Goal: Task Accomplishment & Management: Manage account settings

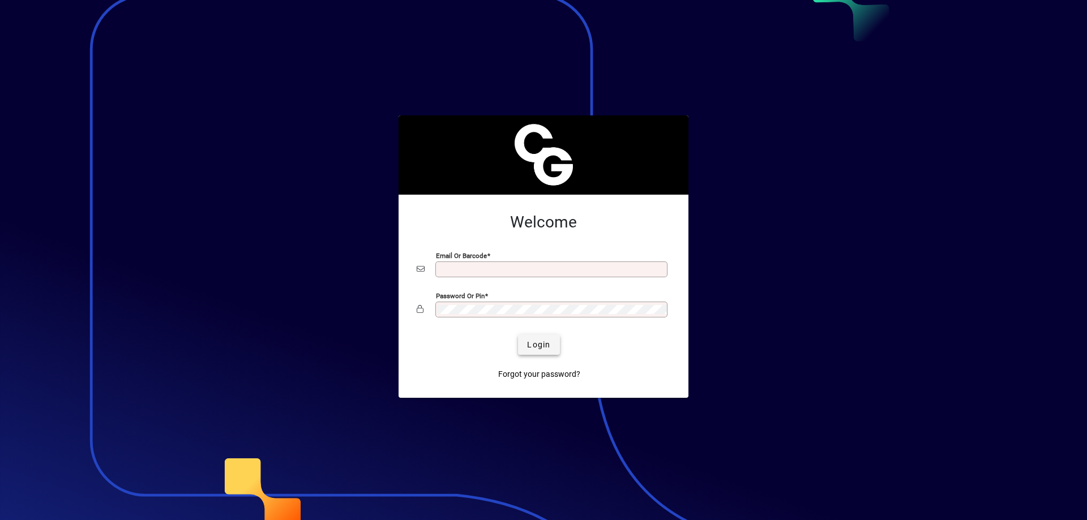
type input "**********"
click at [544, 345] on span "Login" at bounding box center [538, 345] width 23 height 12
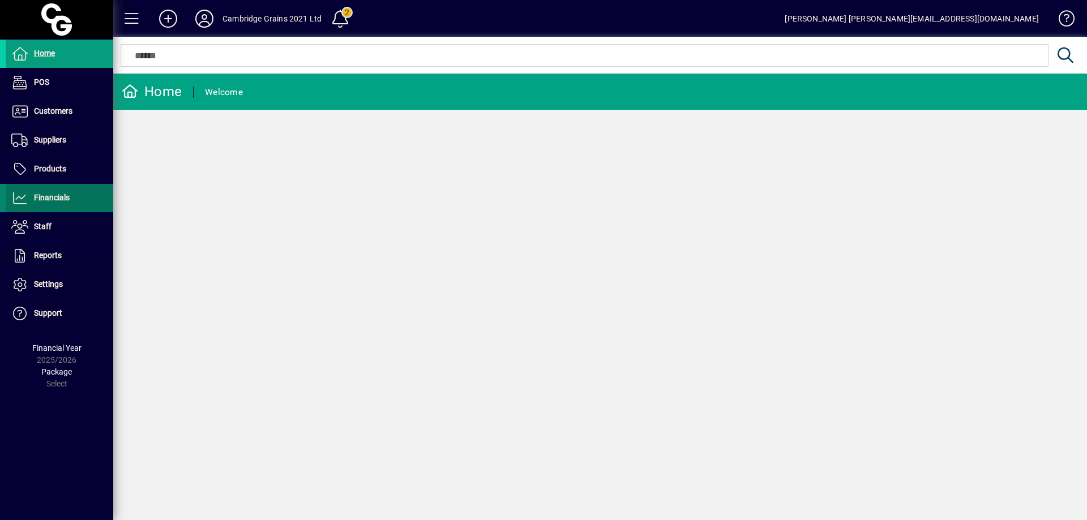
click at [67, 195] on span "Financials" at bounding box center [52, 197] width 36 height 9
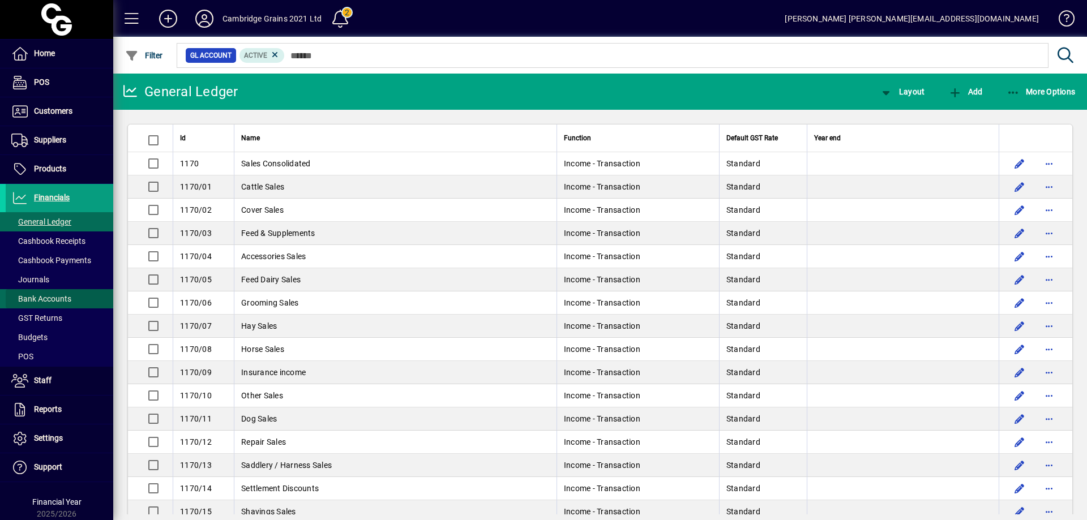
click at [60, 296] on span "Bank Accounts" at bounding box center [41, 298] width 60 height 9
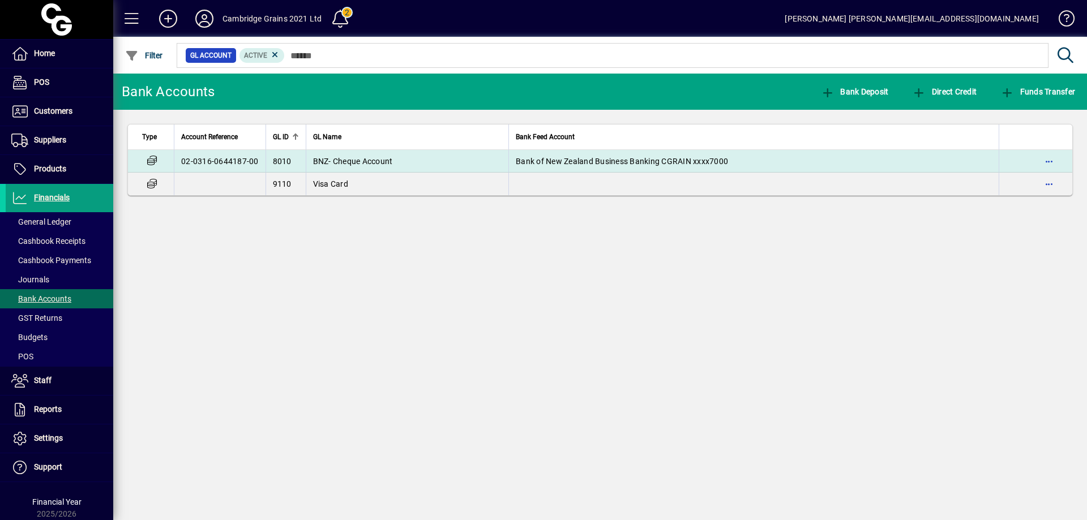
click at [352, 160] on span "BNZ- Cheque Account" at bounding box center [353, 161] width 80 height 9
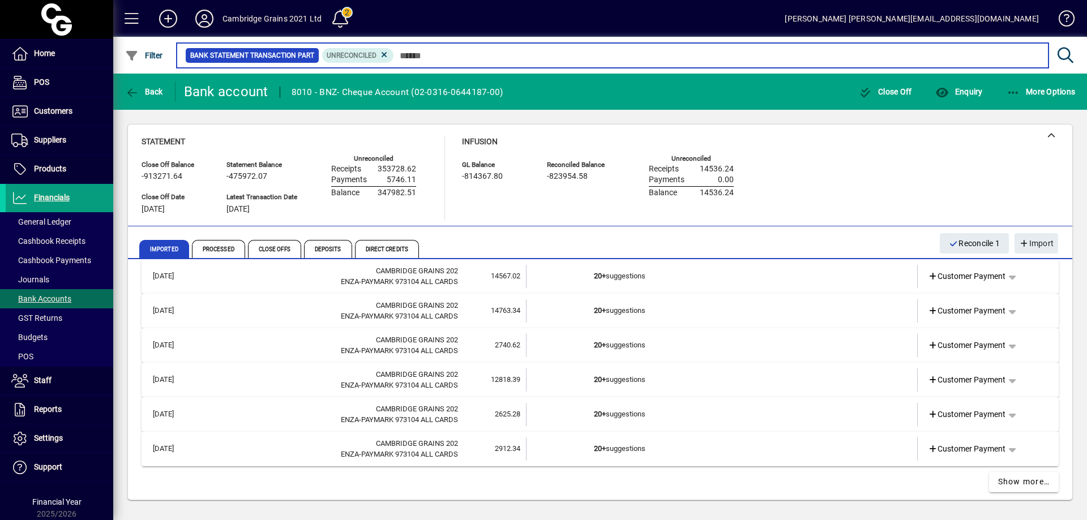
scroll to position [503, 0]
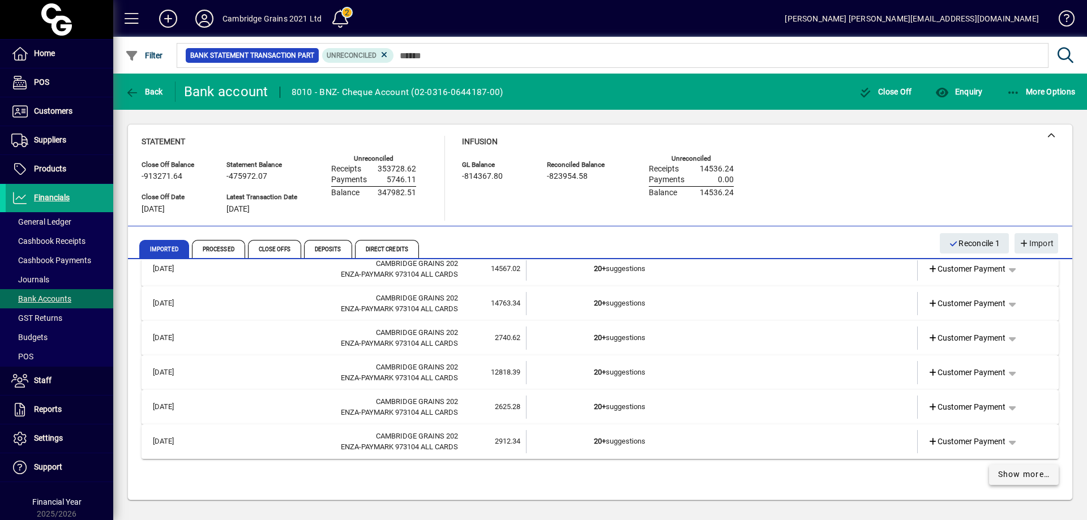
click at [1028, 473] on span "Show more…" at bounding box center [1024, 475] width 52 height 12
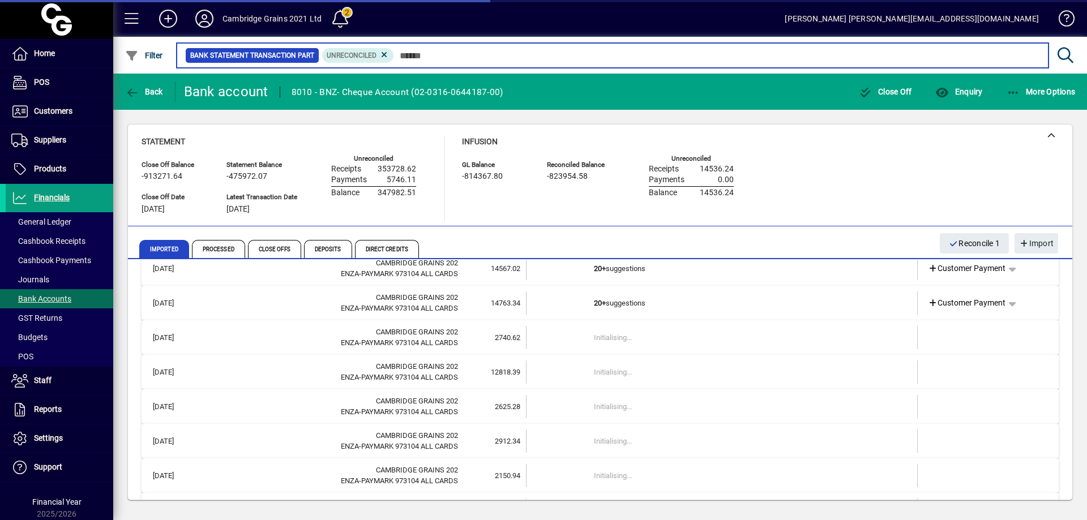
scroll to position [1194, 0]
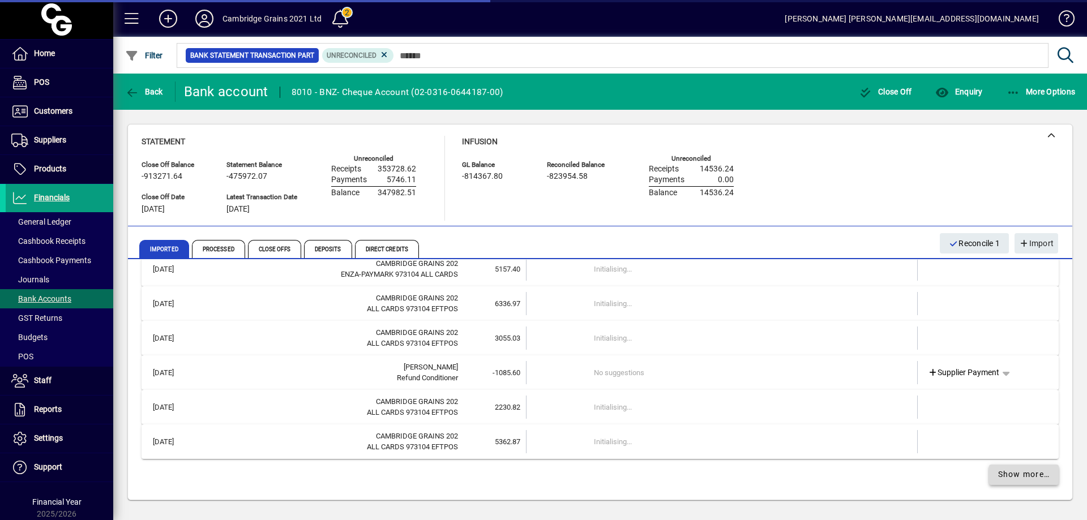
click at [1020, 470] on span "Show more…" at bounding box center [1024, 475] width 52 height 12
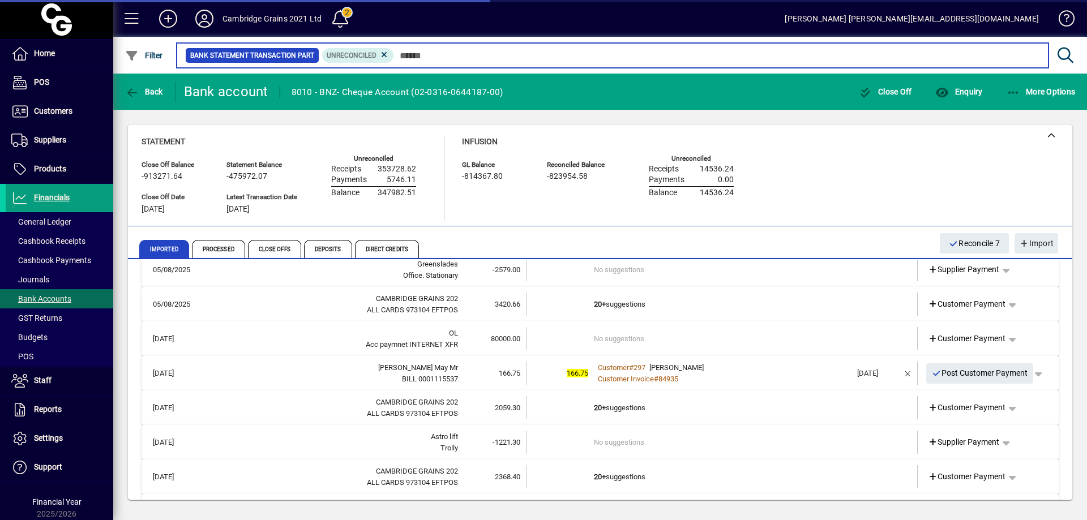
scroll to position [2243, 0]
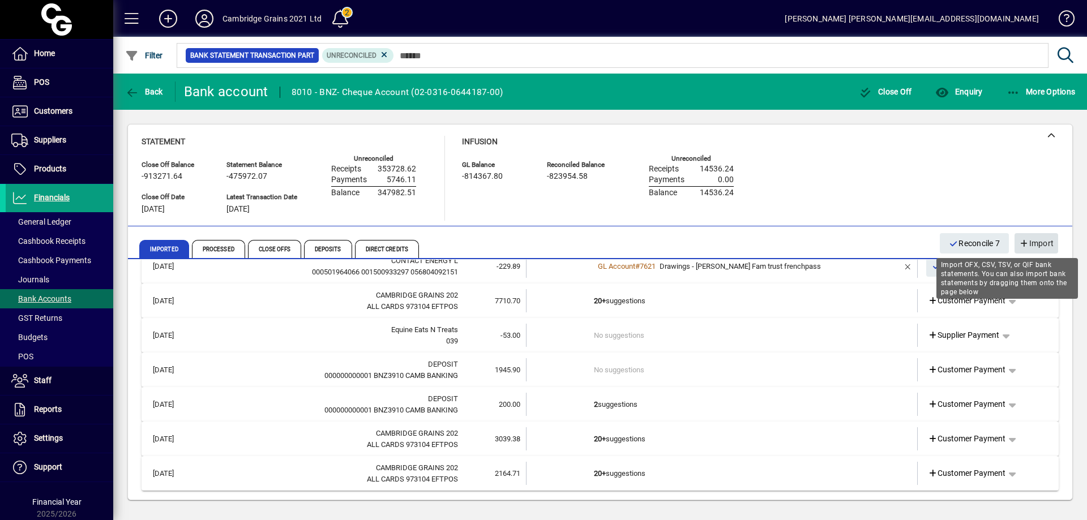
click at [1036, 242] on span "Import" at bounding box center [1036, 243] width 35 height 19
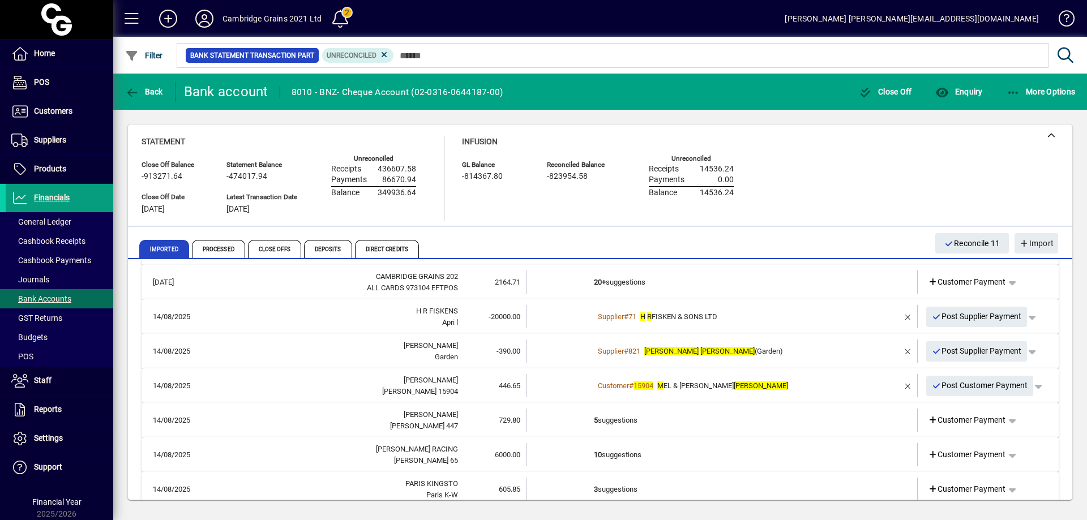
scroll to position [2378, 0]
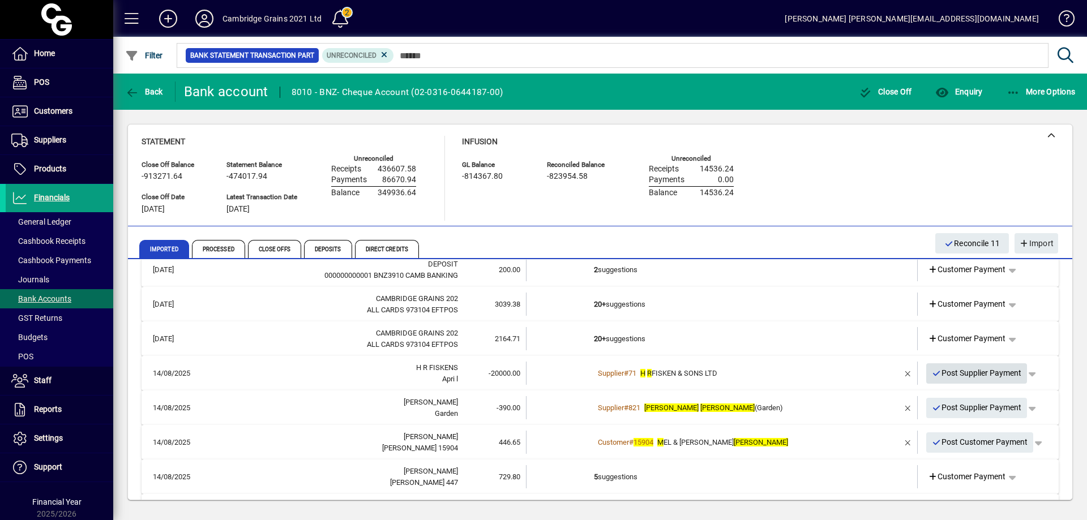
click at [967, 370] on span "Post Supplier Payment" at bounding box center [977, 373] width 90 height 19
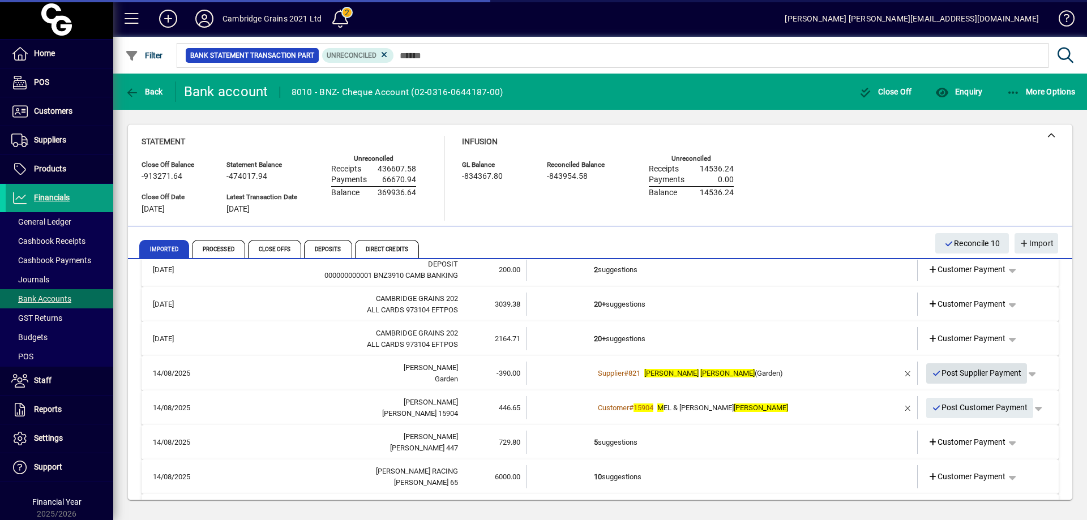
click at [969, 373] on span "Post Supplier Payment" at bounding box center [977, 373] width 90 height 19
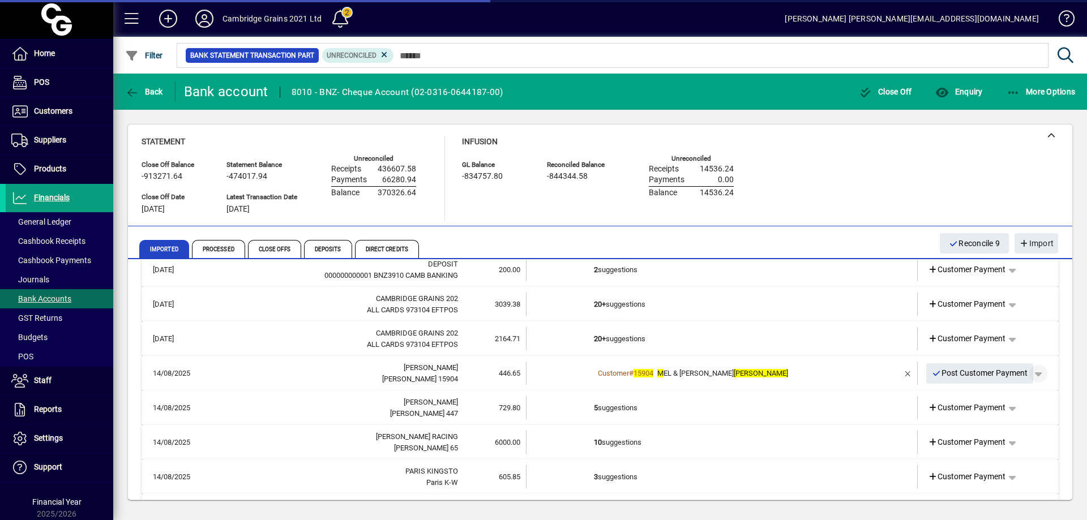
click at [1033, 376] on span "button" at bounding box center [1038, 373] width 27 height 27
click at [1007, 396] on span "Customer Payment" at bounding box center [995, 398] width 83 height 14
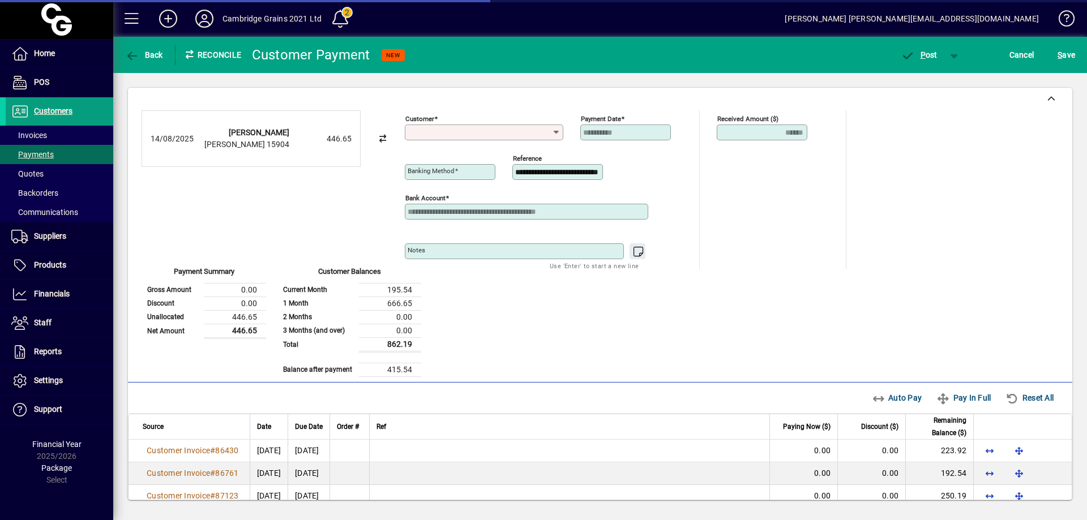
type input "**********"
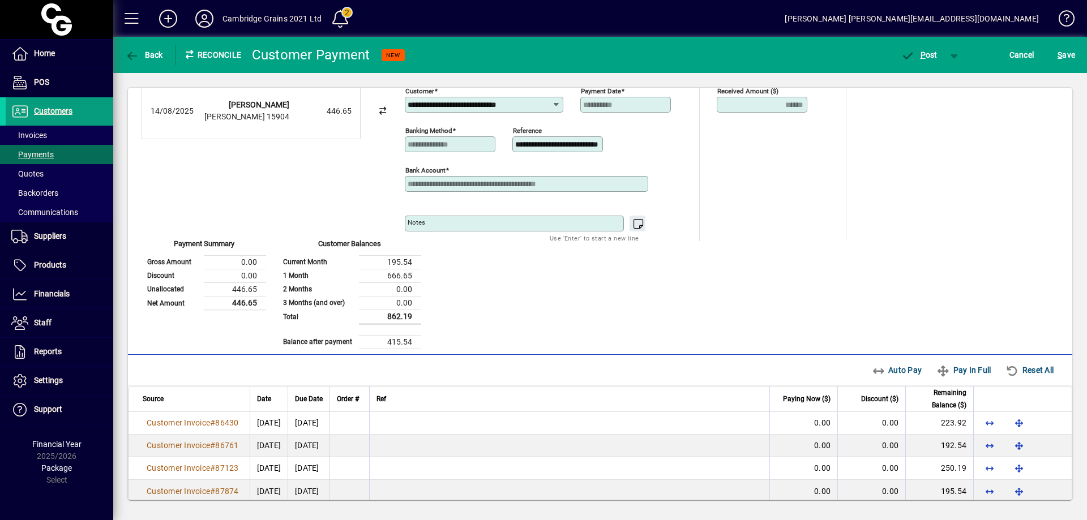
scroll to position [40, 0]
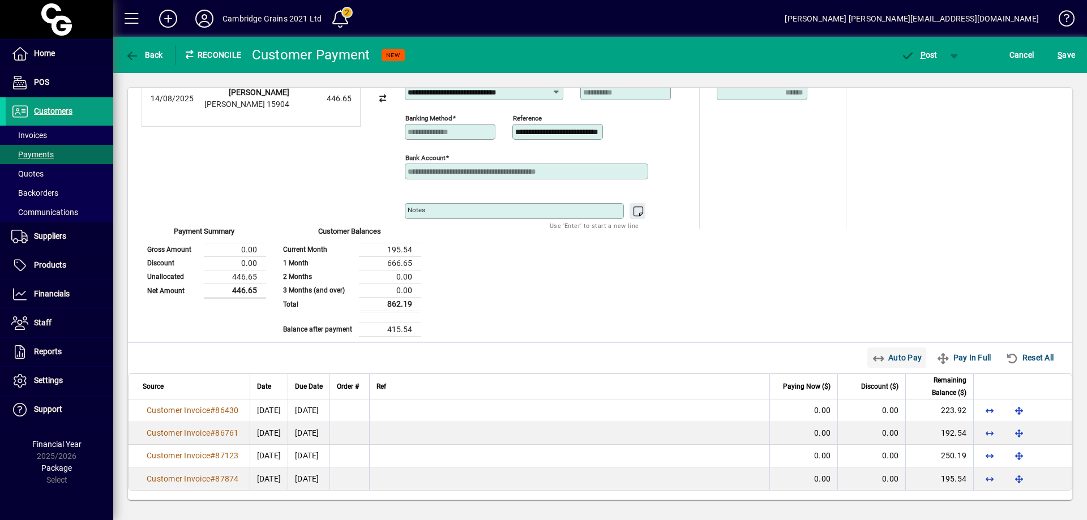
click at [892, 354] on span "Auto Pay" at bounding box center [897, 358] width 50 height 18
click at [924, 54] on span "P" at bounding box center [923, 54] width 5 height 9
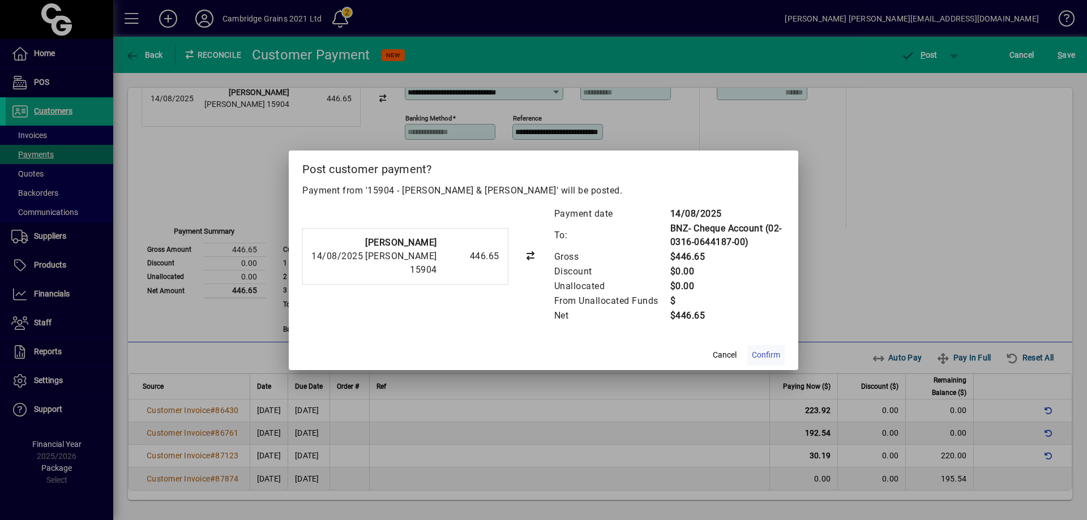
click at [772, 356] on span "Confirm" at bounding box center [766, 355] width 28 height 12
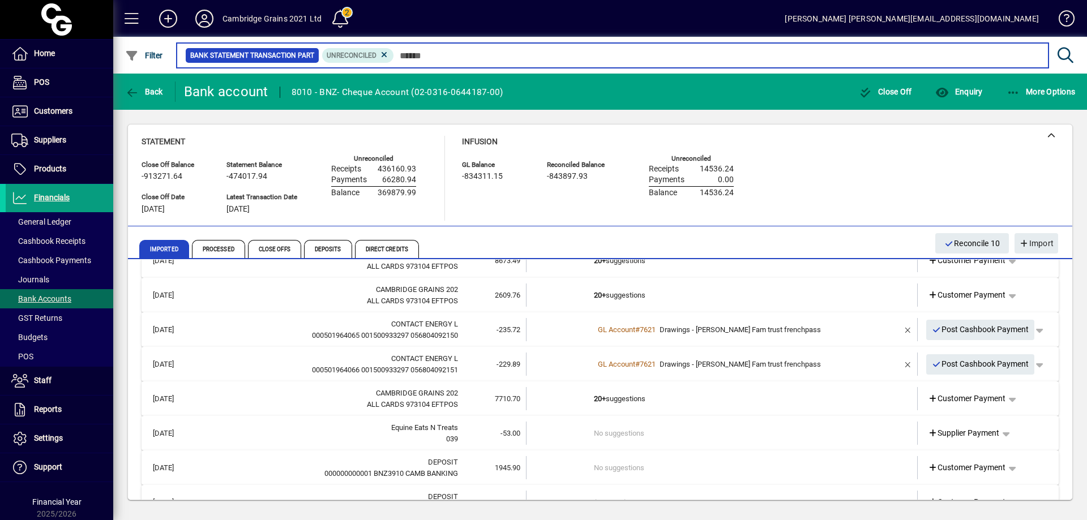
scroll to position [2163, 0]
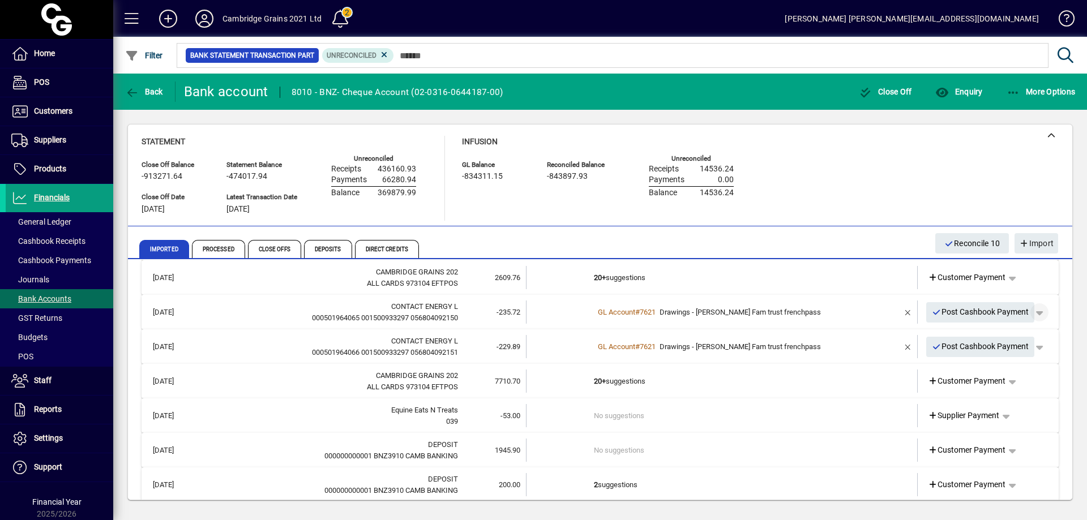
click at [1031, 311] on span "button" at bounding box center [1039, 312] width 27 height 27
click at [898, 313] on div at bounding box center [543, 260] width 1087 height 520
click at [901, 309] on span "button" at bounding box center [908, 312] width 27 height 27
click at [898, 349] on span "button" at bounding box center [908, 347] width 27 height 27
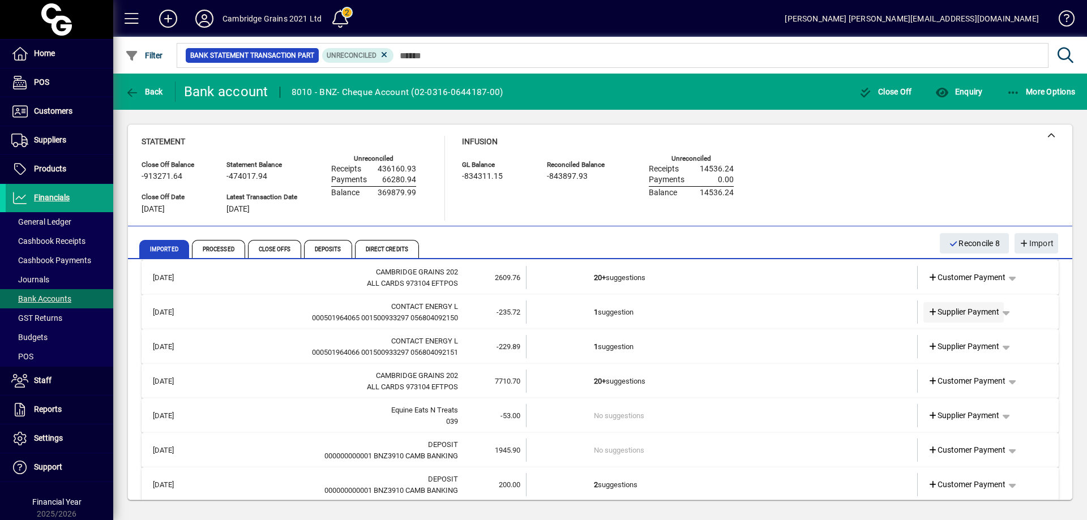
click at [960, 310] on span "Supplier Payment" at bounding box center [964, 312] width 72 height 12
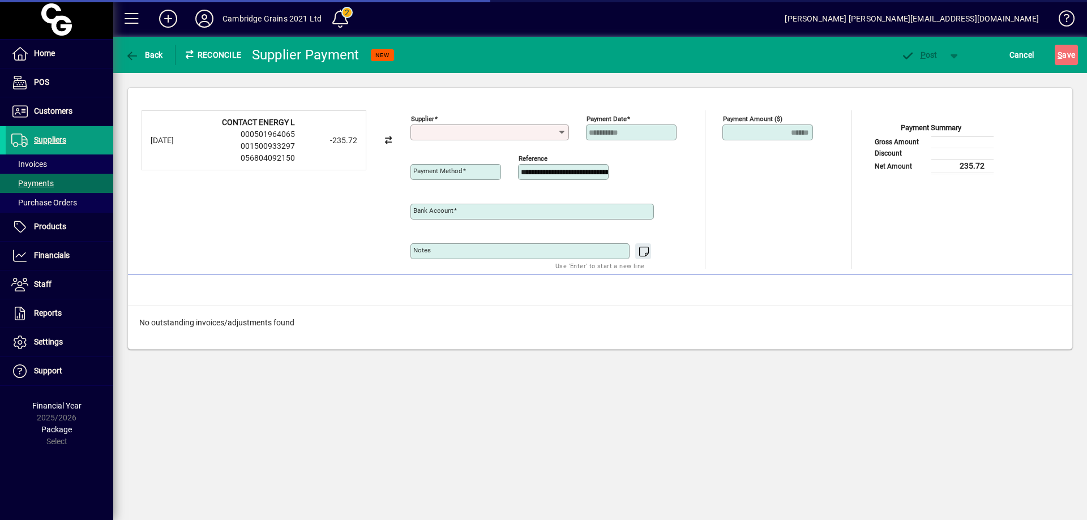
type input "**********"
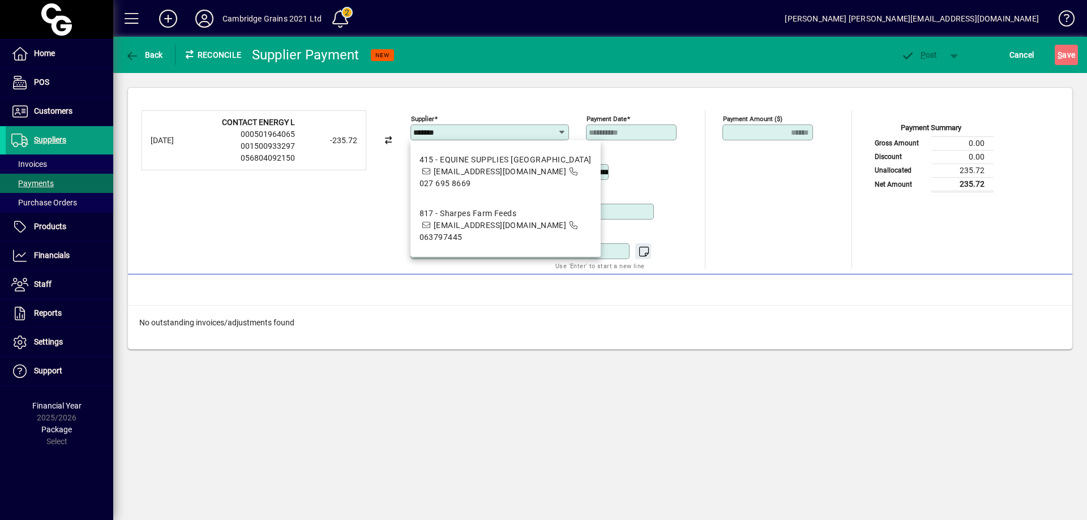
type input "*******"
drag, startPoint x: 452, startPoint y: 127, endPoint x: 411, endPoint y: 130, distance: 41.4
click at [411, 130] on div "Supplier *******" at bounding box center [490, 133] width 159 height 16
drag, startPoint x: 455, startPoint y: 131, endPoint x: 404, endPoint y: 134, distance: 51.0
click at [404, 134] on div "**********" at bounding box center [600, 189] width 917 height 159
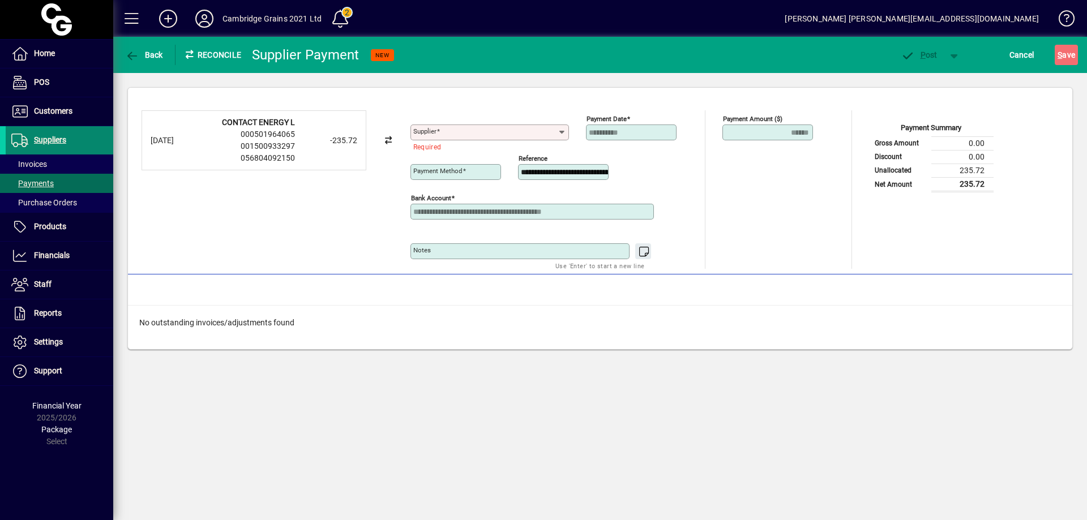
click at [87, 137] on span at bounding box center [60, 140] width 108 height 27
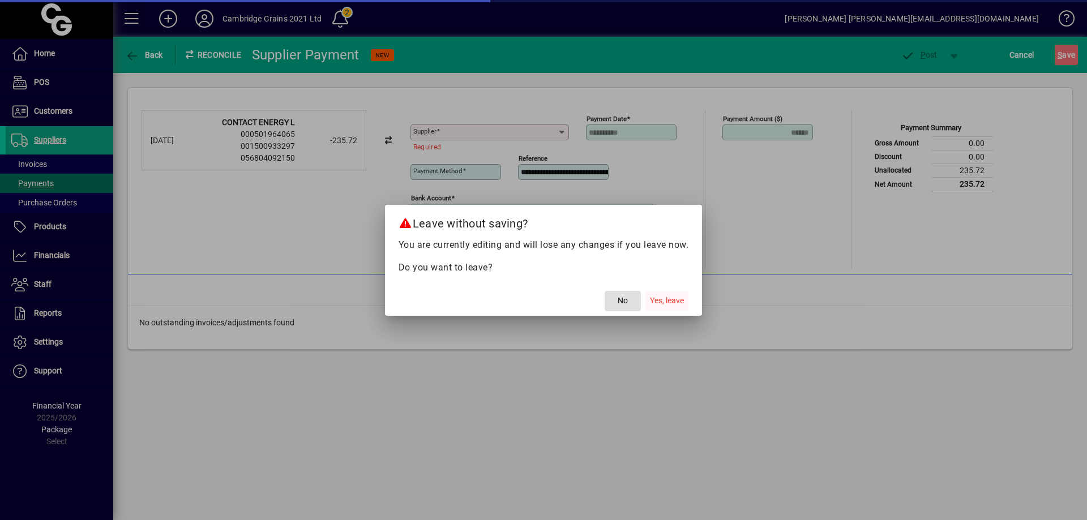
click at [681, 299] on span "Yes, leave" at bounding box center [667, 301] width 34 height 12
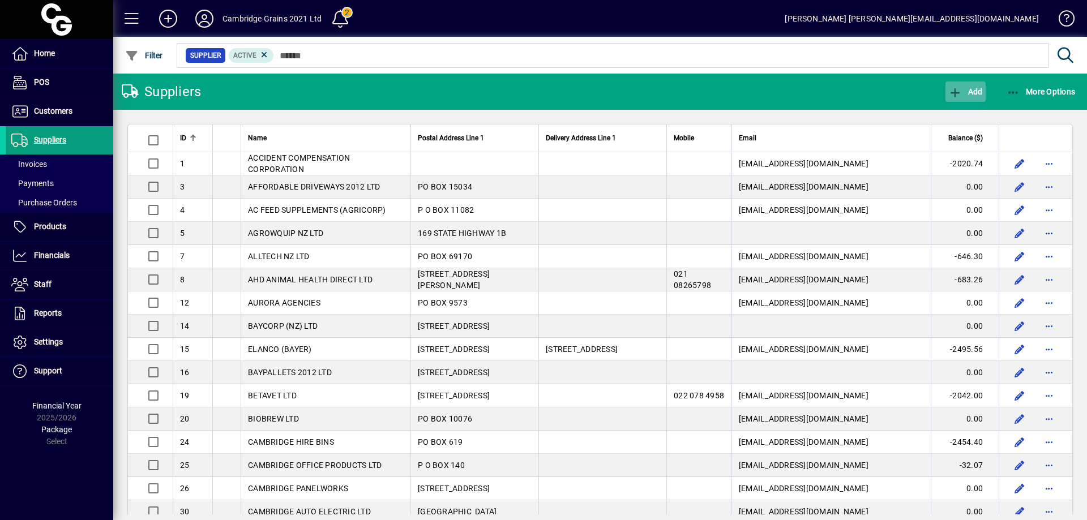
click at [974, 86] on span "button" at bounding box center [966, 91] width 40 height 27
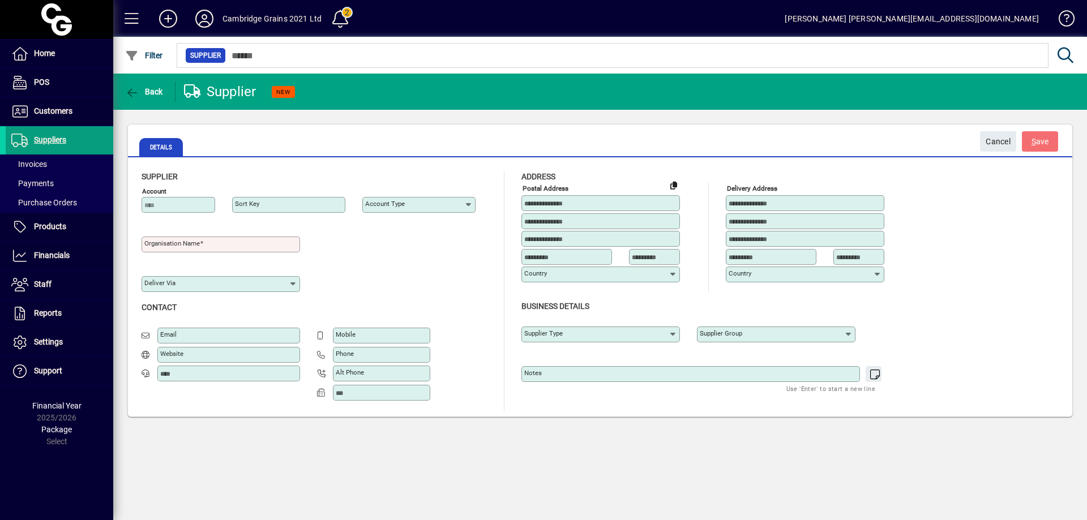
type input "**********"
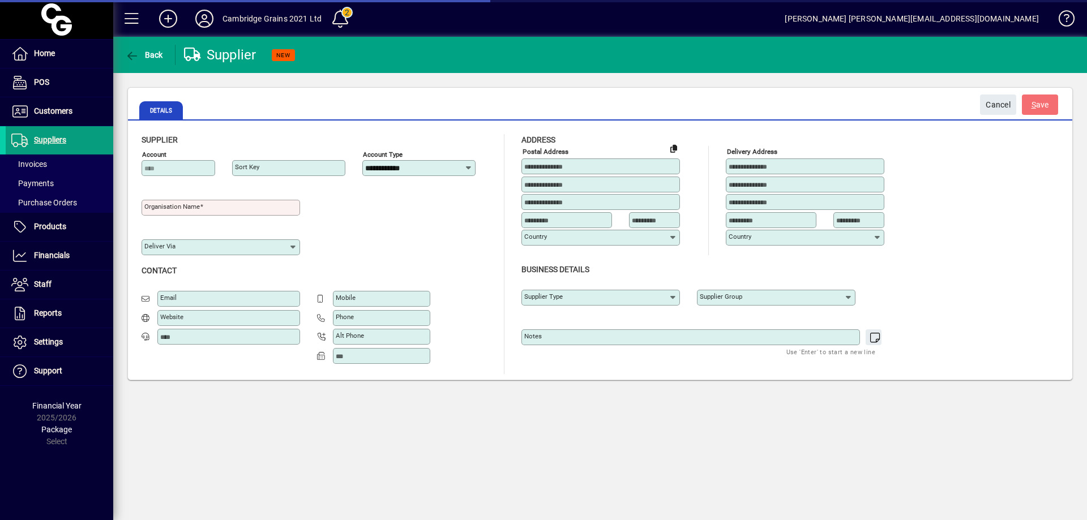
type input "**********"
click at [172, 207] on mat-label "Organisation name" at bounding box center [171, 207] width 55 height 8
click at [172, 207] on input "Organisation name" at bounding box center [221, 207] width 155 height 9
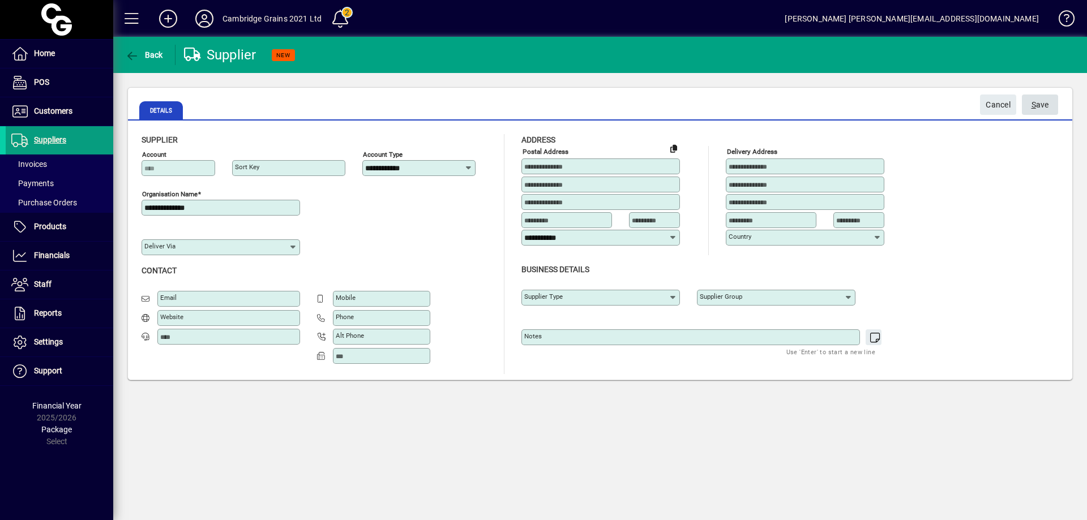
type input "**********"
click at [1036, 105] on span "S ave" at bounding box center [1041, 105] width 18 height 19
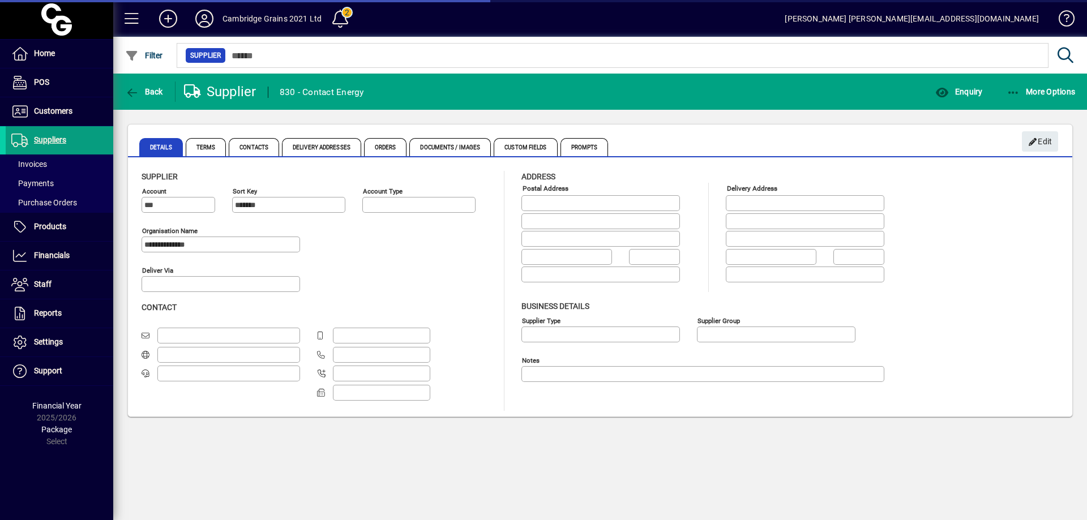
type input "**********"
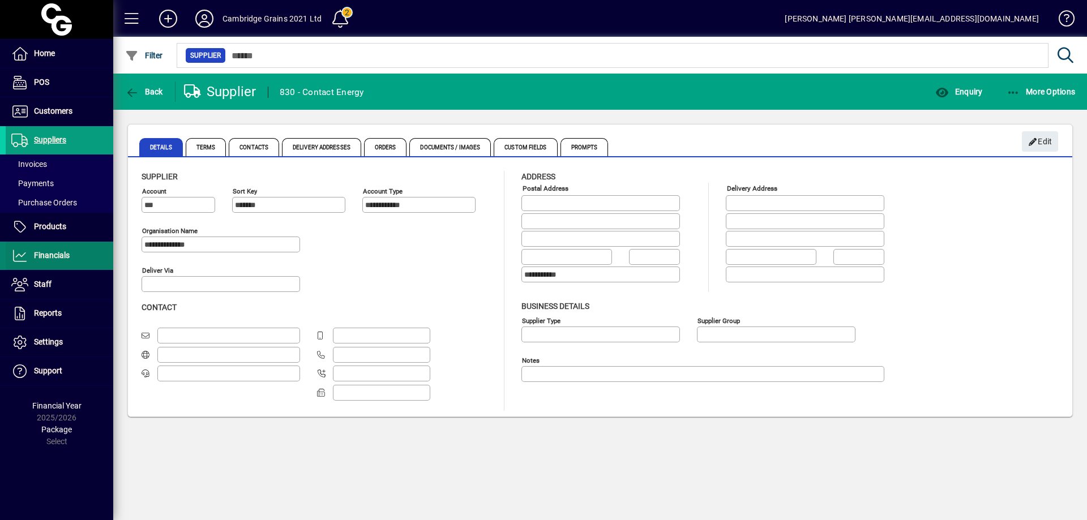
click at [71, 255] on span at bounding box center [60, 255] width 108 height 27
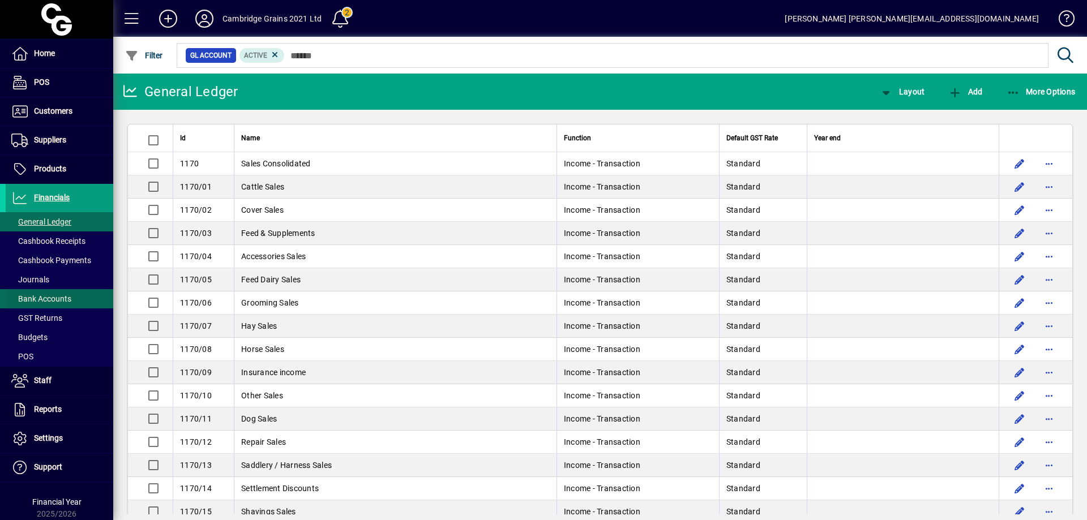
click at [75, 298] on span at bounding box center [60, 298] width 108 height 27
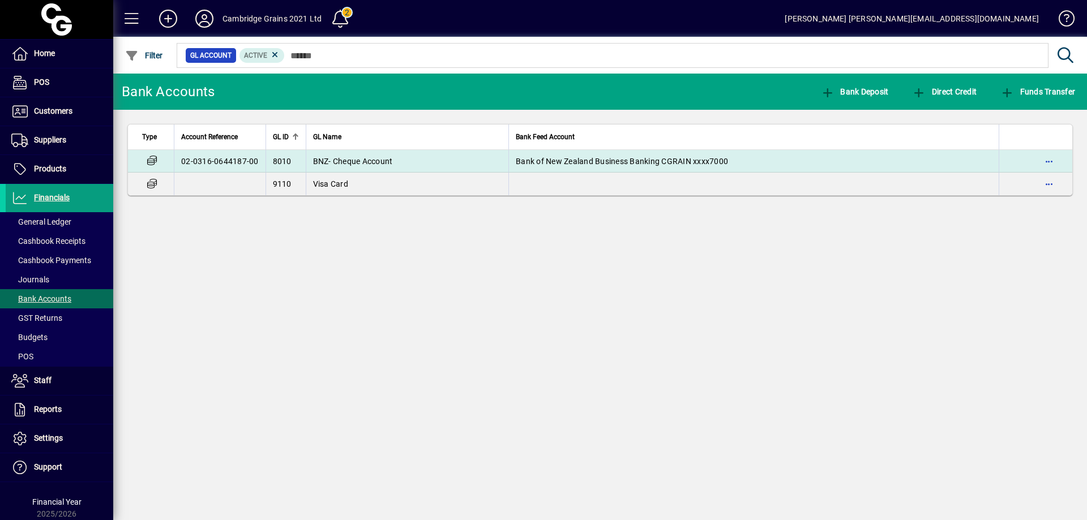
click at [384, 157] on span "BNZ- Cheque Account" at bounding box center [353, 161] width 80 height 9
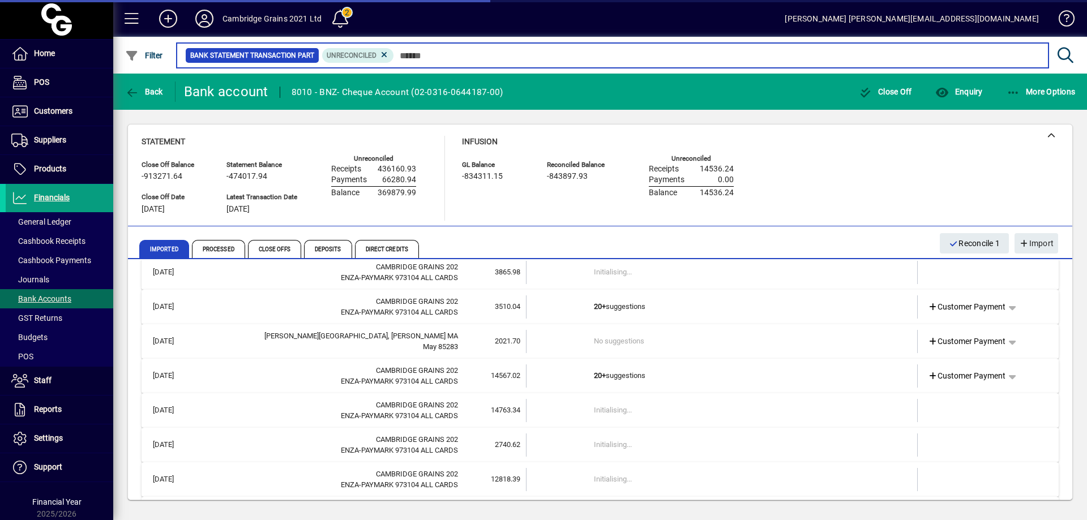
scroll to position [503, 0]
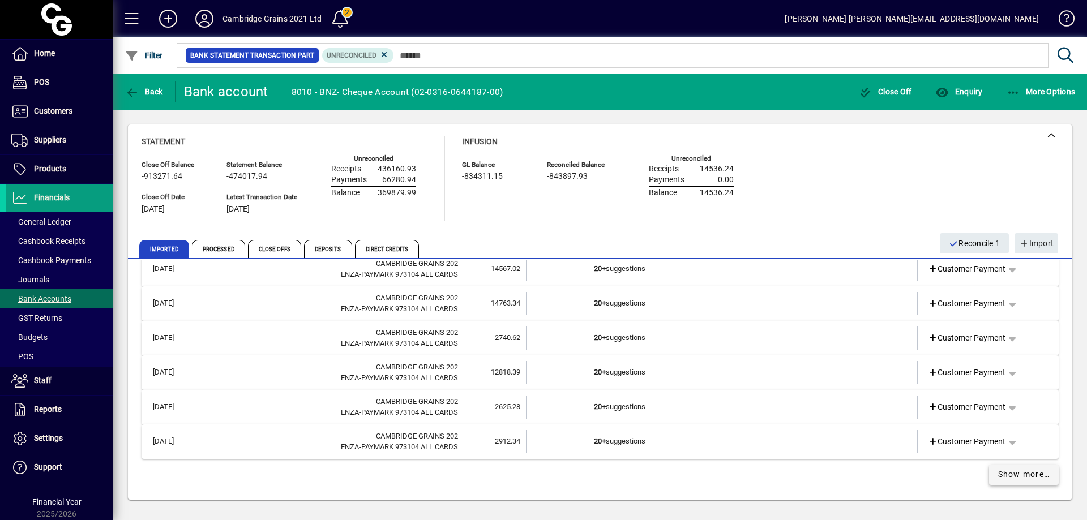
click at [1026, 468] on span at bounding box center [1024, 474] width 70 height 27
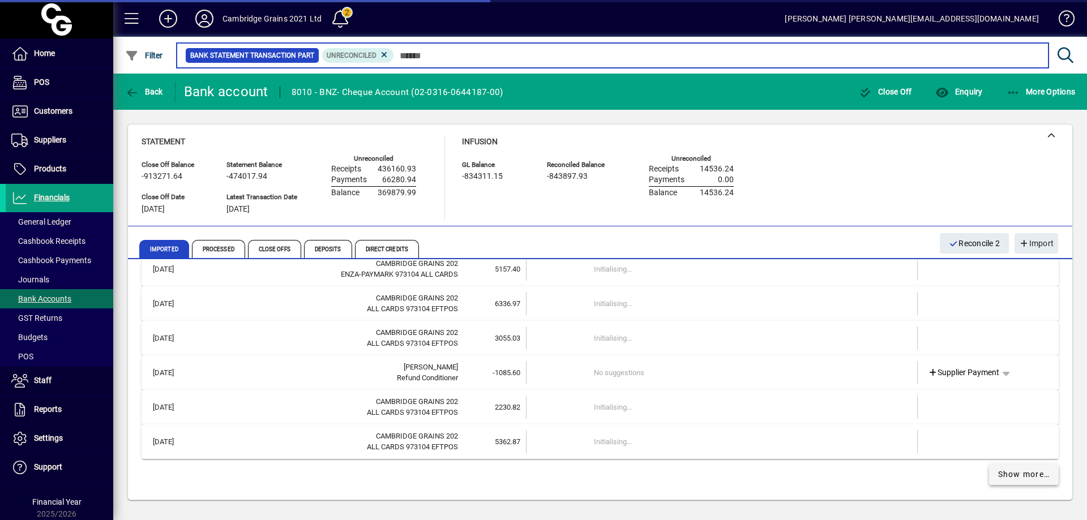
scroll to position [1205, 0]
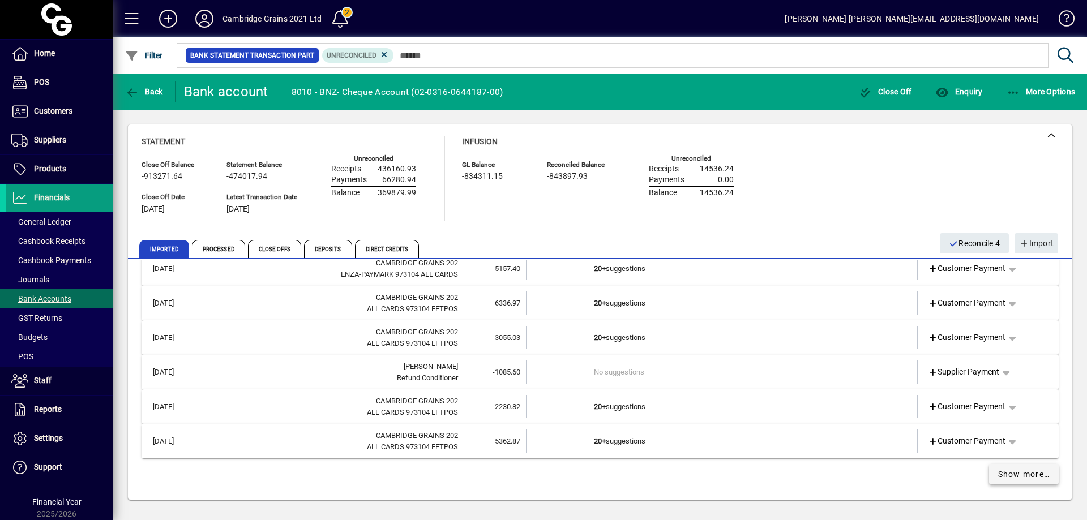
click at [1010, 472] on span "Show more…" at bounding box center [1024, 475] width 52 height 12
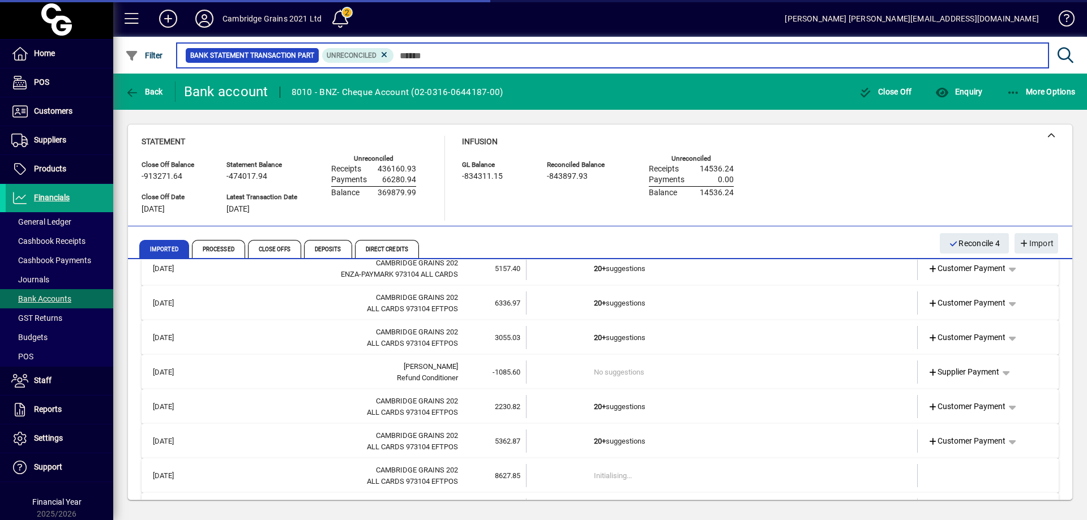
scroll to position [1896, 0]
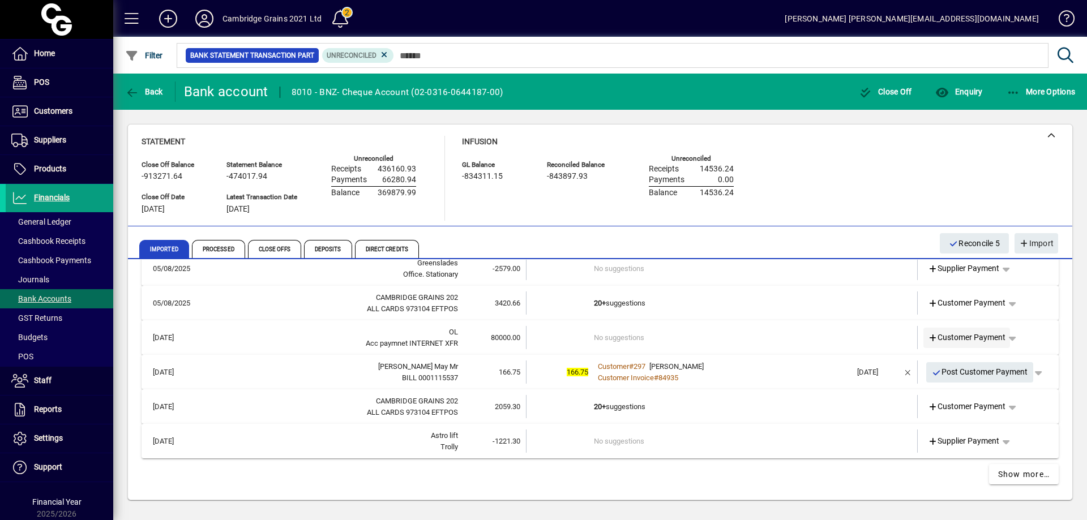
click at [961, 331] on span at bounding box center [967, 337] width 87 height 27
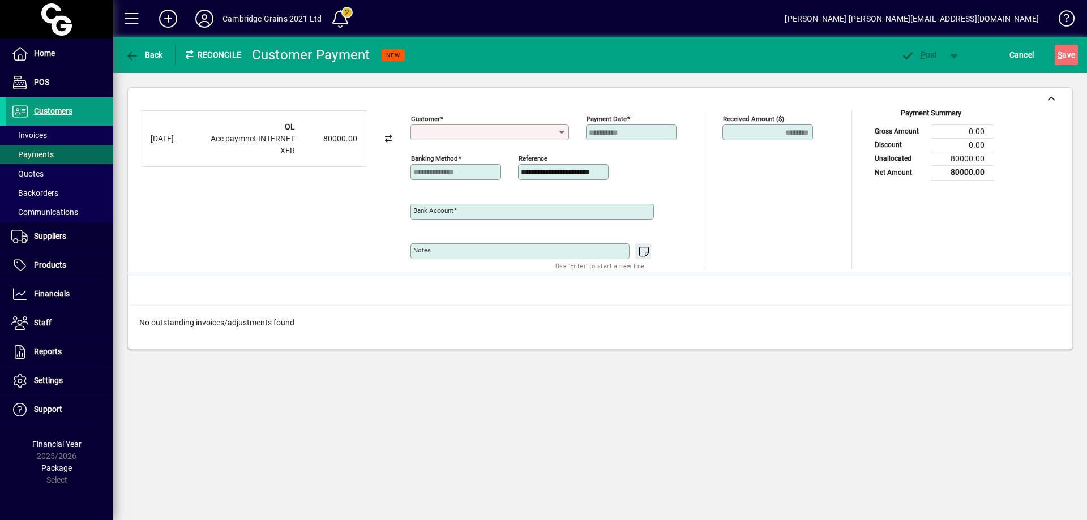
type input "**********"
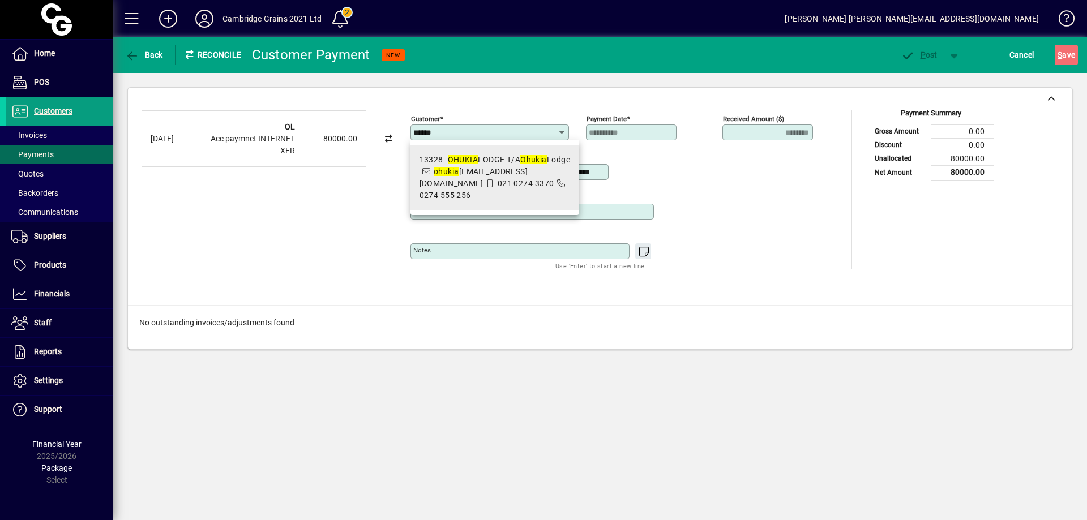
click at [525, 177] on span "13328 - OHUKIA LODGE T/A Ohukia Lodge ohukia lodge@stablebooks.nz 021 0274 3370…" at bounding box center [495, 178] width 151 height 48
type input "**********"
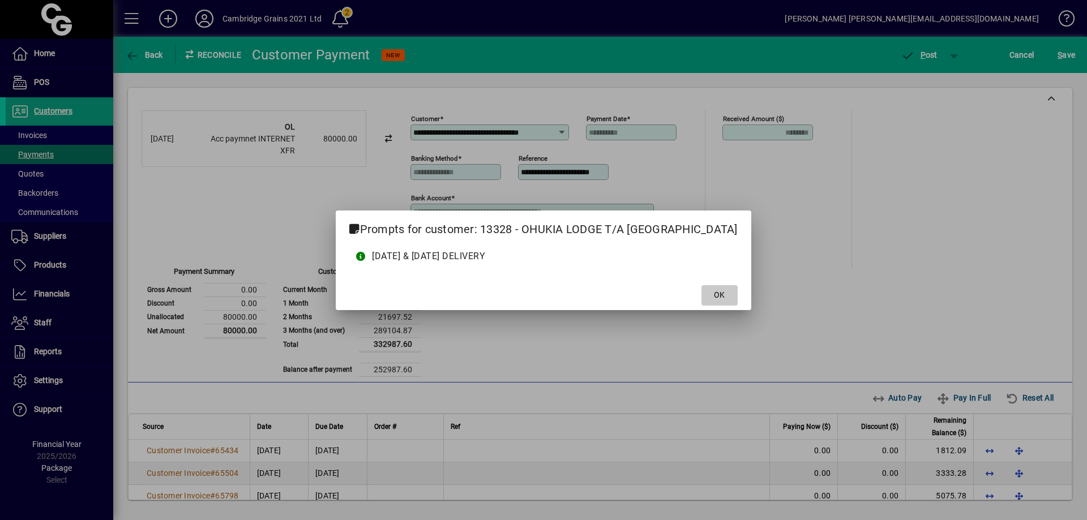
click at [706, 288] on span at bounding box center [720, 295] width 36 height 27
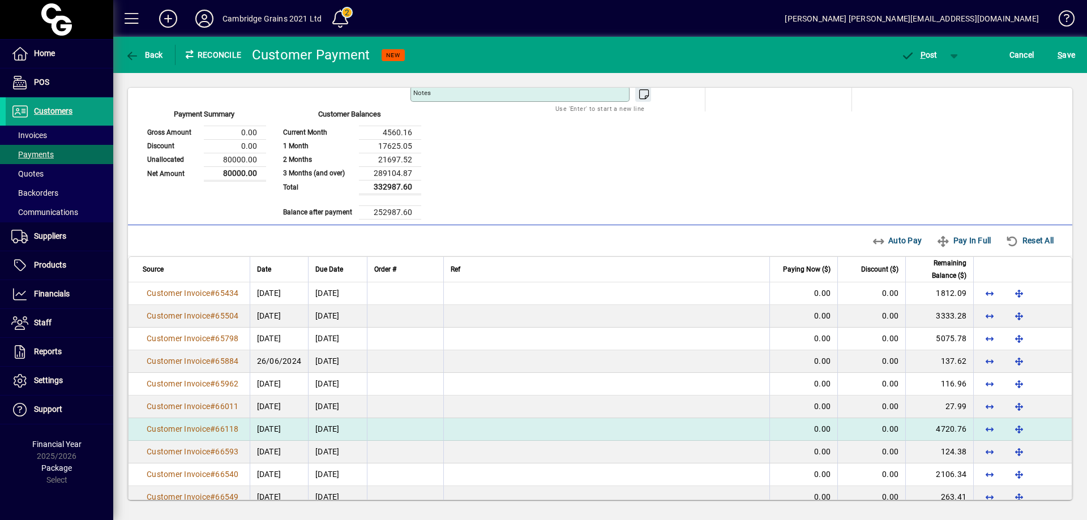
scroll to position [283, 0]
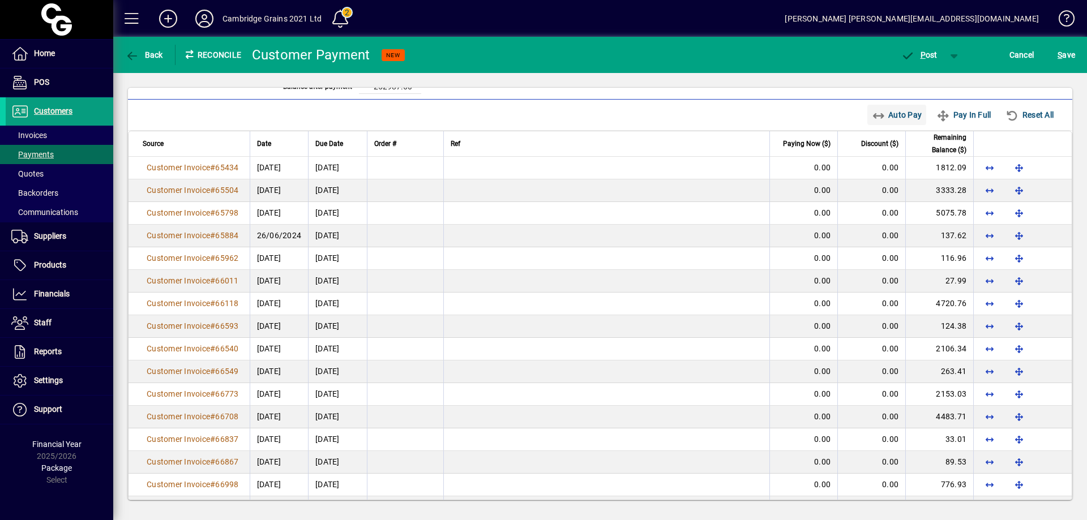
click at [894, 110] on span "Auto Pay" at bounding box center [897, 115] width 50 height 18
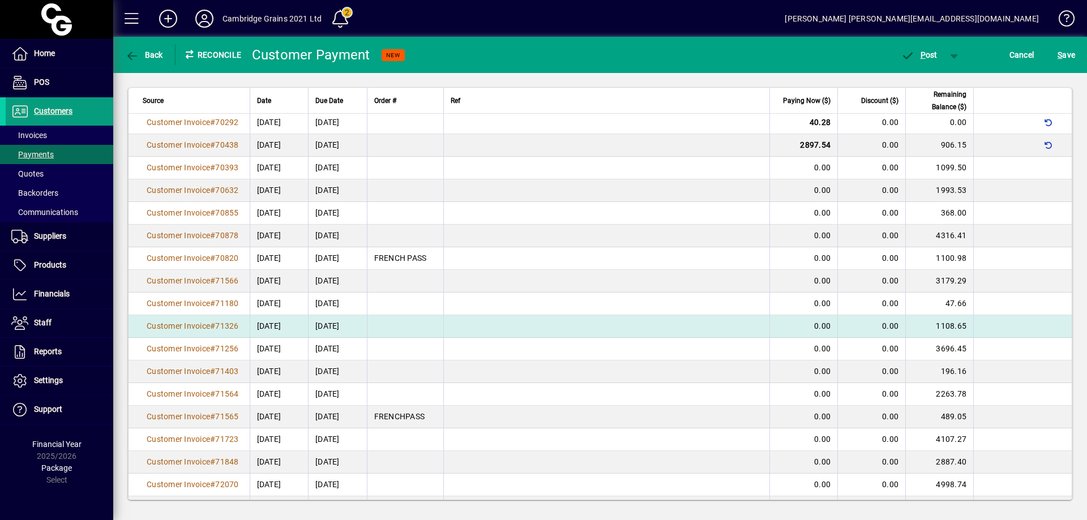
scroll to position [1812, 0]
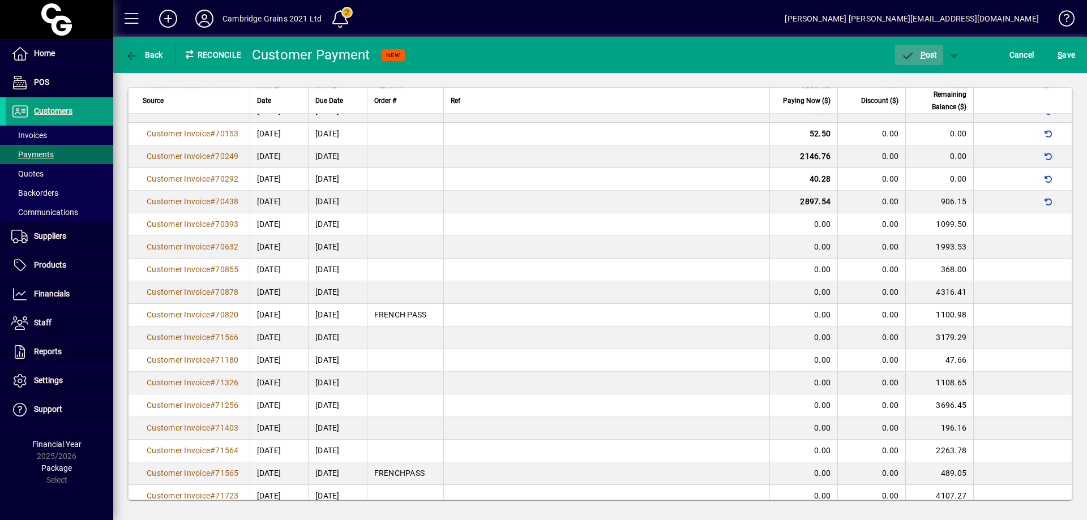
click at [931, 50] on span "P ost" at bounding box center [919, 54] width 37 height 9
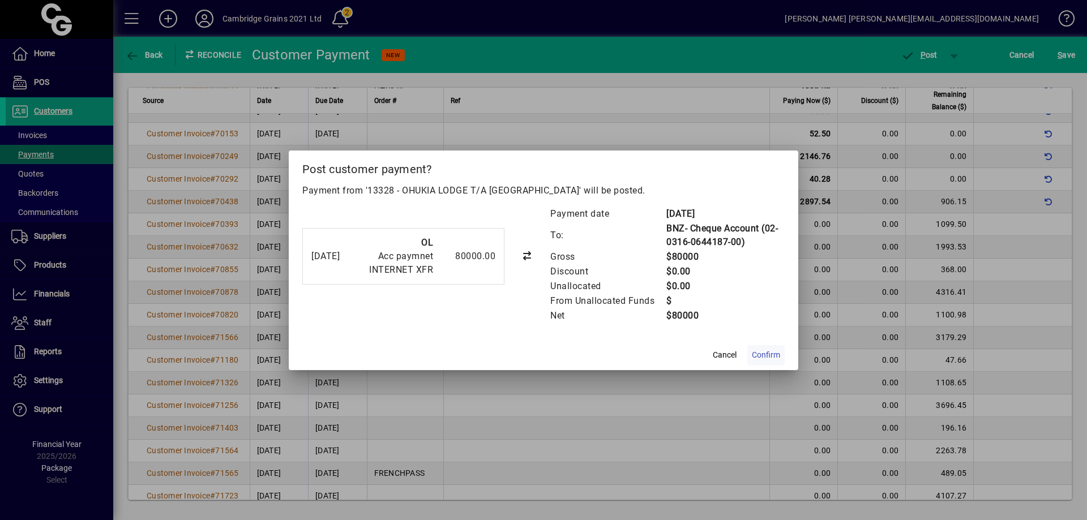
click at [775, 353] on span "Confirm" at bounding box center [766, 355] width 28 height 12
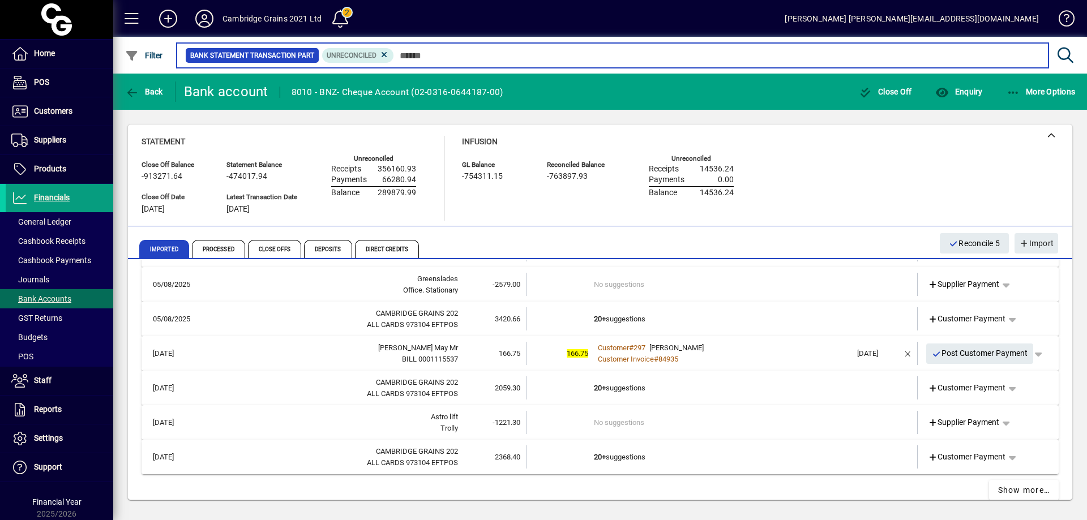
scroll to position [1895, 0]
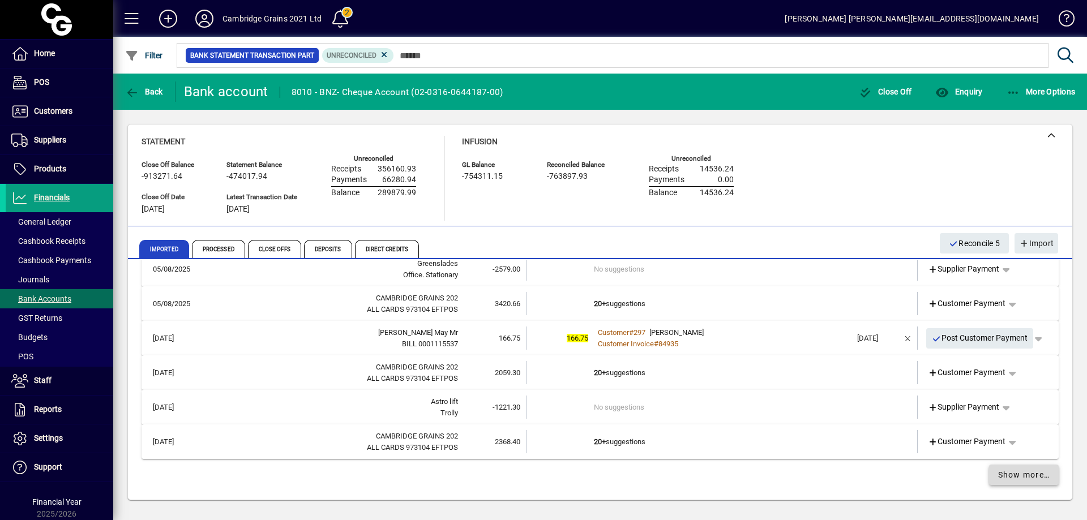
click at [1042, 484] on span at bounding box center [1024, 474] width 70 height 27
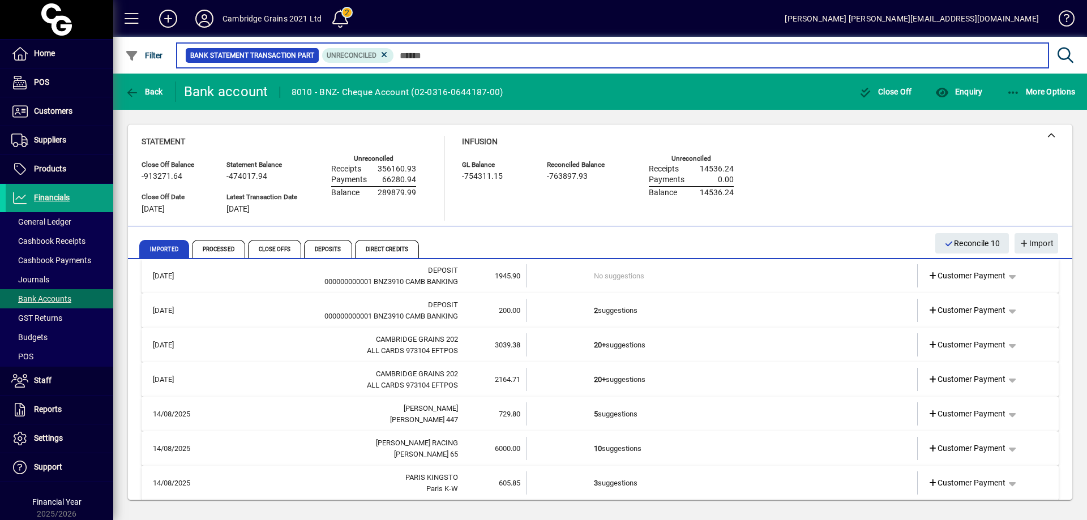
scroll to position [2359, 0]
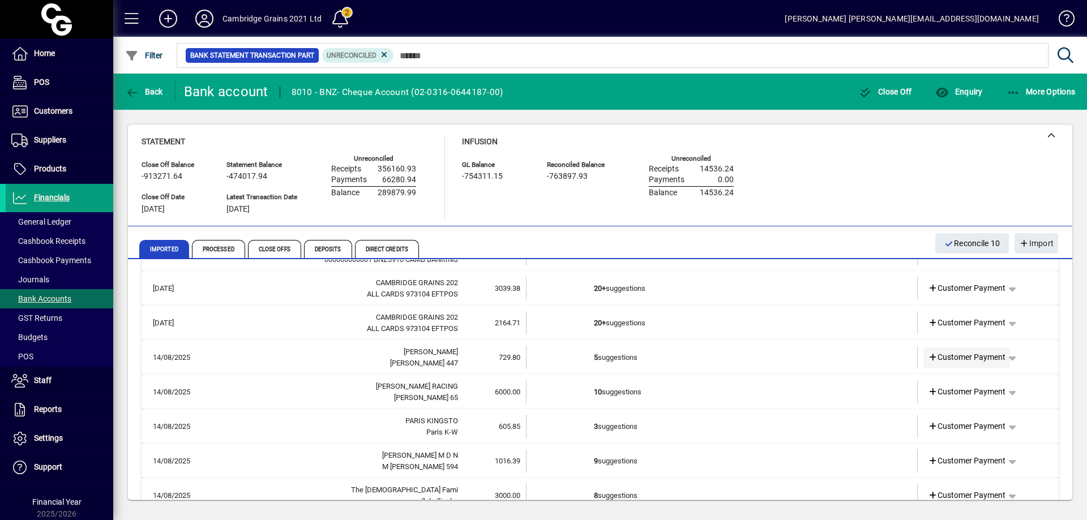
click at [985, 356] on span "Customer Payment" at bounding box center [967, 358] width 78 height 12
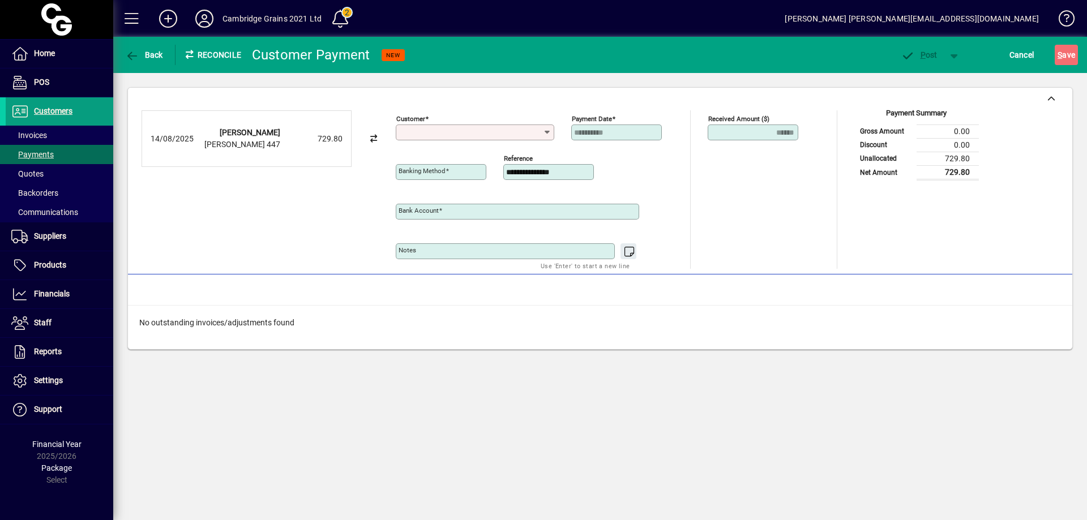
type input "**********"
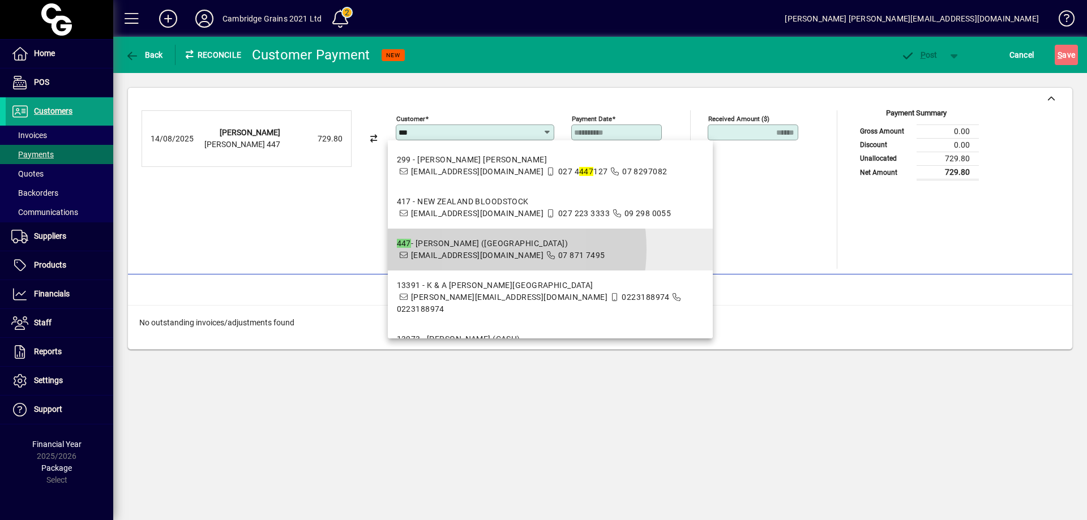
click at [472, 249] on div "447 - LIZ POLLARD (ROSEHILL FARM)" at bounding box center [501, 244] width 208 height 12
type input "**********"
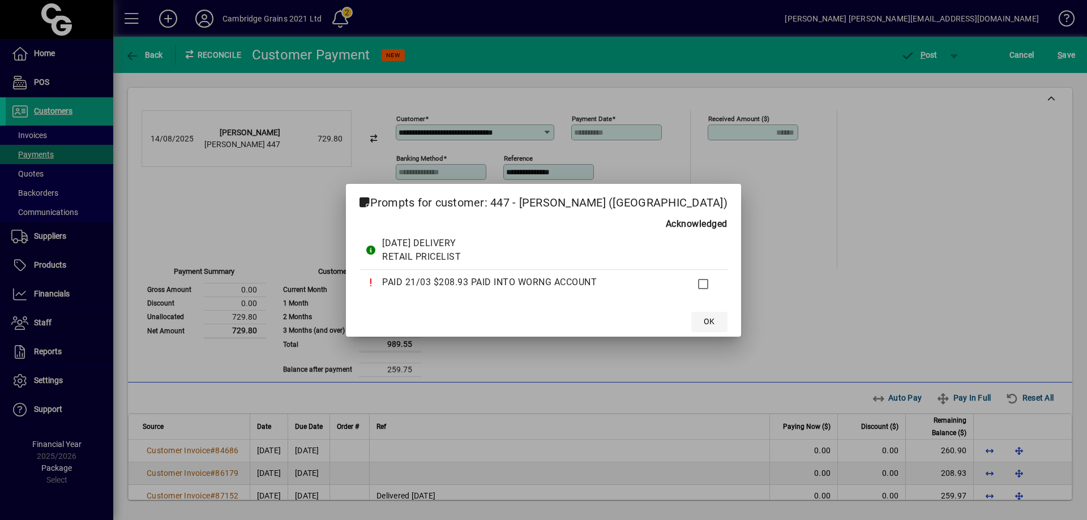
click at [704, 317] on span "OK" at bounding box center [709, 322] width 11 height 12
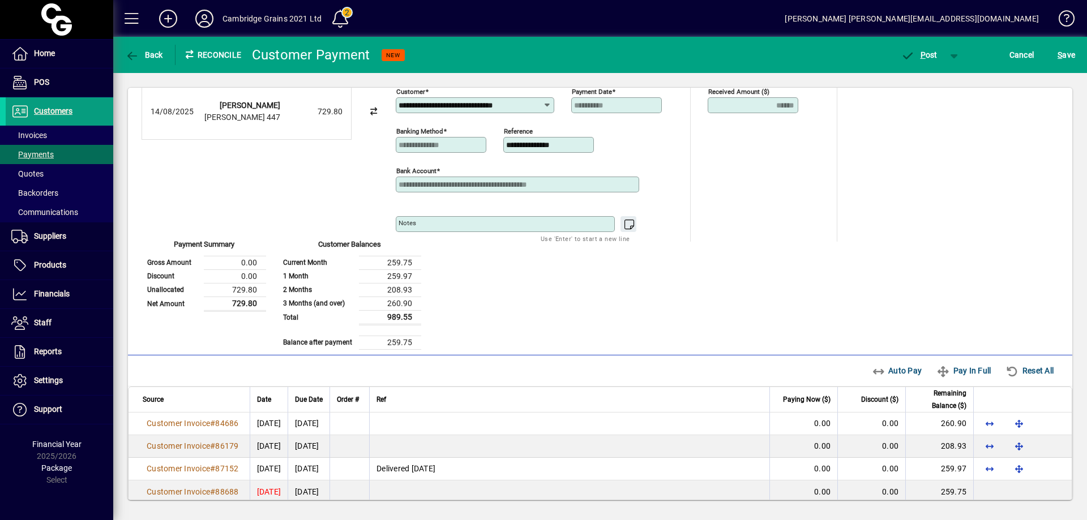
scroll to position [40, 0]
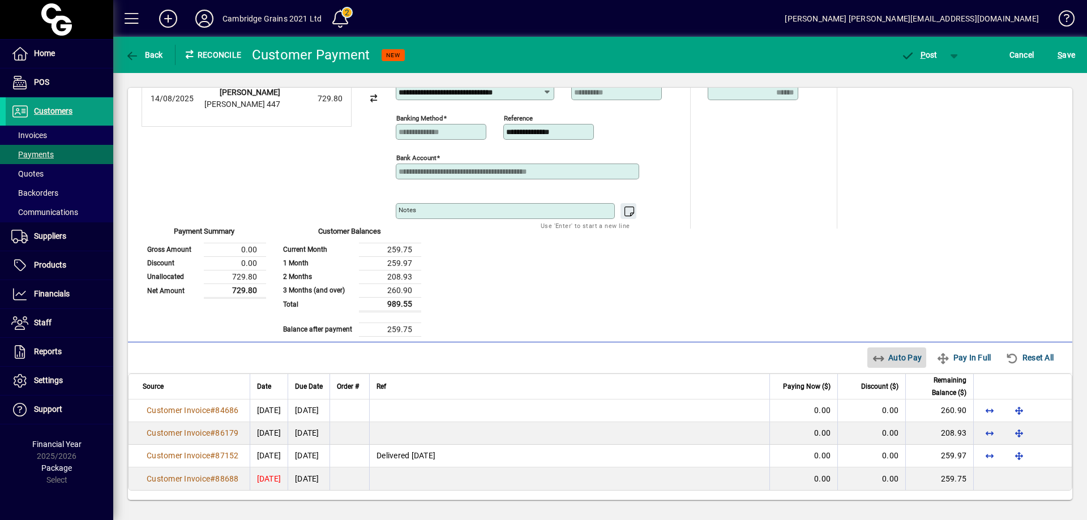
click at [897, 357] on span "Auto Pay" at bounding box center [897, 358] width 50 height 18
click at [926, 53] on span "P ost" at bounding box center [919, 54] width 37 height 9
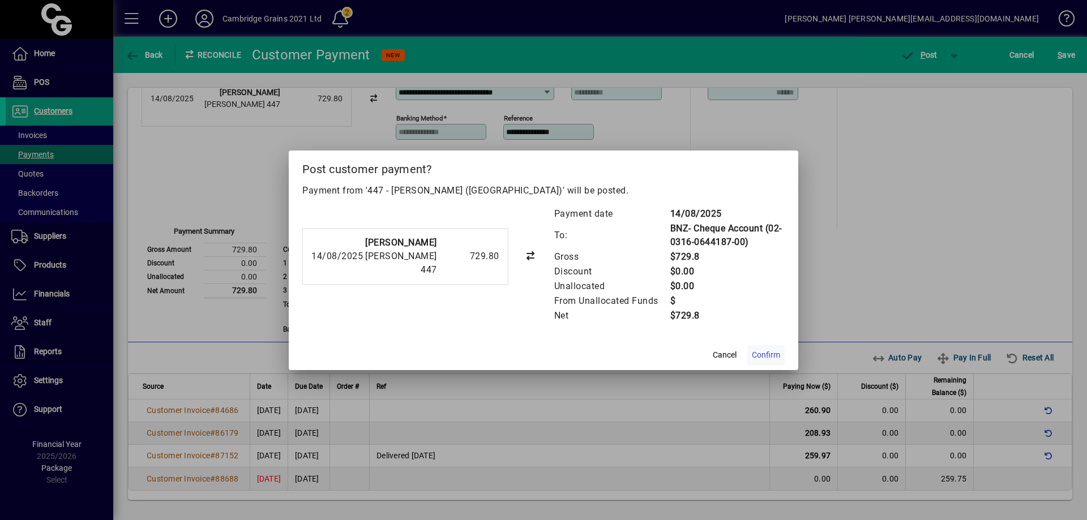
click at [772, 351] on span "Confirm" at bounding box center [766, 355] width 28 height 12
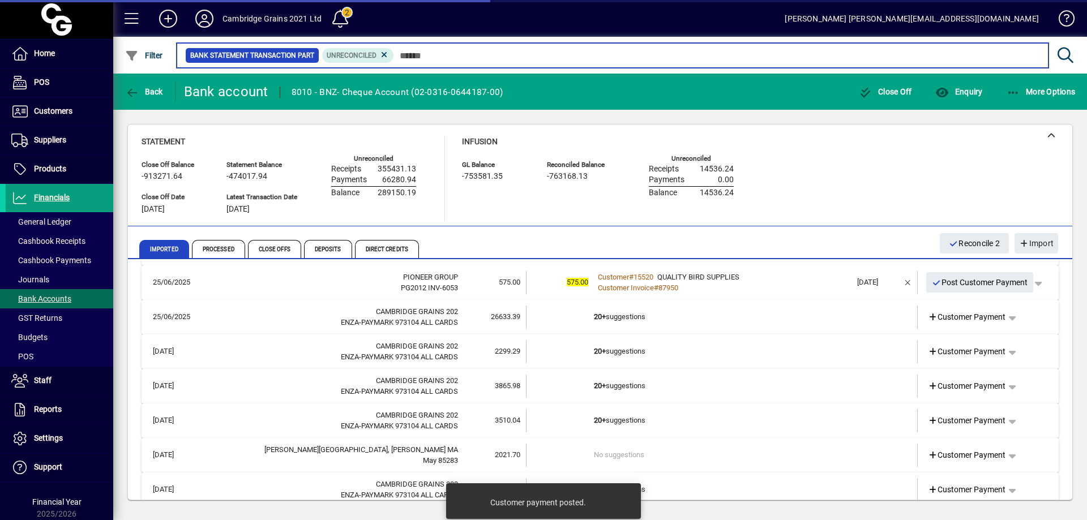
scroll to position [283, 0]
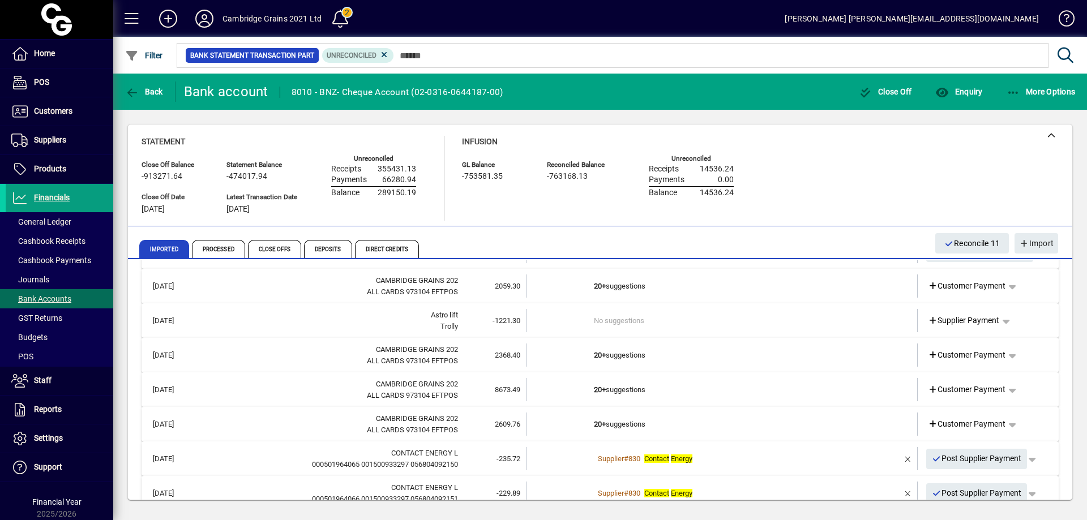
scroll to position [2038, 0]
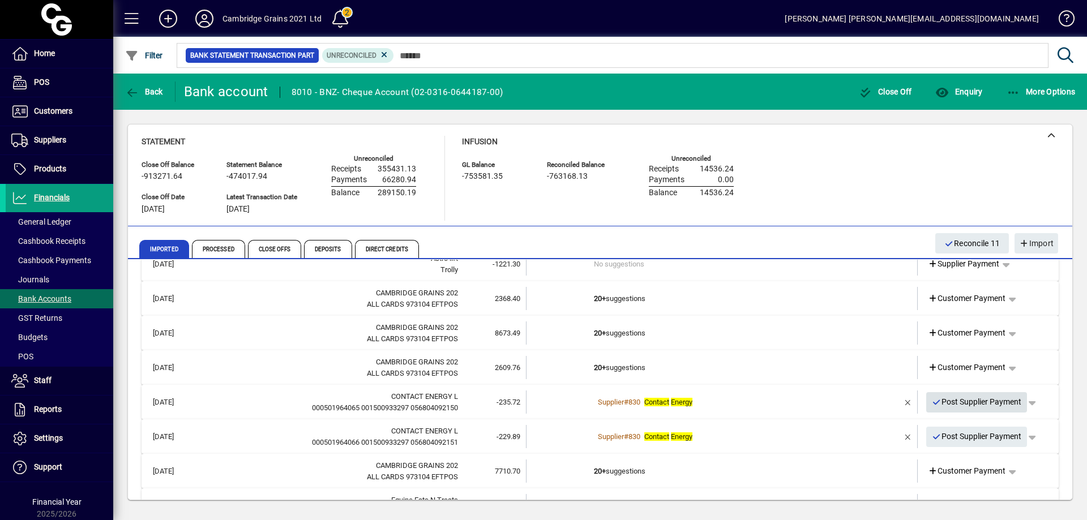
click at [989, 397] on span "Post Supplier Payment" at bounding box center [977, 402] width 90 height 19
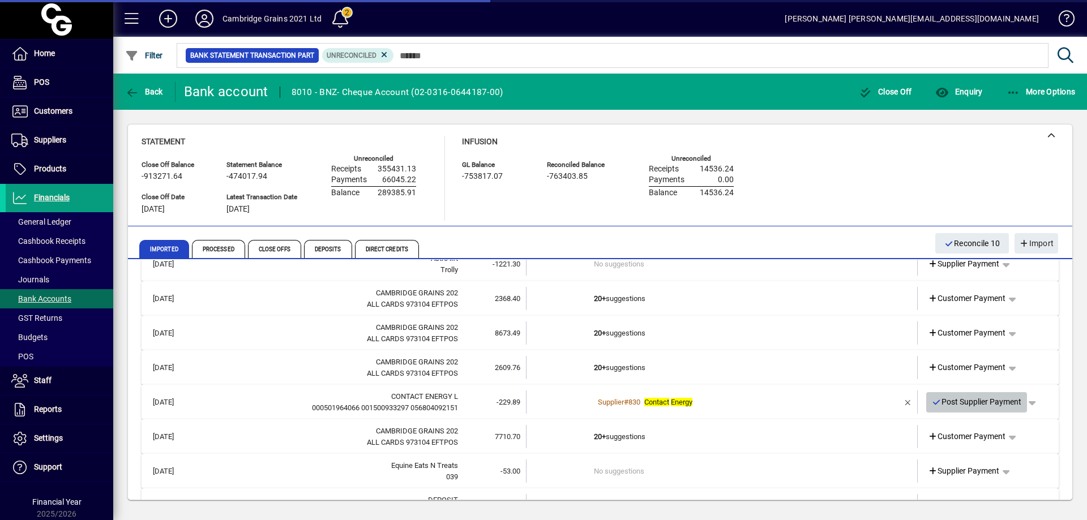
click at [989, 397] on span "Post Supplier Payment" at bounding box center [977, 402] width 90 height 19
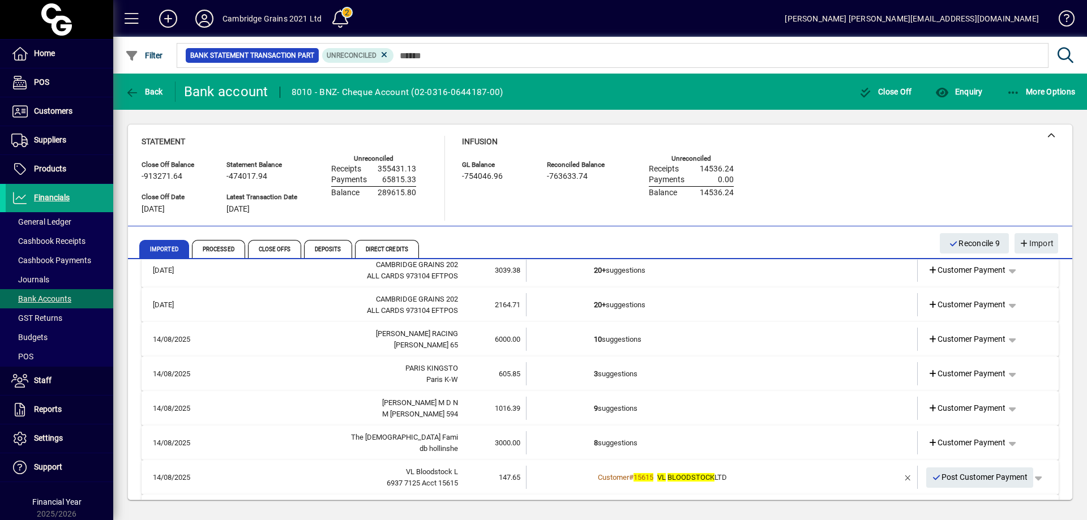
scroll to position [2322, 0]
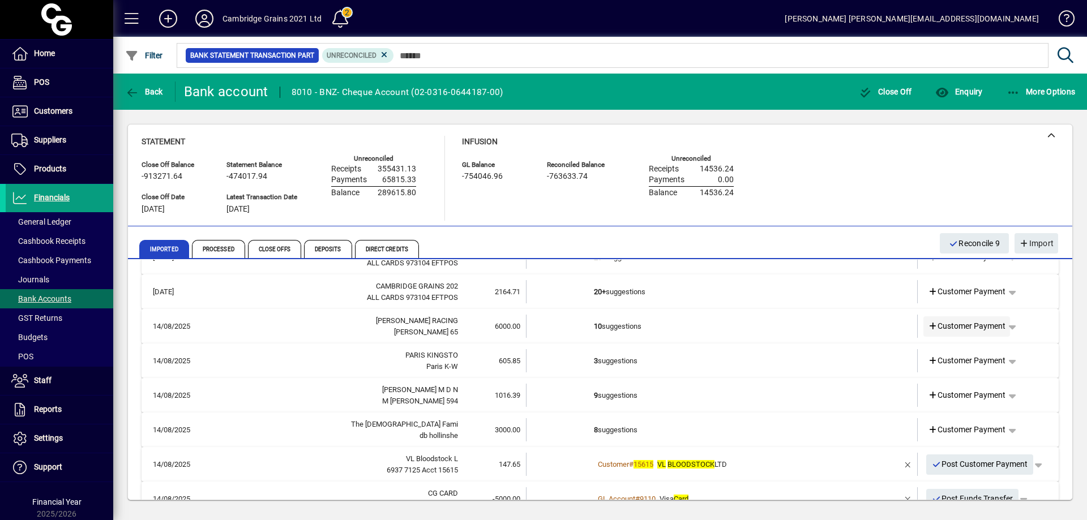
click at [965, 324] on span "Customer Payment" at bounding box center [967, 326] width 78 height 12
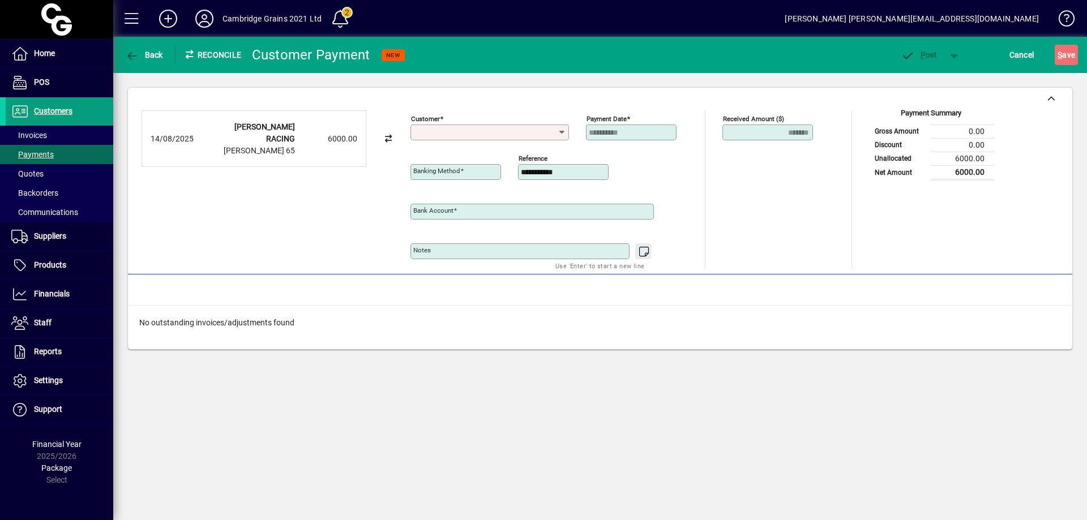
type input "**********"
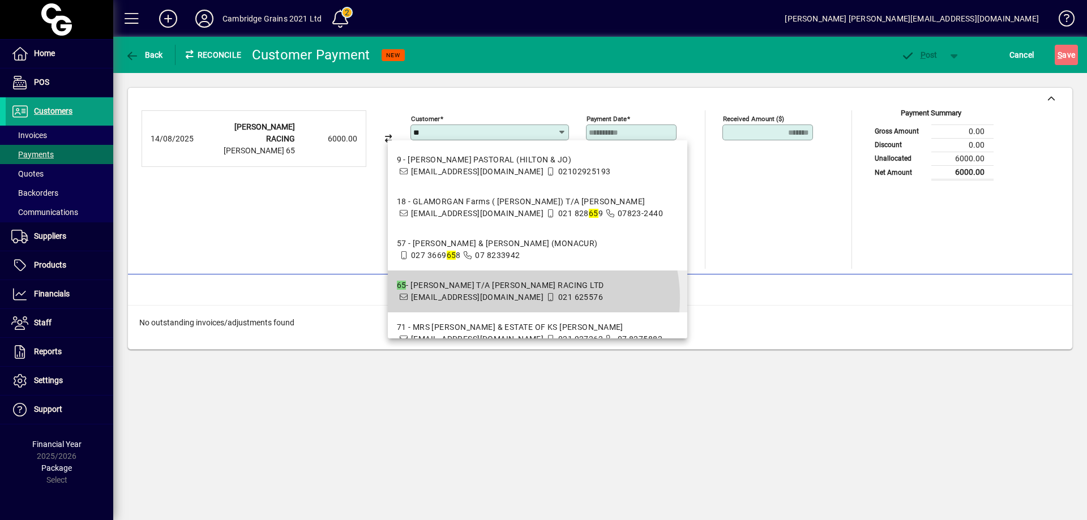
click at [546, 301] on icon at bounding box center [551, 297] width 10 height 8
type input "**********"
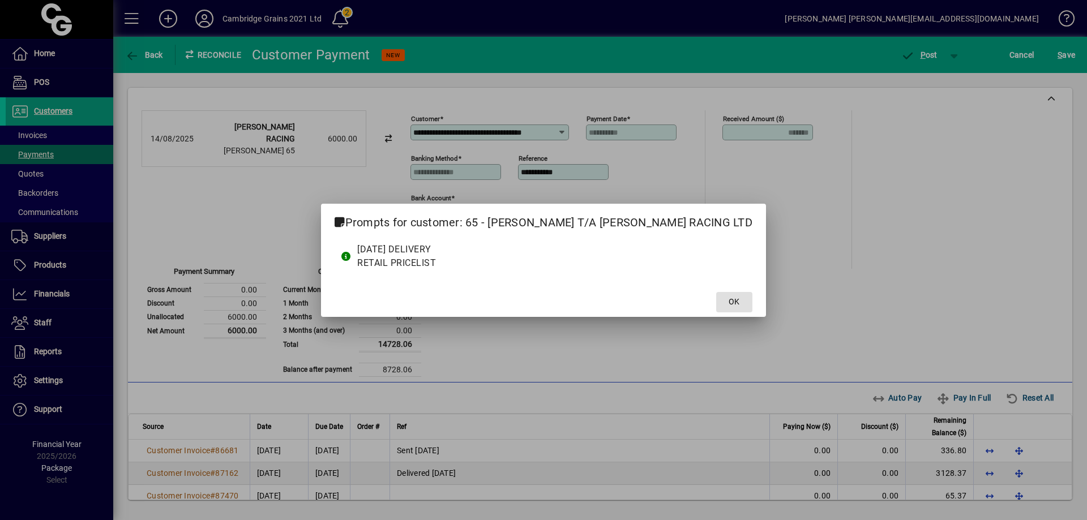
click at [717, 304] on span at bounding box center [734, 302] width 36 height 27
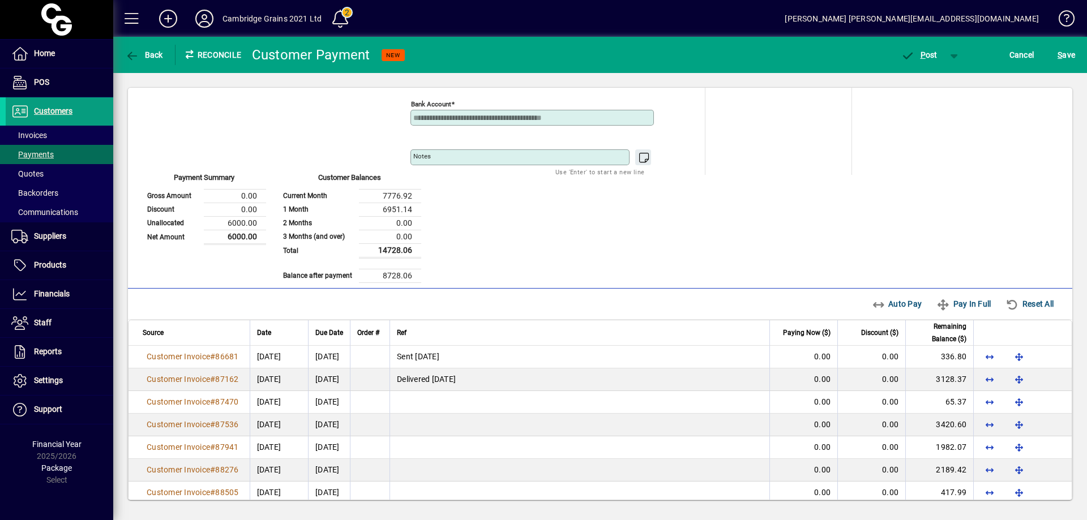
scroll to position [113, 0]
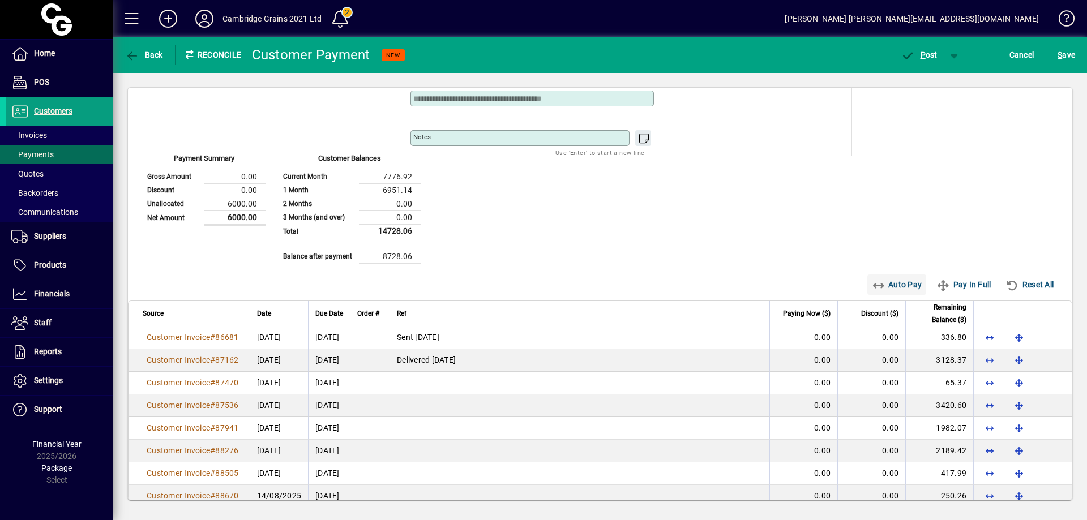
click at [886, 284] on span "Auto Pay" at bounding box center [897, 285] width 50 height 18
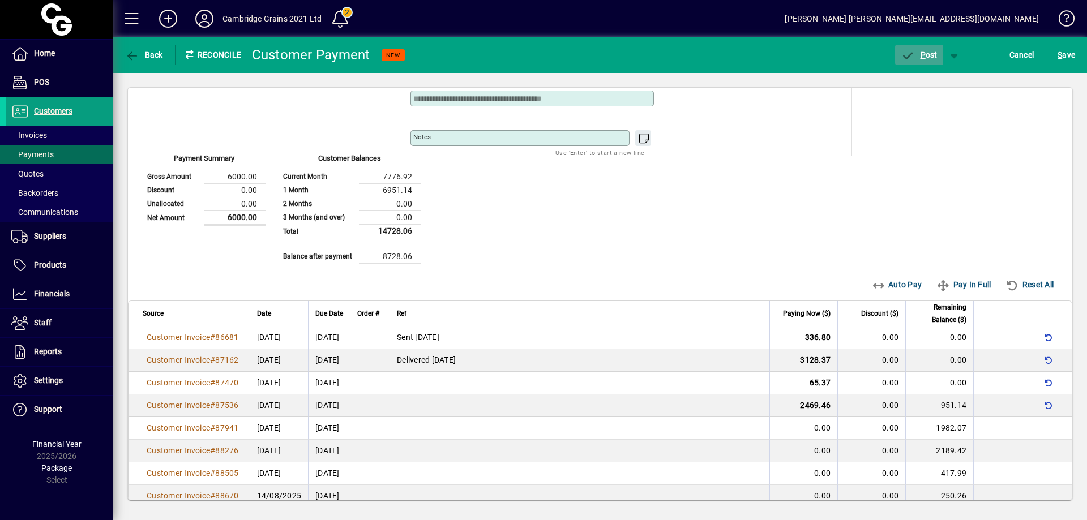
click at [920, 54] on span "P ost" at bounding box center [919, 54] width 37 height 9
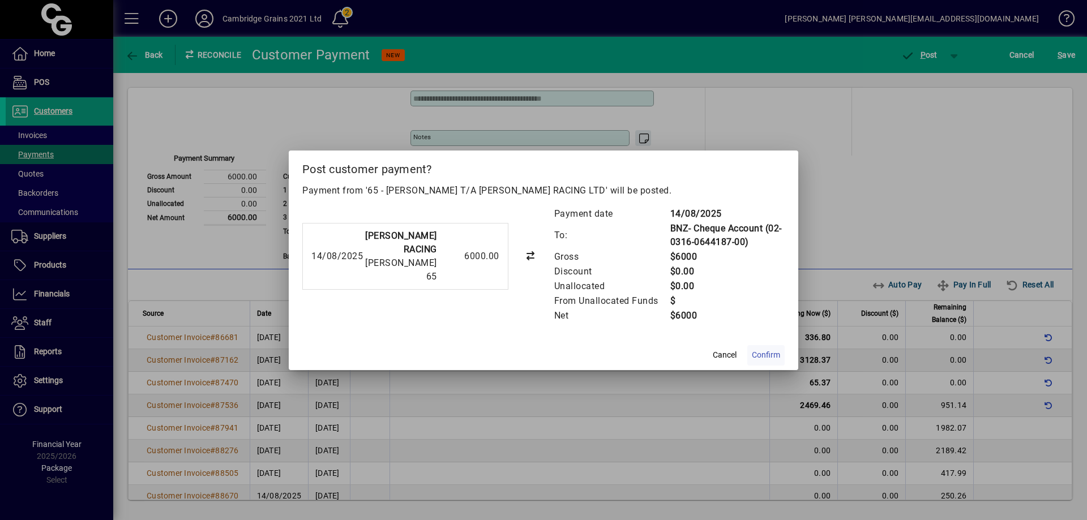
click at [764, 354] on span "Confirm" at bounding box center [766, 355] width 28 height 12
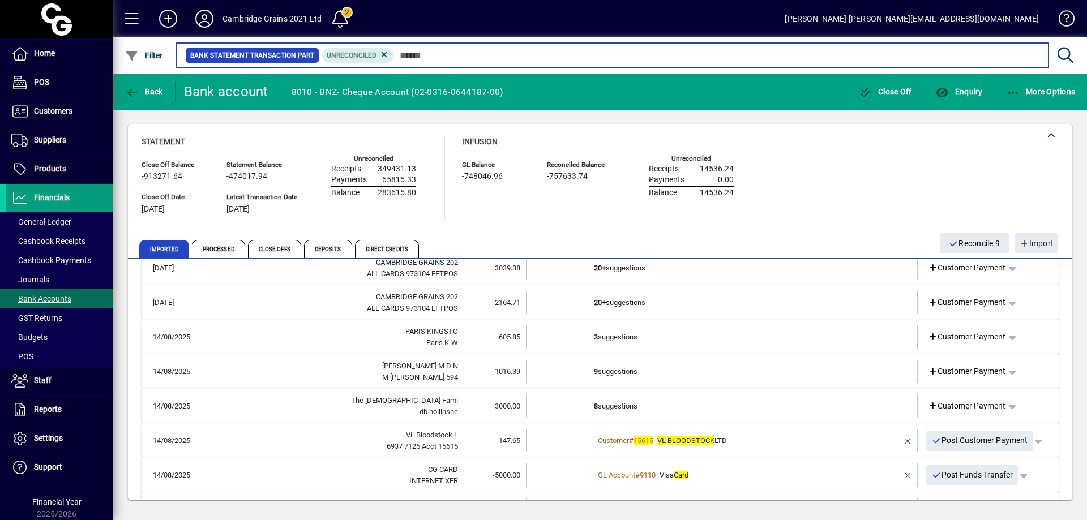
scroll to position [2322, 0]
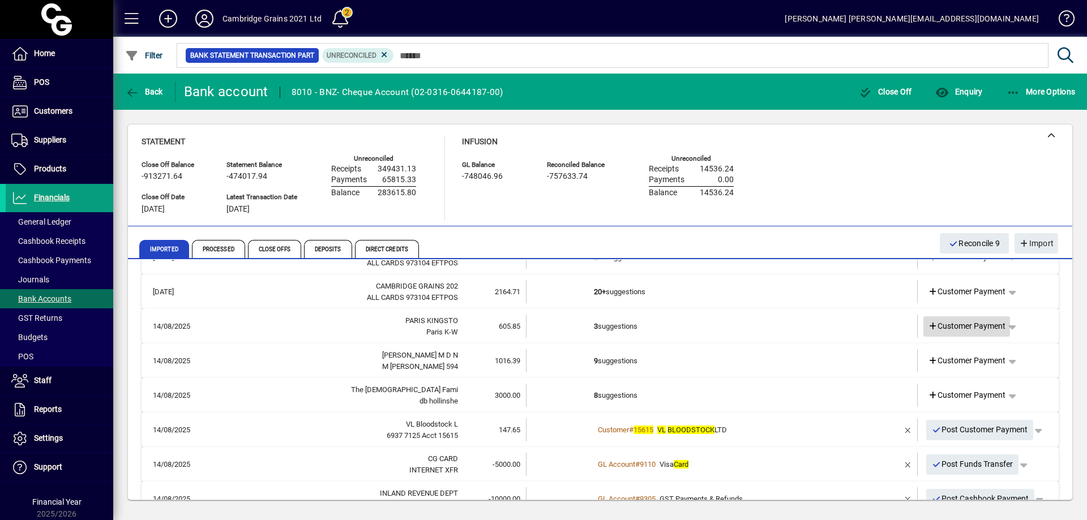
click at [962, 324] on span "Customer Payment" at bounding box center [967, 326] width 78 height 12
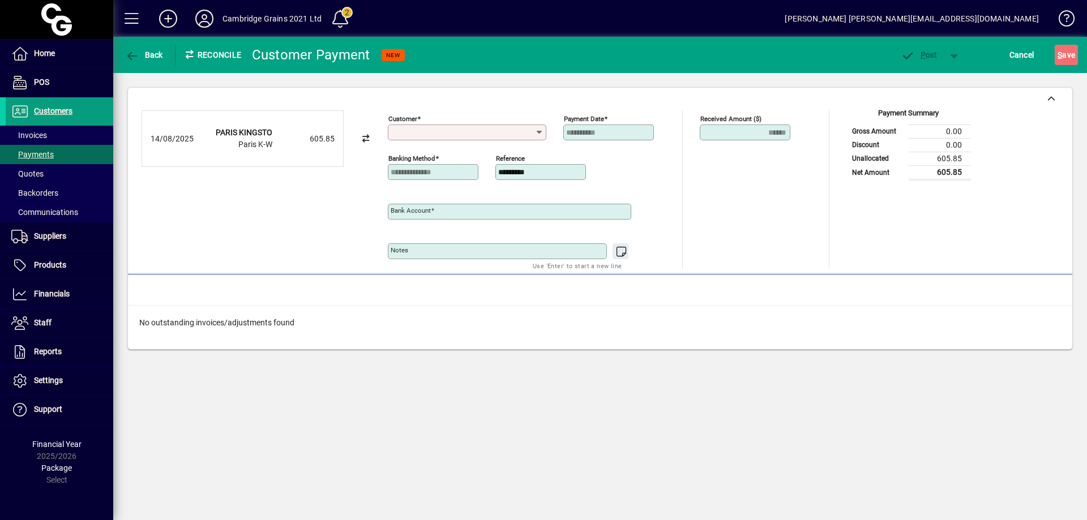
type input "**********"
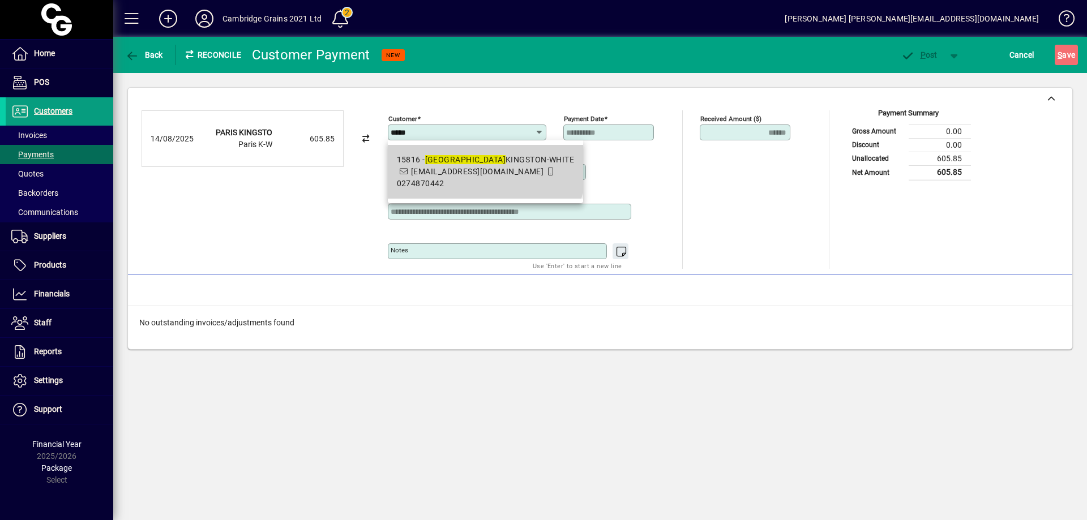
click at [482, 163] on div "15816 - PARIS KINGSTON-WHITE" at bounding box center [486, 160] width 178 height 12
type input "**********"
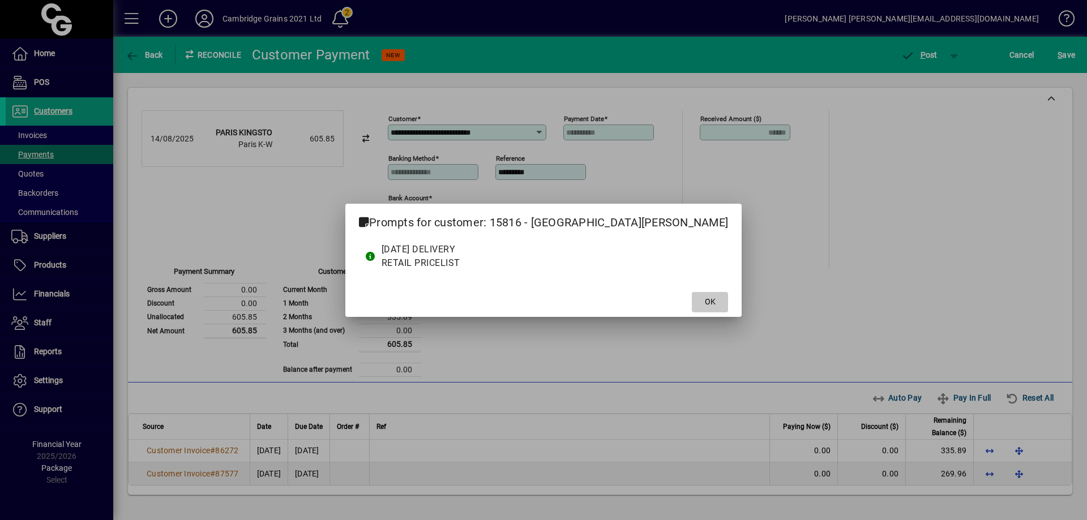
click at [705, 301] on span "OK" at bounding box center [710, 302] width 11 height 12
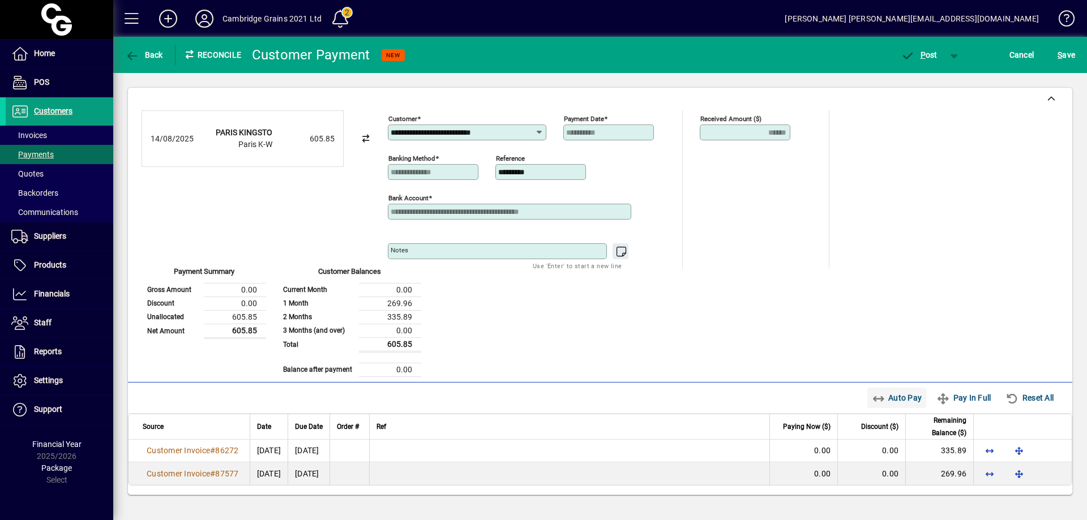
click at [899, 395] on span "Auto Pay" at bounding box center [897, 398] width 50 height 18
click at [928, 54] on span "P ost" at bounding box center [919, 54] width 37 height 9
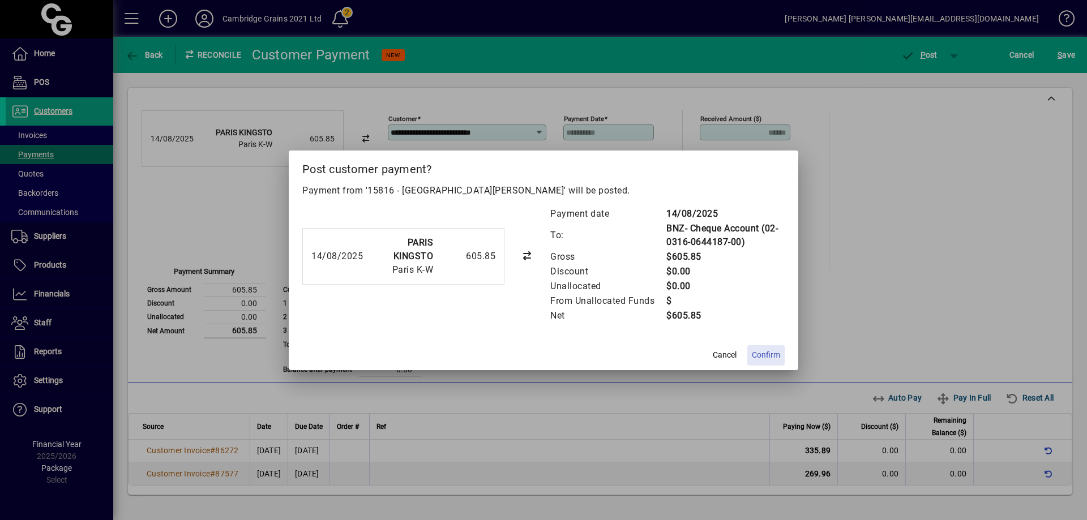
click at [767, 355] on span "Confirm" at bounding box center [766, 355] width 28 height 12
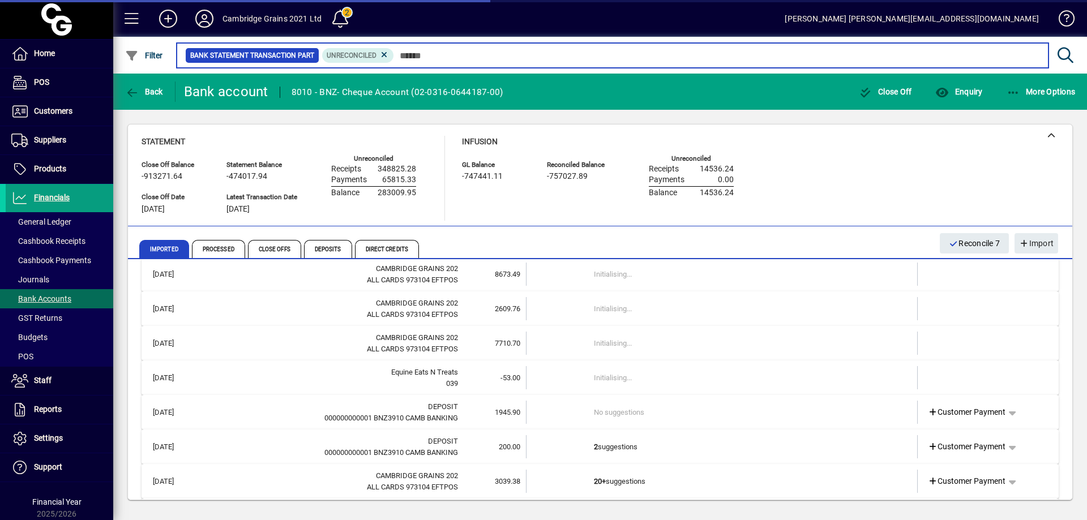
scroll to position [2276, 0]
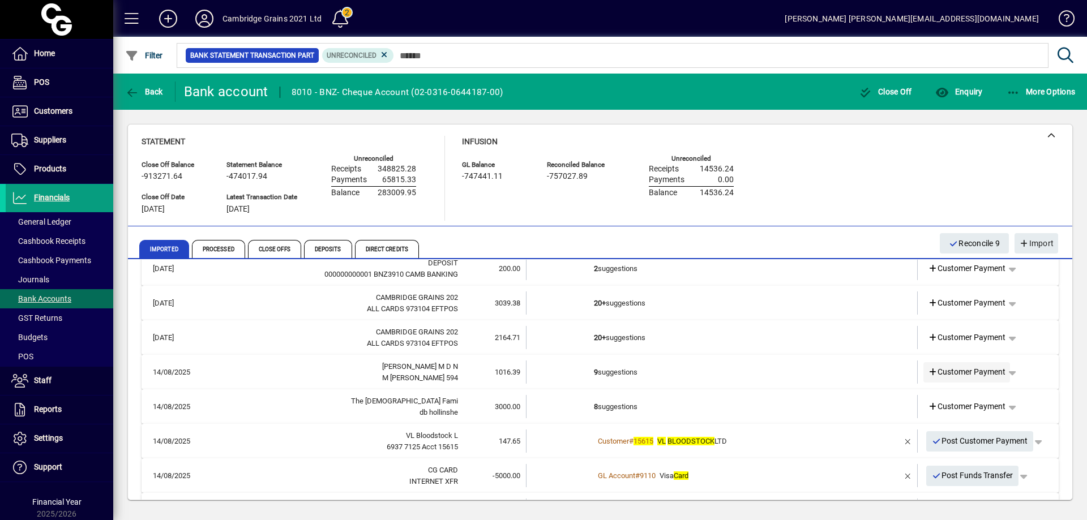
click at [969, 369] on span "Customer Payment" at bounding box center [967, 372] width 78 height 12
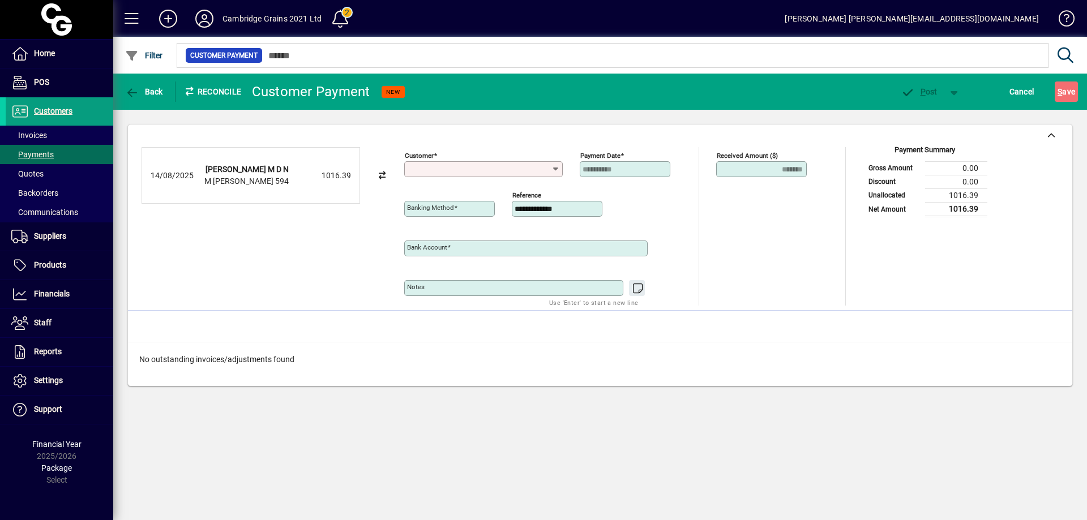
type input "**********"
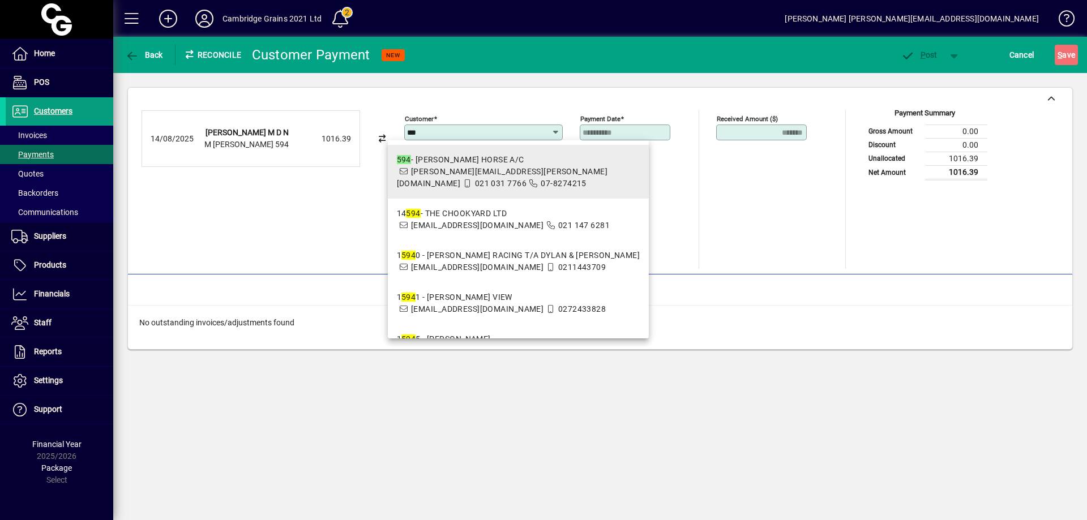
click at [484, 163] on div "594 - MICHAEL WALLACE HORSE A/C" at bounding box center [518, 160] width 243 height 12
type input "**********"
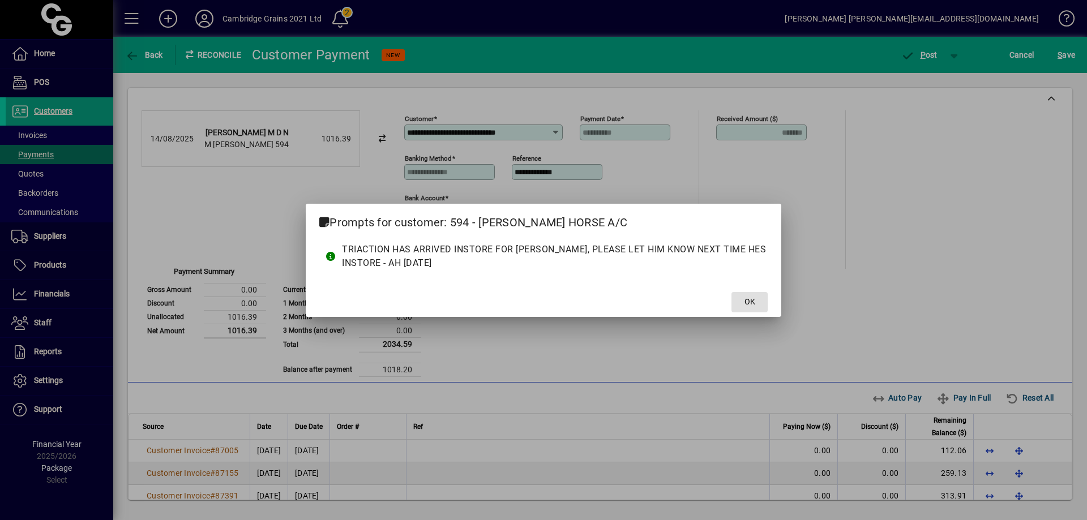
click at [755, 297] on span "OK" at bounding box center [750, 302] width 11 height 12
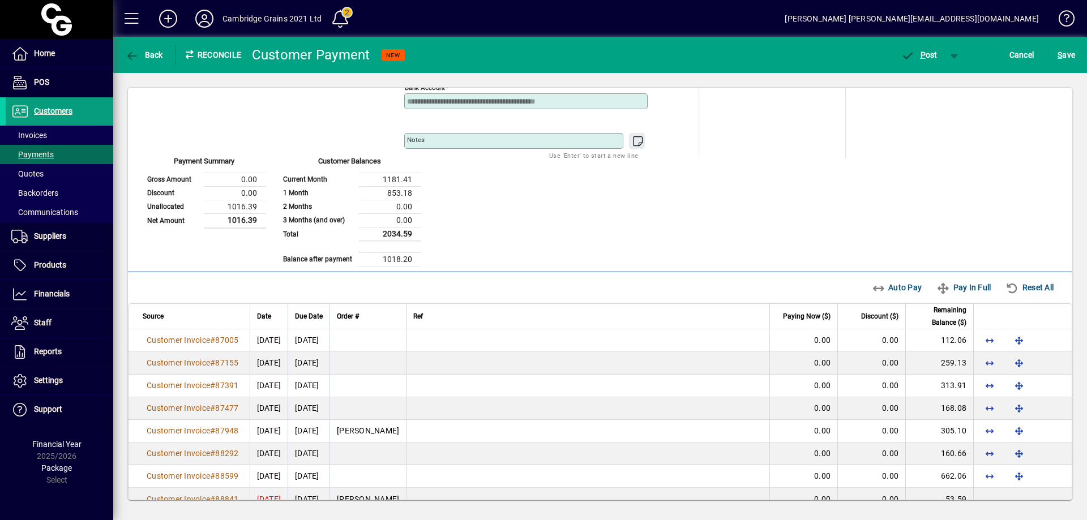
scroll to position [131, 0]
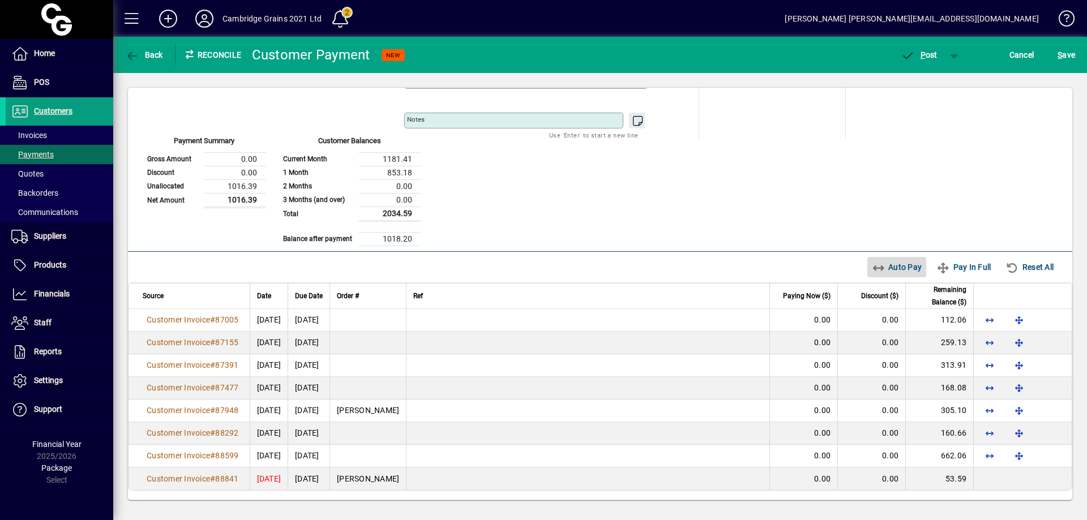
click at [899, 266] on span "Auto Pay" at bounding box center [897, 267] width 50 height 18
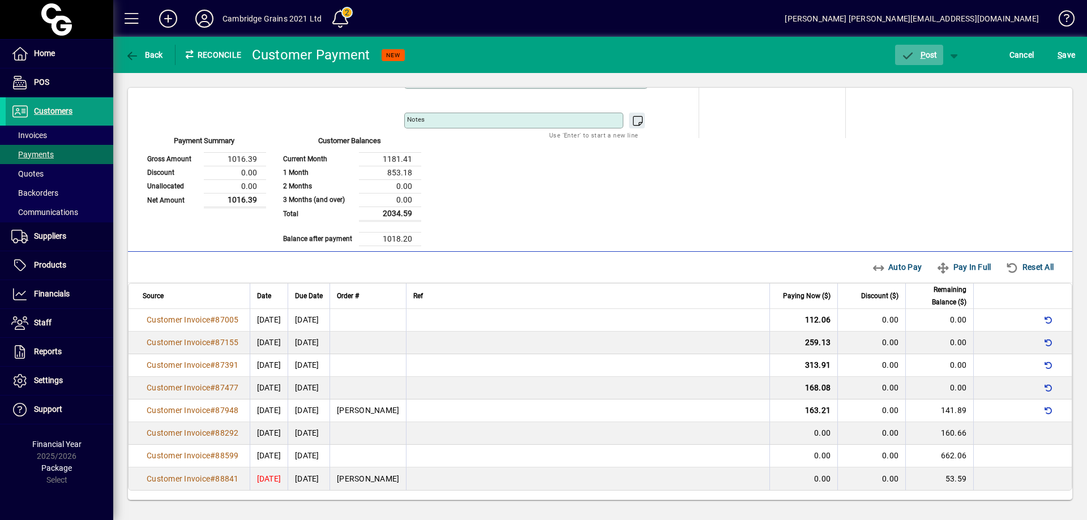
click at [933, 49] on span "button" at bounding box center [919, 54] width 48 height 27
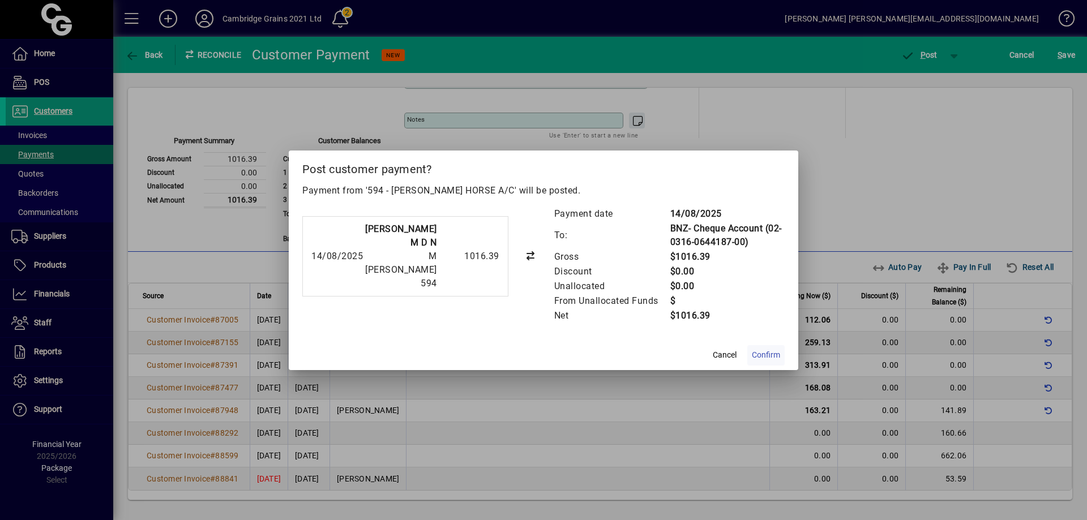
click at [779, 352] on span "Confirm" at bounding box center [766, 355] width 28 height 12
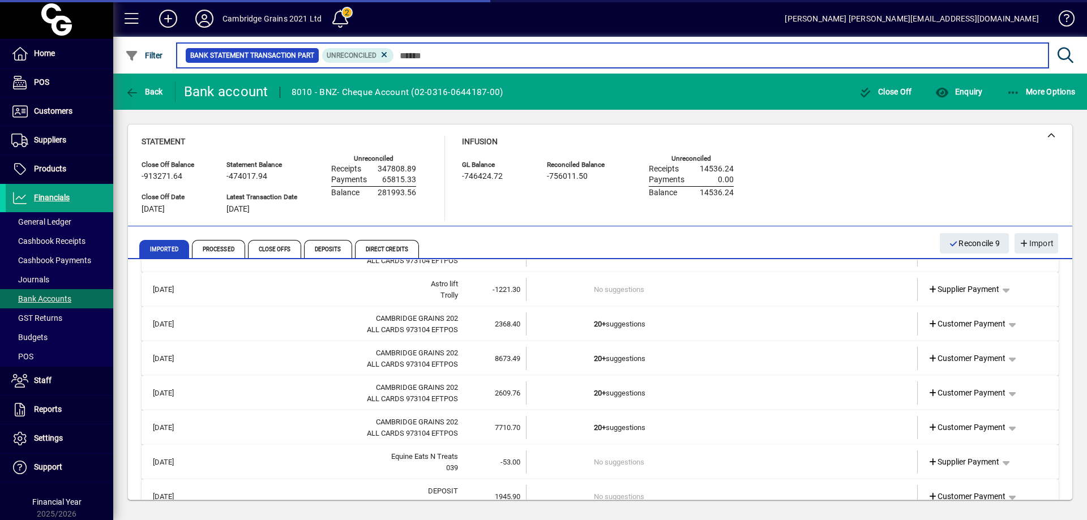
scroll to position [2219, 0]
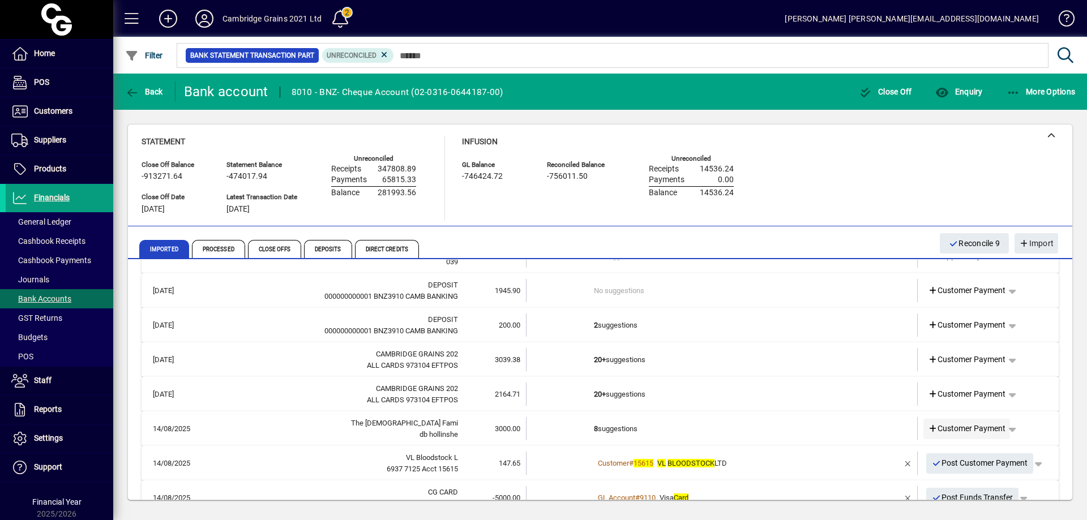
click at [955, 429] on span "Customer Payment" at bounding box center [967, 429] width 78 height 12
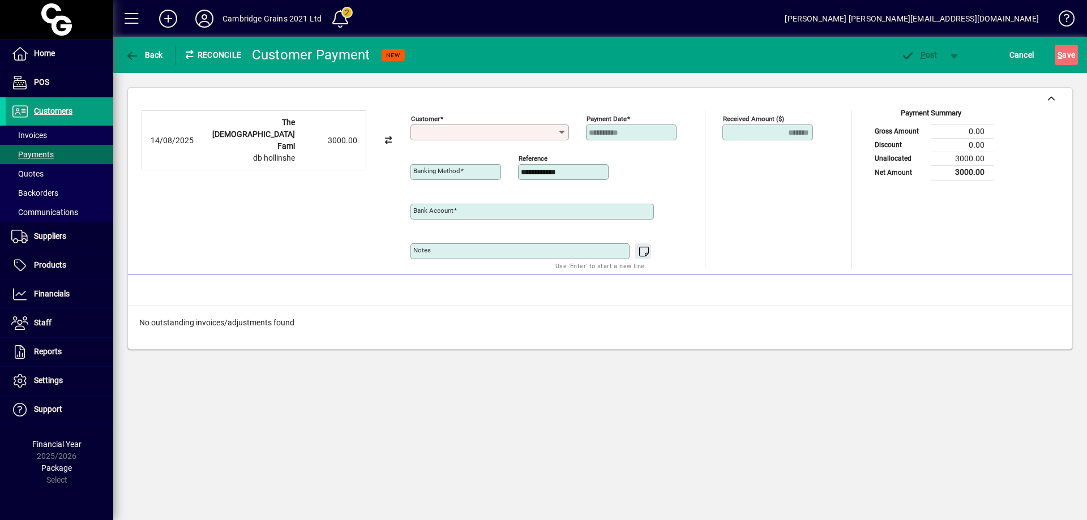
type input "**********"
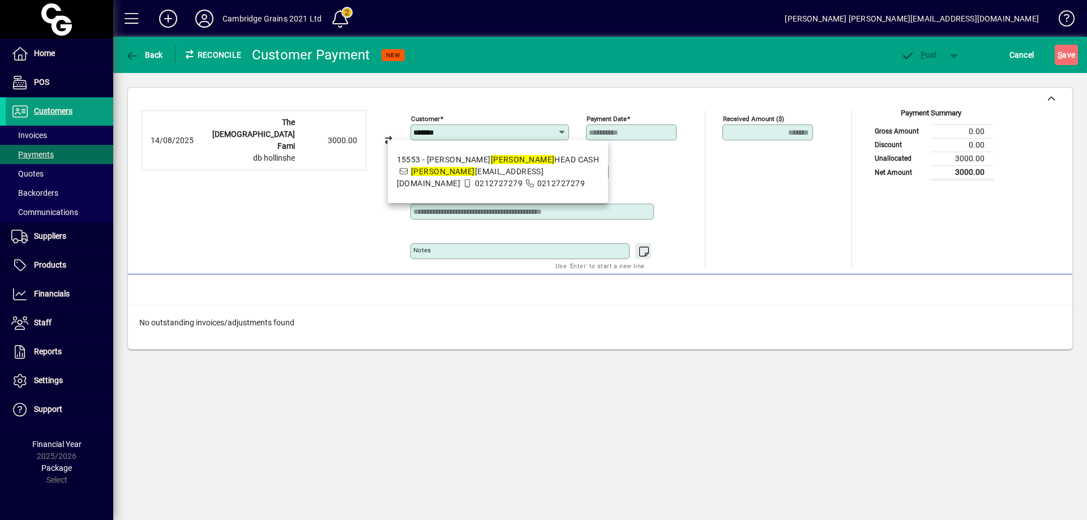
drag, startPoint x: 434, startPoint y: 129, endPoint x: 386, endPoint y: 129, distance: 48.7
click at [386, 129] on div "**********" at bounding box center [600, 189] width 917 height 159
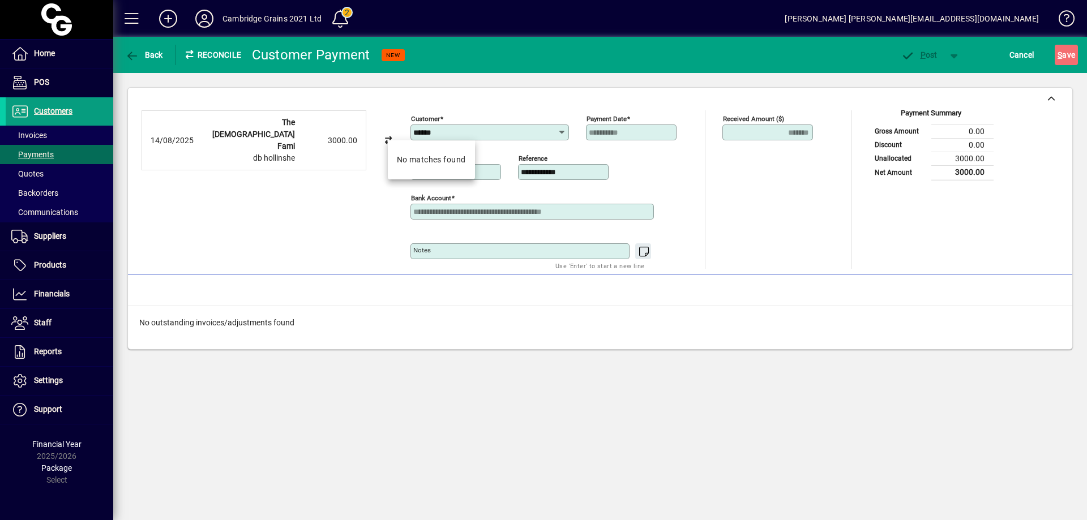
drag, startPoint x: 417, startPoint y: 134, endPoint x: 361, endPoint y: 125, distance: 56.1
click at [361, 125] on div "**********" at bounding box center [600, 189] width 917 height 159
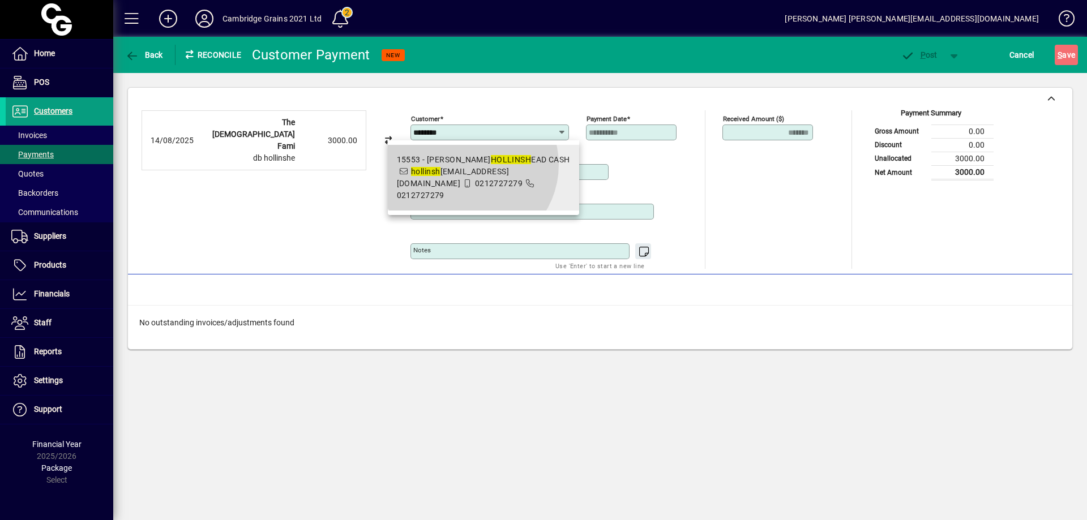
click at [468, 165] on div "15553 - DARRELL HOLLINSH EAD CASH" at bounding box center [483, 160] width 173 height 12
type input "**********"
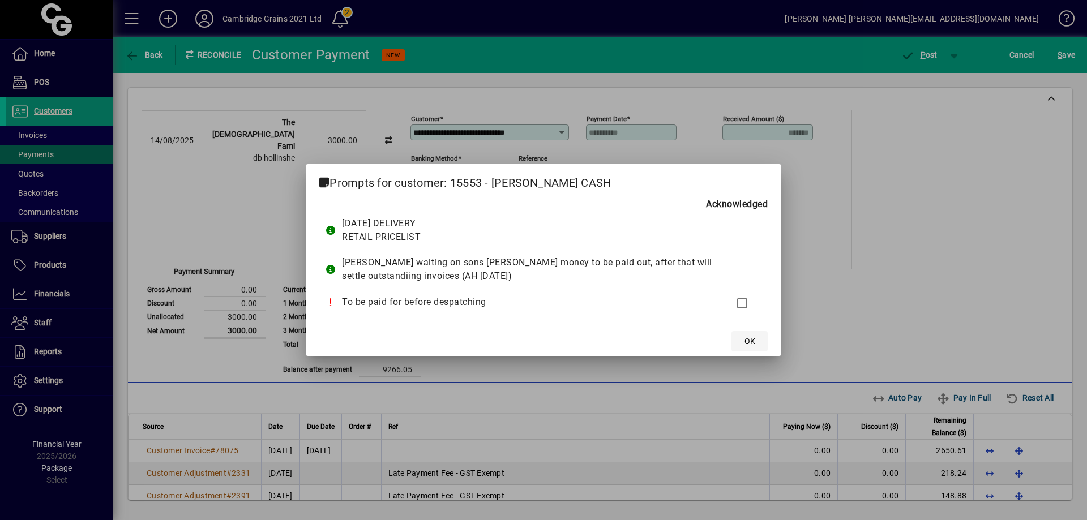
click at [754, 339] on span "OK" at bounding box center [750, 342] width 11 height 12
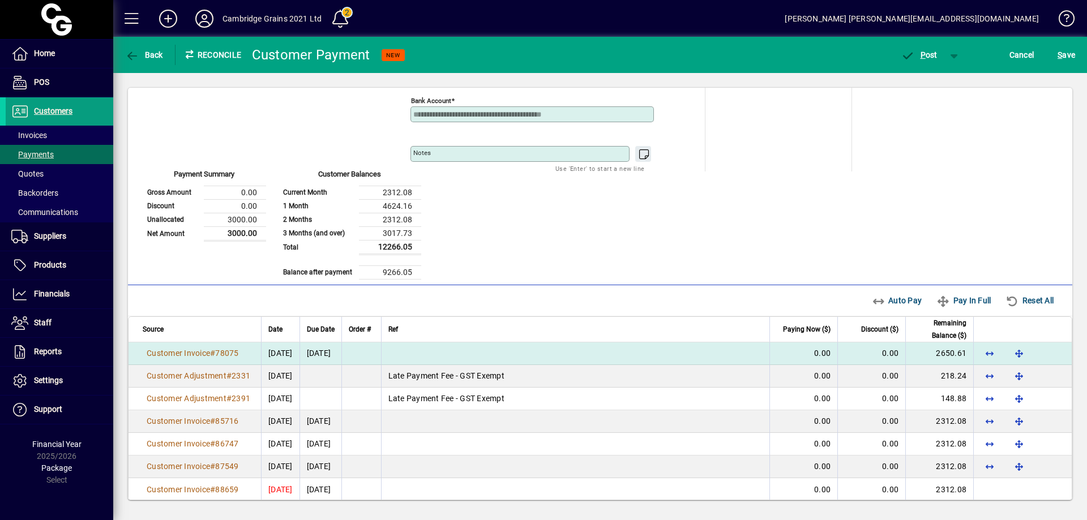
scroll to position [108, 0]
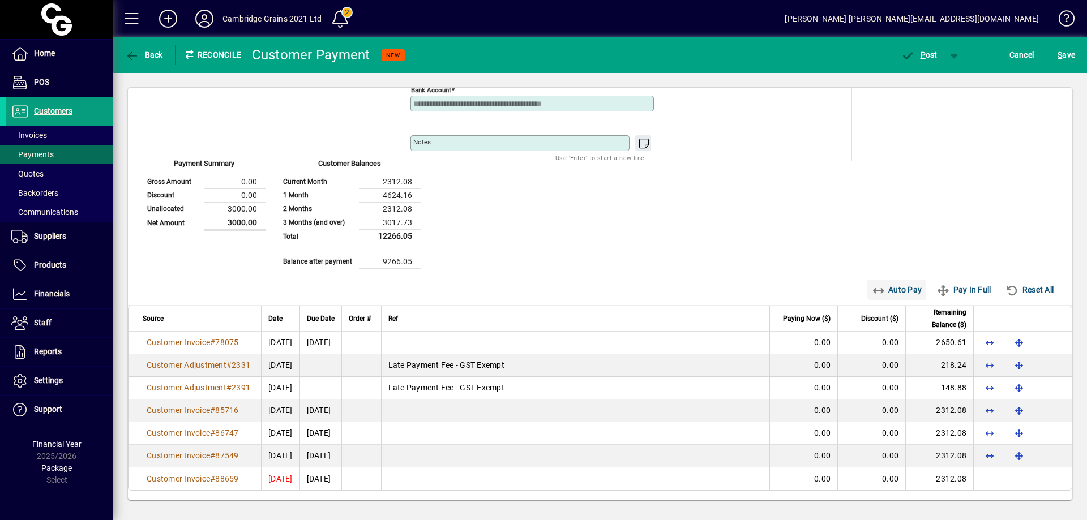
click at [888, 290] on span "Auto Pay" at bounding box center [897, 290] width 50 height 18
click at [931, 56] on span "P ost" at bounding box center [919, 54] width 37 height 9
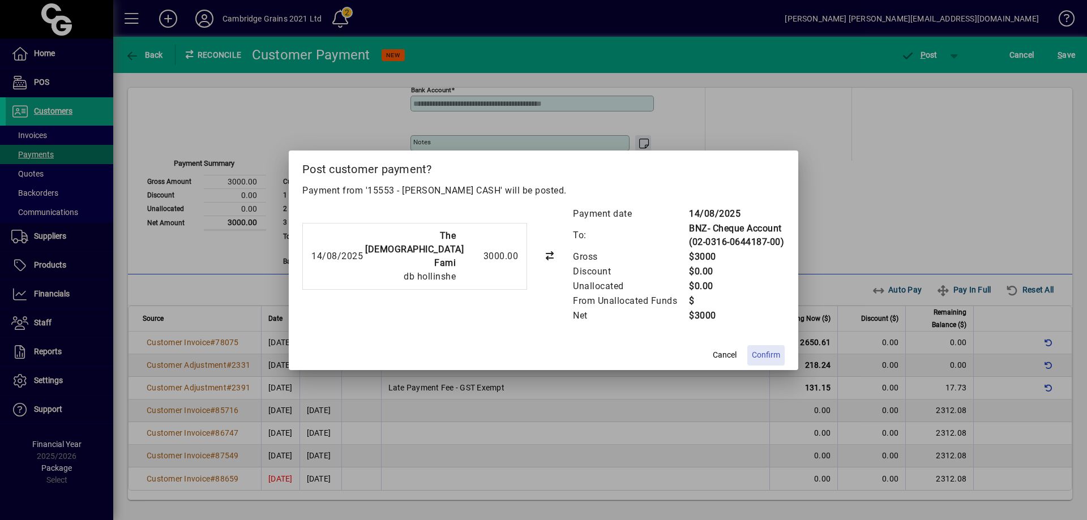
click at [764, 357] on span "Confirm" at bounding box center [766, 355] width 28 height 12
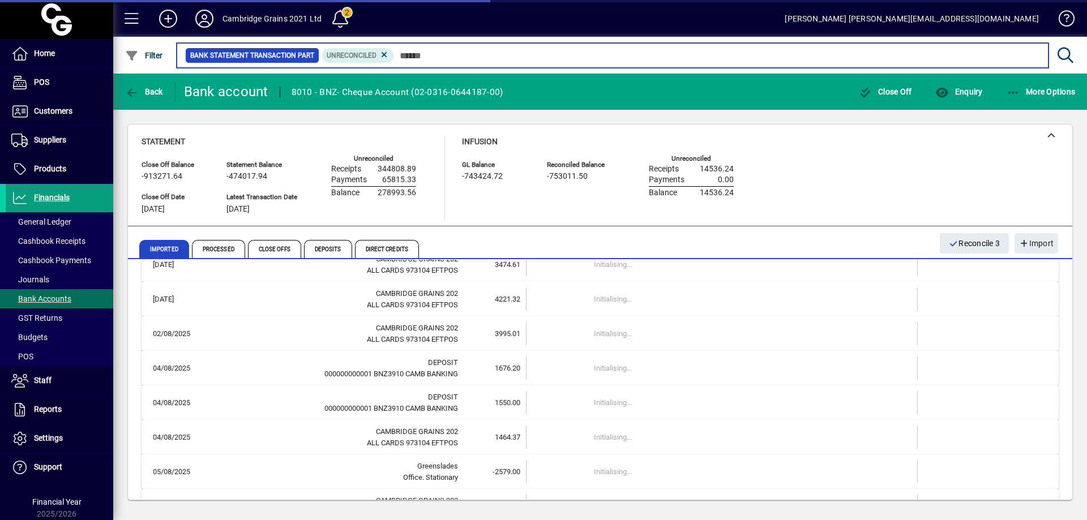
scroll to position [1766, 0]
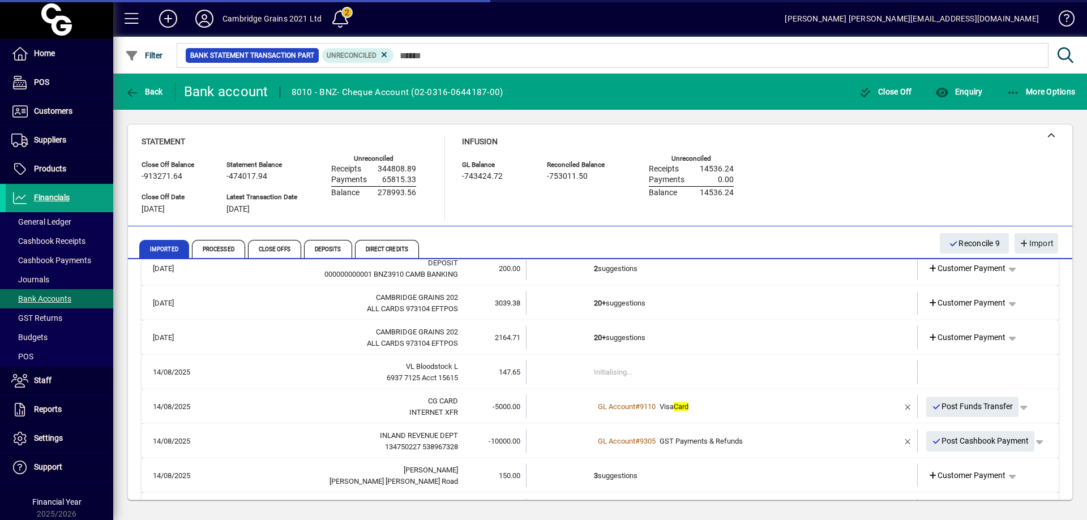
scroll to position [2332, 0]
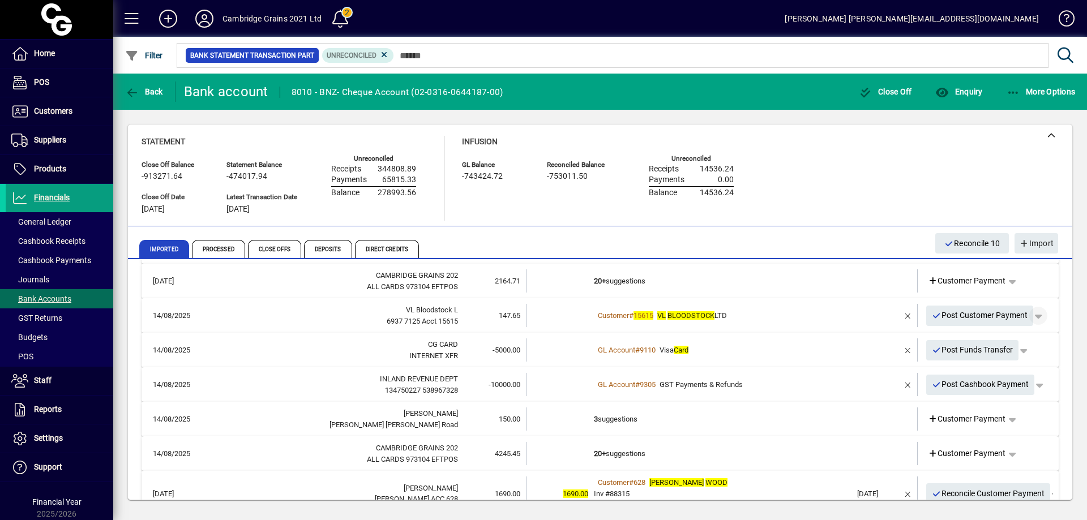
click at [1035, 315] on span "button" at bounding box center [1038, 315] width 27 height 27
click at [1012, 337] on span "Customer Payment" at bounding box center [995, 340] width 83 height 14
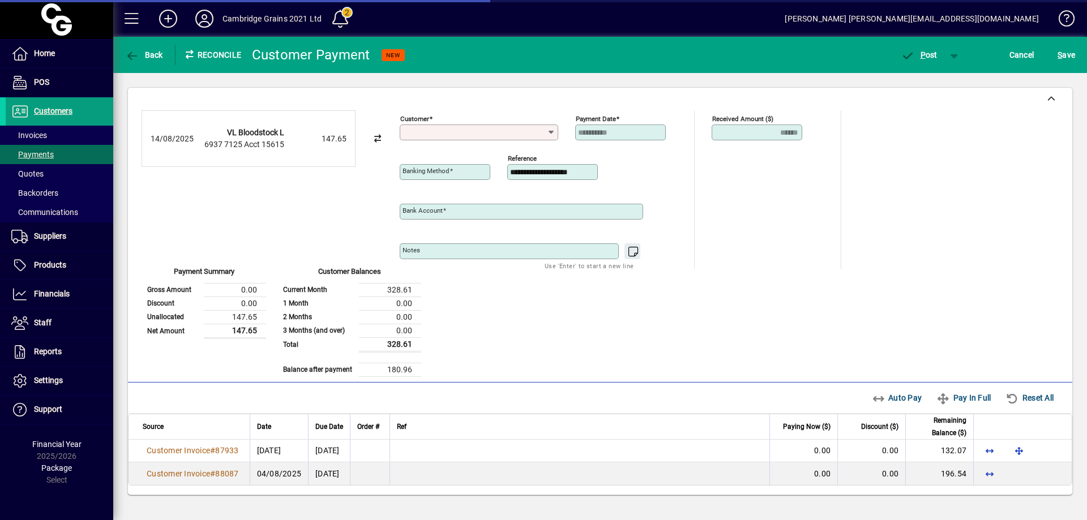
type input "**********"
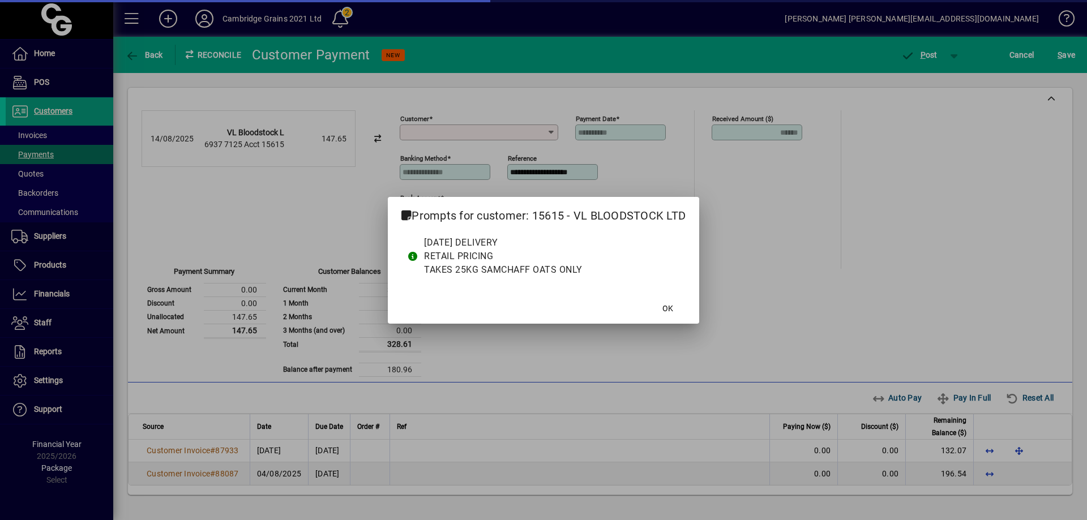
type input "**********"
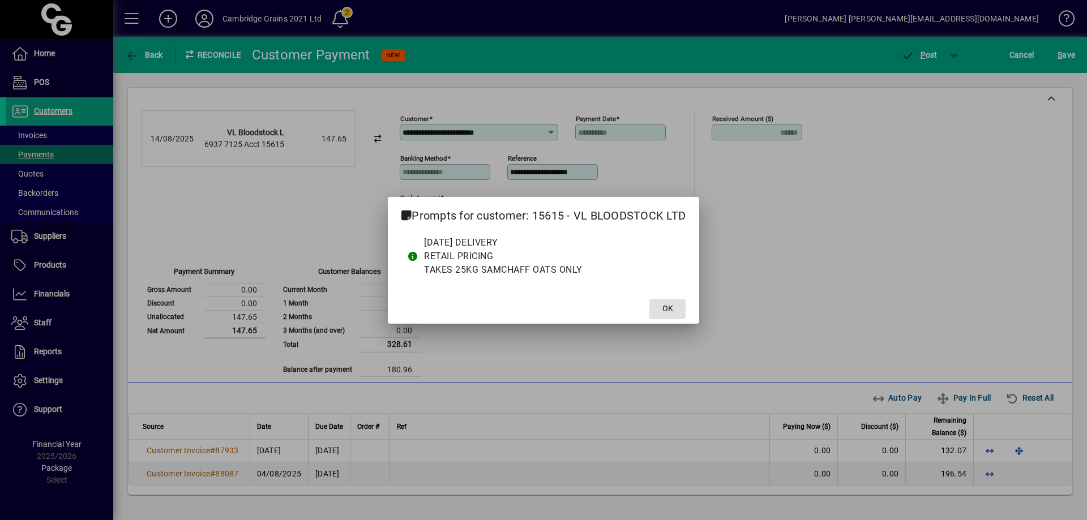
click at [670, 303] on span "OK" at bounding box center [667, 309] width 11 height 12
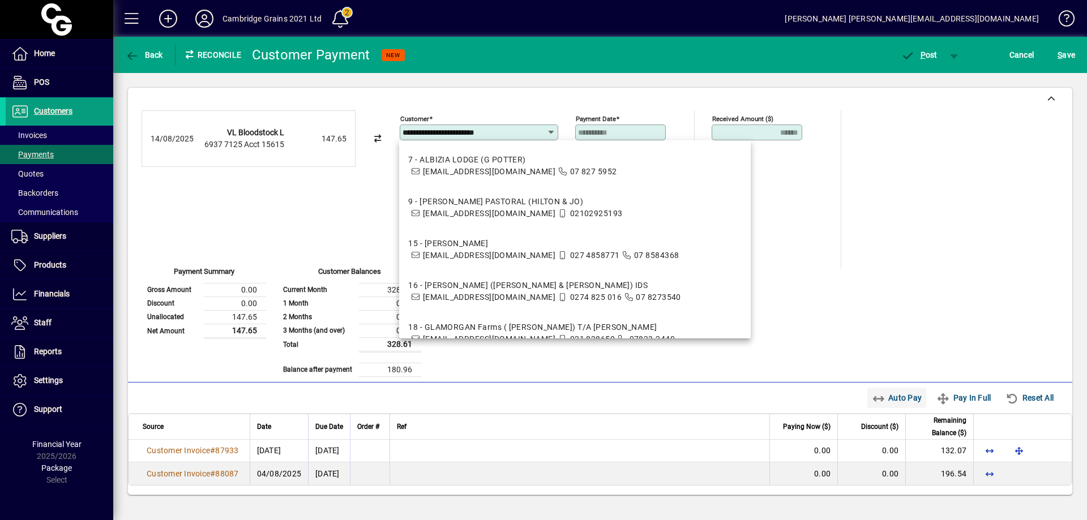
click at [899, 396] on span "Auto Pay" at bounding box center [897, 398] width 50 height 18
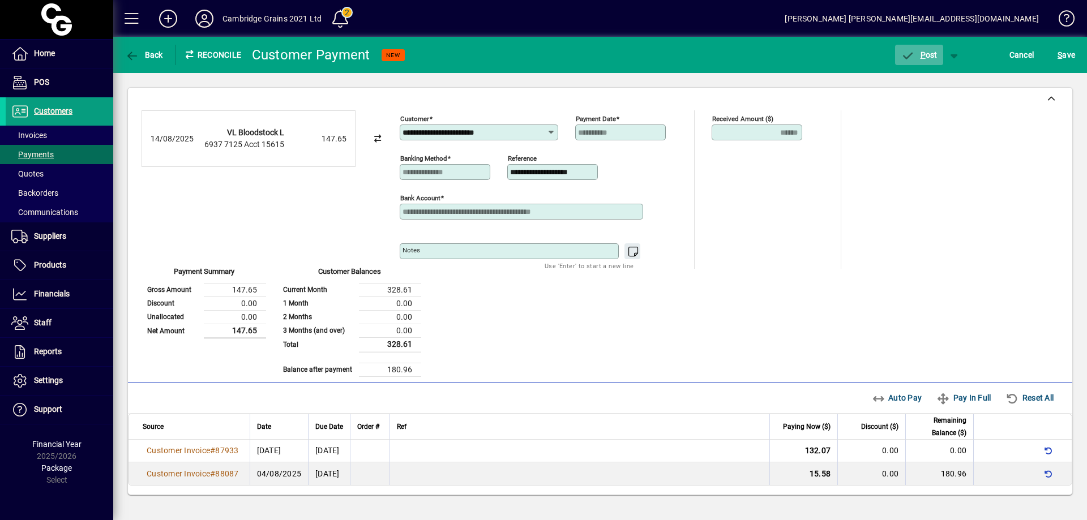
click at [924, 49] on span "button" at bounding box center [919, 54] width 48 height 27
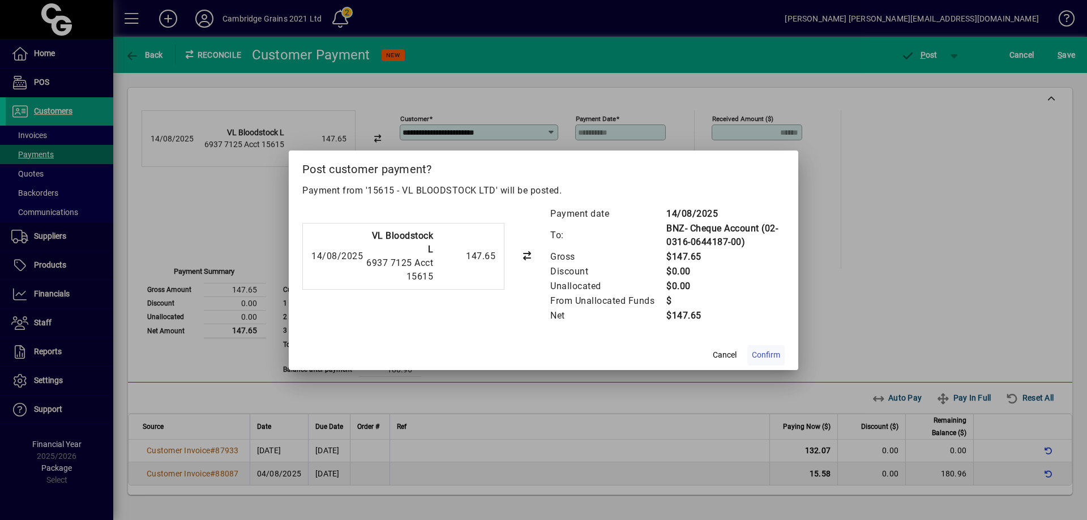
click at [766, 350] on span "Confirm" at bounding box center [766, 355] width 28 height 12
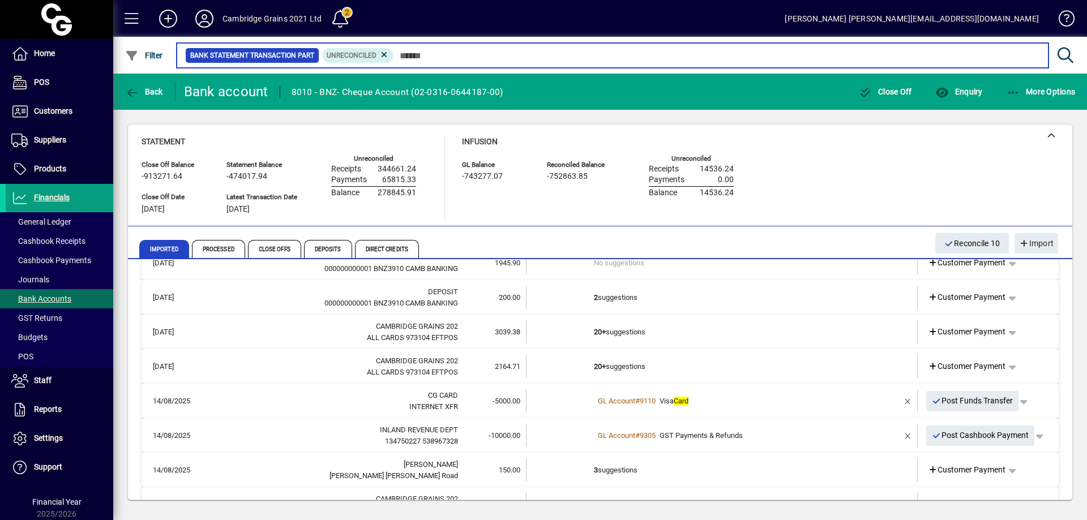
scroll to position [2265, 0]
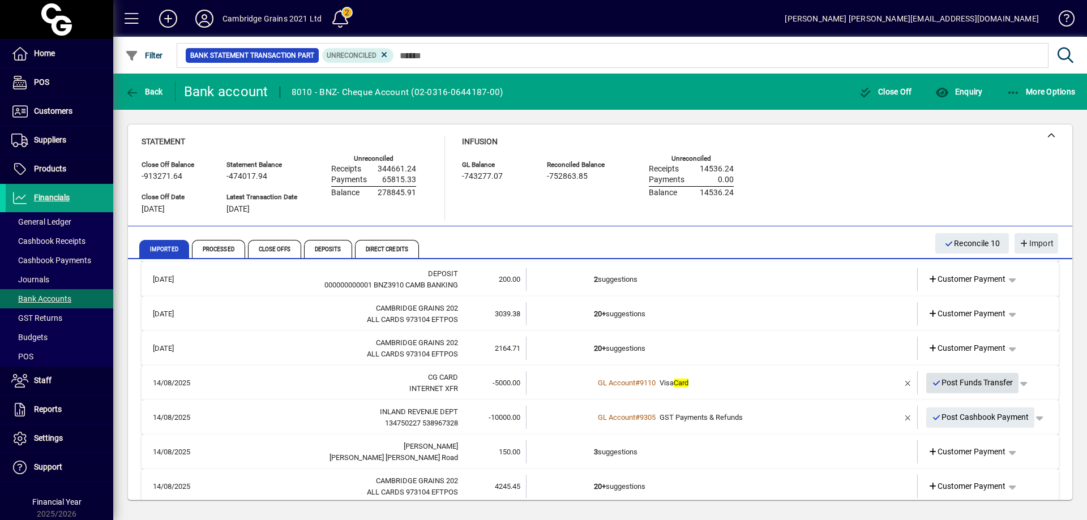
click at [984, 381] on span "Post Funds Transfer" at bounding box center [973, 383] width 82 height 19
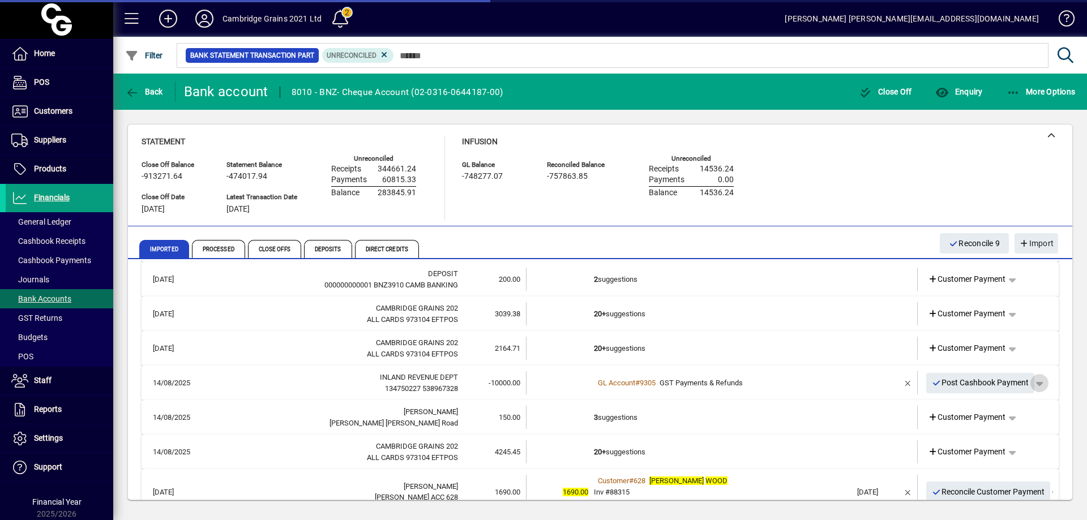
click at [1033, 384] on span "button" at bounding box center [1039, 383] width 27 height 27
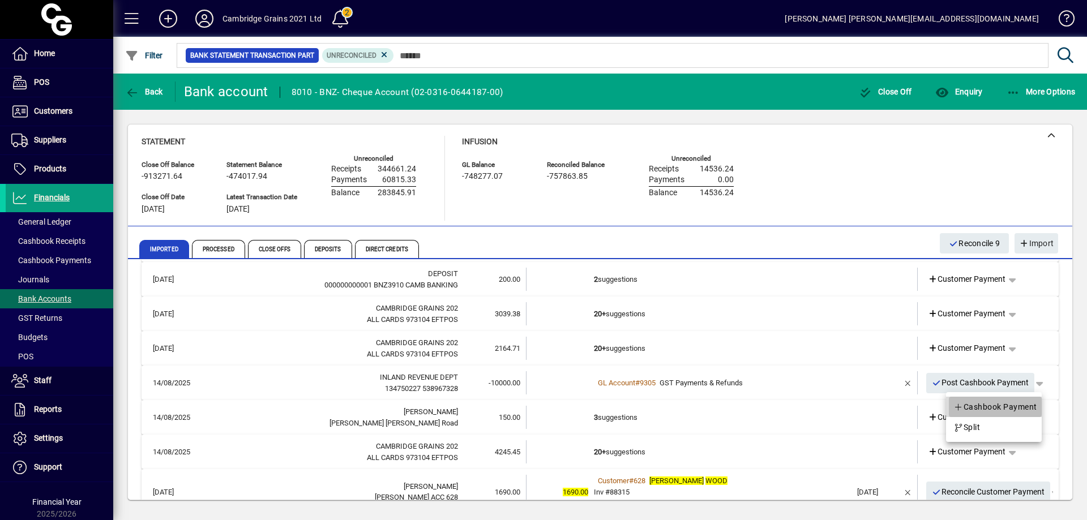
click at [1019, 405] on span "Cashbook Payment" at bounding box center [996, 407] width 84 height 14
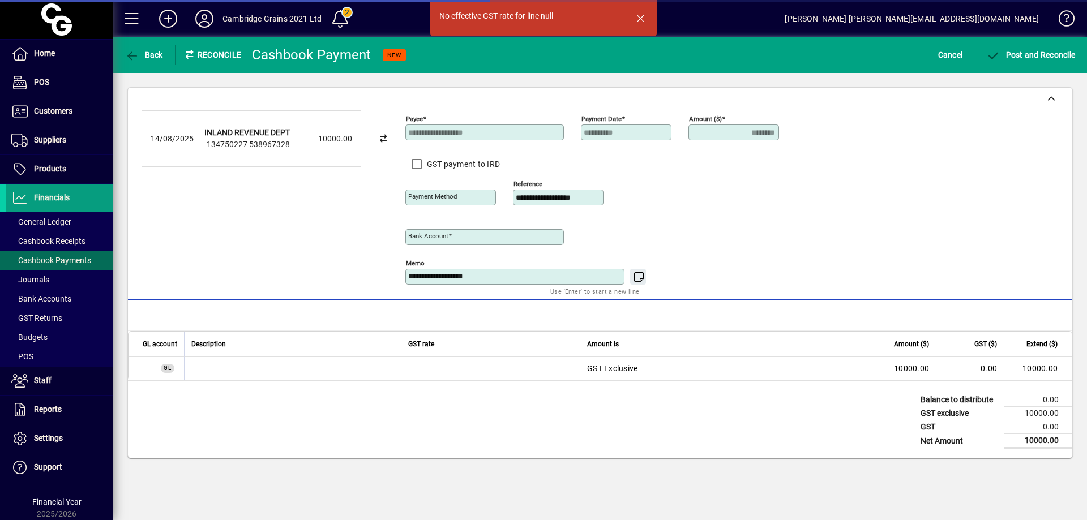
type input "**********"
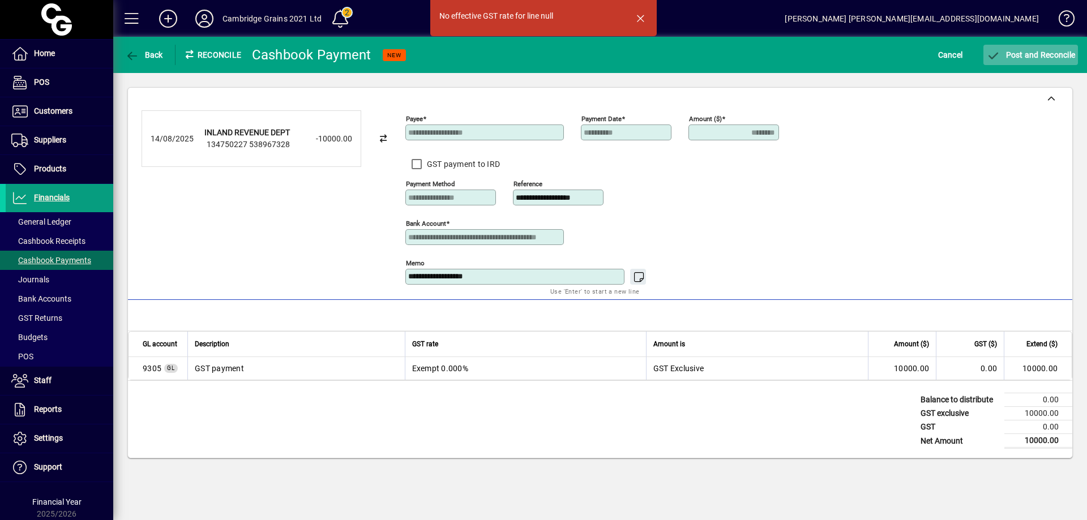
click at [1035, 53] on span "Post and Reconcile" at bounding box center [1030, 54] width 89 height 9
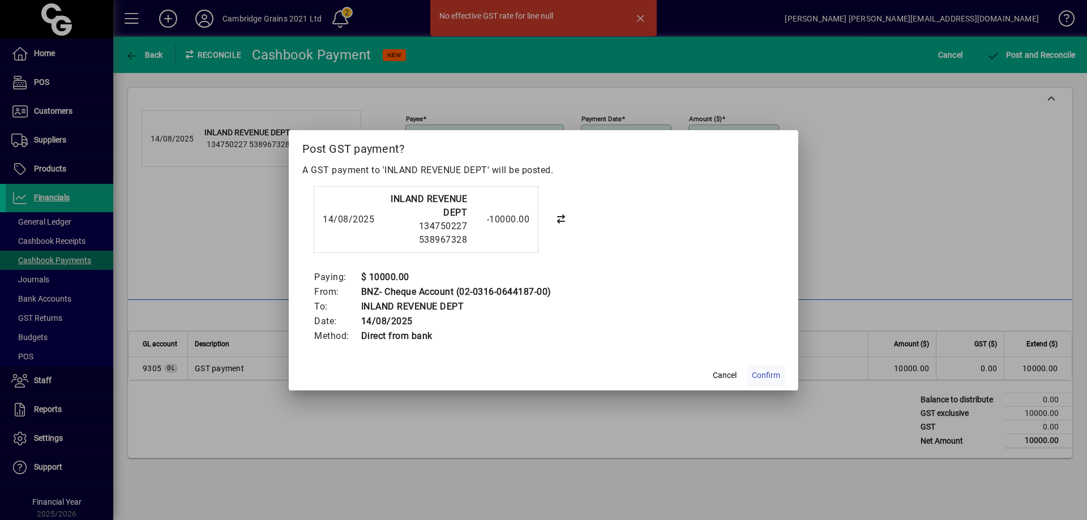
click at [770, 373] on span "Confirm" at bounding box center [766, 376] width 28 height 12
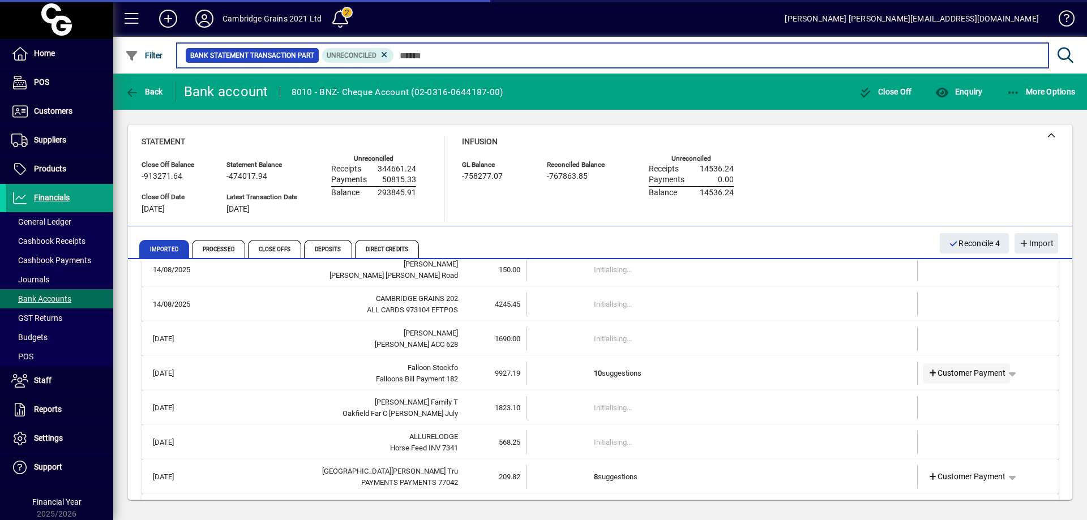
scroll to position [2389, 0]
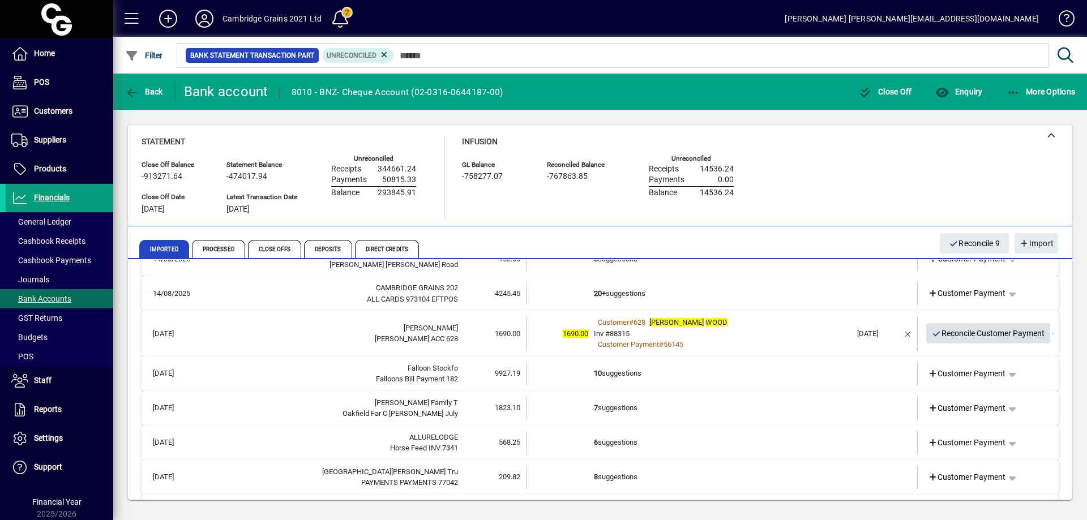
click at [994, 334] on span "Reconcile Customer Payment" at bounding box center [988, 333] width 113 height 19
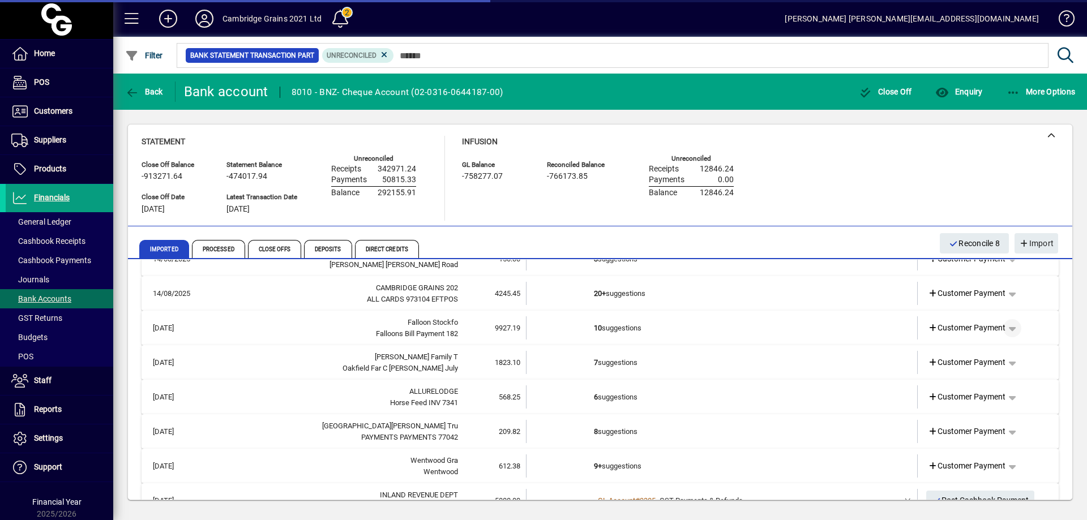
click at [1005, 324] on span "button" at bounding box center [1012, 328] width 27 height 27
click at [952, 328] on div at bounding box center [543, 260] width 1087 height 520
click at [952, 327] on span "Customer Payment" at bounding box center [967, 328] width 78 height 12
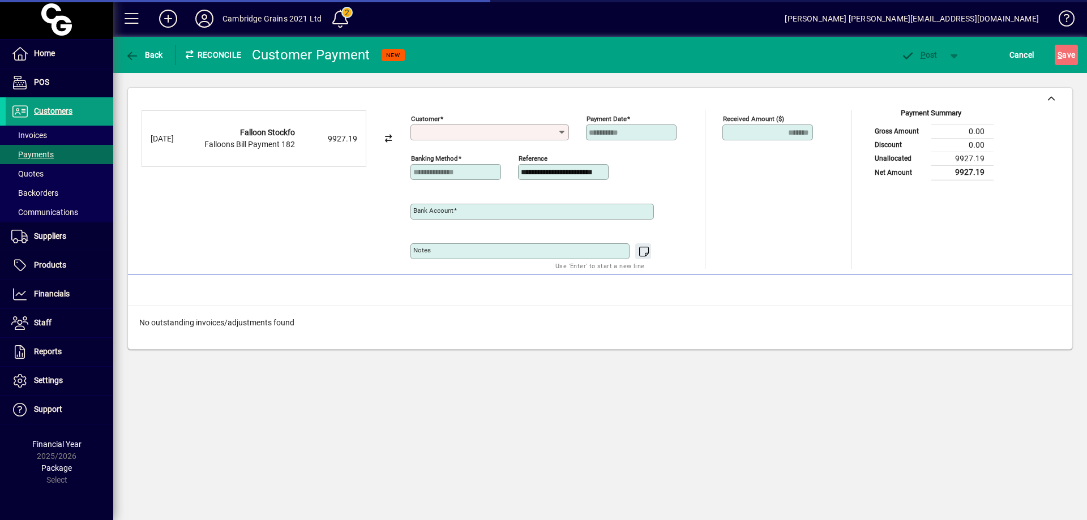
type input "**********"
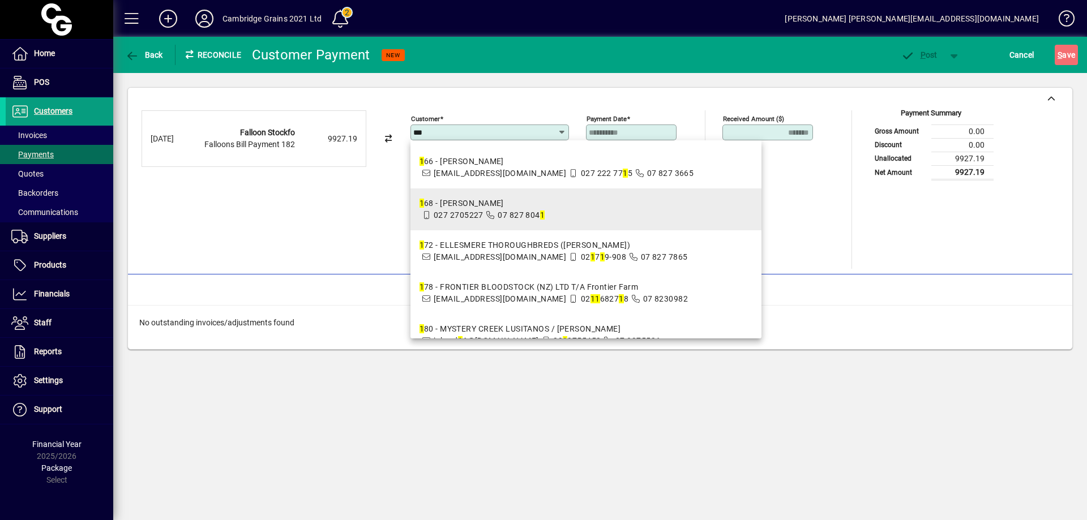
scroll to position [1995, 0]
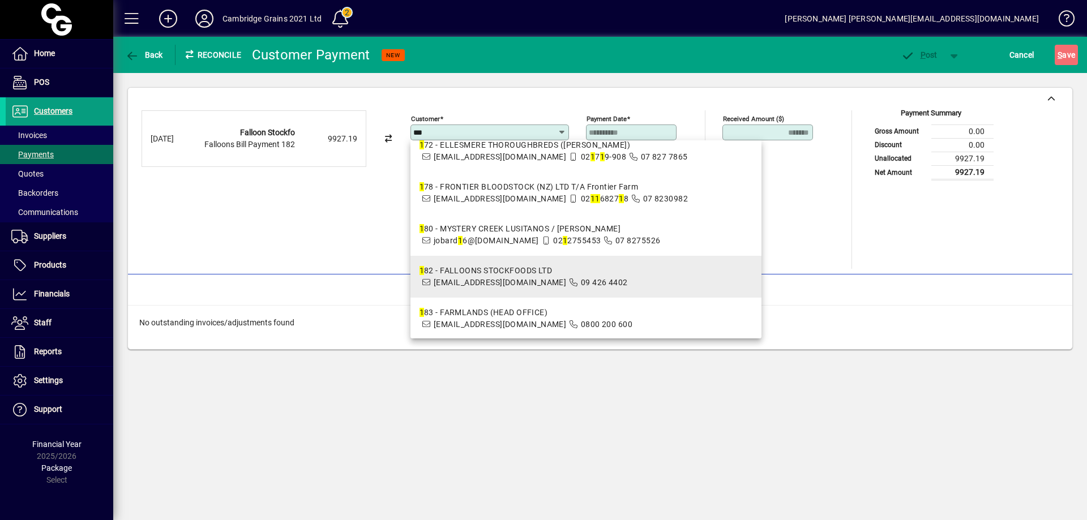
click at [491, 265] on div "1 82 - FALLOONS STOCKFOODS LTD" at bounding box center [524, 271] width 208 height 12
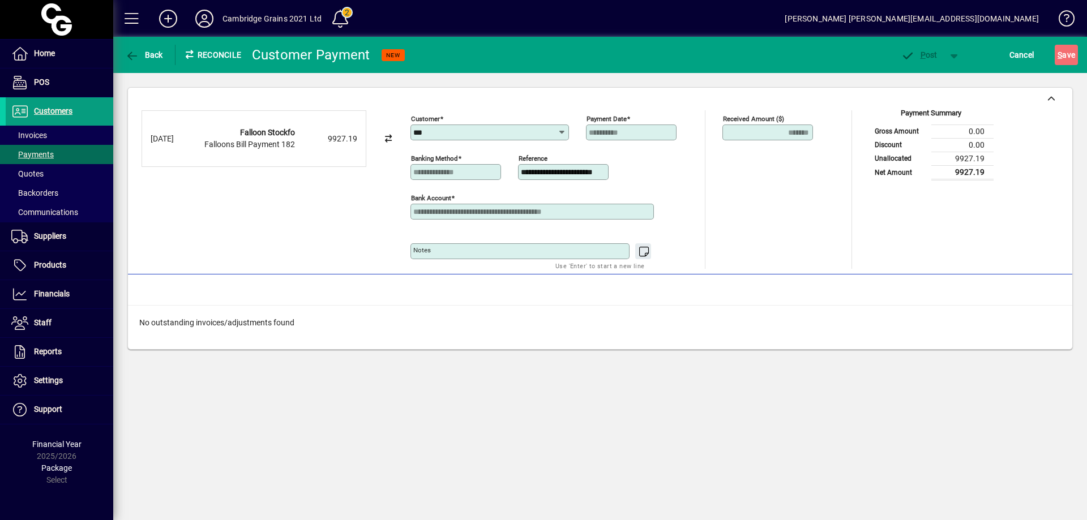
type input "**********"
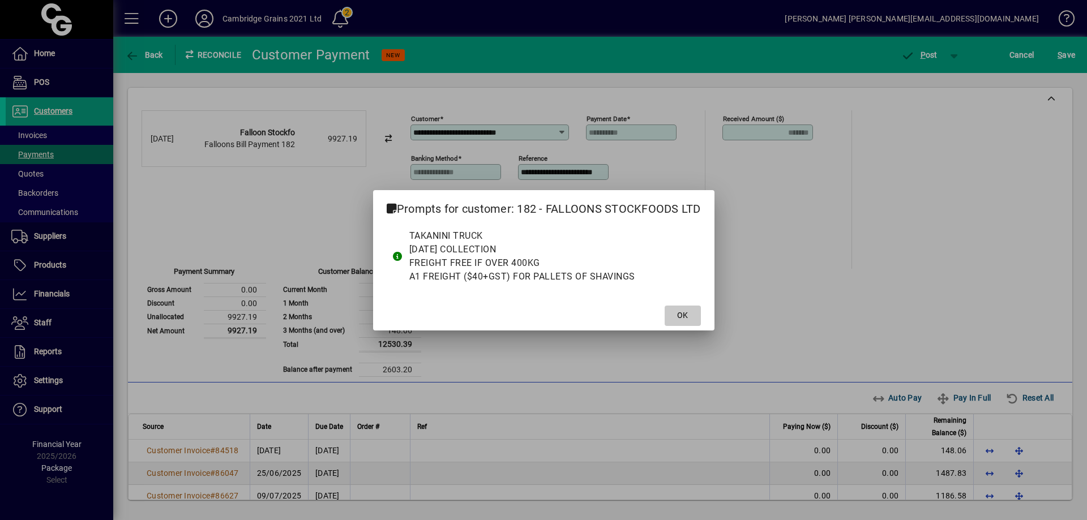
click at [685, 313] on span "OK" at bounding box center [682, 316] width 11 height 12
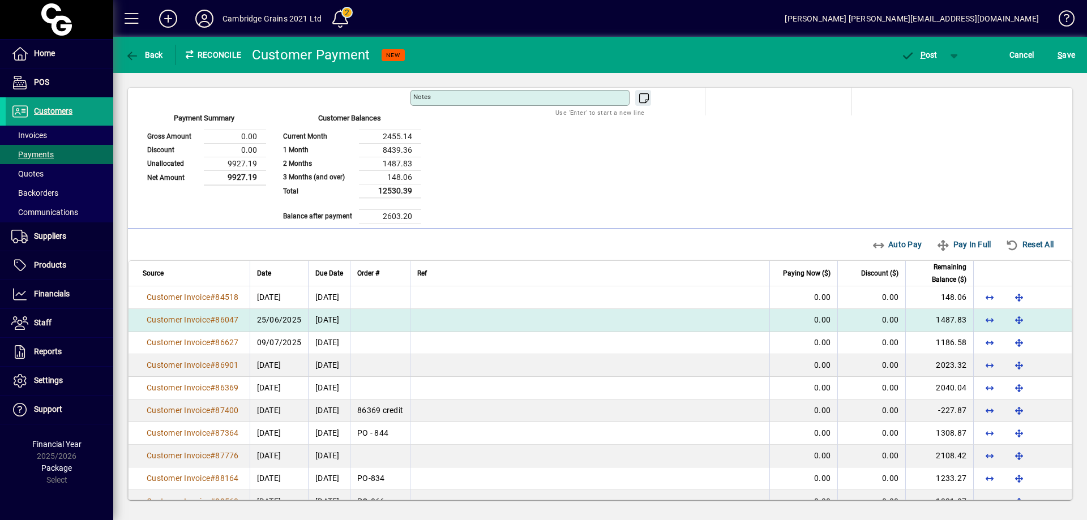
scroll to position [176, 0]
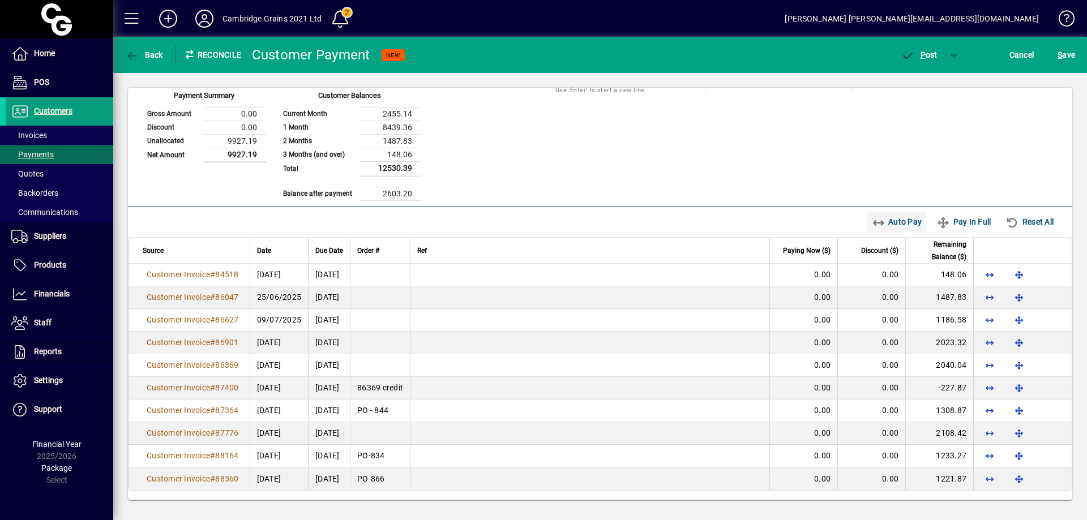
click at [878, 219] on span "Auto Pay" at bounding box center [897, 222] width 50 height 18
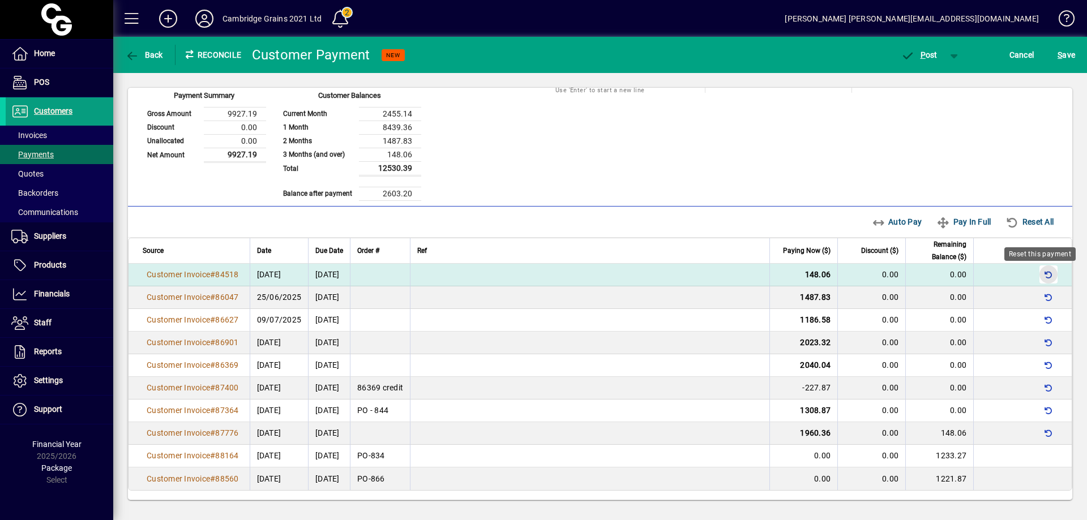
click at [1036, 271] on span "button" at bounding box center [1048, 274] width 27 height 27
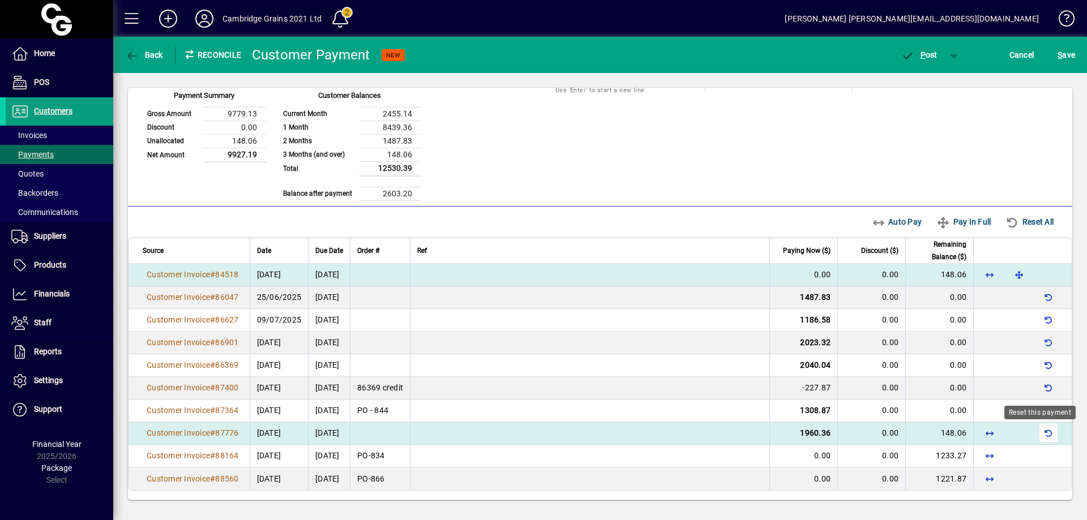
click at [1042, 425] on span "button" at bounding box center [1048, 433] width 27 height 27
click at [1008, 433] on span "button" at bounding box center [1019, 433] width 27 height 27
click at [930, 57] on span "P ost" at bounding box center [919, 54] width 37 height 9
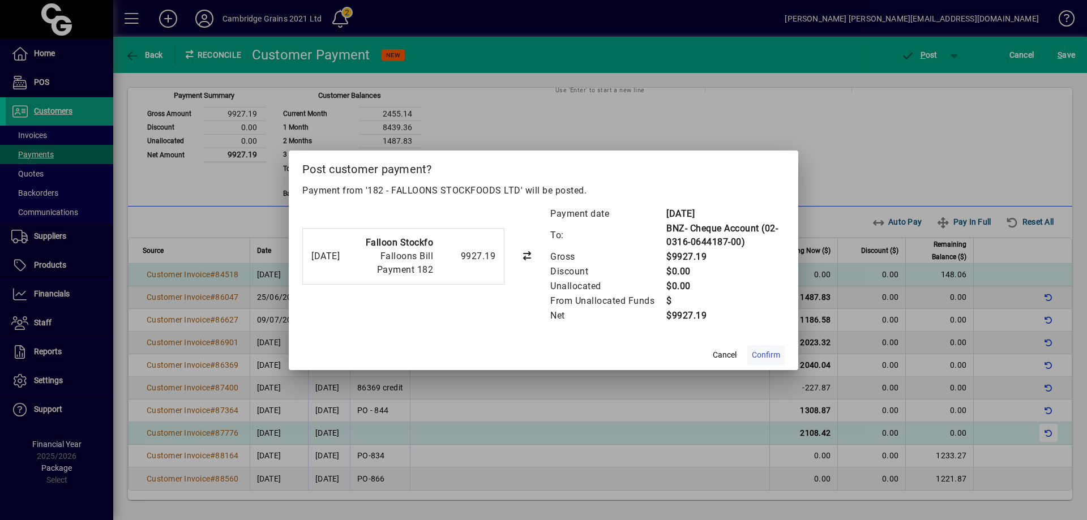
click at [770, 352] on span "Confirm" at bounding box center [766, 355] width 28 height 12
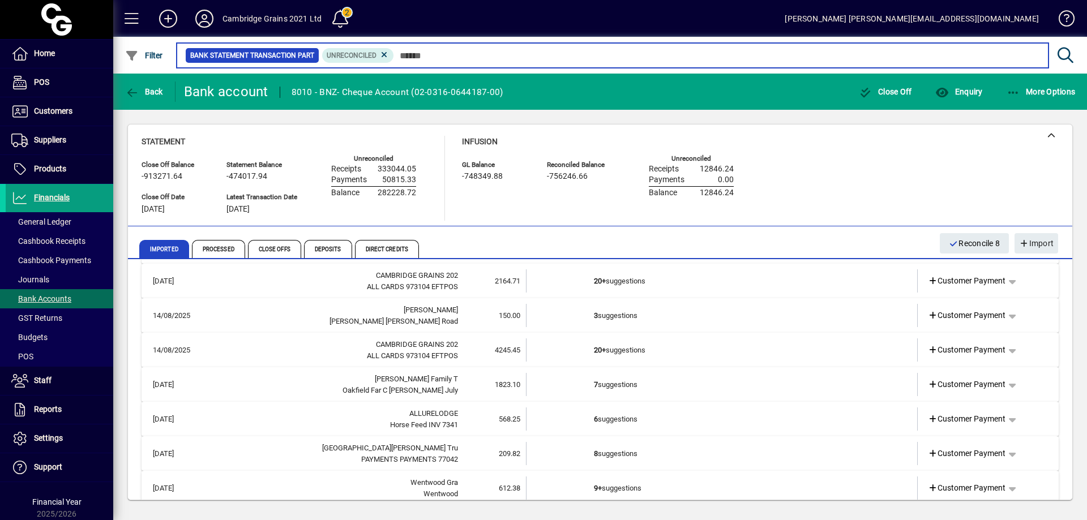
scroll to position [2276, 0]
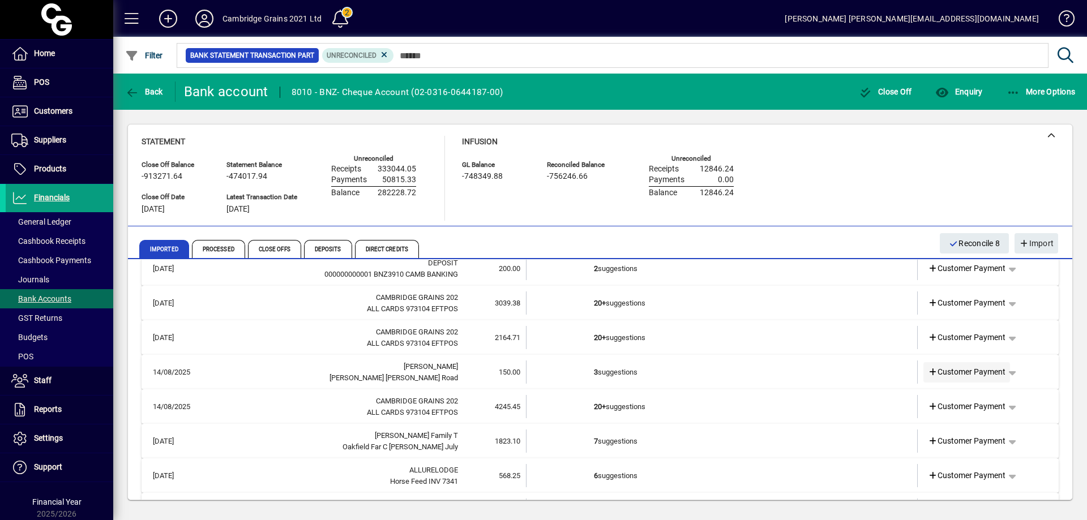
click at [970, 370] on span "Customer Payment" at bounding box center [967, 372] width 78 height 12
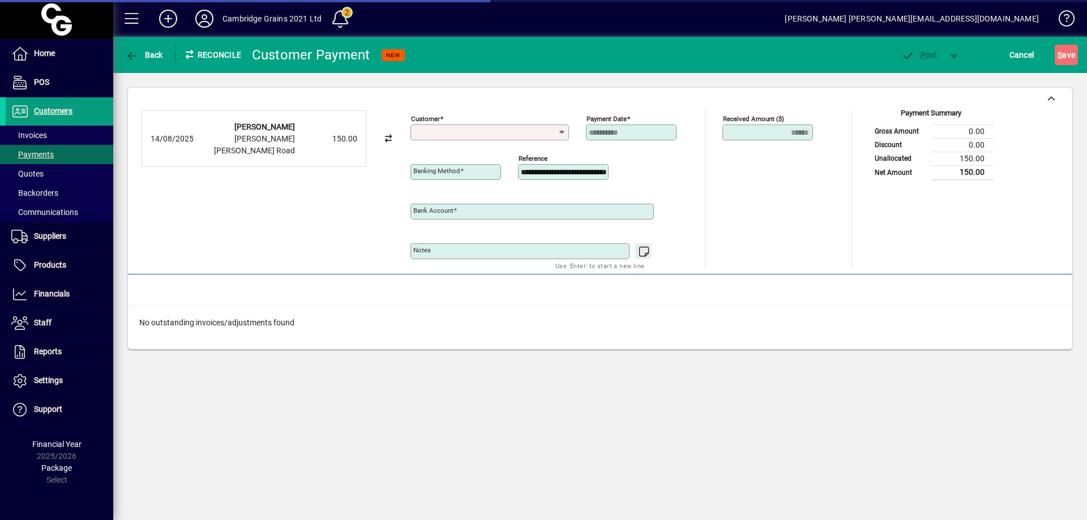
type input "**********"
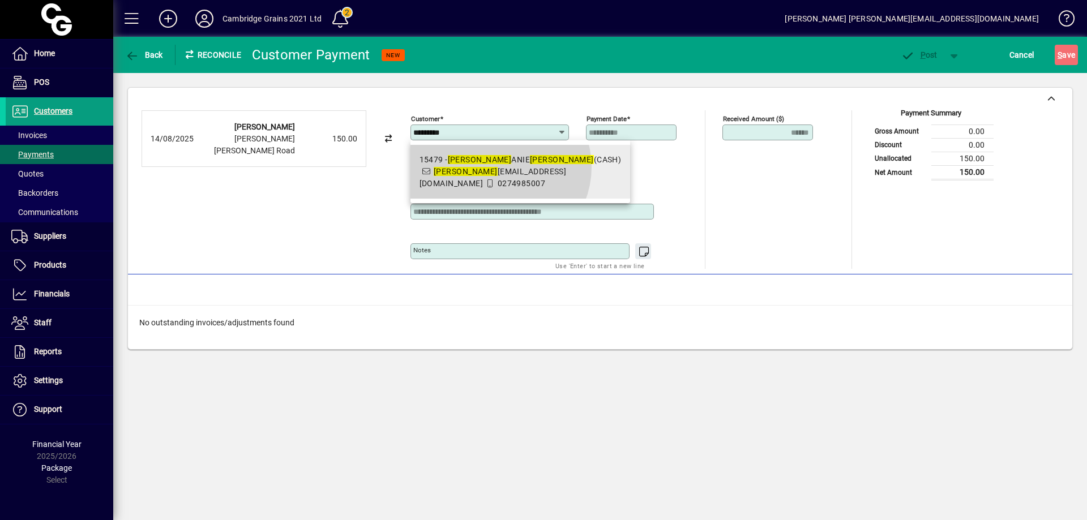
click at [498, 167] on span "mel anie@vetplus.co.nz" at bounding box center [493, 177] width 147 height 21
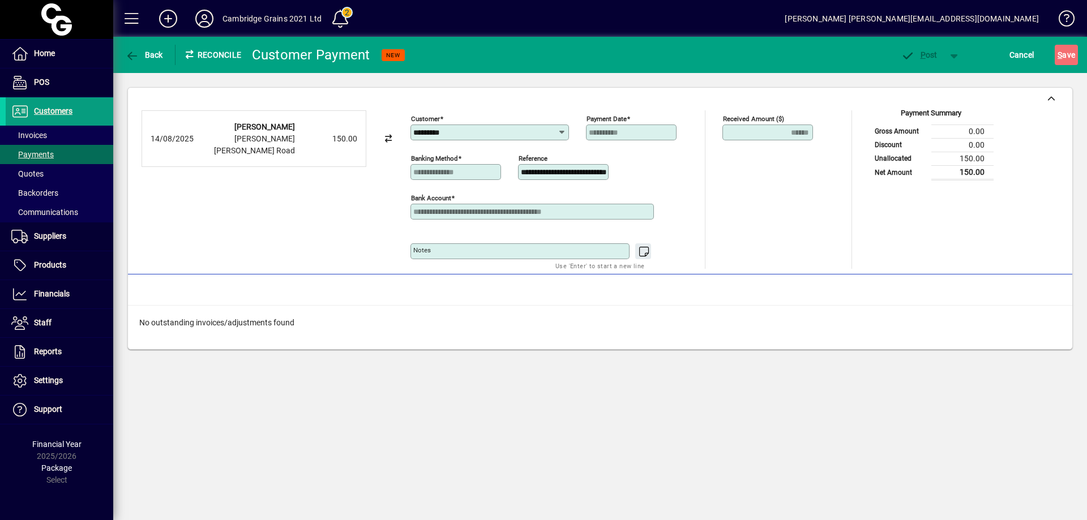
type input "**********"
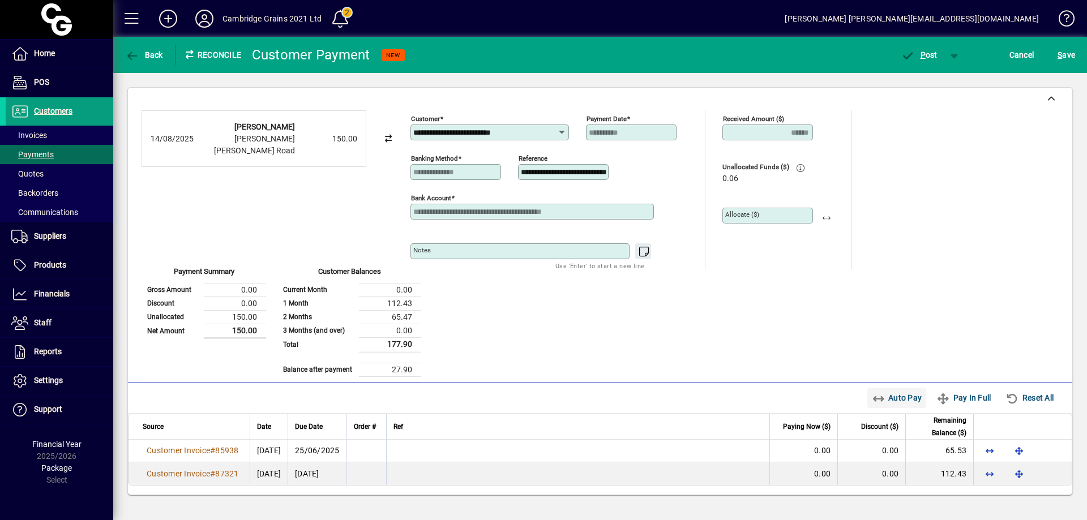
click at [896, 398] on span "Auto Pay" at bounding box center [897, 398] width 50 height 18
click at [933, 54] on span "P ost" at bounding box center [919, 54] width 37 height 9
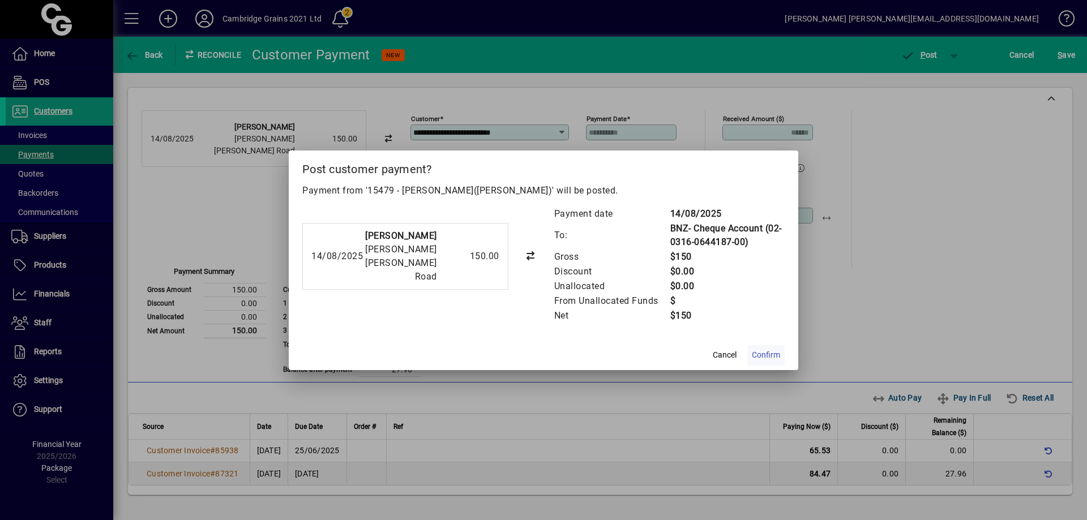
click at [780, 352] on span "Confirm" at bounding box center [766, 355] width 28 height 12
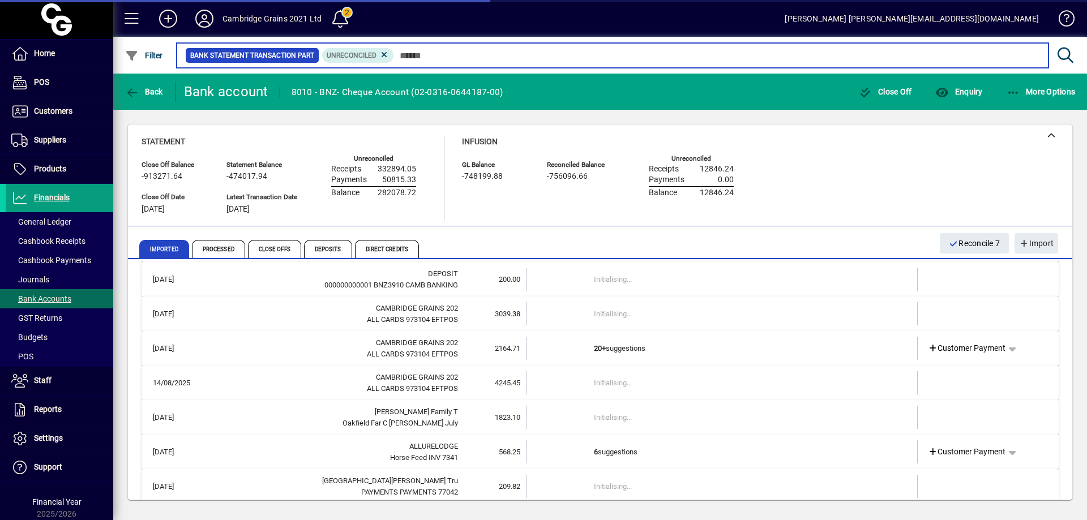
scroll to position [2276, 0]
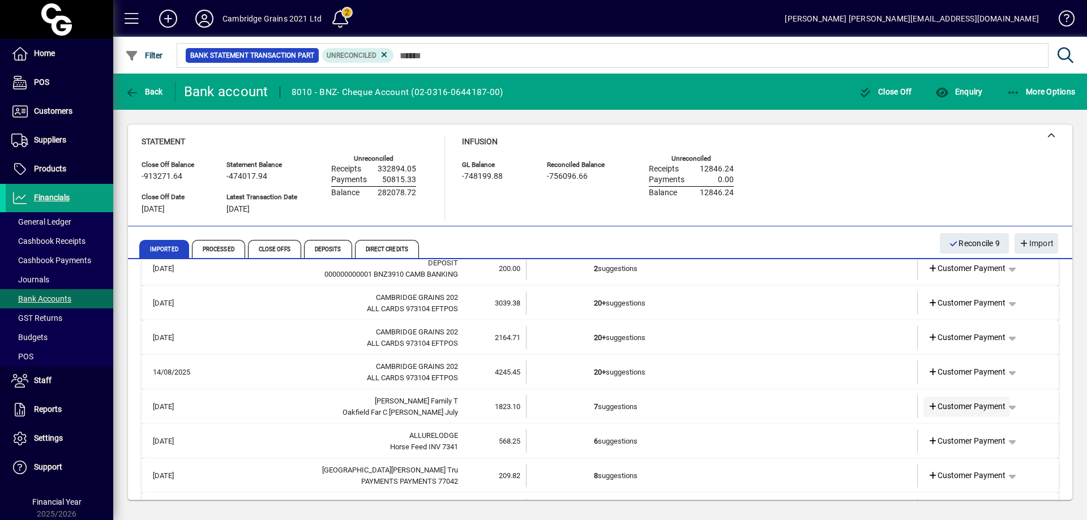
click at [971, 407] on span "Customer Payment" at bounding box center [967, 407] width 78 height 12
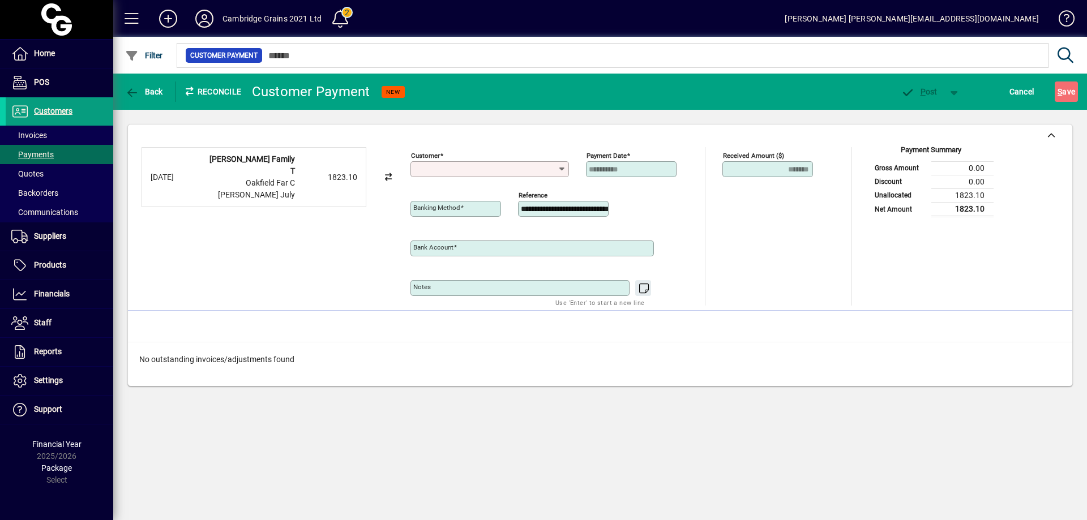
type input "**********"
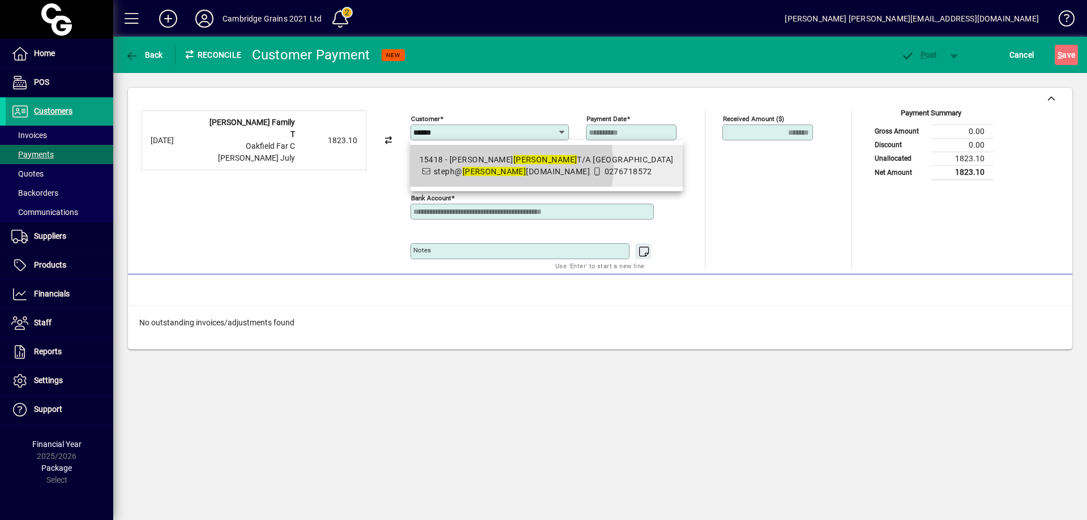
click at [511, 166] on span "15418 - CRAIG DUNPHY T/A Oakfield Farm steph@ dunphy s.co.nz 0276718572" at bounding box center [547, 166] width 254 height 24
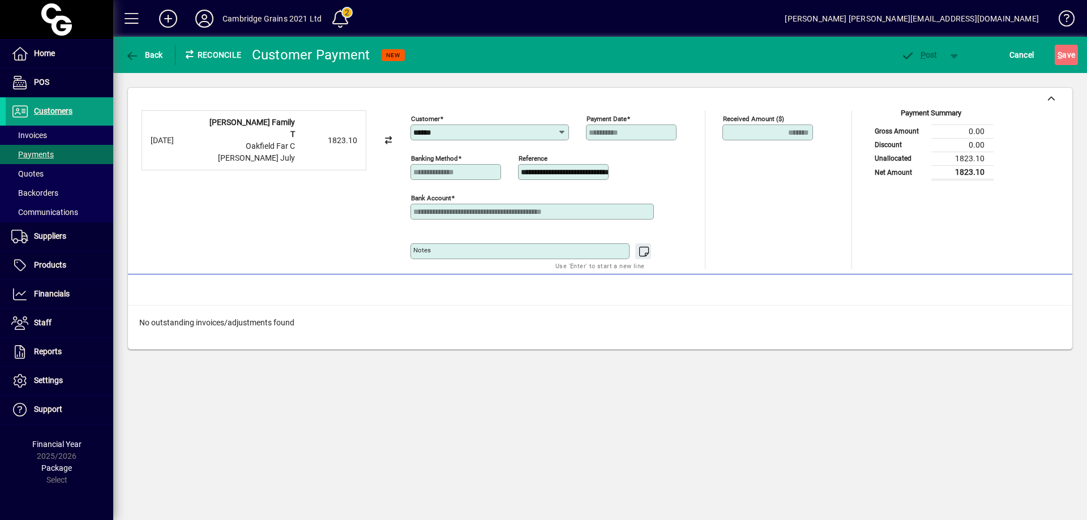
type input "**********"
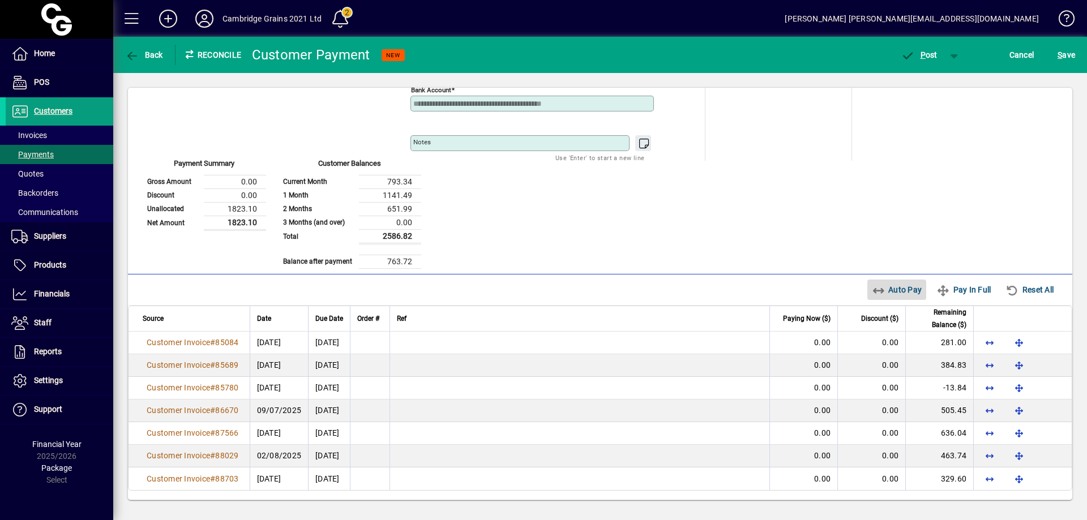
click at [902, 289] on span "Auto Pay" at bounding box center [897, 290] width 50 height 18
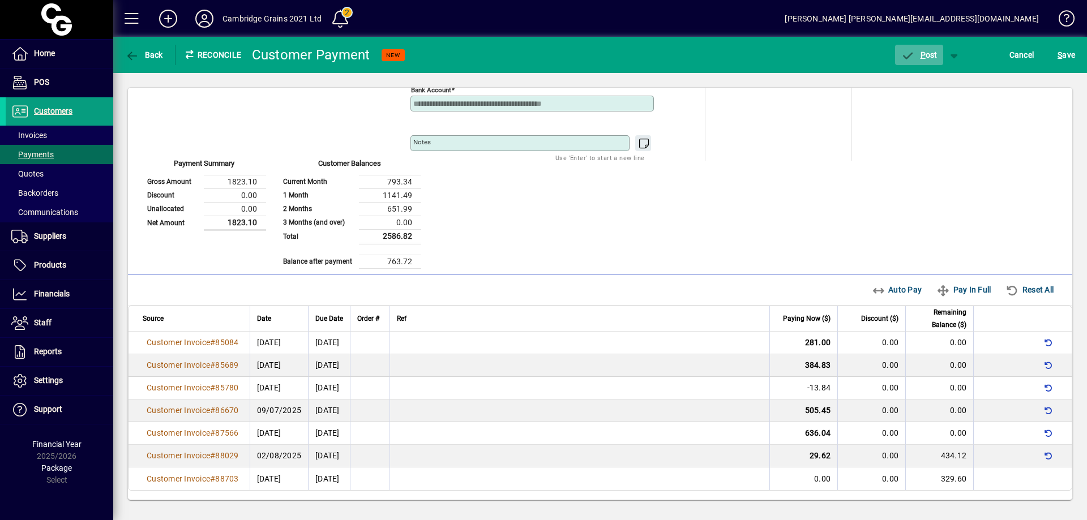
click at [923, 53] on span "P" at bounding box center [923, 54] width 5 height 9
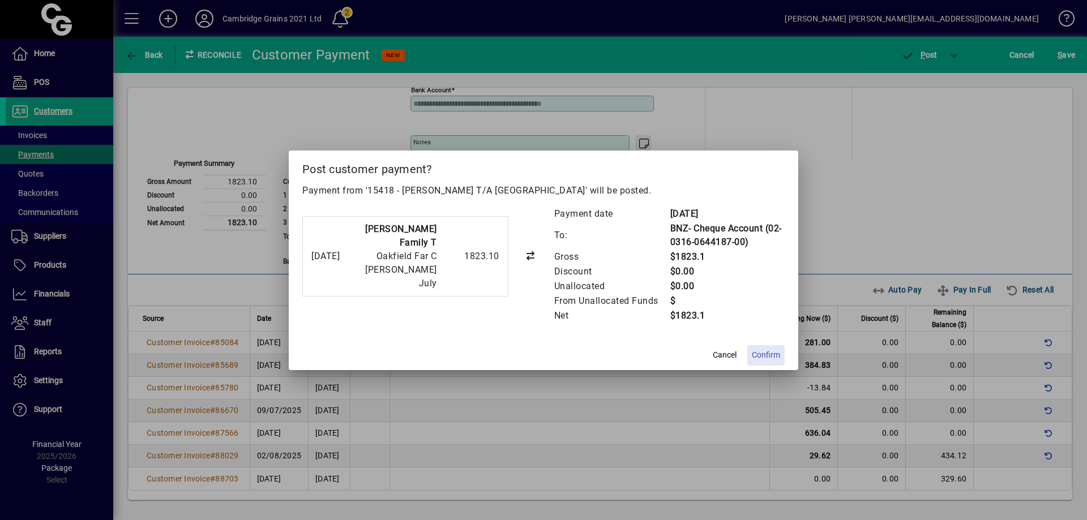
click at [771, 355] on span "Confirm" at bounding box center [766, 355] width 28 height 12
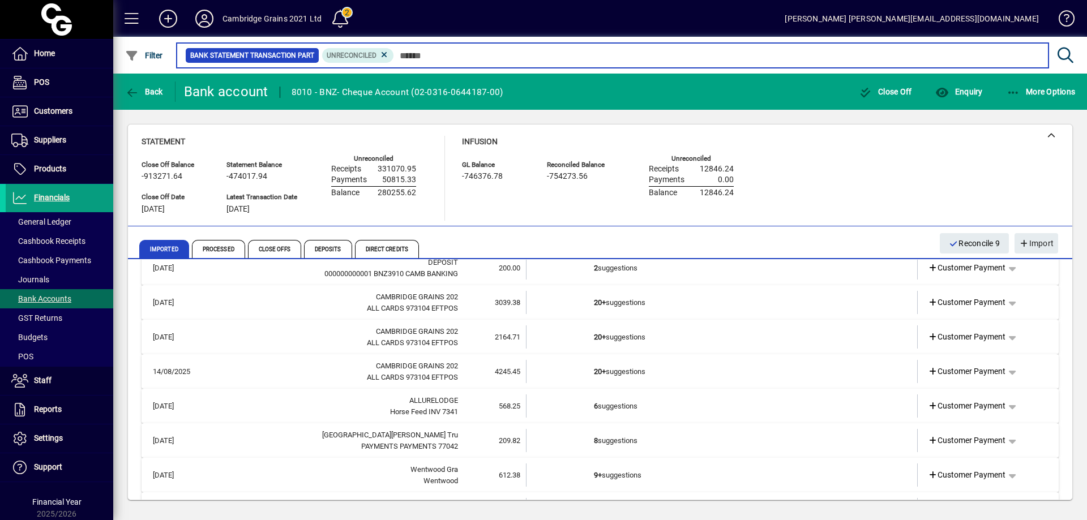
scroll to position [2333, 0]
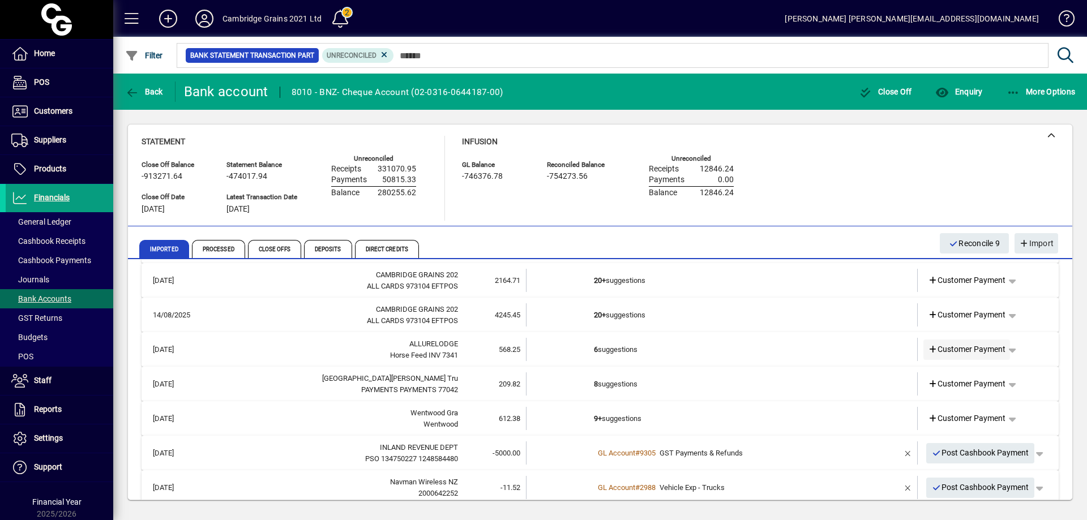
click at [973, 349] on span "Customer Payment" at bounding box center [967, 350] width 78 height 12
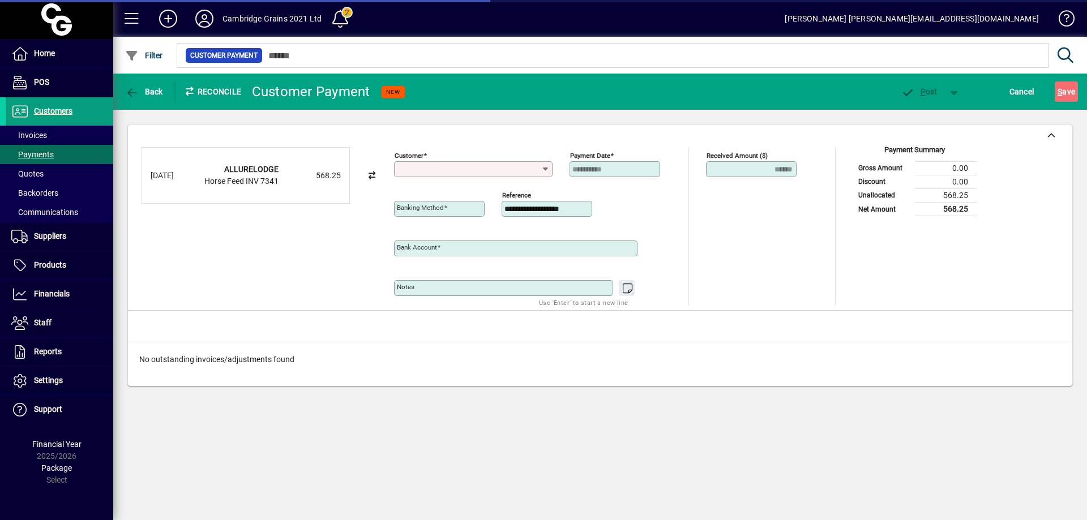
type input "**********"
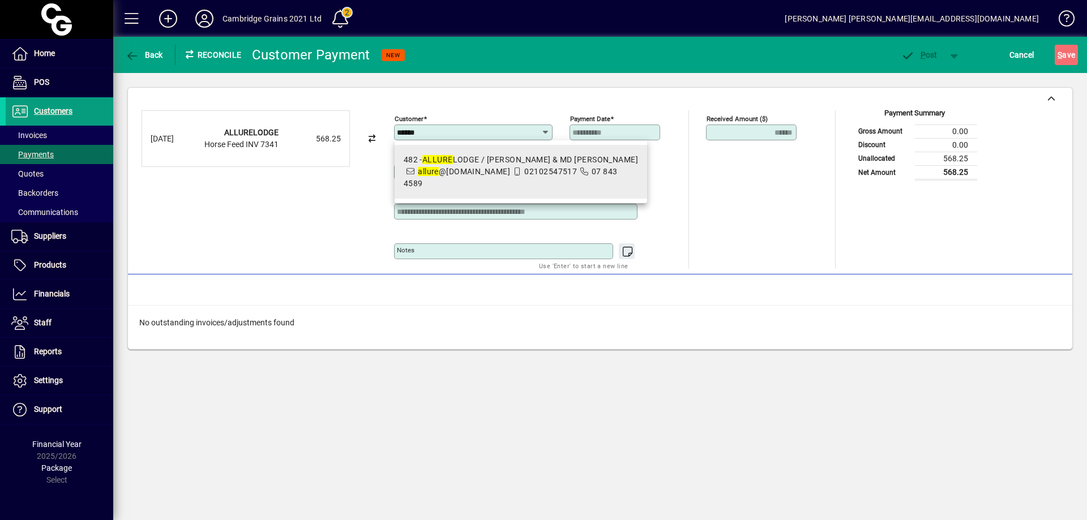
click at [489, 163] on div "482 - ALLURE LODGE / JOHN & MD ROBINSON" at bounding box center [521, 160] width 234 height 12
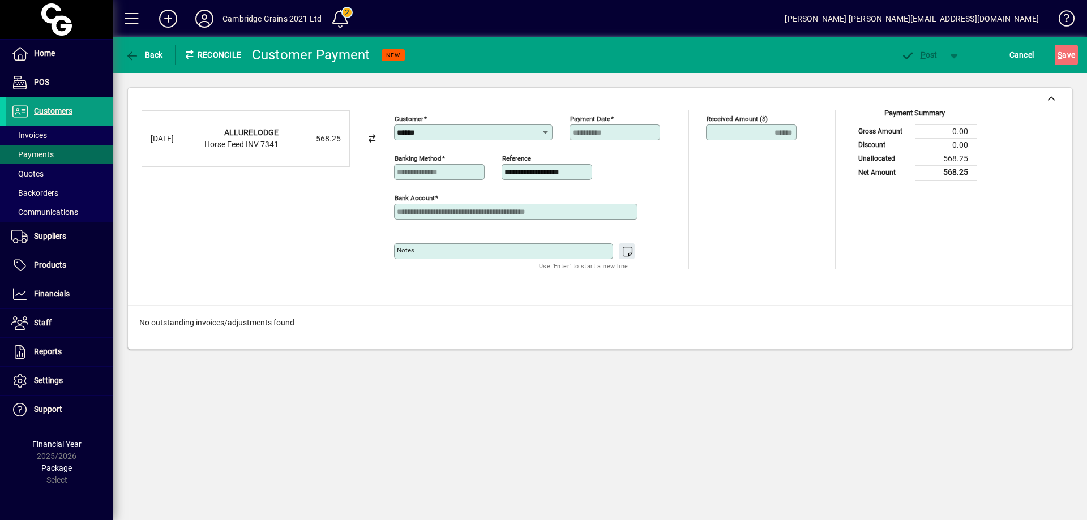
type input "**********"
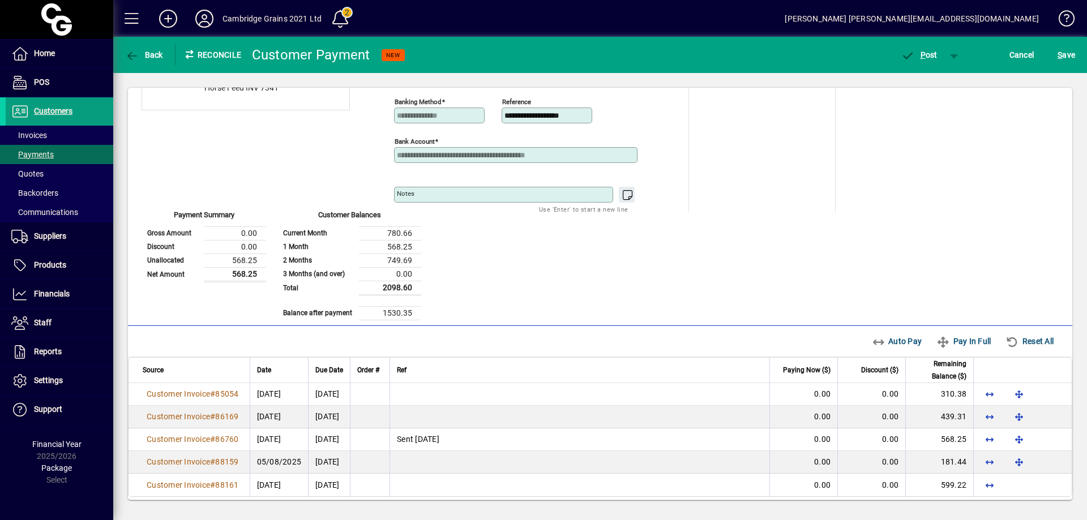
scroll to position [63, 0]
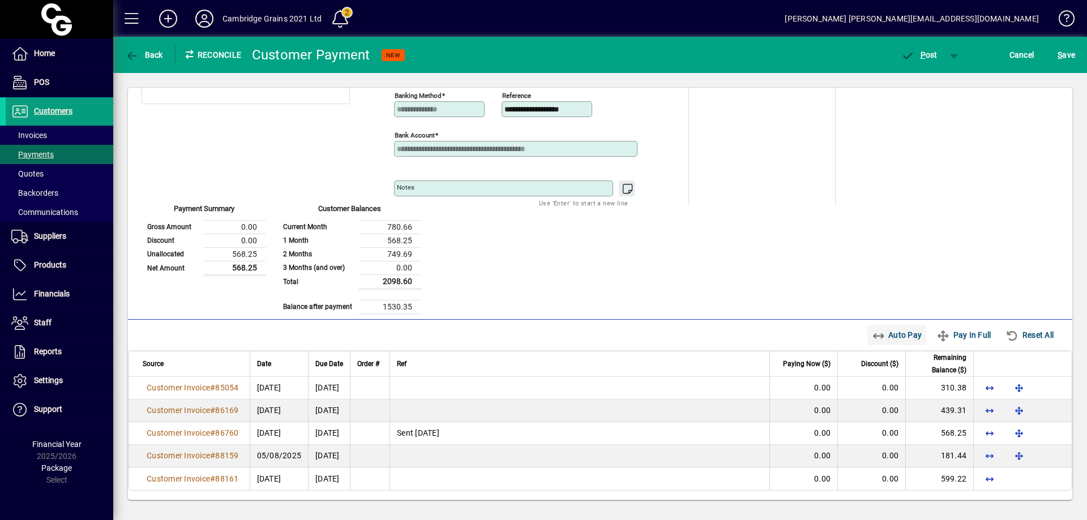
click at [887, 339] on span "Auto Pay" at bounding box center [897, 335] width 50 height 18
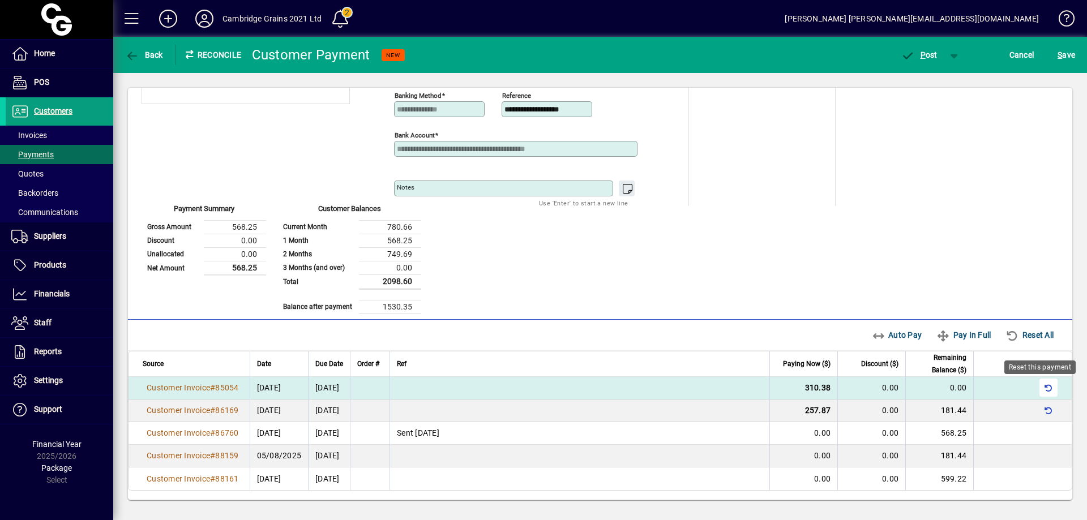
click at [1042, 387] on span "button" at bounding box center [1048, 387] width 27 height 27
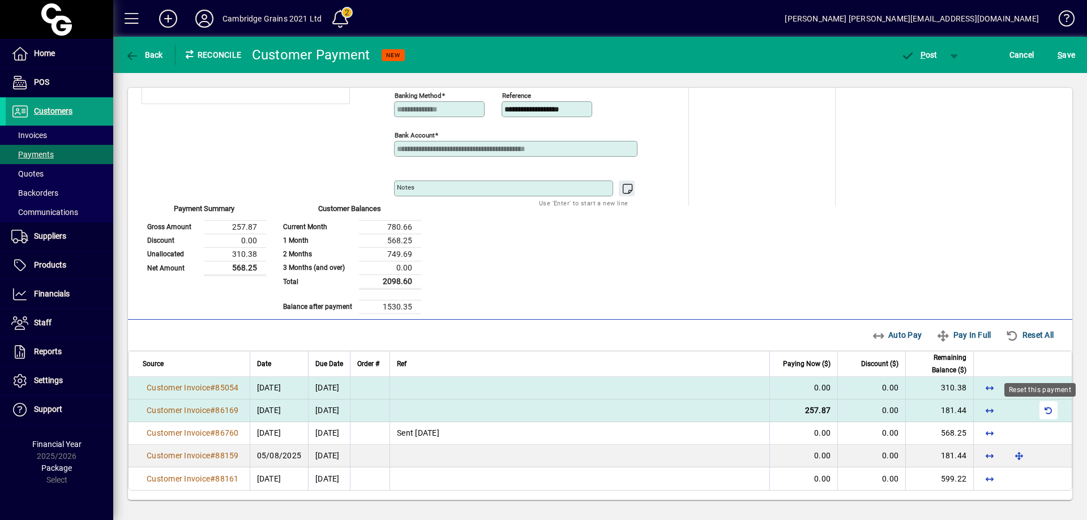
click at [1041, 407] on span "button" at bounding box center [1048, 410] width 27 height 27
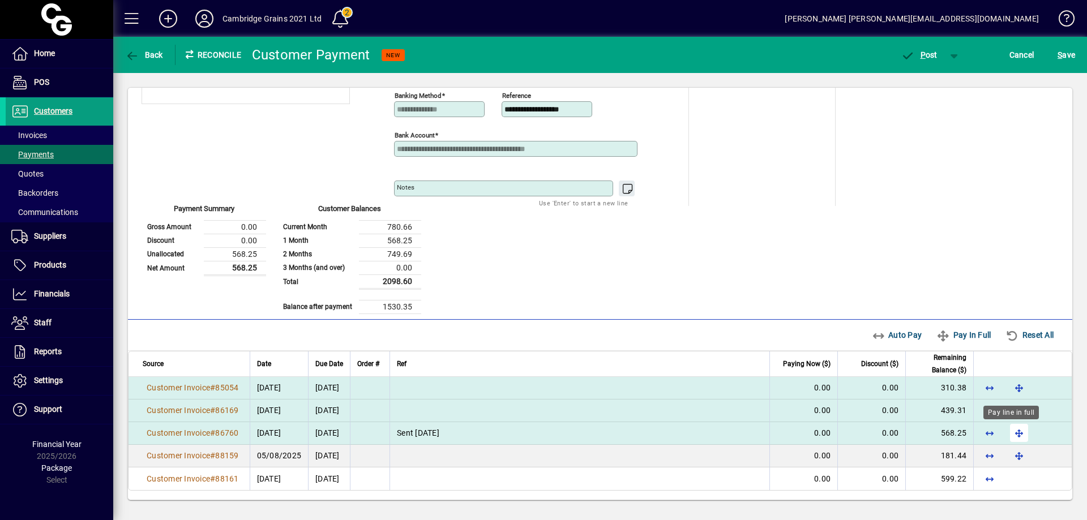
click at [1010, 433] on span "button" at bounding box center [1019, 433] width 27 height 27
click at [918, 52] on span "P ost" at bounding box center [919, 54] width 37 height 9
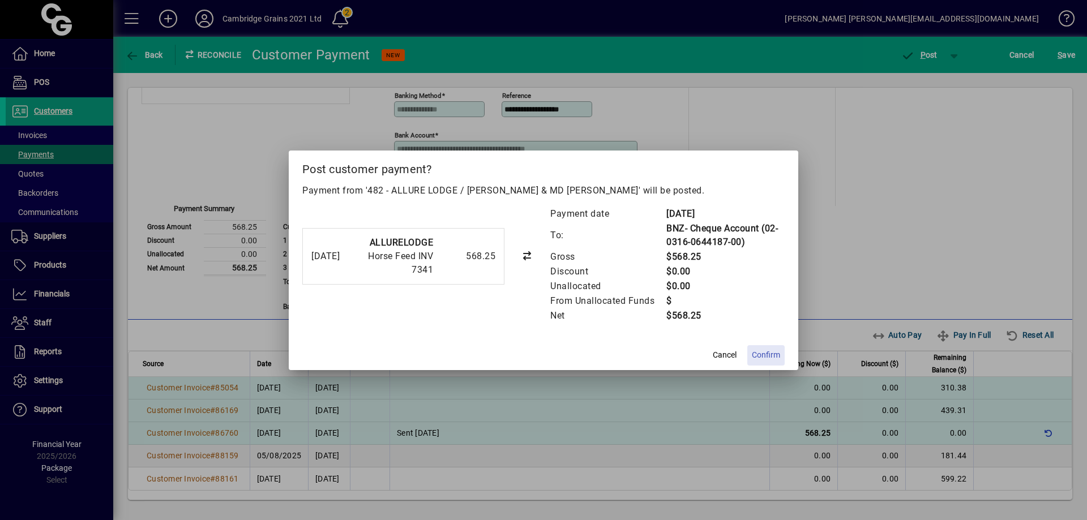
click at [769, 352] on span "Confirm" at bounding box center [766, 355] width 28 height 12
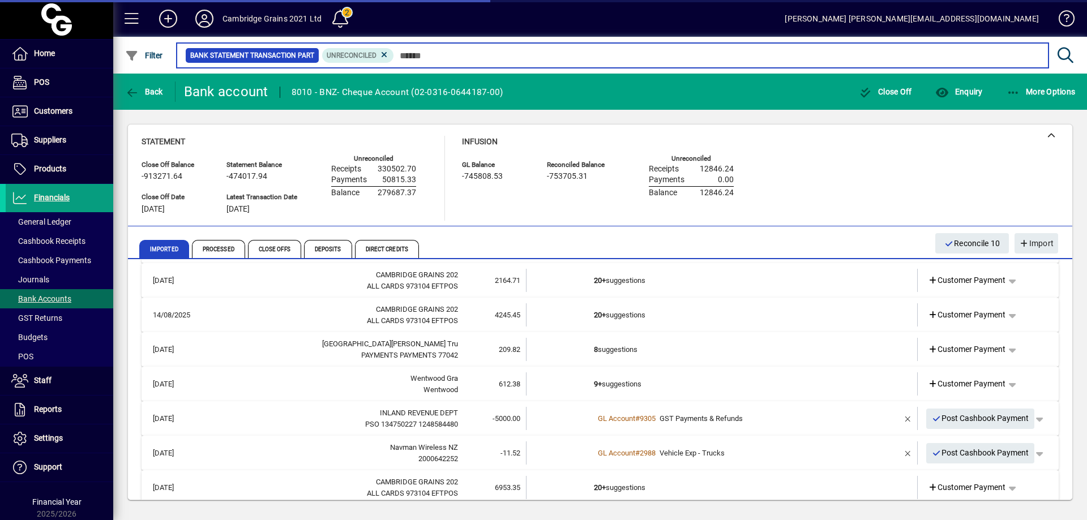
scroll to position [2389, 0]
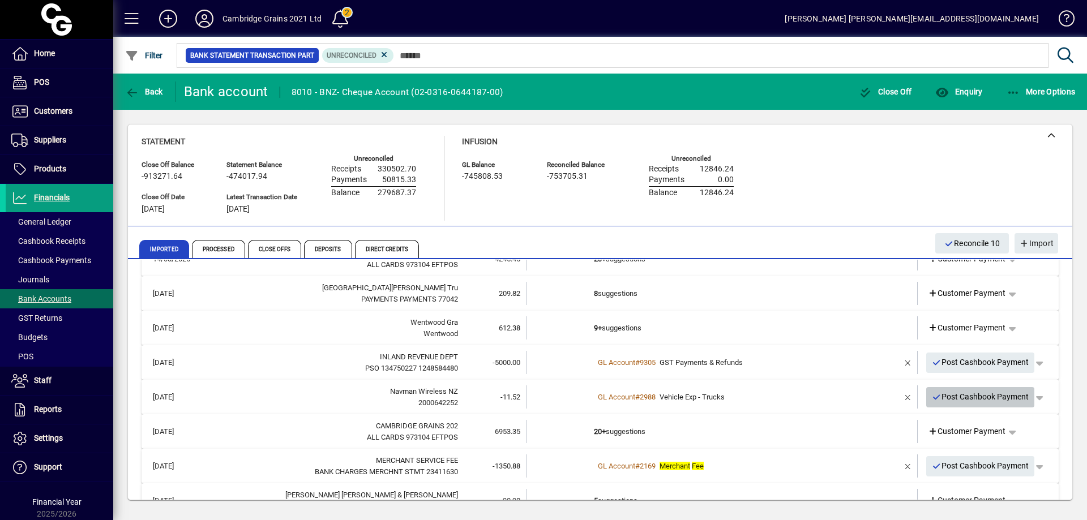
click at [989, 392] on span "Post Cashbook Payment" at bounding box center [980, 397] width 97 height 19
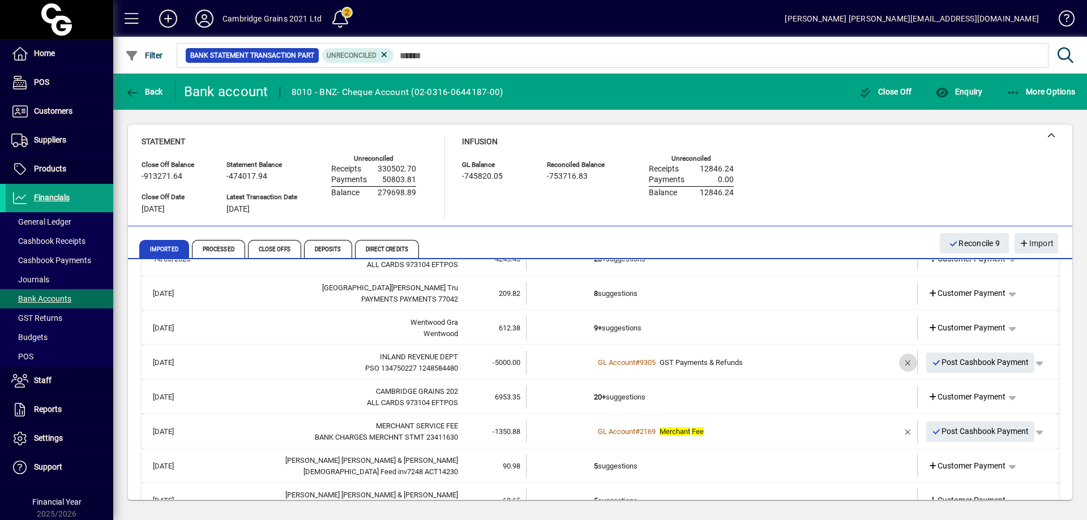
click at [897, 362] on span "button" at bounding box center [908, 362] width 27 height 27
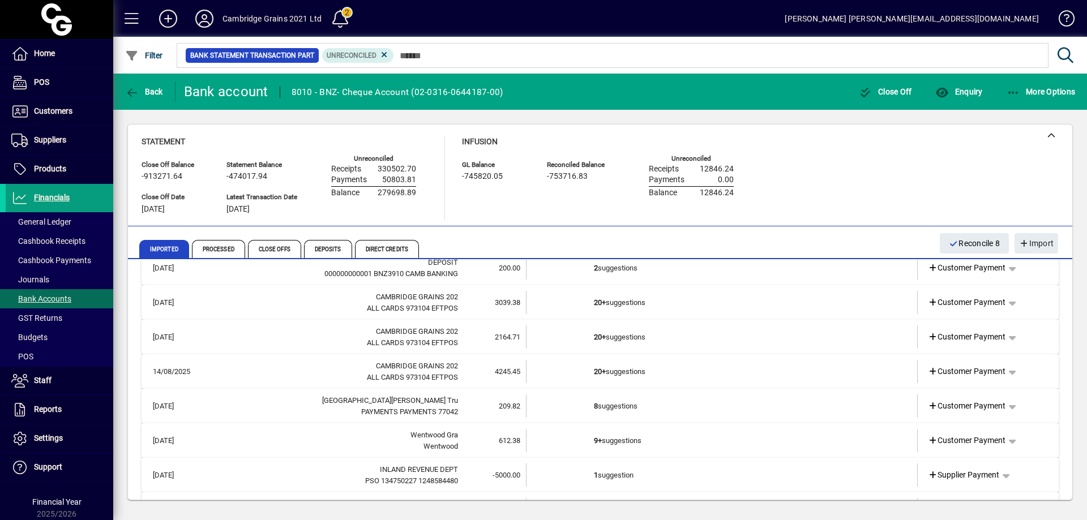
scroll to position [2276, 0]
click at [963, 405] on span "Customer Payment" at bounding box center [967, 407] width 78 height 12
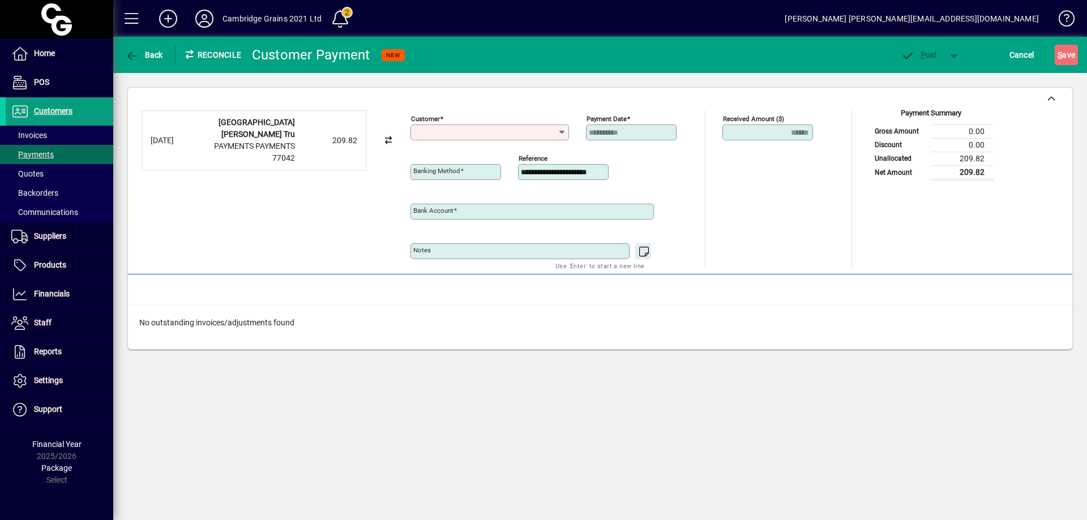
type input "**********"
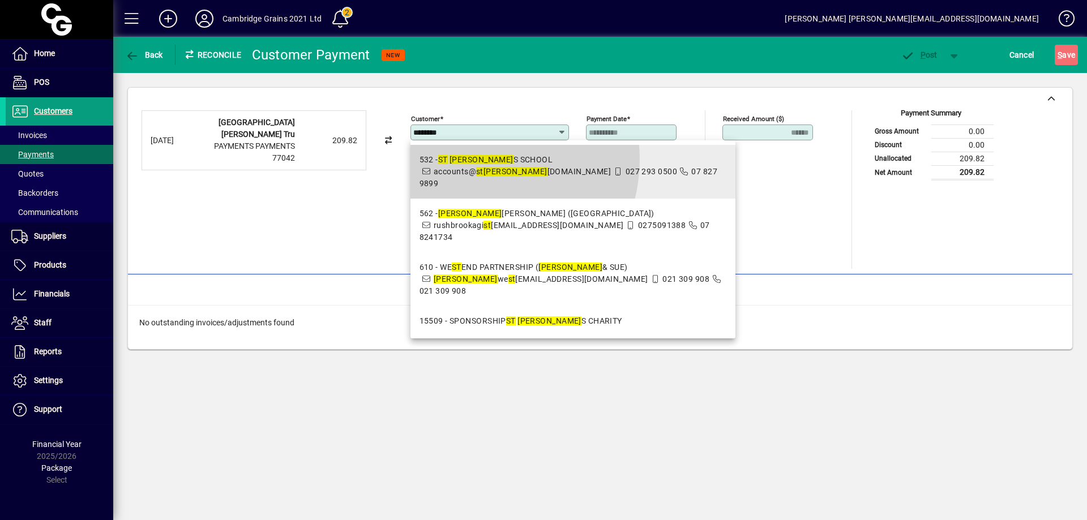
click at [473, 159] on em "PETER" at bounding box center [482, 159] width 64 height 9
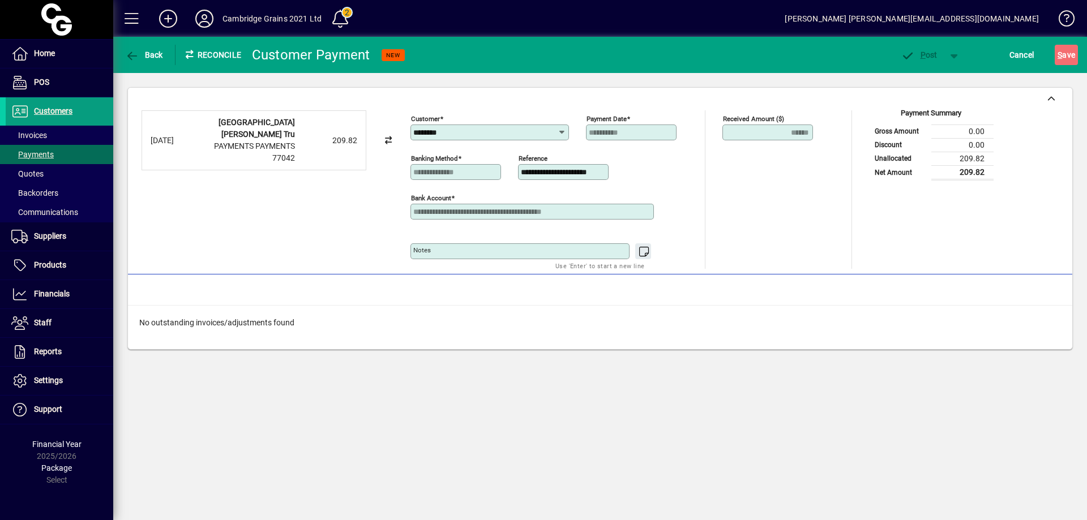
type input "**********"
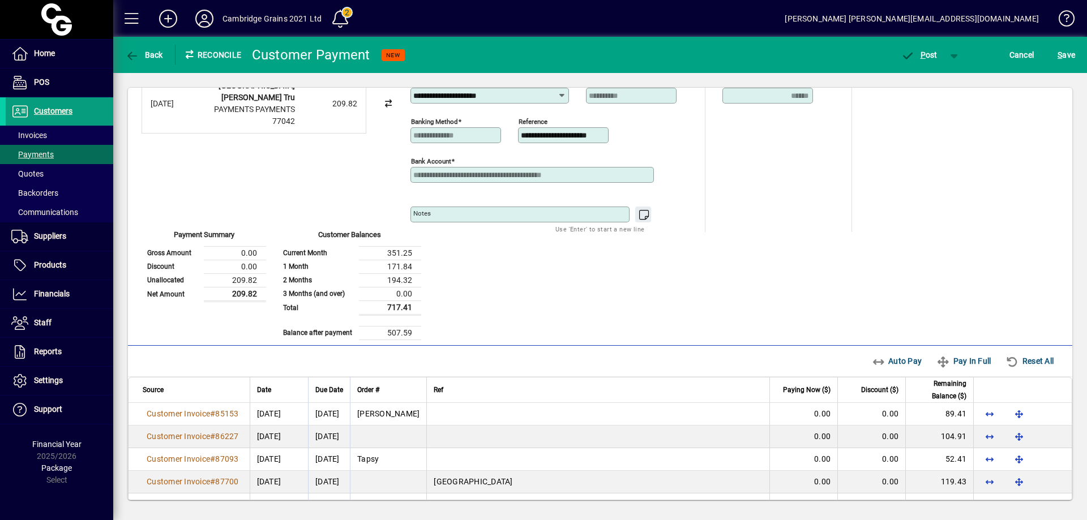
scroll to position [57, 0]
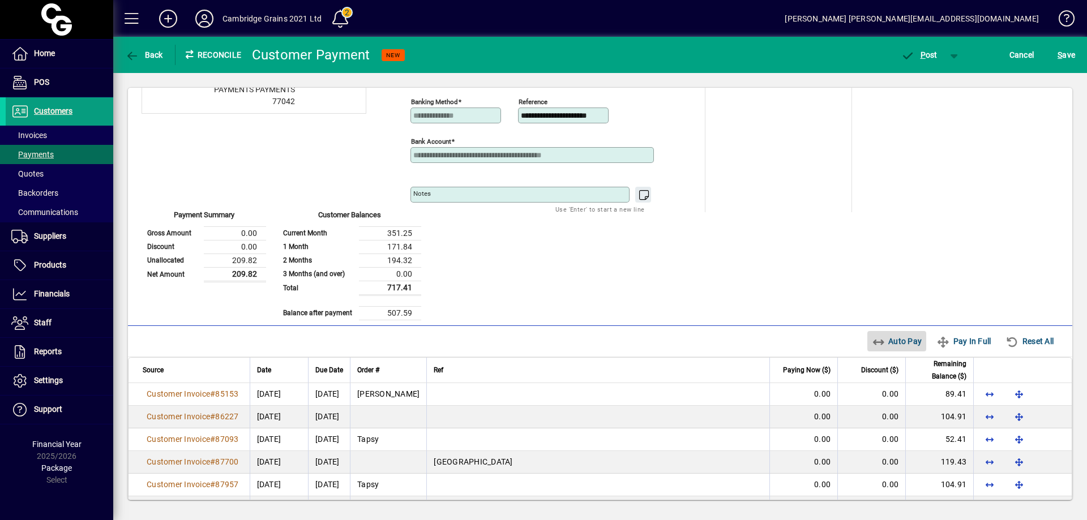
click at [890, 343] on span "Auto Pay" at bounding box center [897, 341] width 50 height 18
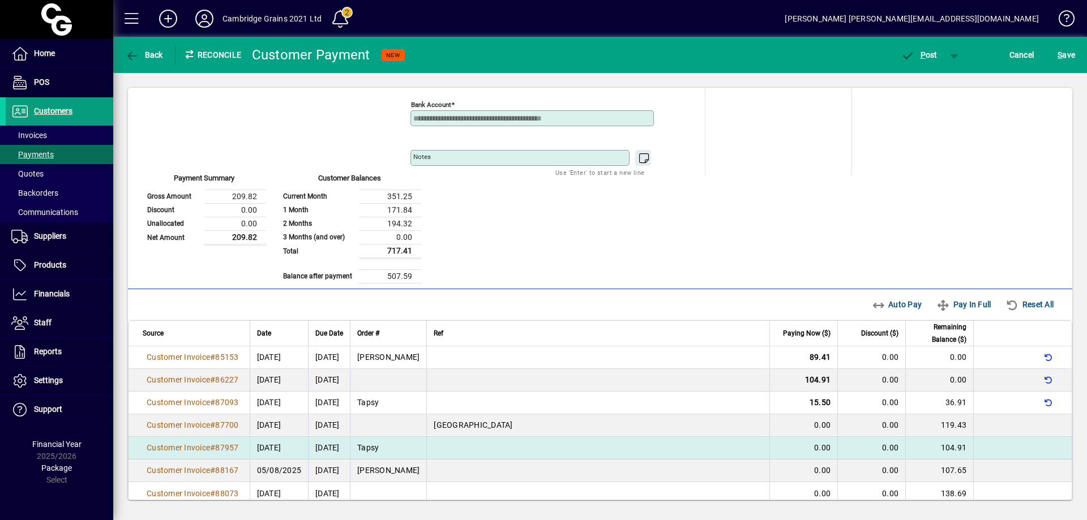
scroll to position [108, 0]
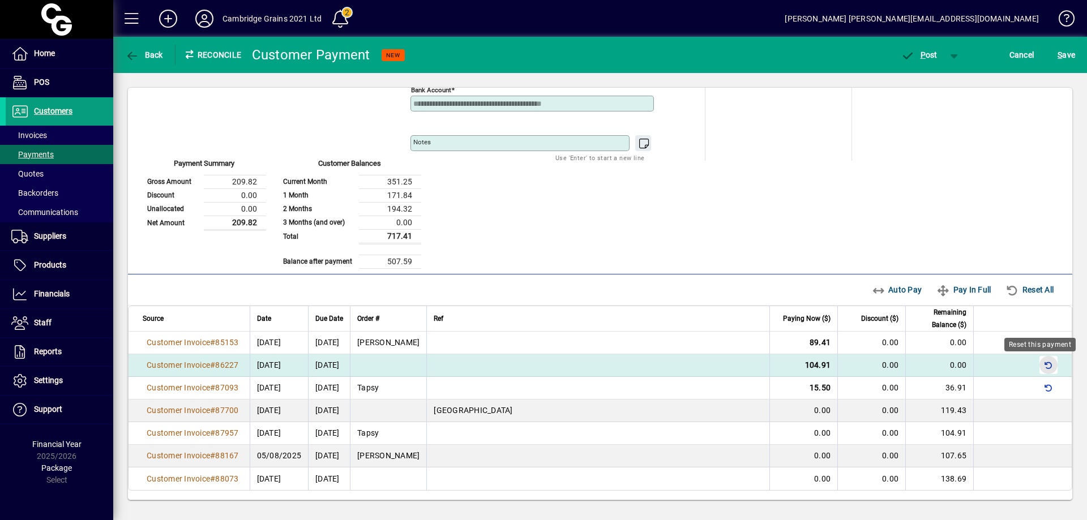
click at [1036, 366] on span "button" at bounding box center [1048, 365] width 27 height 27
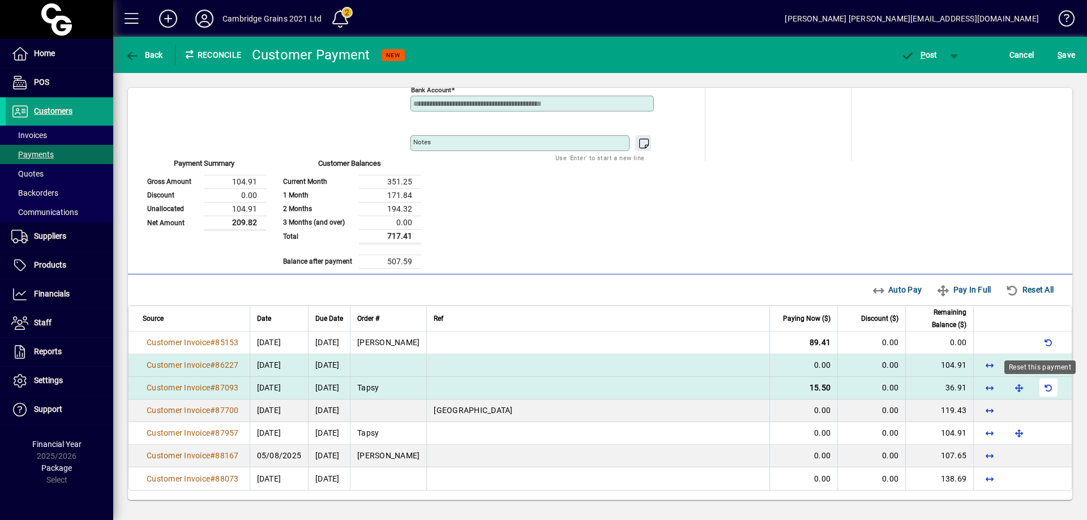
click at [1038, 388] on span "button" at bounding box center [1048, 387] width 27 height 27
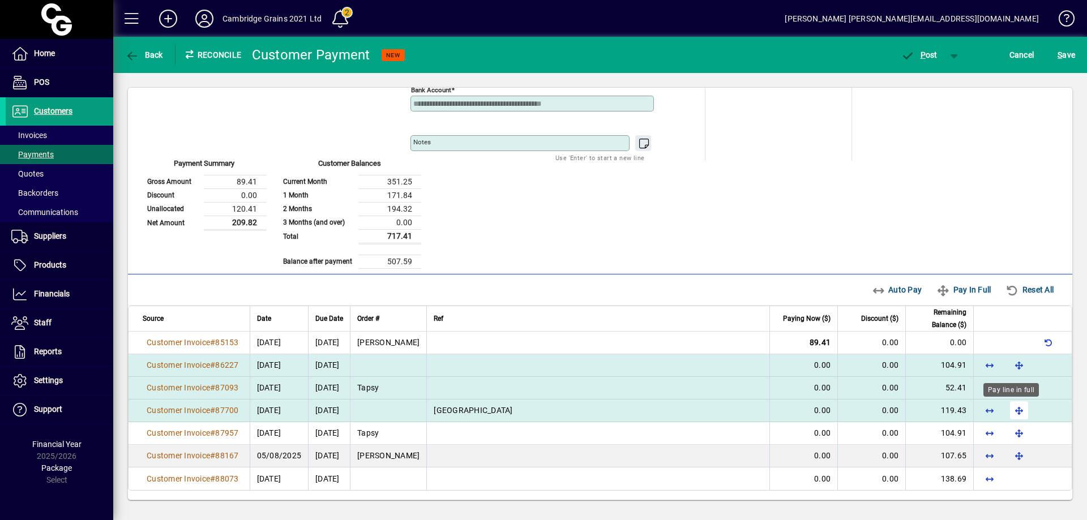
click at [1011, 408] on span "button" at bounding box center [1019, 410] width 27 height 27
click at [1047, 409] on span "button" at bounding box center [1048, 410] width 27 height 27
click at [980, 366] on span "button" at bounding box center [989, 365] width 27 height 27
click at [982, 385] on span "button" at bounding box center [989, 387] width 27 height 27
click at [924, 56] on span "P" at bounding box center [923, 54] width 5 height 9
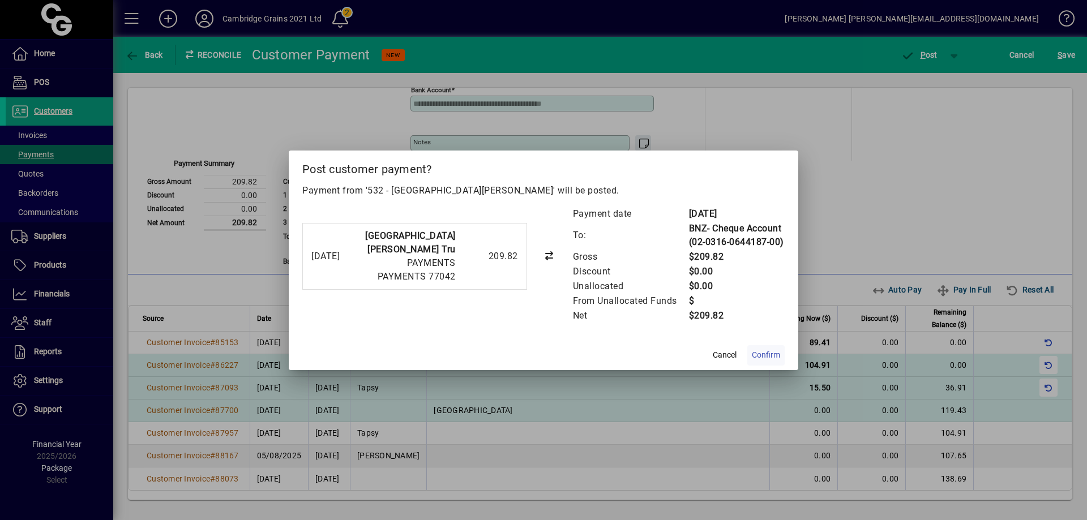
click at [765, 355] on span "Confirm" at bounding box center [766, 355] width 28 height 12
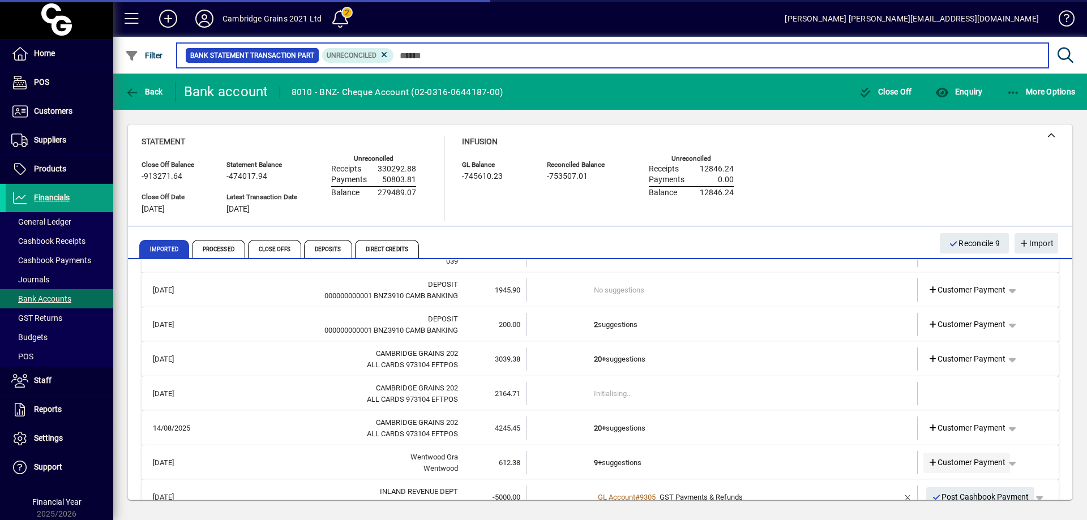
scroll to position [2333, 0]
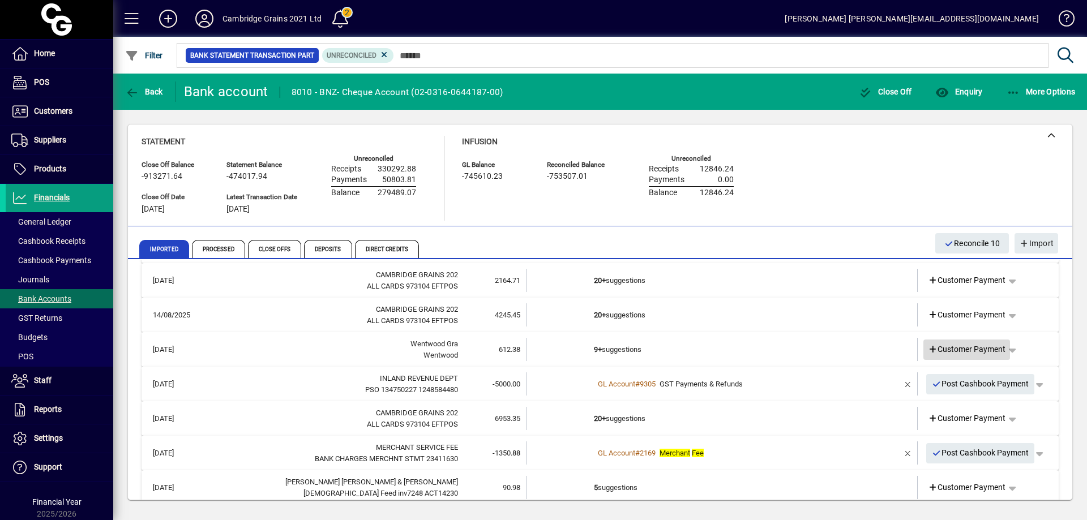
click at [982, 348] on span "Customer Payment" at bounding box center [967, 350] width 78 height 12
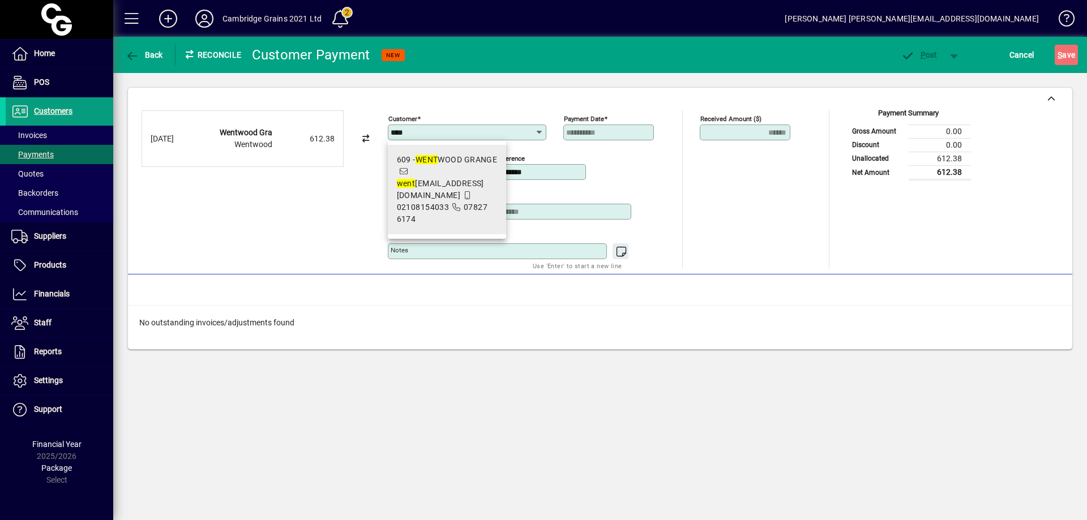
click at [427, 174] on span "609 - WENT WOOD GRANGE went woodgrange@xtra.co.nz 02108154033 07827 6174" at bounding box center [447, 189] width 101 height 71
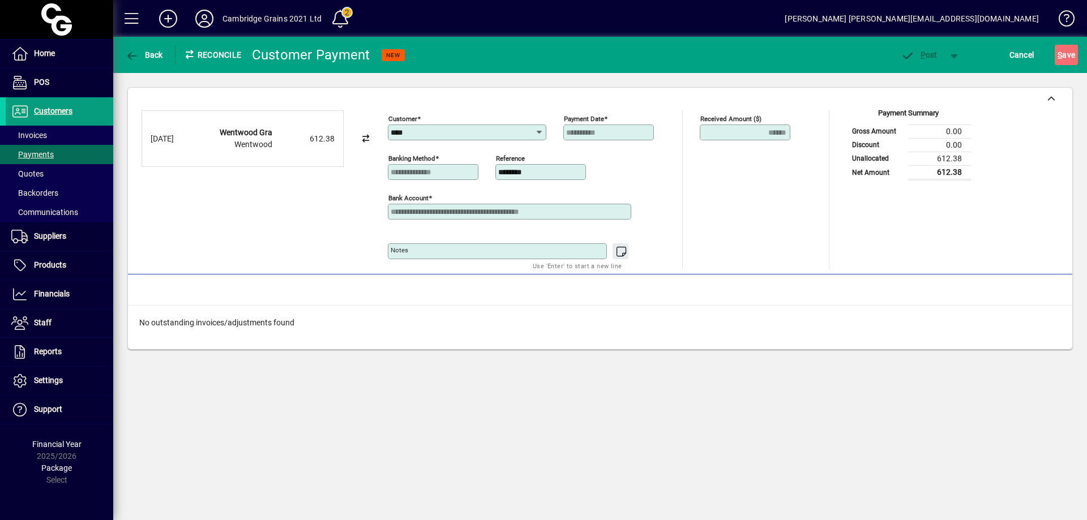
type input "**********"
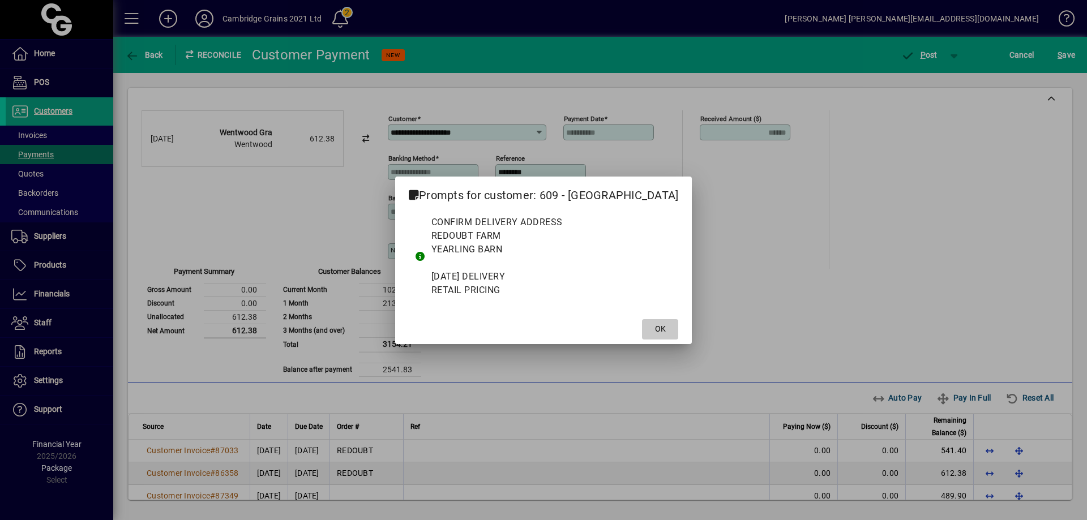
click at [669, 327] on span at bounding box center [660, 329] width 36 height 27
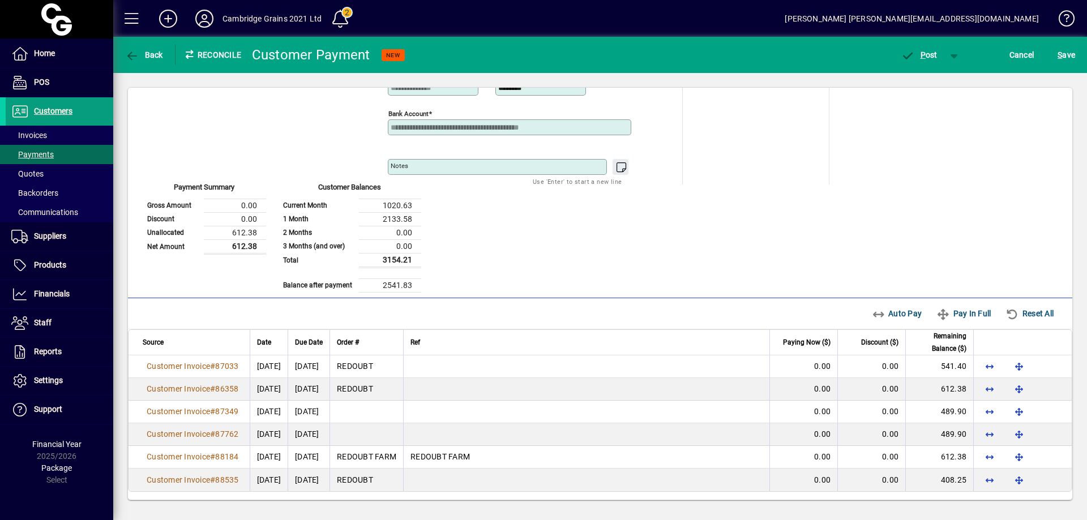
scroll to position [86, 0]
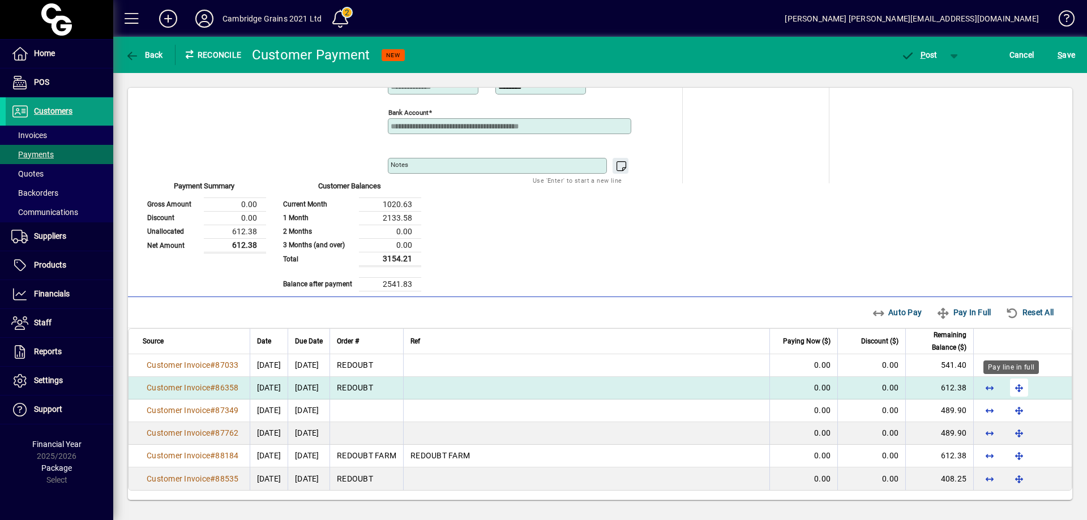
click at [1010, 386] on span "button" at bounding box center [1019, 387] width 27 height 27
click at [924, 50] on span "P" at bounding box center [923, 54] width 5 height 9
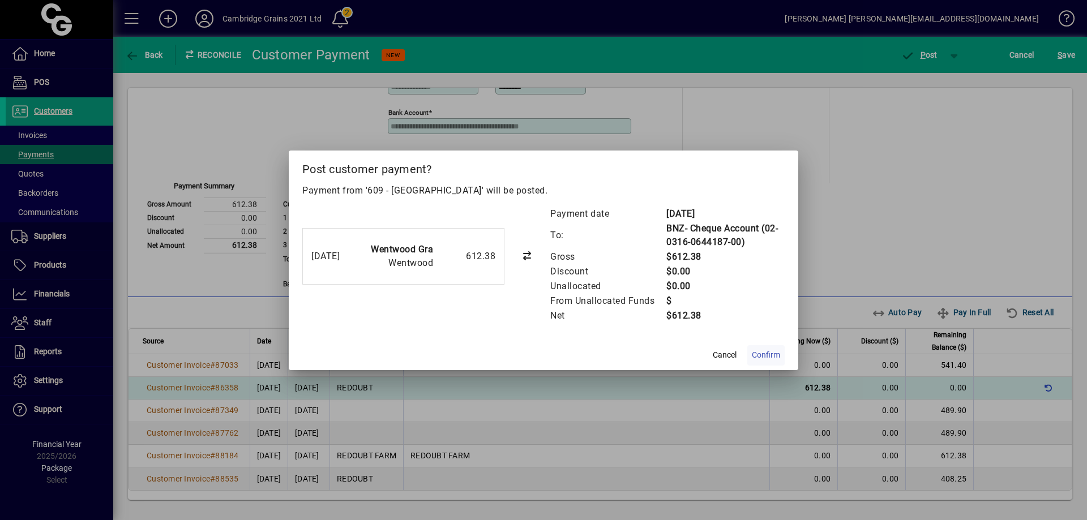
click at [777, 353] on span "Confirm" at bounding box center [766, 355] width 28 height 12
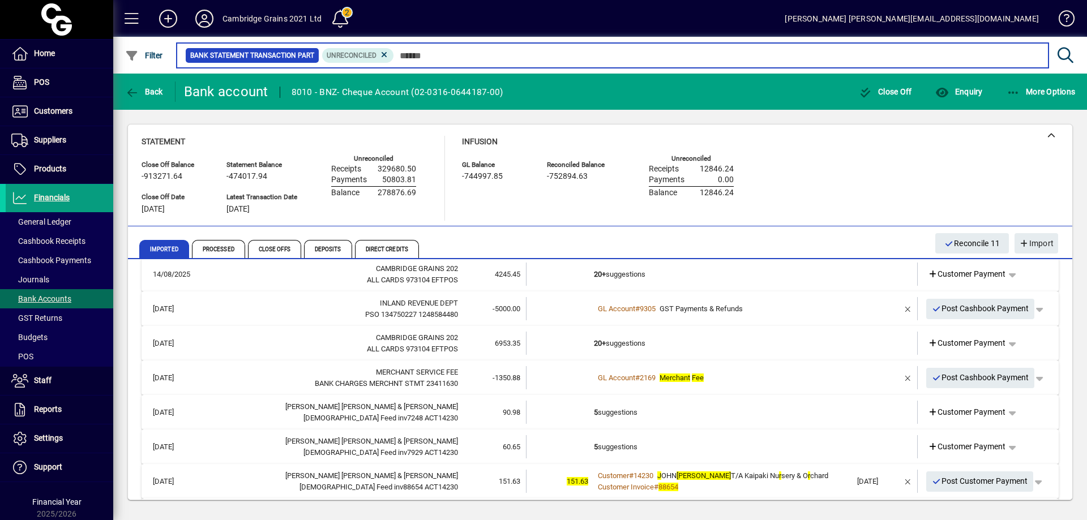
scroll to position [2378, 0]
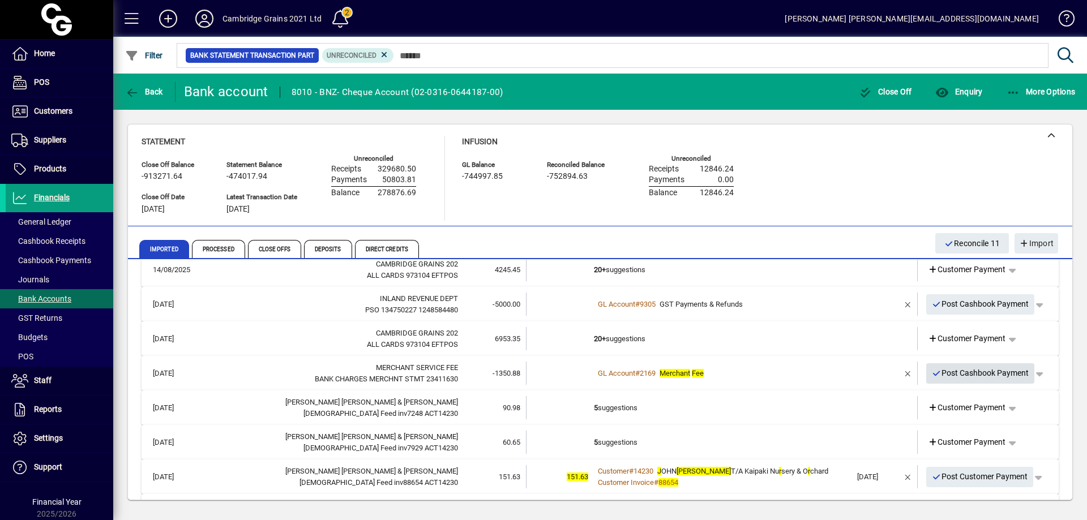
click at [981, 371] on span "Post Cashbook Payment" at bounding box center [980, 373] width 97 height 19
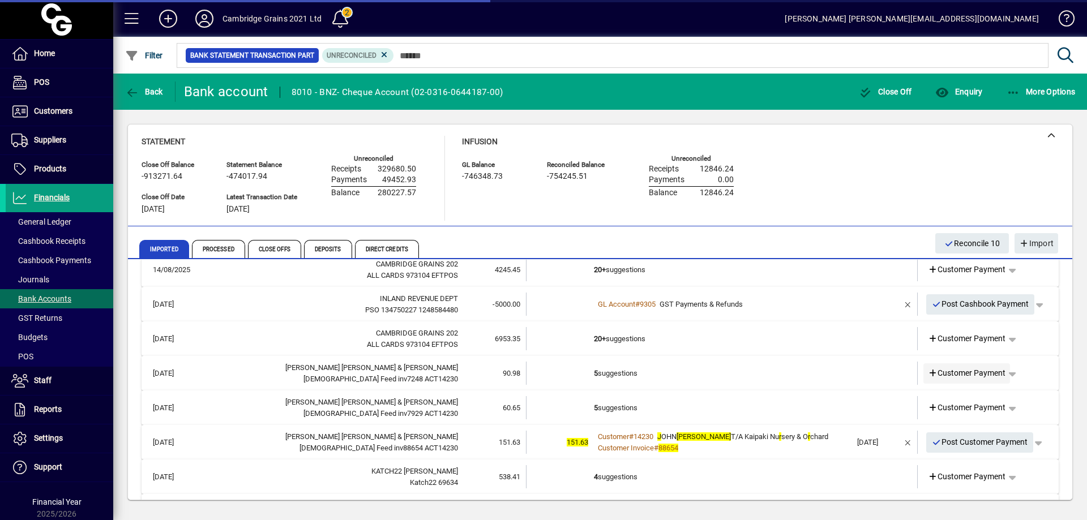
click at [968, 371] on span "Customer Payment" at bounding box center [967, 373] width 78 height 12
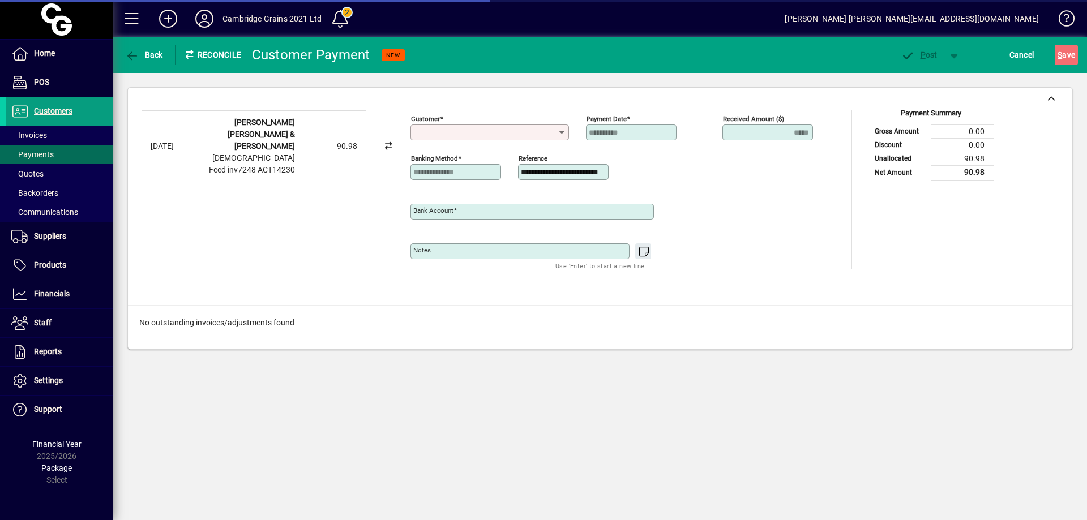
type input "**********"
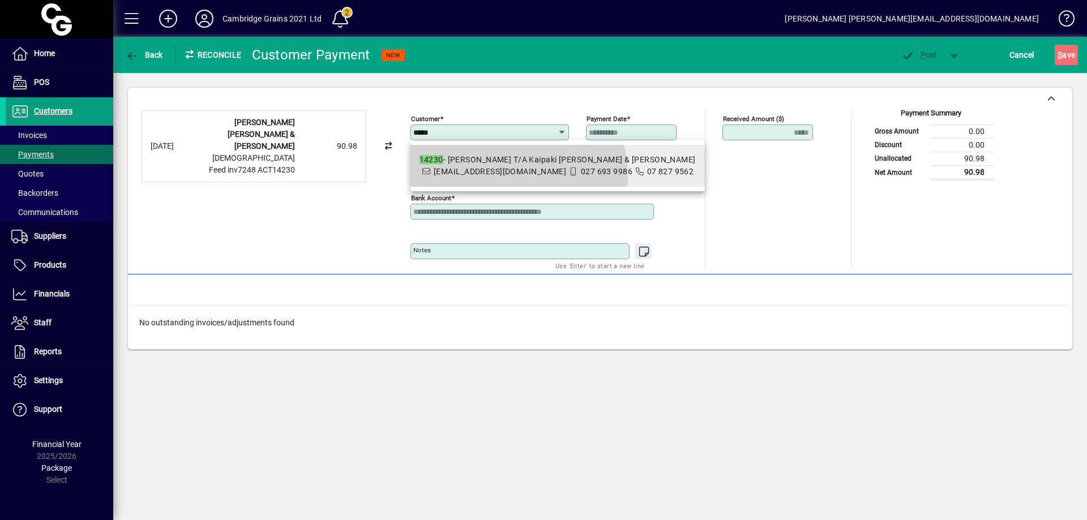
click at [506, 176] on span "kno1309@gmail.com" at bounding box center [500, 171] width 132 height 9
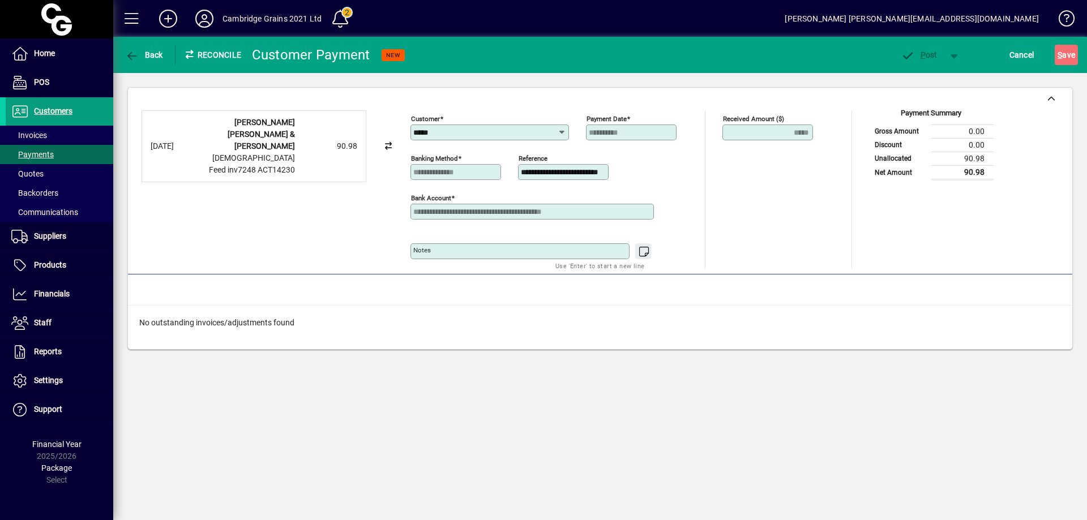
type input "**********"
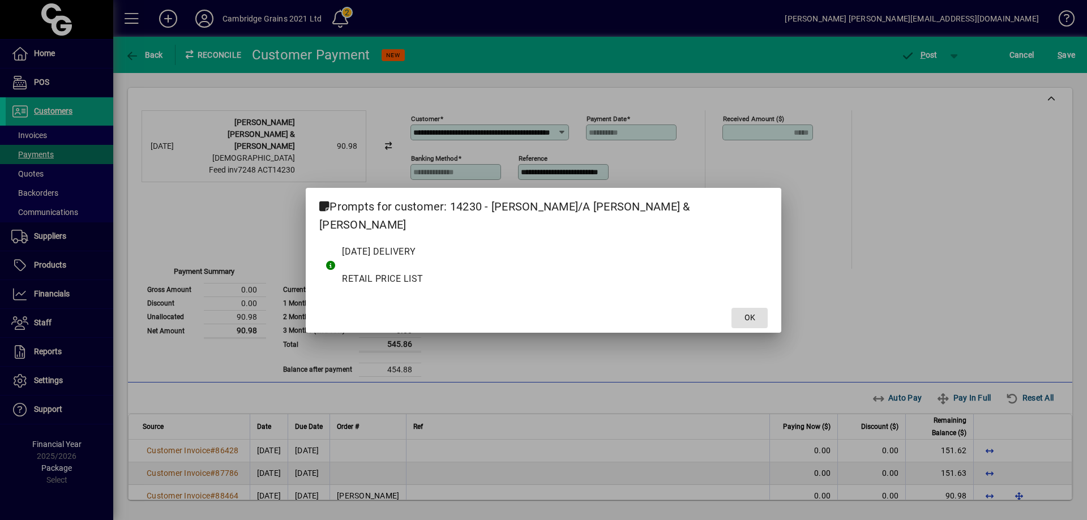
click at [745, 312] on span "OK" at bounding box center [750, 318] width 11 height 12
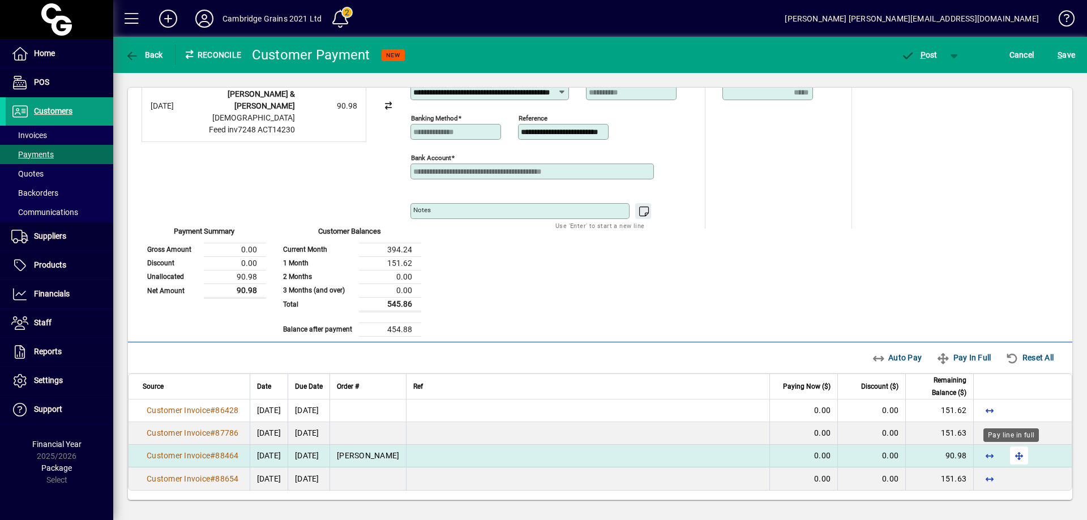
click at [1011, 455] on span "button" at bounding box center [1019, 455] width 27 height 27
click at [925, 54] on span "P ost" at bounding box center [919, 54] width 37 height 9
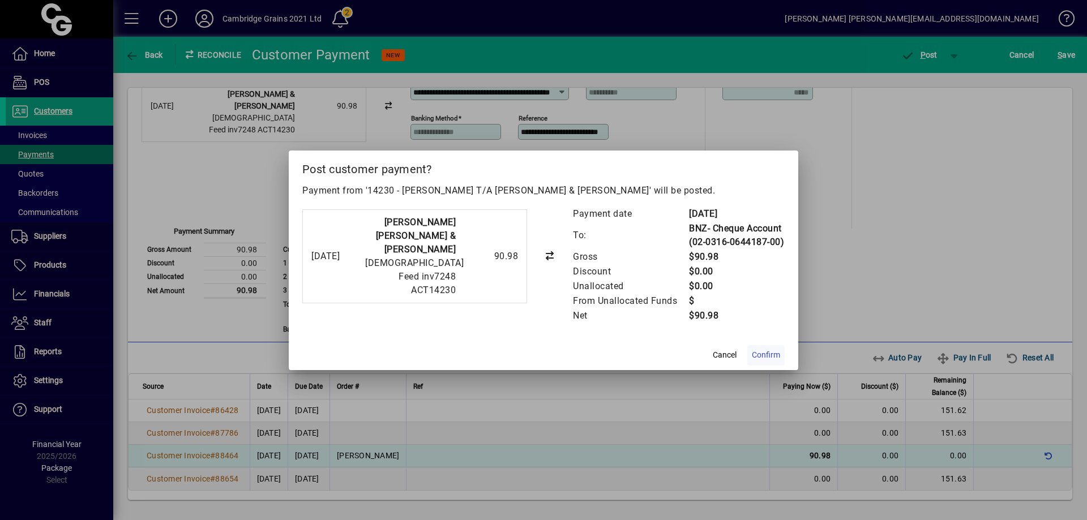
click at [767, 352] on span "Confirm" at bounding box center [766, 355] width 28 height 12
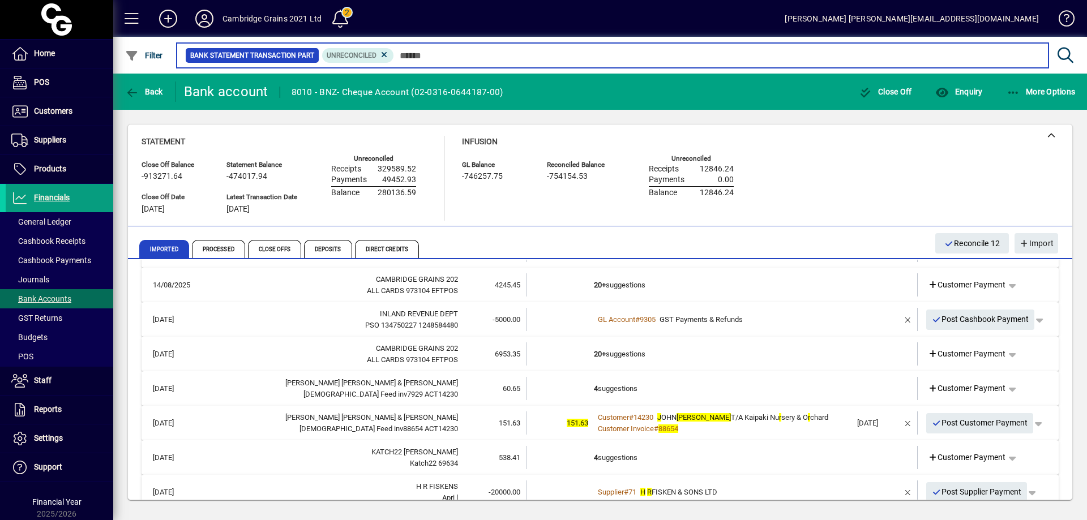
scroll to position [2378, 0]
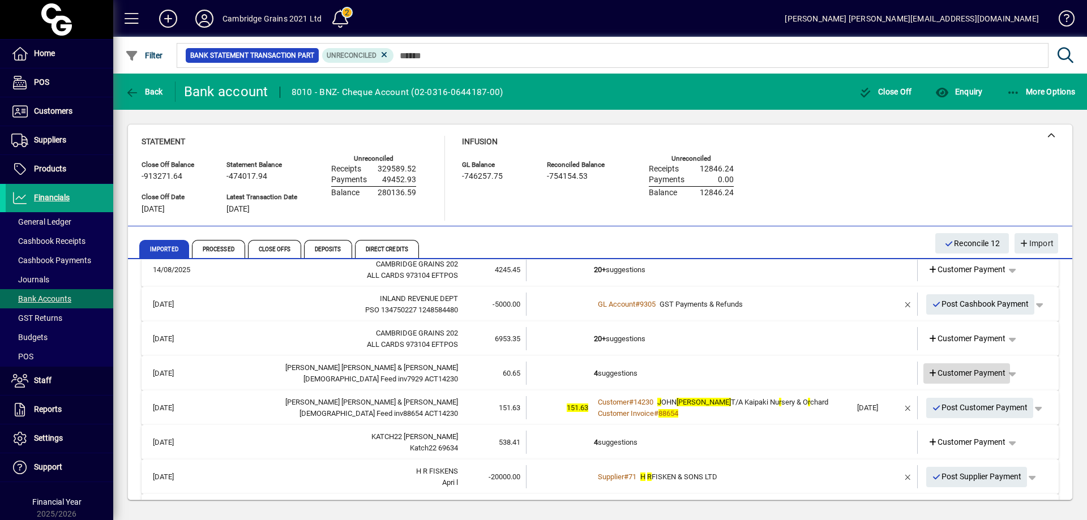
click at [990, 371] on span "Customer Payment" at bounding box center [967, 373] width 78 height 12
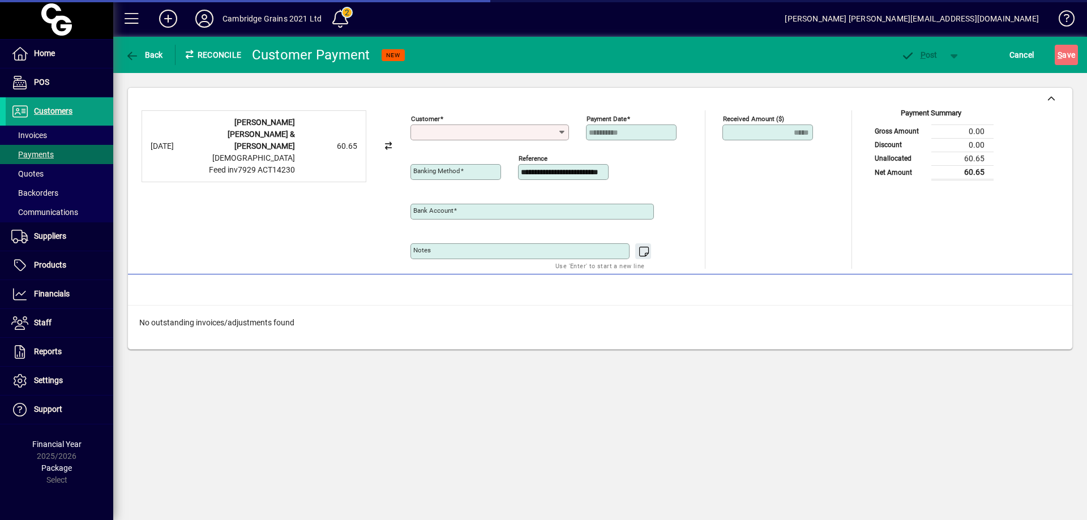
type input "**********"
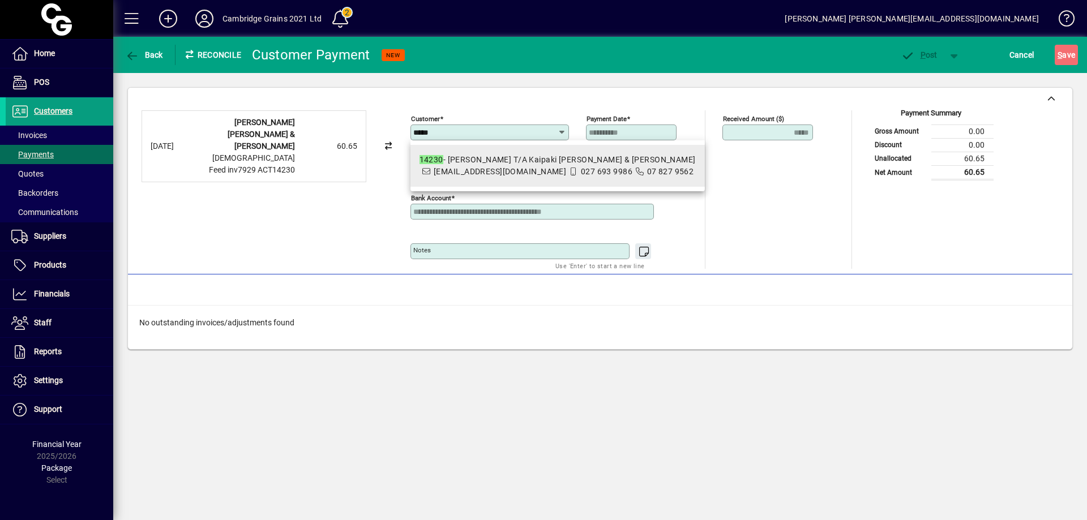
click at [486, 168] on span "kno1309@gmail.com" at bounding box center [500, 171] width 132 height 9
type input "**********"
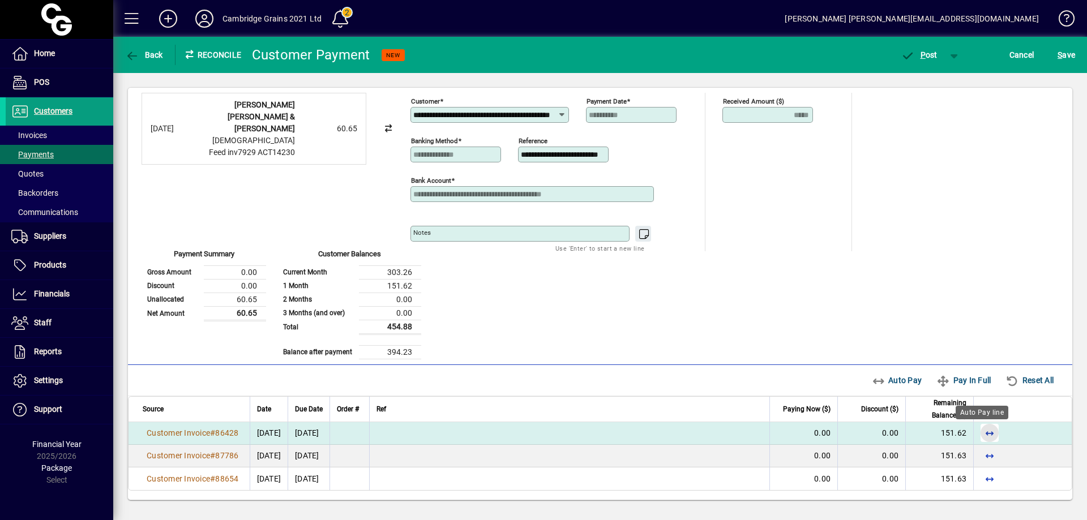
click at [984, 430] on span "button" at bounding box center [989, 433] width 27 height 27
click at [926, 49] on span "button" at bounding box center [919, 54] width 48 height 27
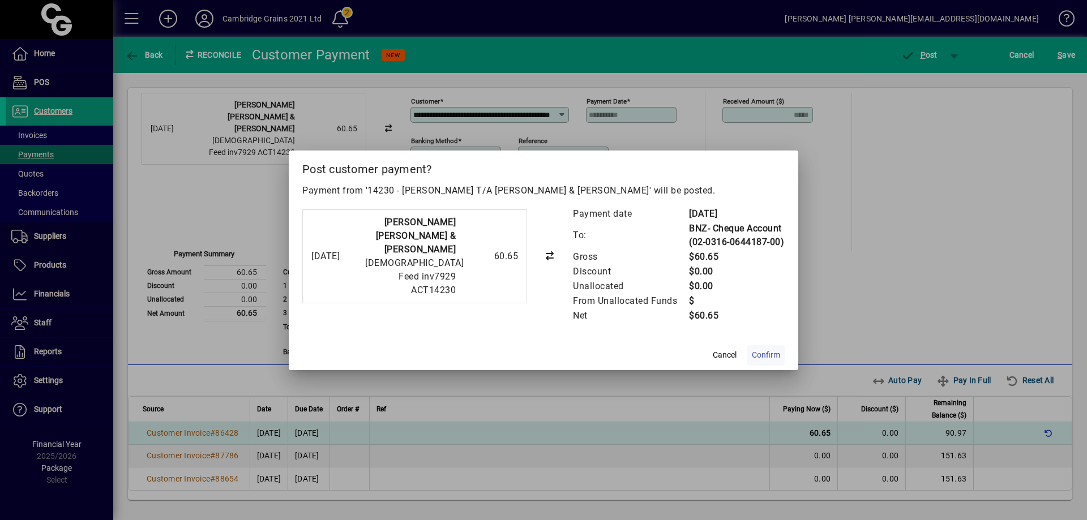
click at [775, 355] on span "Confirm" at bounding box center [766, 355] width 28 height 12
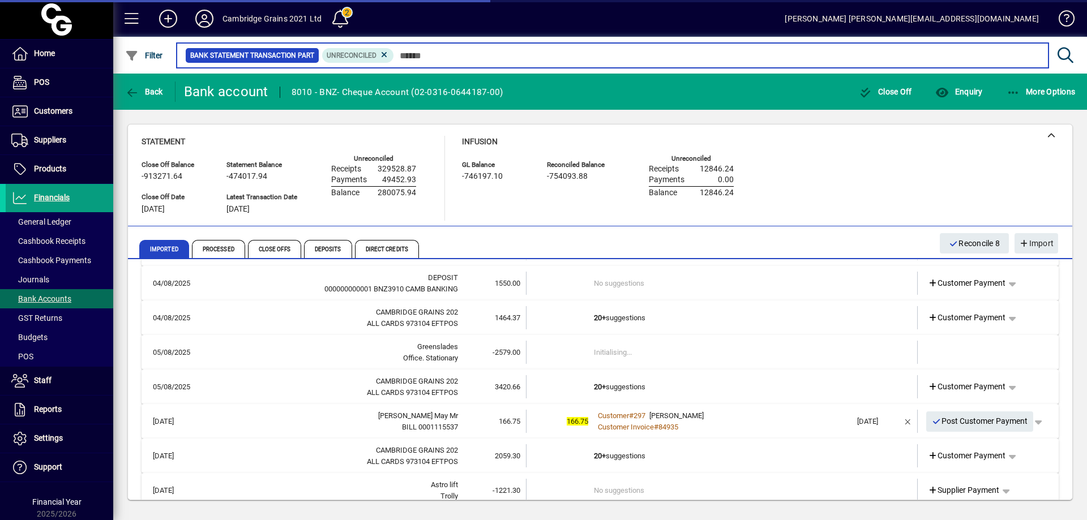
scroll to position [2389, 0]
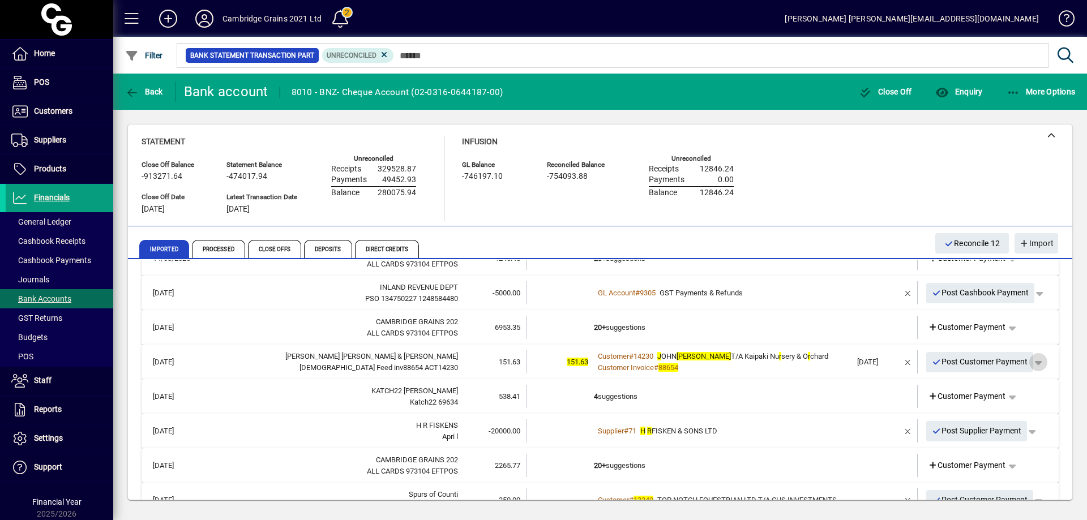
click at [1032, 361] on span "button" at bounding box center [1038, 362] width 27 height 27
click at [1014, 381] on span "Customer Payment" at bounding box center [995, 386] width 83 height 14
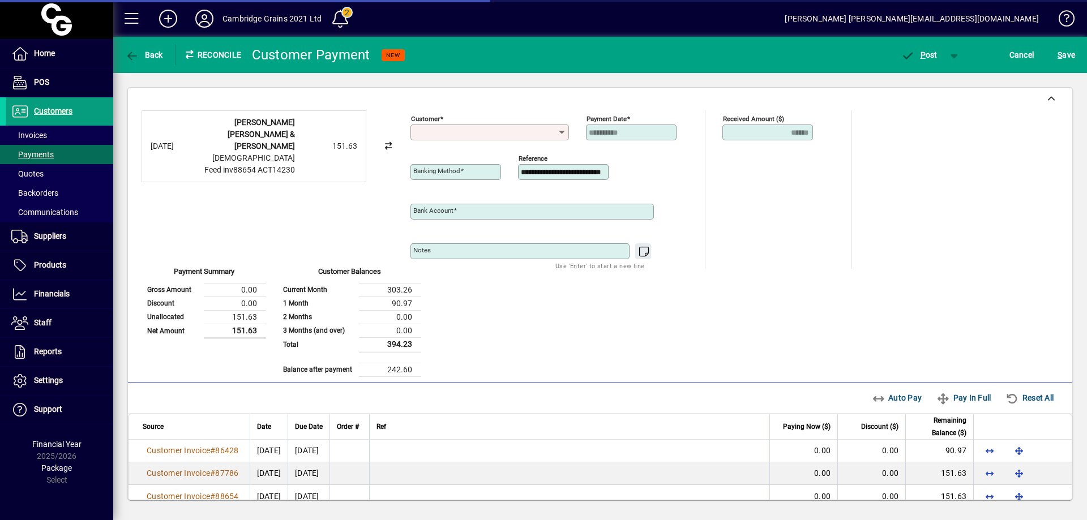
type input "**********"
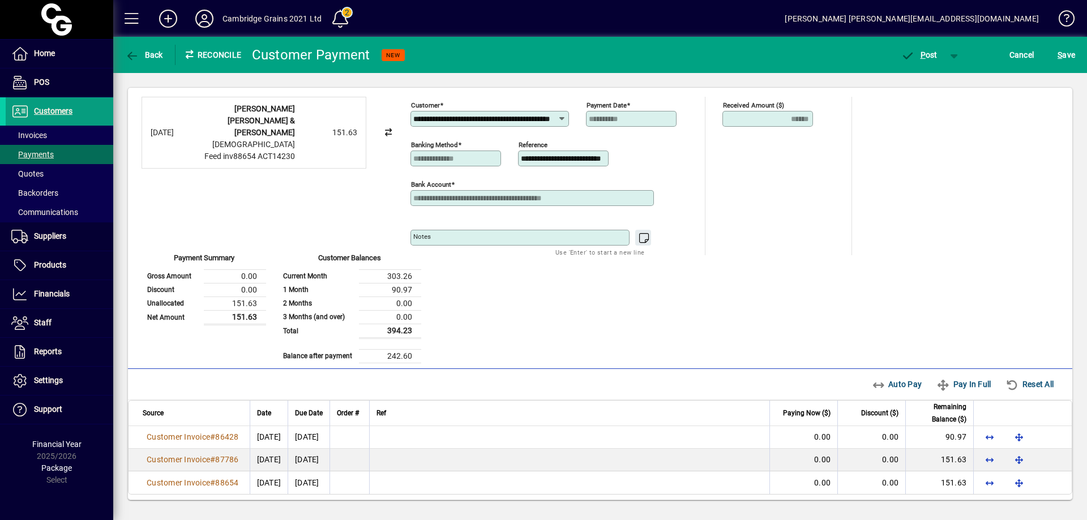
scroll to position [18, 0]
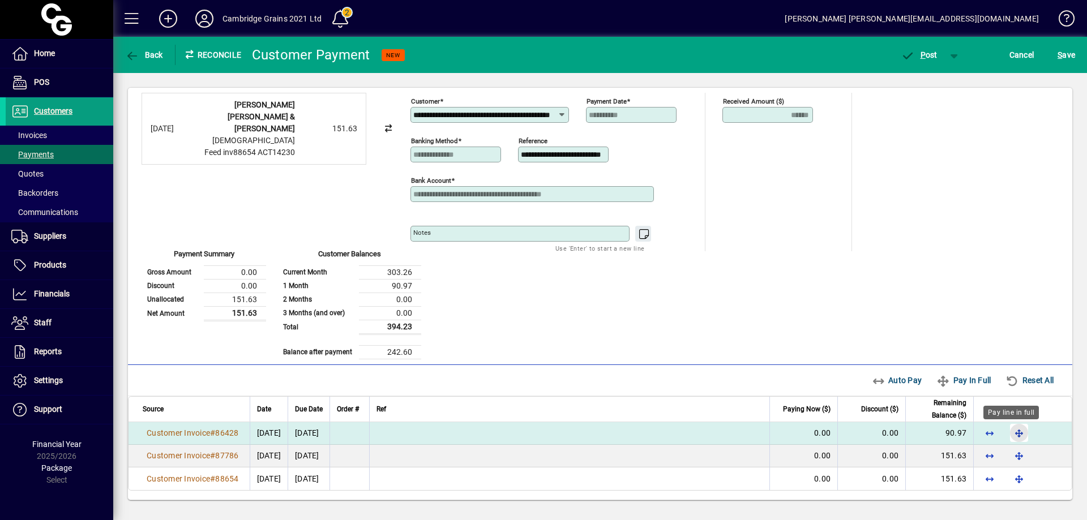
click at [1012, 429] on span "button" at bounding box center [1019, 433] width 27 height 27
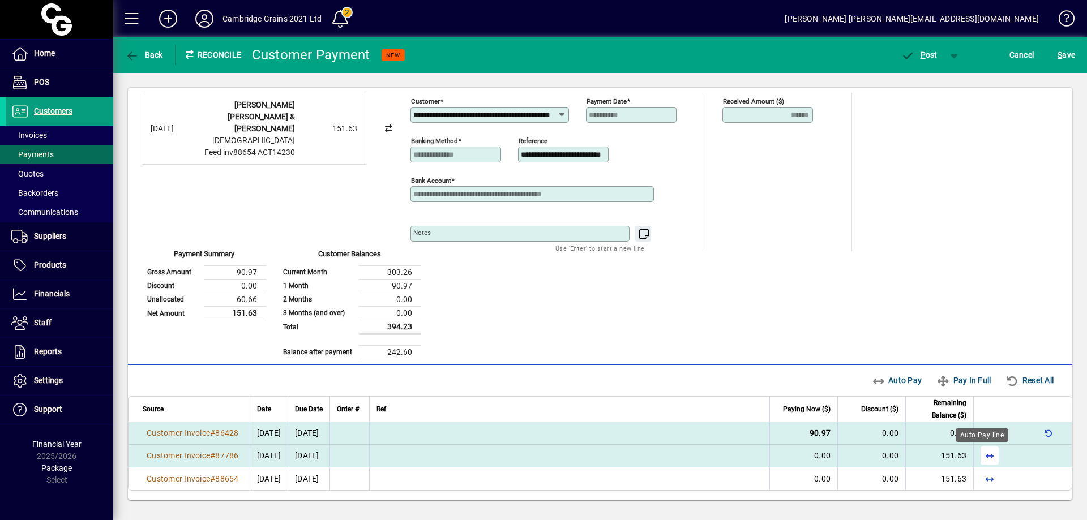
click at [982, 455] on span "button" at bounding box center [989, 455] width 27 height 27
click at [928, 53] on span "P ost" at bounding box center [919, 54] width 37 height 9
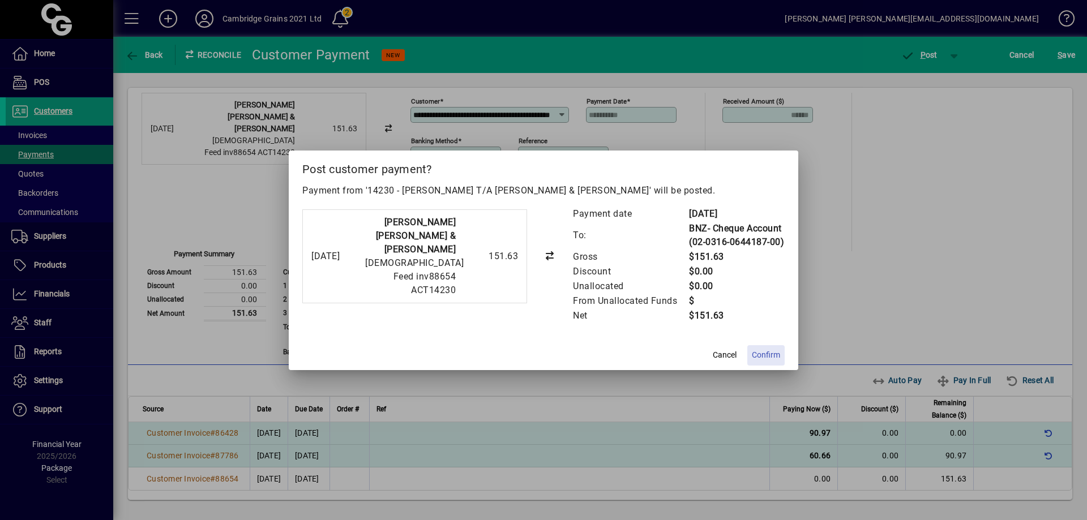
click at [770, 354] on span "Confirm" at bounding box center [766, 355] width 28 height 12
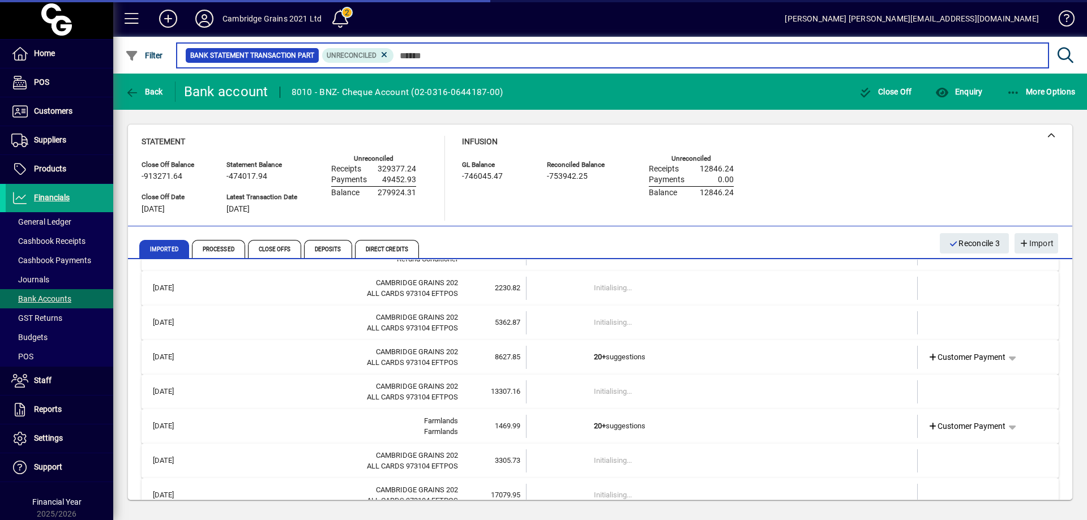
scroll to position [1698, 0]
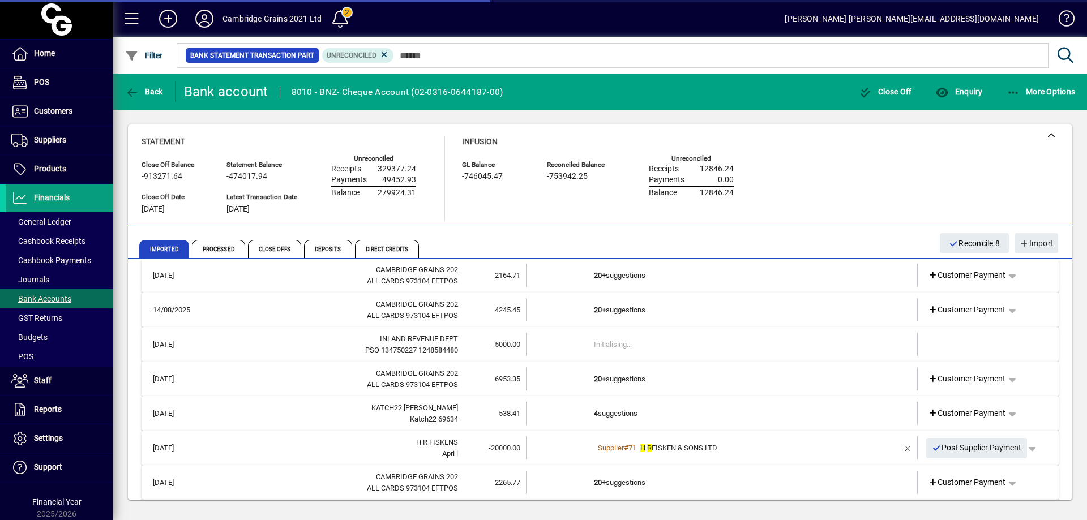
scroll to position [2389, 0]
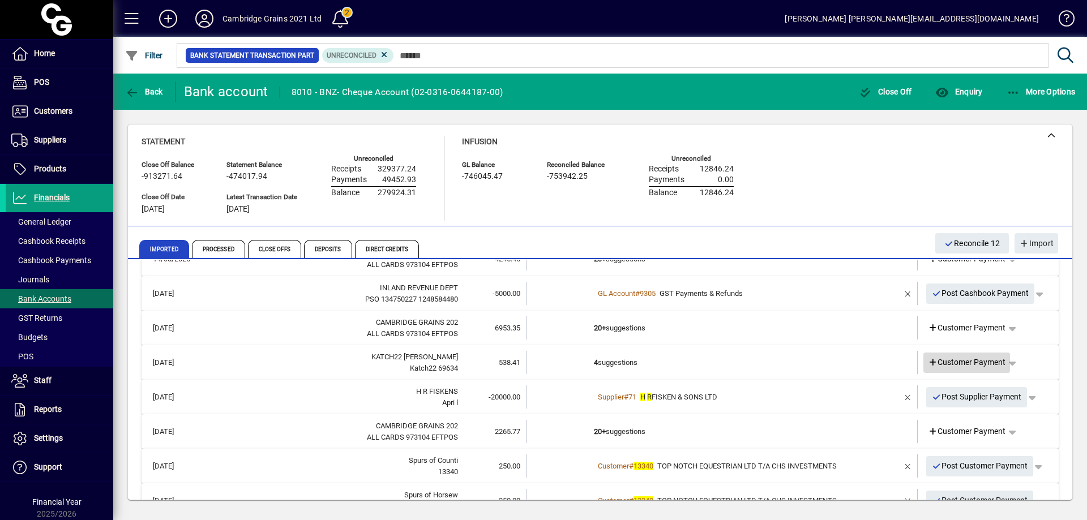
click at [969, 358] on span "Customer Payment" at bounding box center [967, 363] width 78 height 12
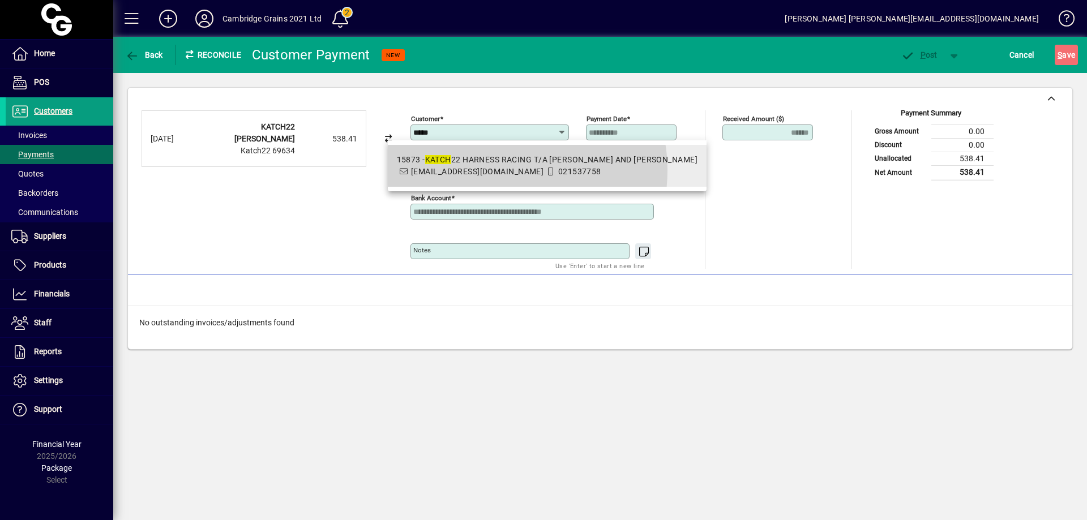
click at [501, 170] on span "allenpyers22@gmail.com" at bounding box center [477, 171] width 132 height 9
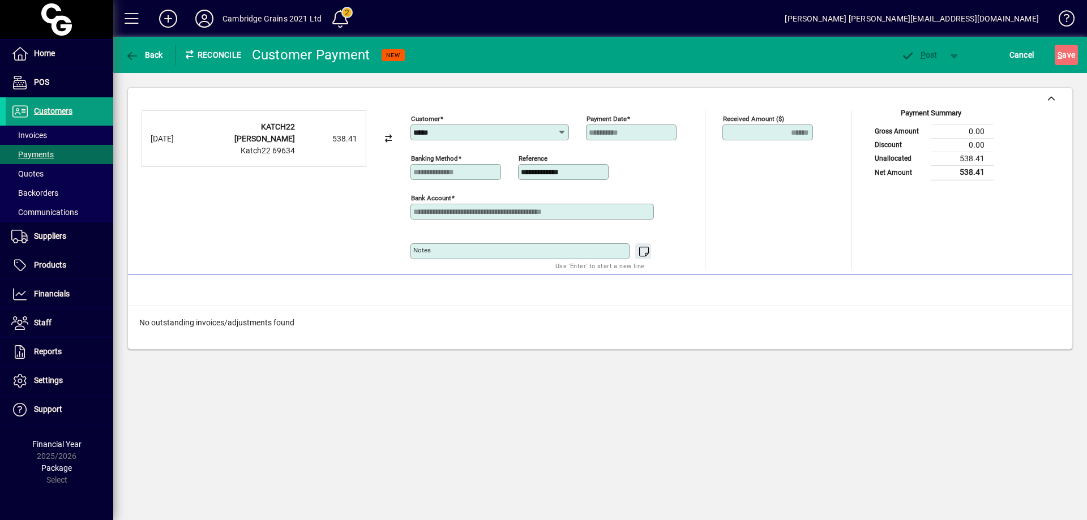
type input "**********"
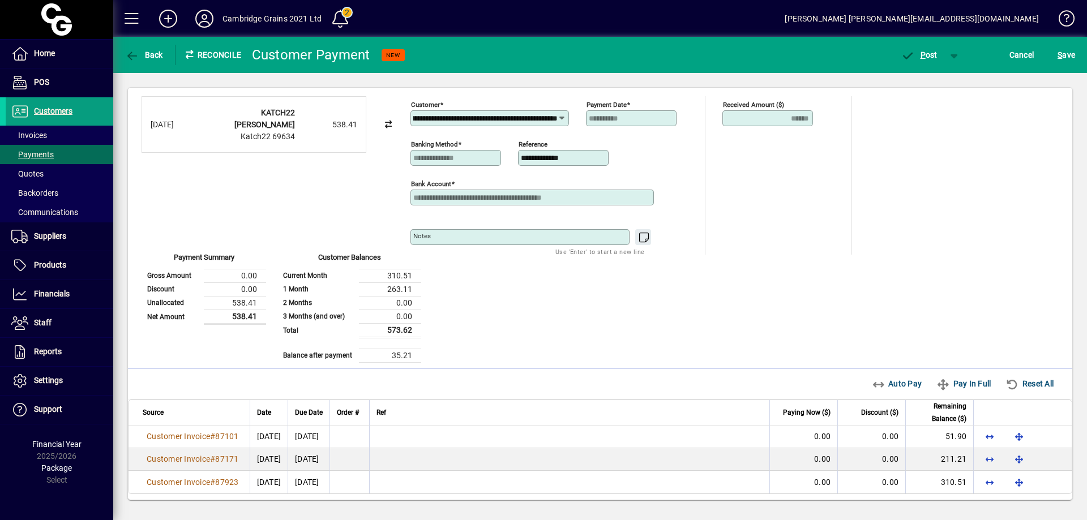
scroll to position [18, 0]
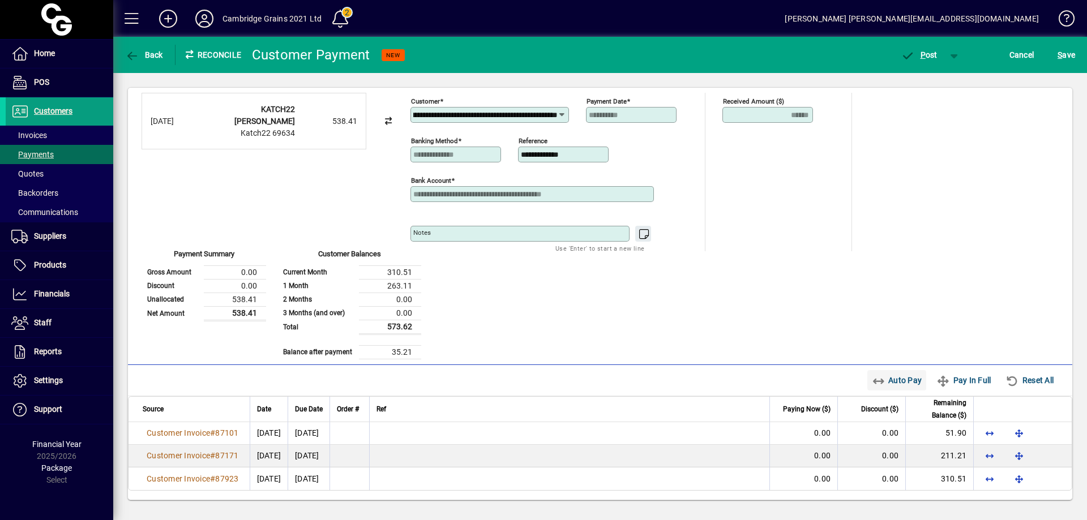
click at [894, 381] on span "Auto Pay" at bounding box center [897, 380] width 50 height 18
click at [923, 52] on span "P" at bounding box center [923, 54] width 5 height 9
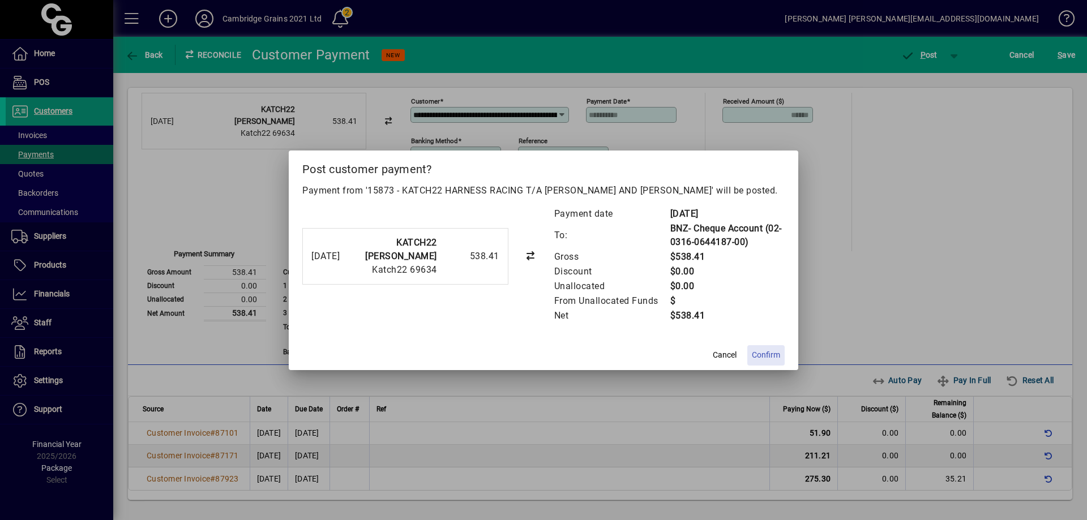
click at [771, 355] on span "Confirm" at bounding box center [766, 355] width 28 height 12
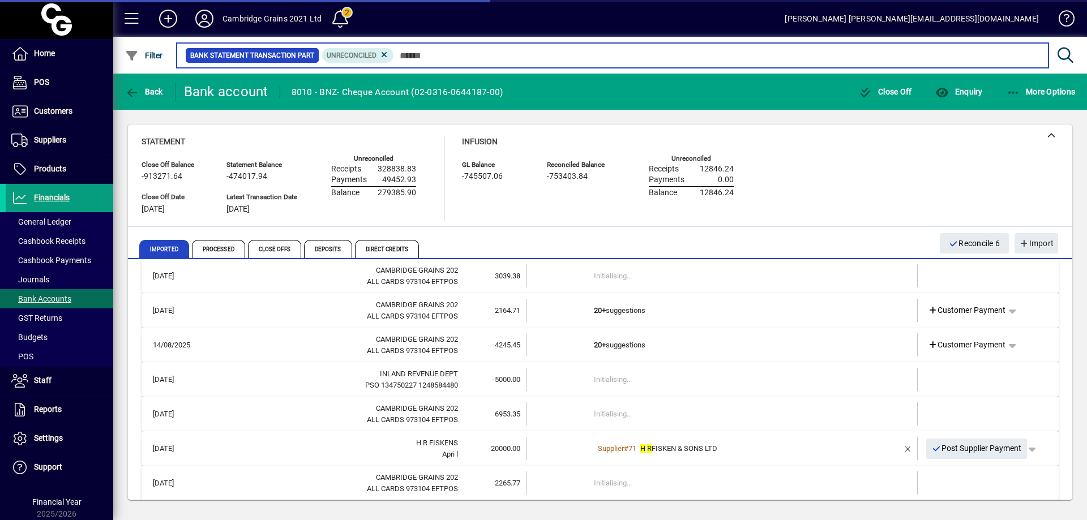
scroll to position [2359, 0]
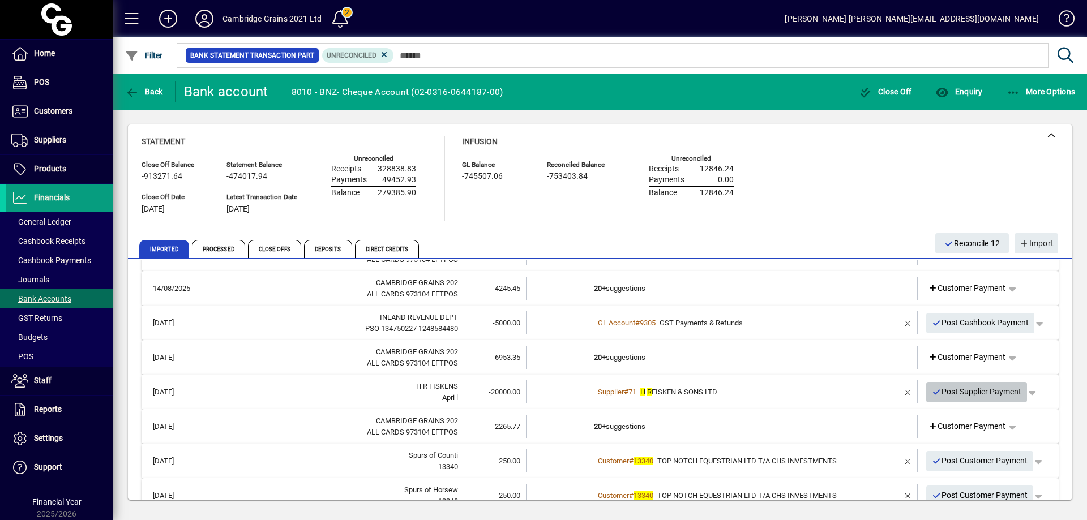
click at [969, 390] on span "Post Supplier Payment" at bounding box center [977, 392] width 90 height 19
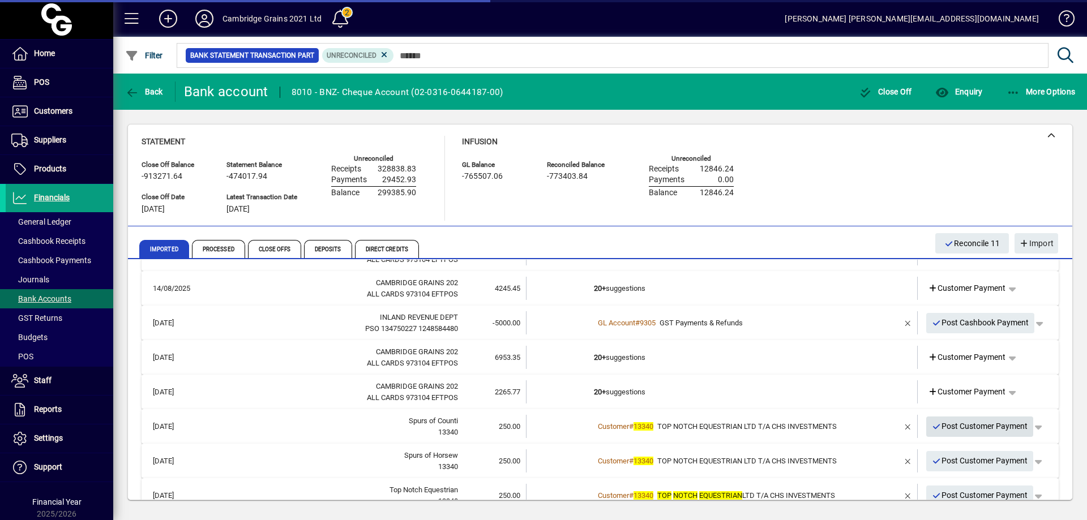
click at [969, 422] on span "Post Customer Payment" at bounding box center [980, 426] width 96 height 19
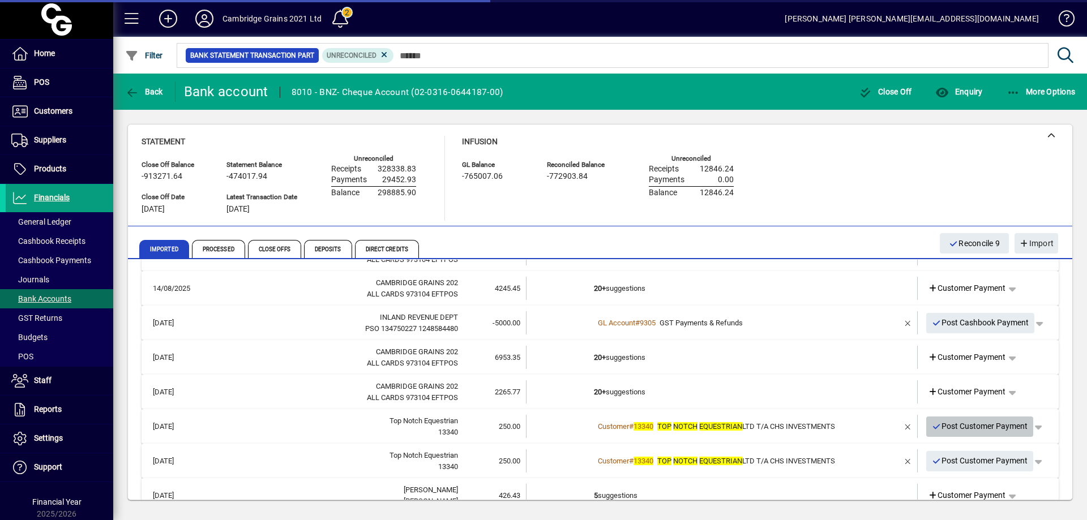
click at [968, 428] on span "Post Customer Payment" at bounding box center [980, 426] width 96 height 19
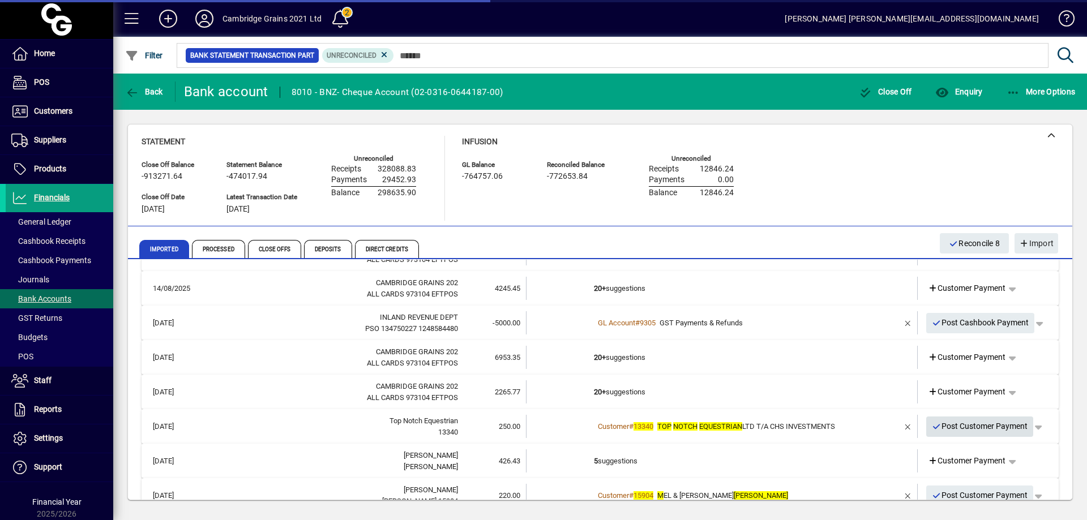
click at [964, 426] on span "Post Customer Payment" at bounding box center [980, 426] width 96 height 19
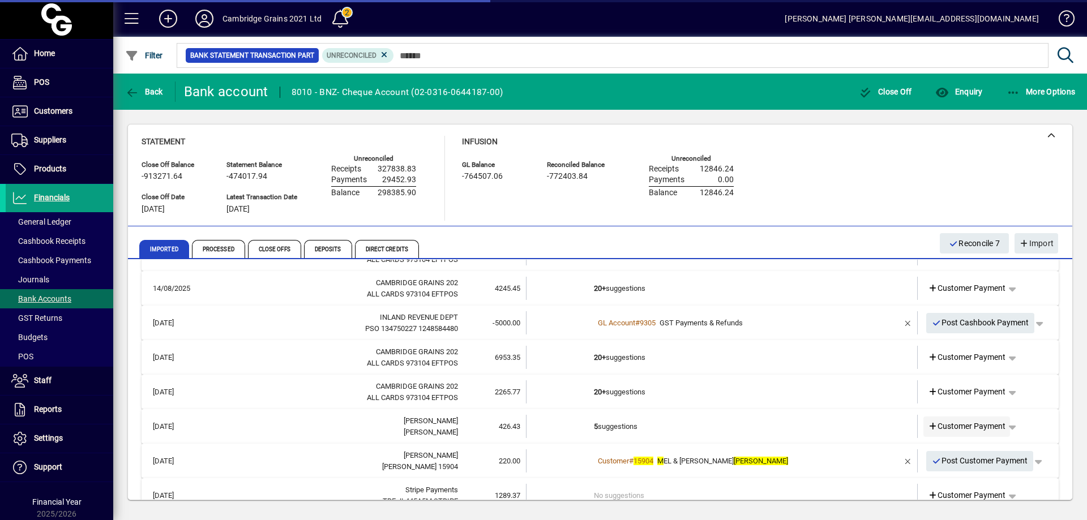
click at [969, 422] on span "Customer Payment" at bounding box center [967, 427] width 78 height 12
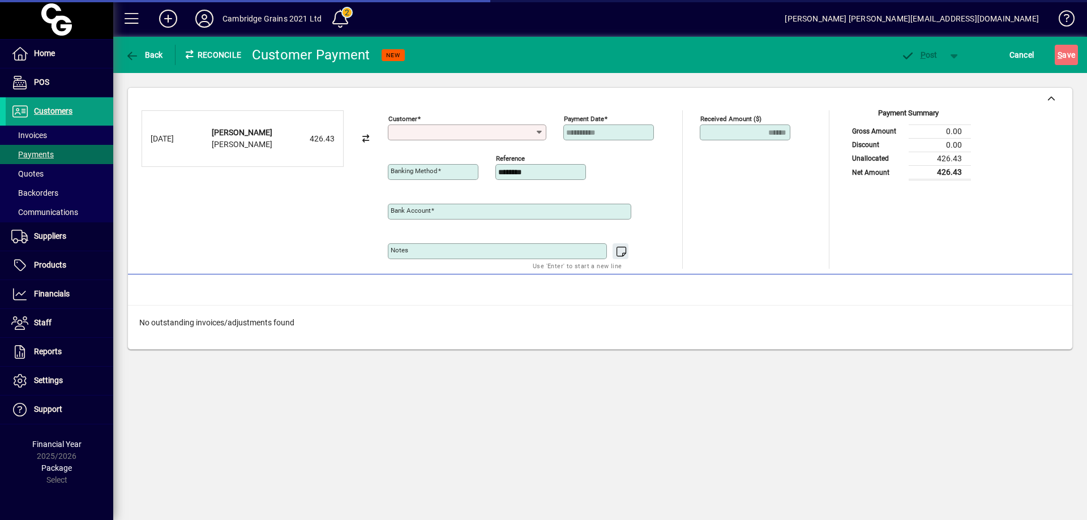
type input "**********"
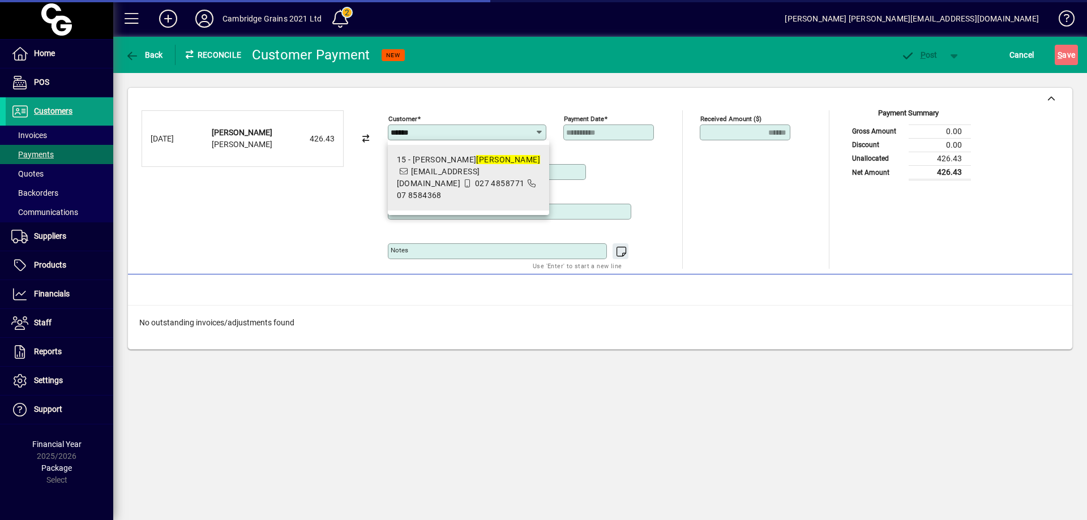
click at [443, 181] on span "[EMAIL_ADDRESS][DOMAIN_NAME]" at bounding box center [438, 177] width 83 height 21
type input "**********"
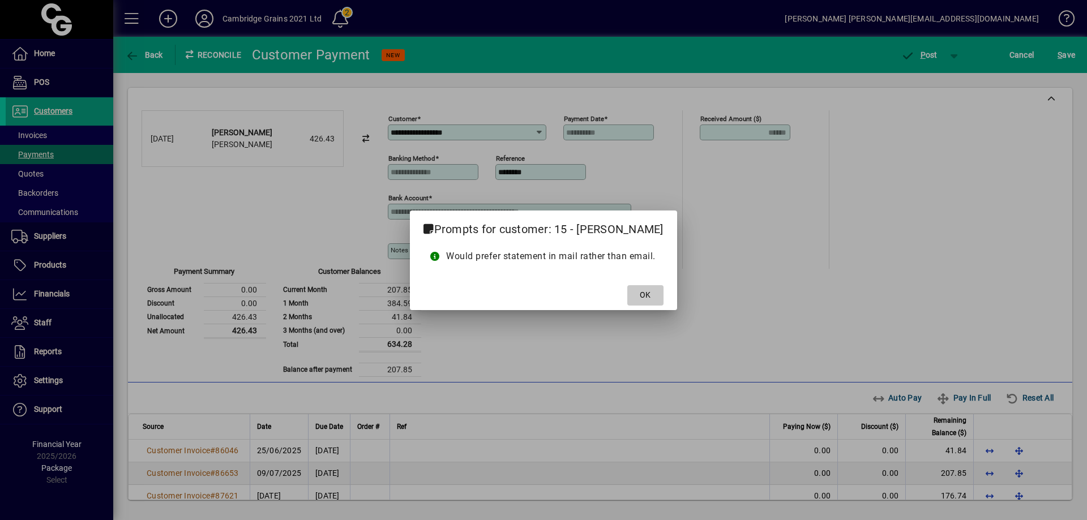
click at [639, 290] on span at bounding box center [645, 295] width 36 height 27
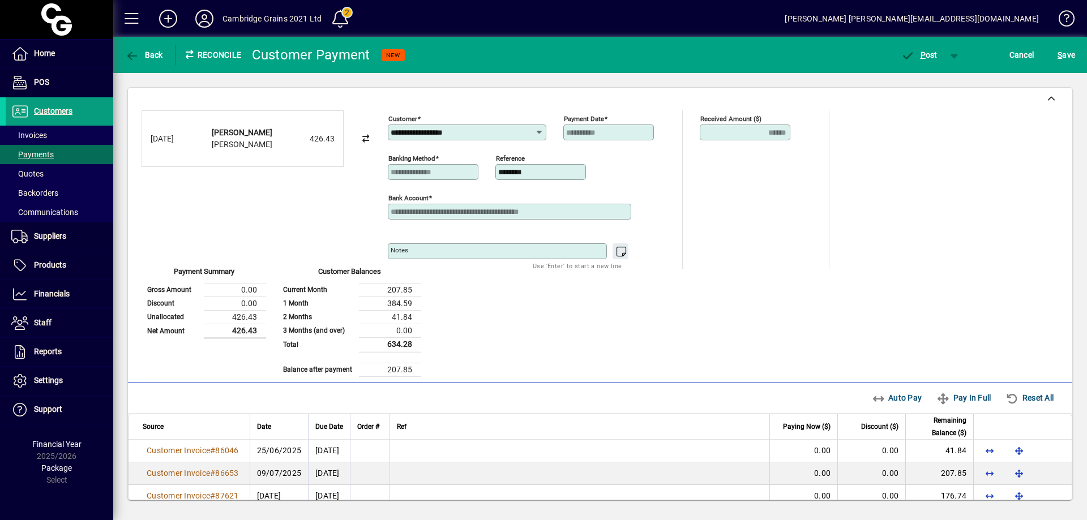
scroll to position [40, 0]
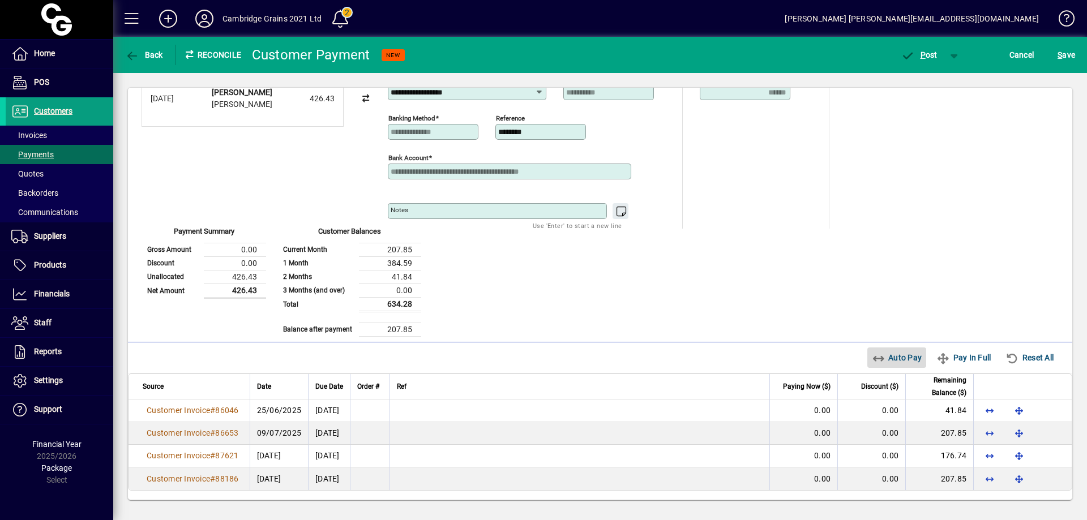
click at [894, 357] on span "Auto Pay" at bounding box center [897, 358] width 50 height 18
click at [926, 54] on span "P ost" at bounding box center [919, 54] width 37 height 9
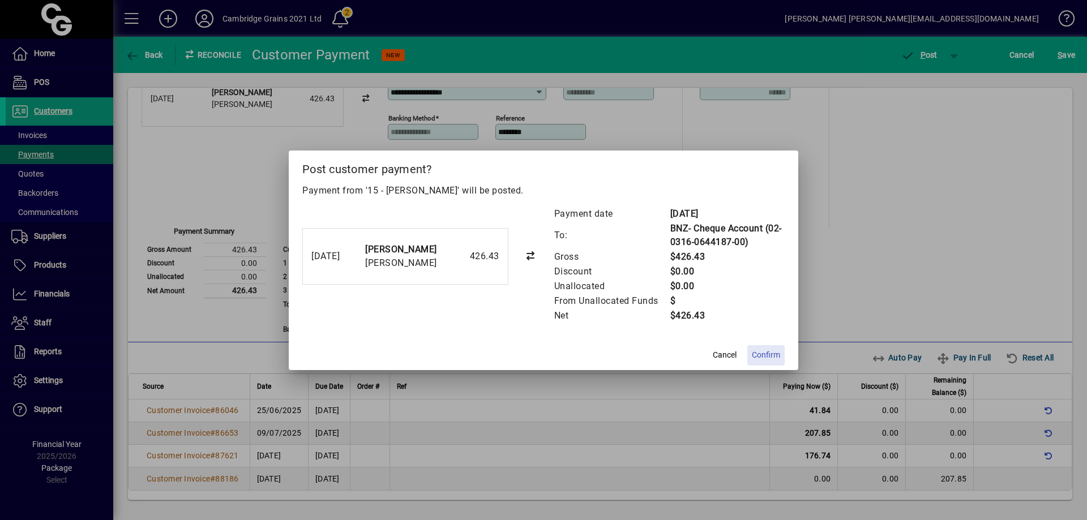
click at [767, 358] on span "Confirm" at bounding box center [766, 355] width 28 height 12
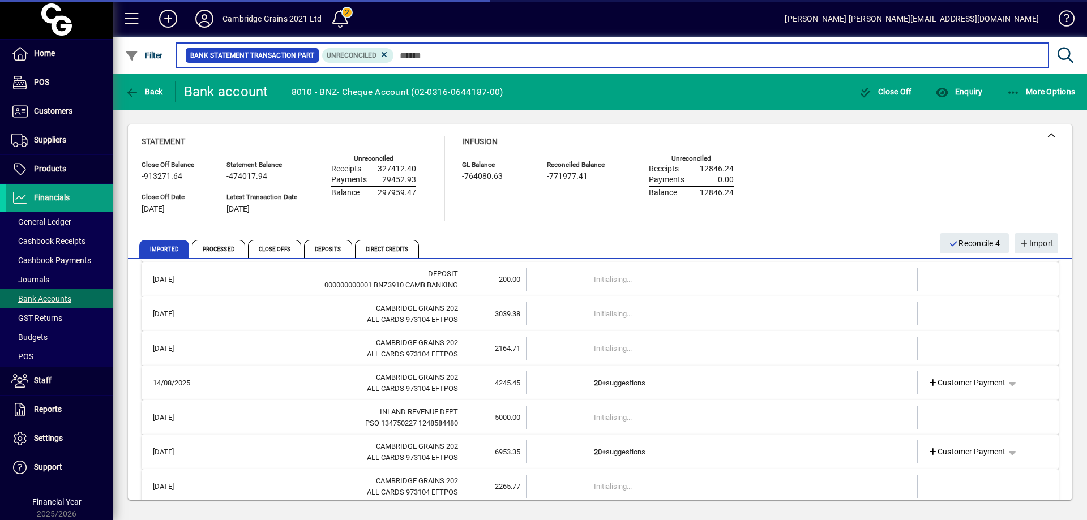
scroll to position [2446, 0]
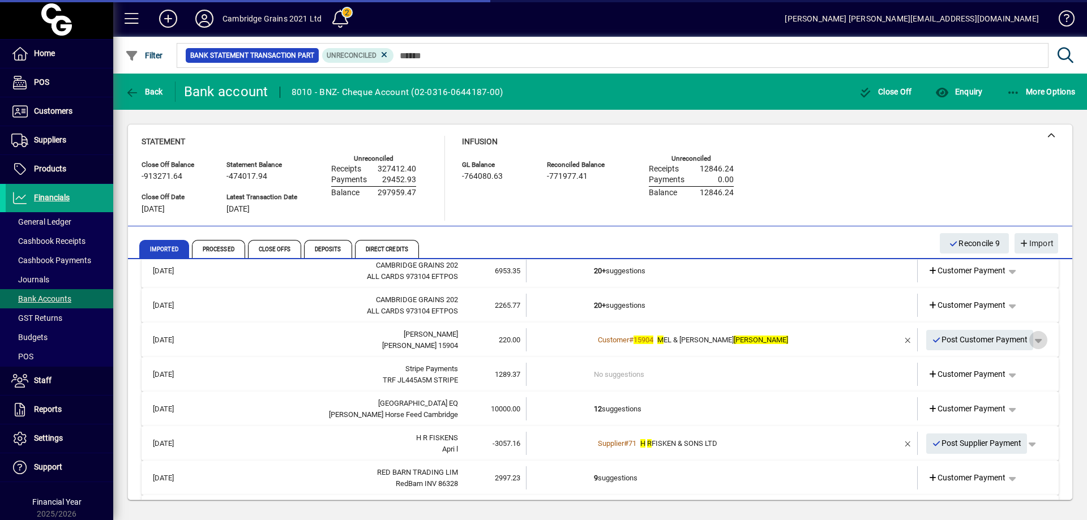
click at [1036, 341] on span "button" at bounding box center [1038, 340] width 27 height 27
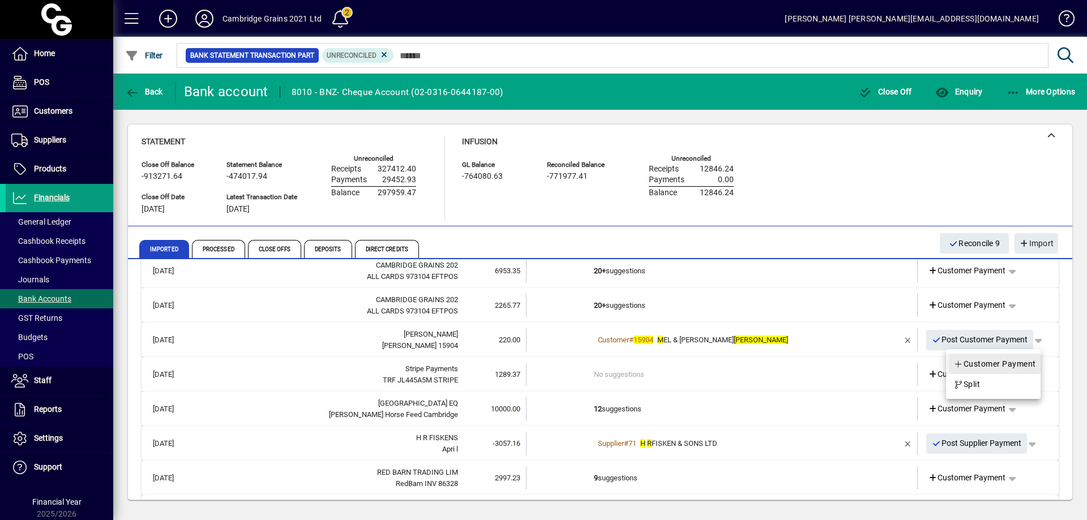
click at [1001, 364] on span "Customer Payment" at bounding box center [995, 364] width 83 height 14
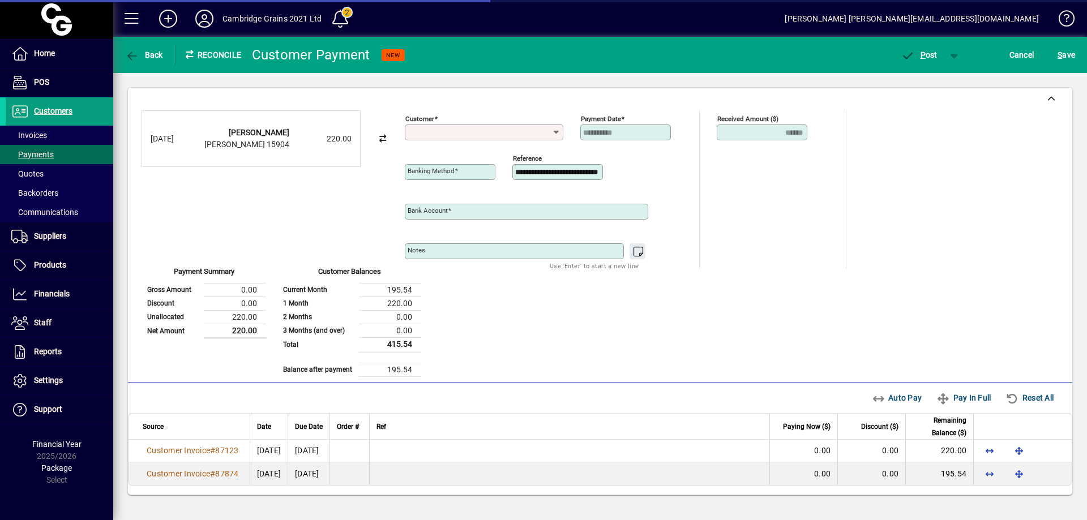
type input "**********"
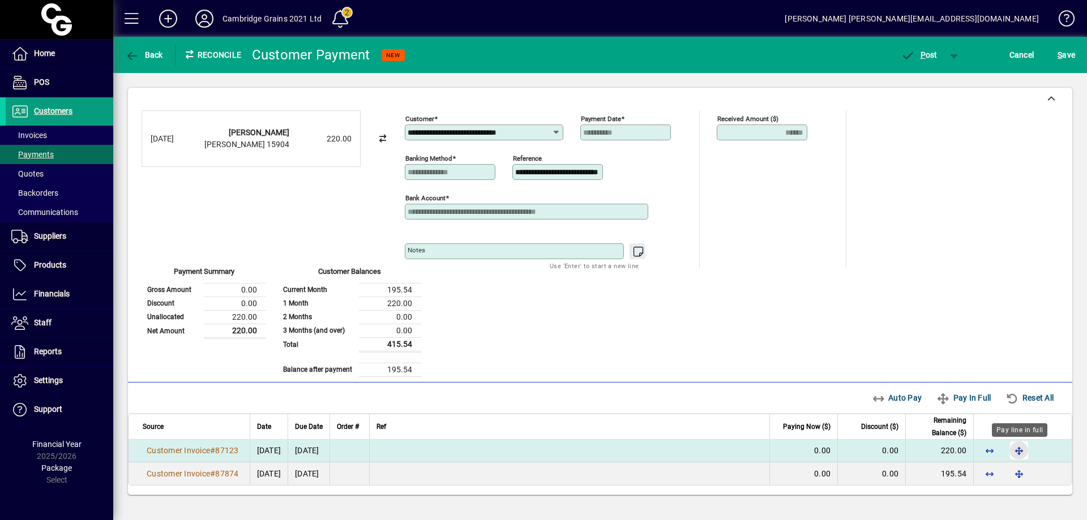
click at [1020, 448] on span "button" at bounding box center [1019, 450] width 27 height 27
click at [926, 49] on span "button" at bounding box center [919, 54] width 48 height 27
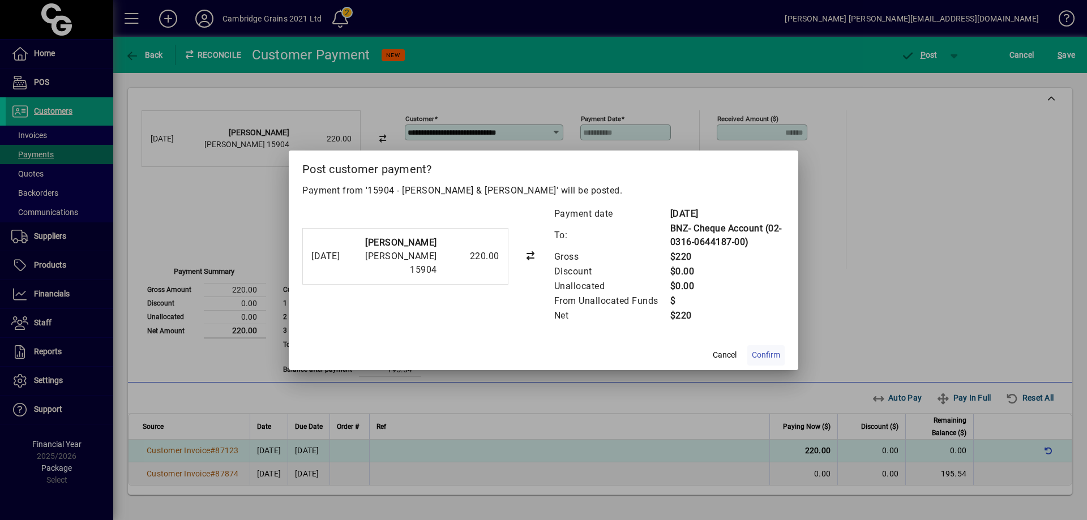
click at [774, 350] on span "Confirm" at bounding box center [766, 355] width 28 height 12
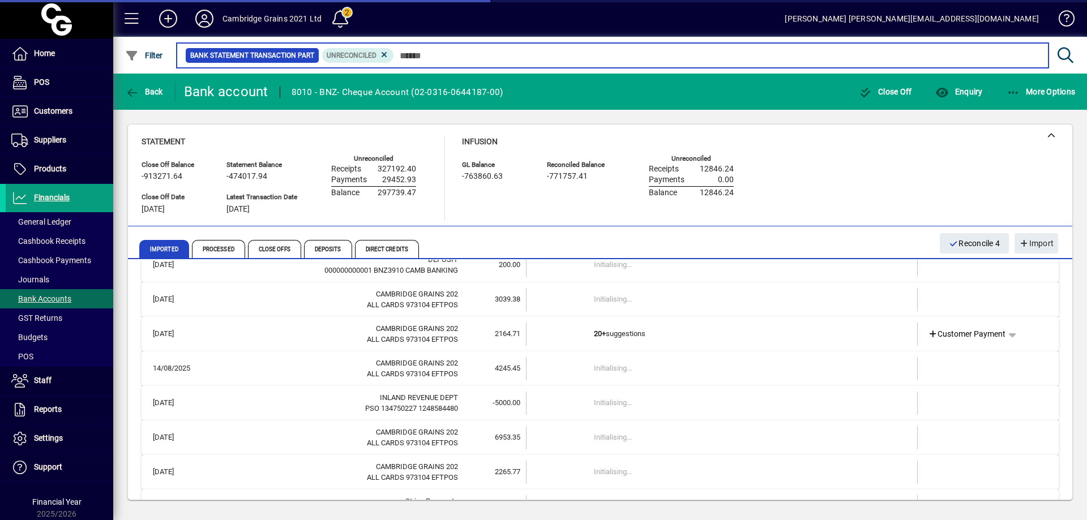
scroll to position [2503, 0]
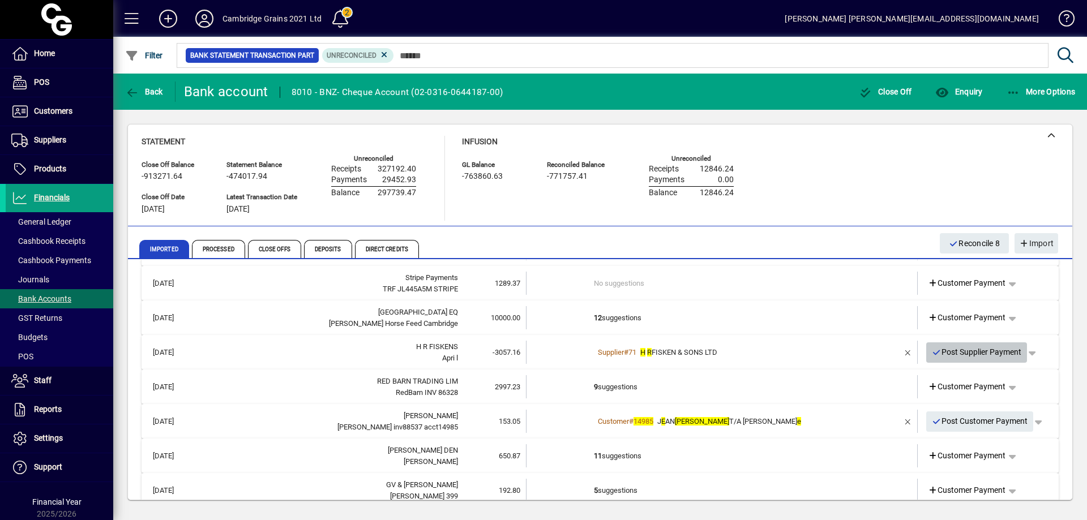
click at [969, 349] on span "Post Supplier Payment" at bounding box center [977, 352] width 90 height 19
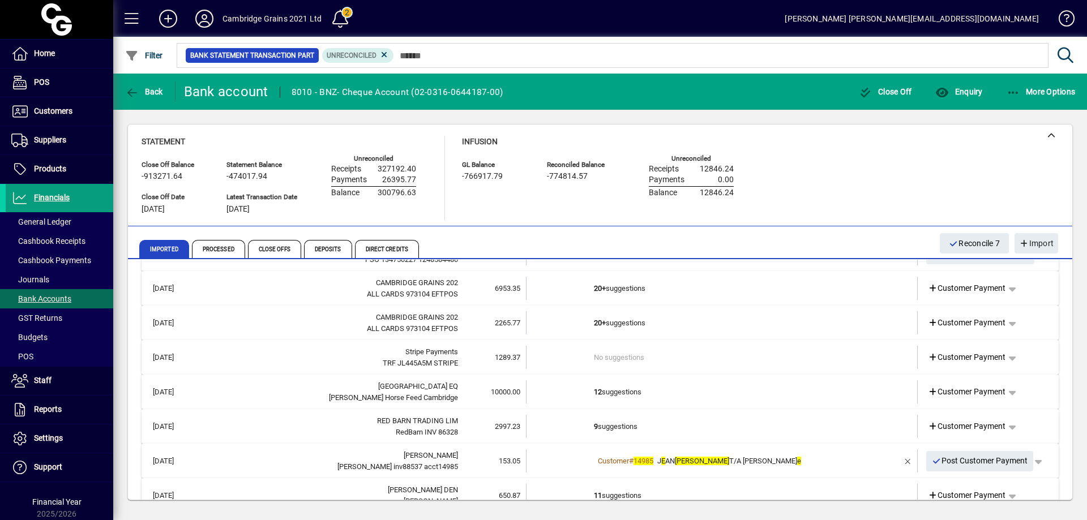
scroll to position [2446, 0]
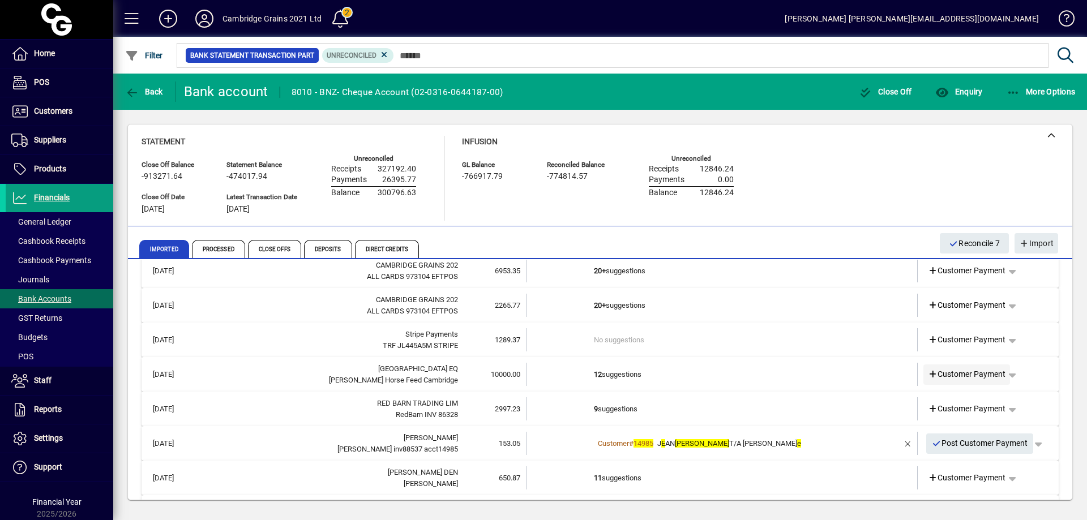
click at [973, 375] on span "Customer Payment" at bounding box center [967, 375] width 78 height 12
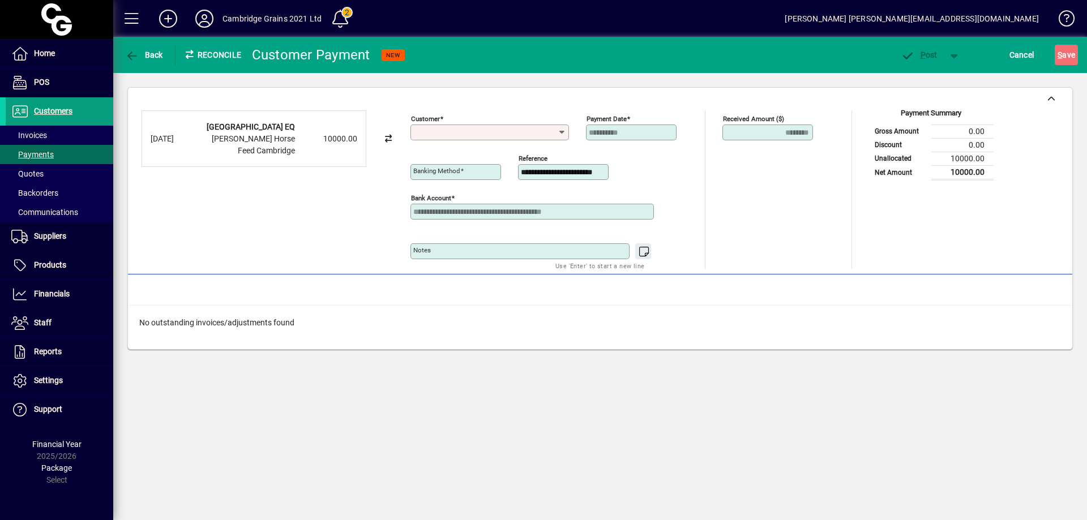
type input "**********"
click at [431, 132] on input "******" at bounding box center [485, 132] width 144 height 9
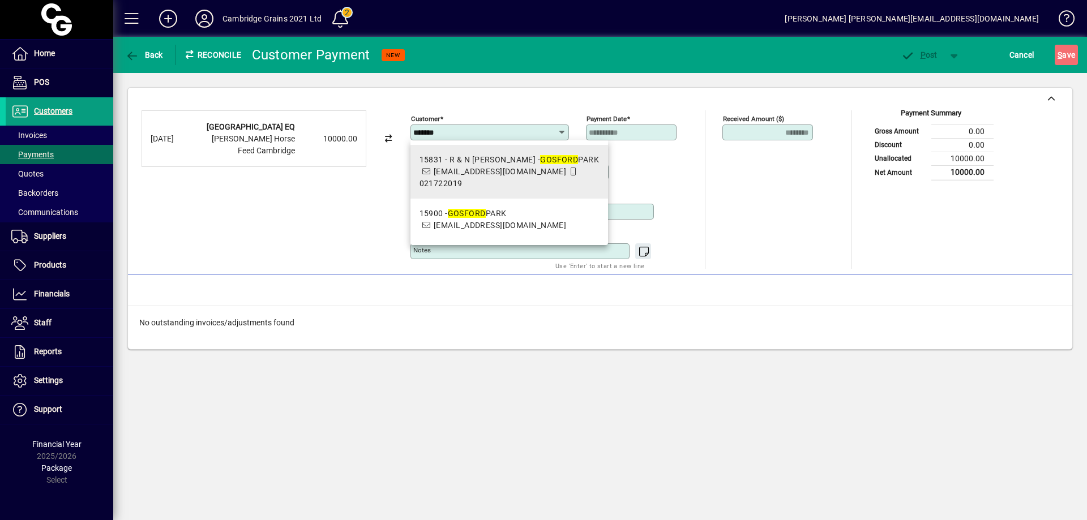
click at [472, 168] on span "gpequine@xtra.co.nz" at bounding box center [500, 171] width 132 height 9
type input "**********"
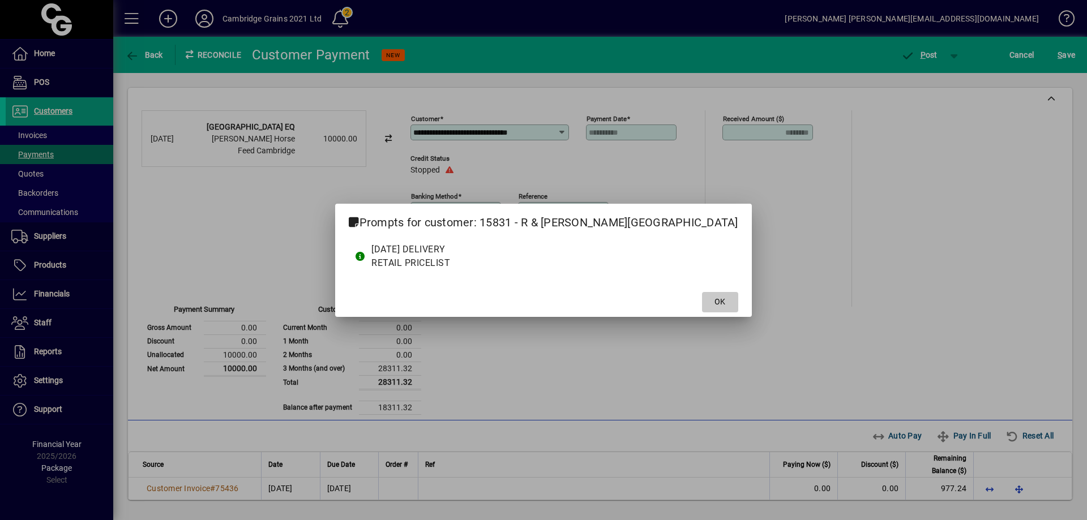
click at [702, 300] on span at bounding box center [720, 302] width 36 height 27
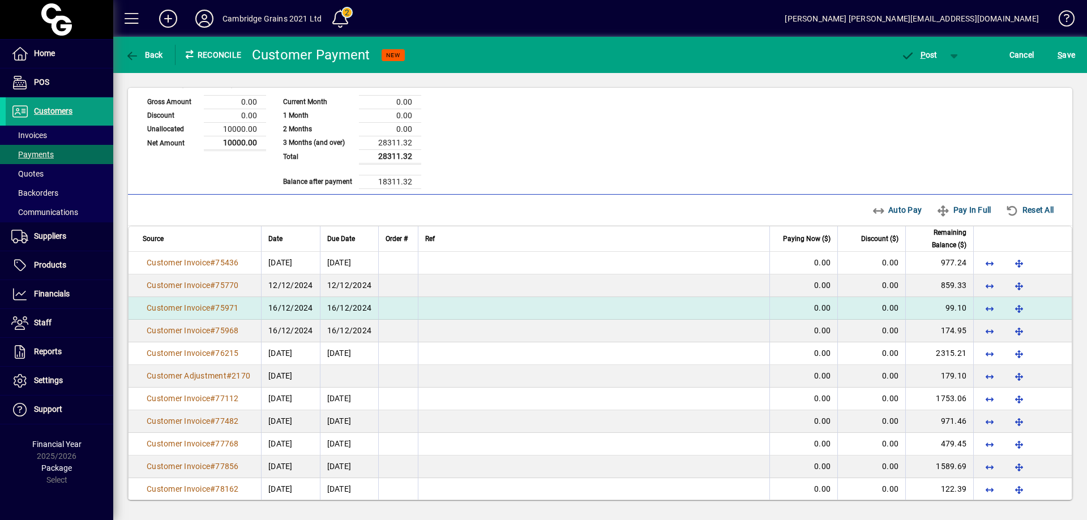
scroll to position [226, 0]
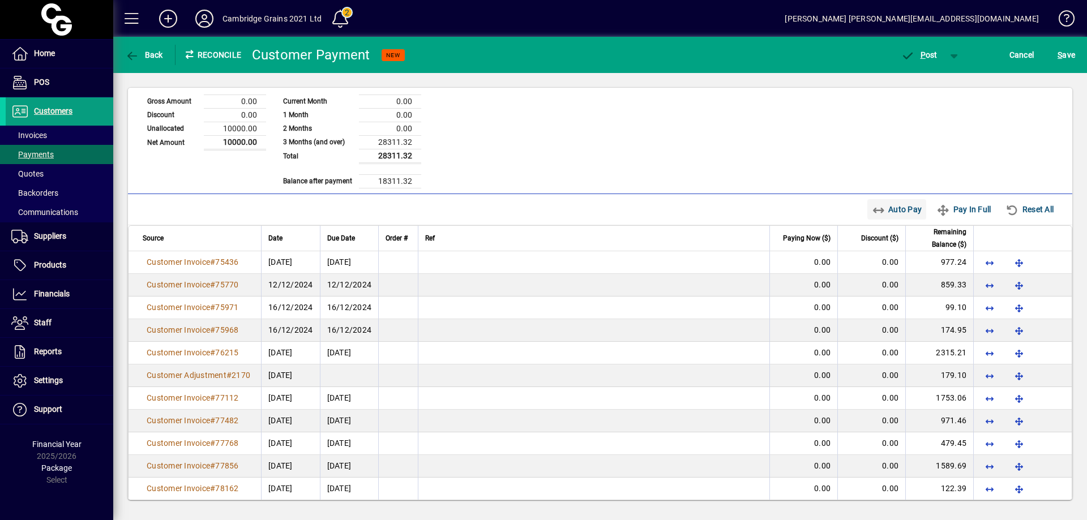
click at [897, 204] on span "Auto Pay" at bounding box center [897, 209] width 50 height 18
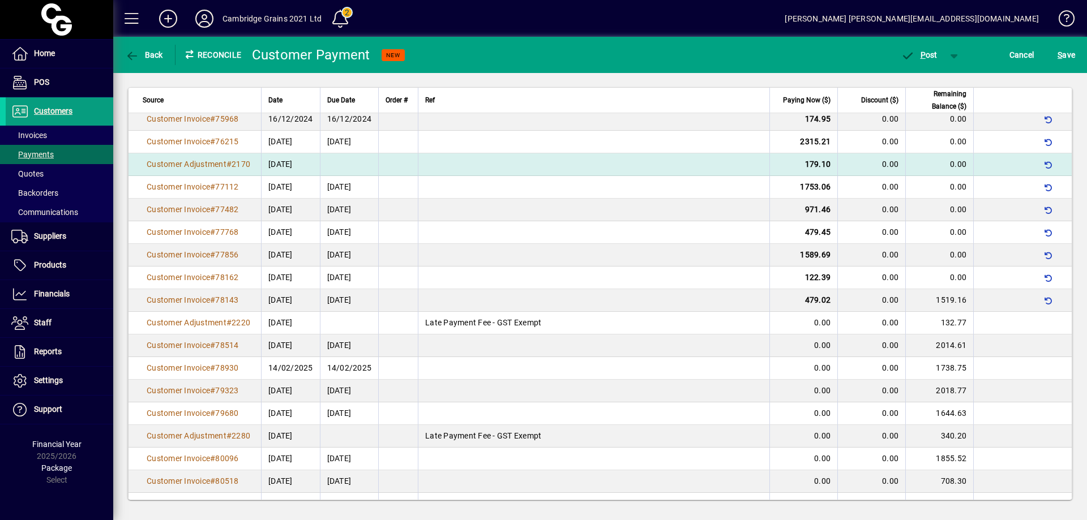
scroll to position [453, 0]
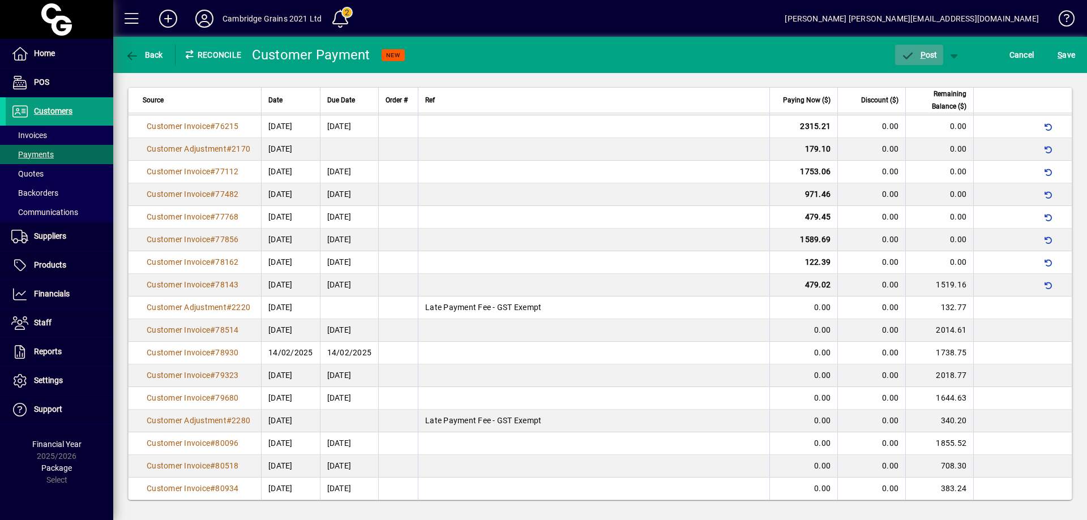
click at [933, 55] on span "P ost" at bounding box center [919, 54] width 37 height 9
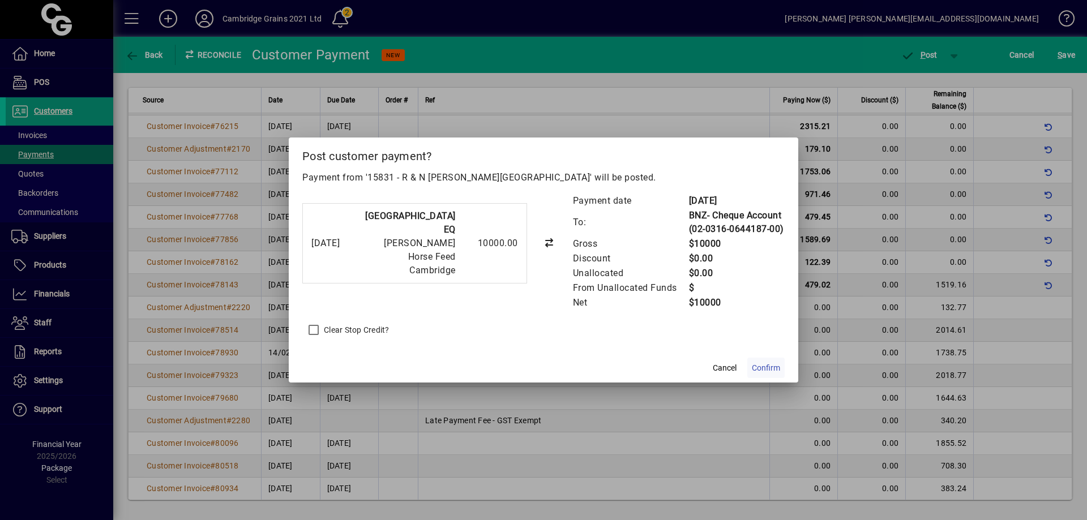
click at [766, 366] on span "Confirm" at bounding box center [766, 368] width 28 height 12
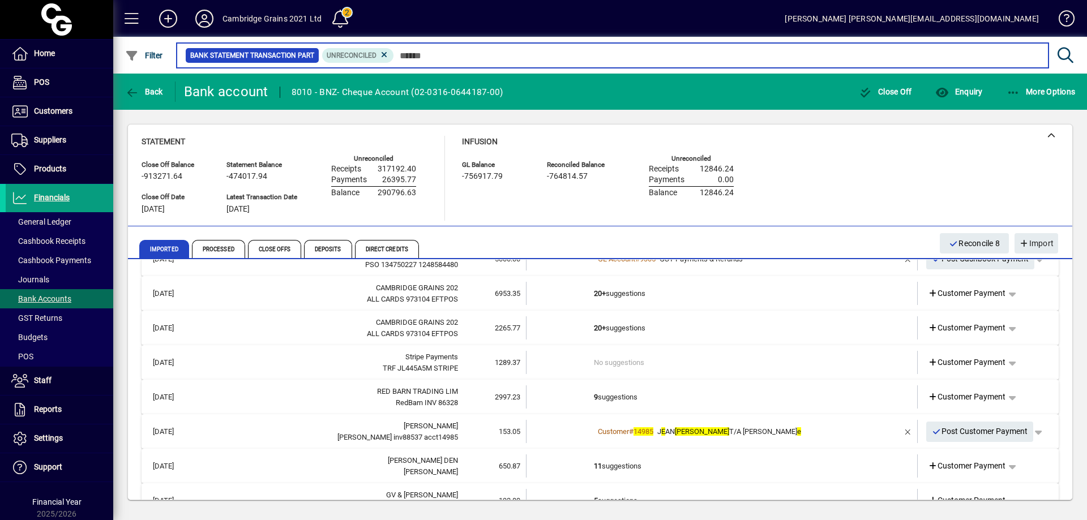
scroll to position [2435, 0]
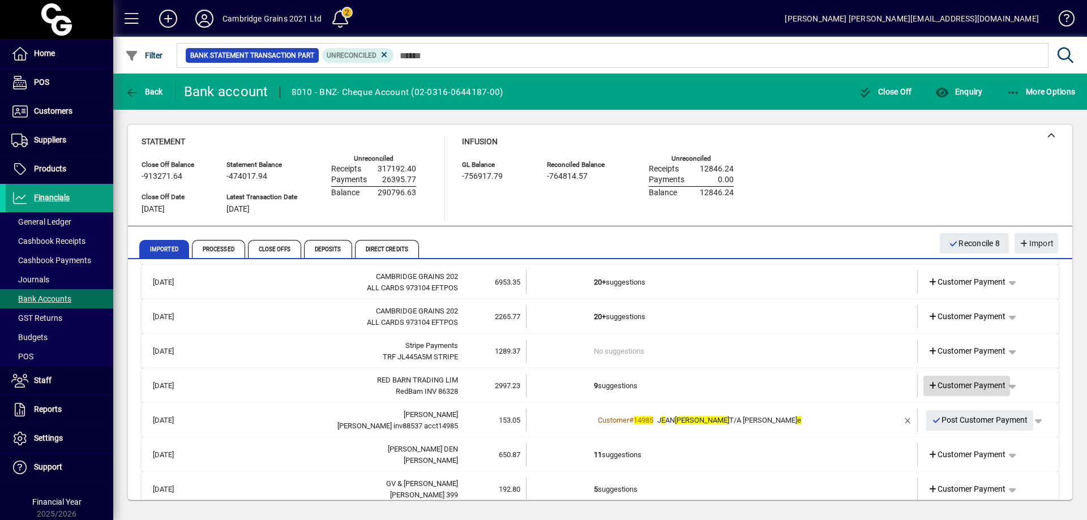
click at [963, 381] on span "Customer Payment" at bounding box center [967, 386] width 78 height 12
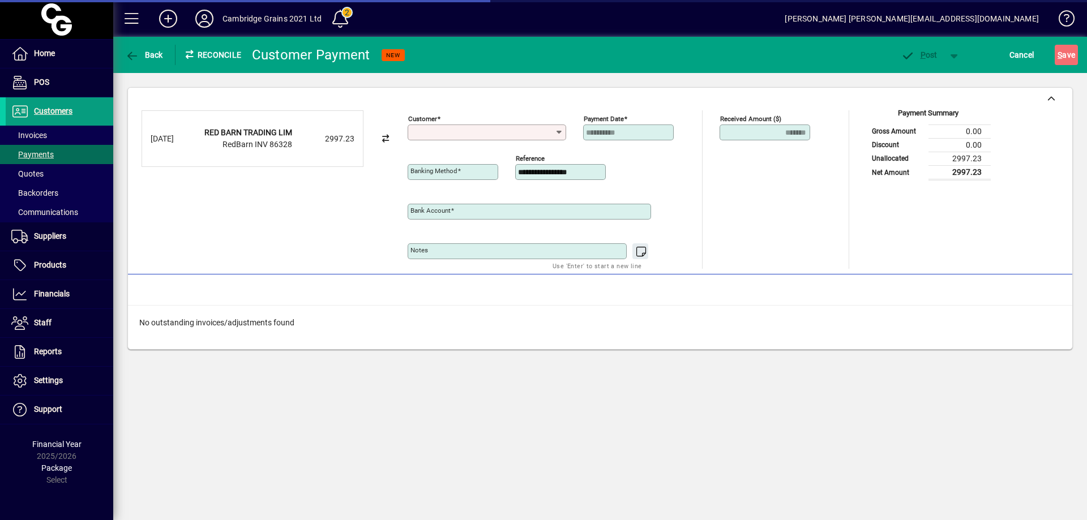
type input "**********"
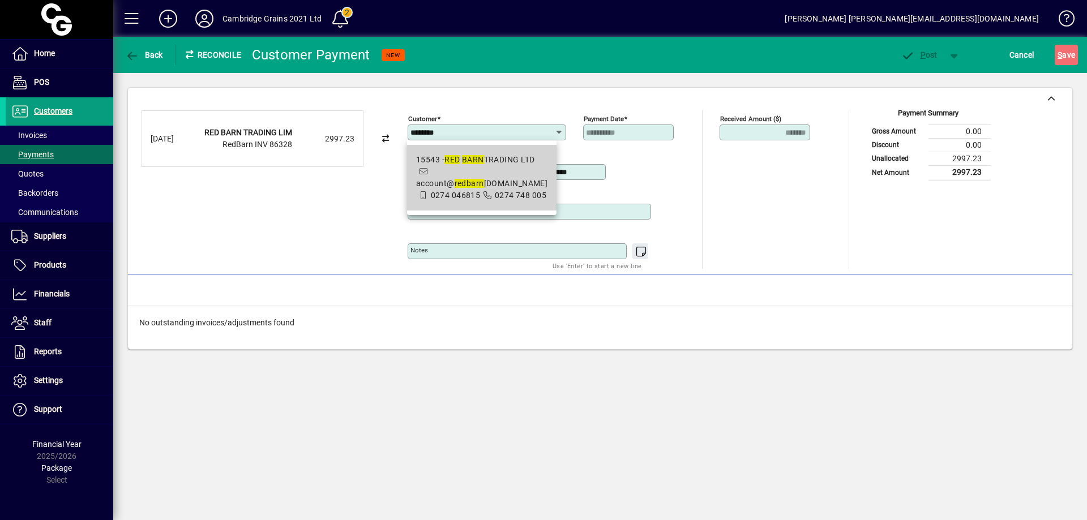
click at [487, 151] on mat-option "15543 - RED BARN TRADING LTD account@ red barn supplies.co 0274 046815 0274 748…" at bounding box center [481, 178] width 149 height 66
type input "**********"
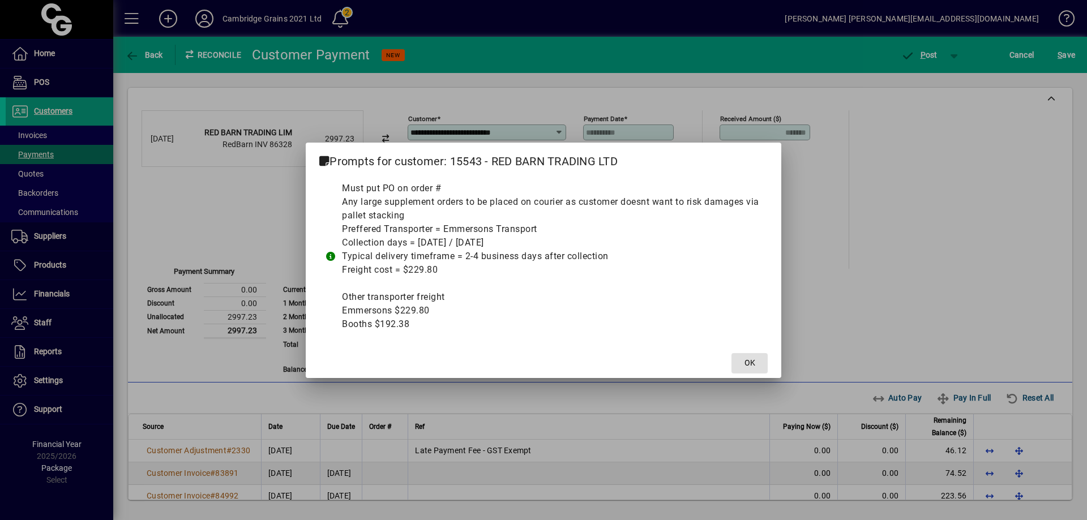
click at [744, 355] on span at bounding box center [750, 363] width 36 height 27
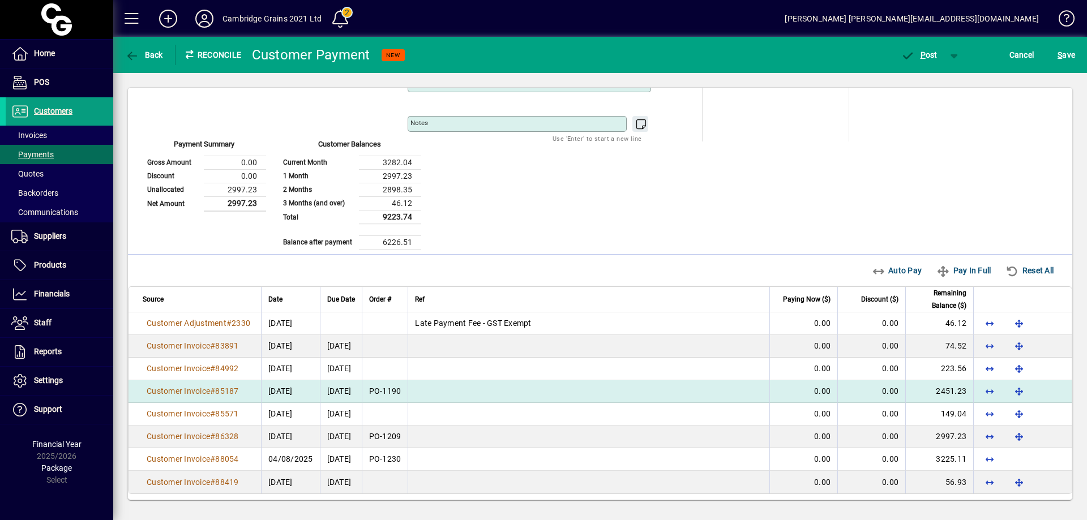
scroll to position [131, 0]
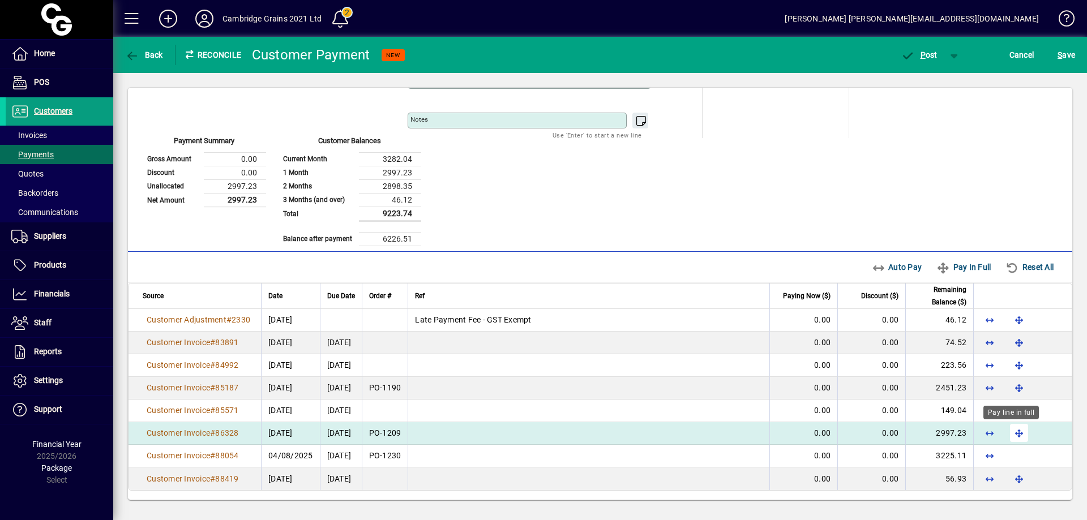
click at [1015, 430] on span "button" at bounding box center [1019, 433] width 27 height 27
click at [928, 56] on span "P ost" at bounding box center [919, 54] width 37 height 9
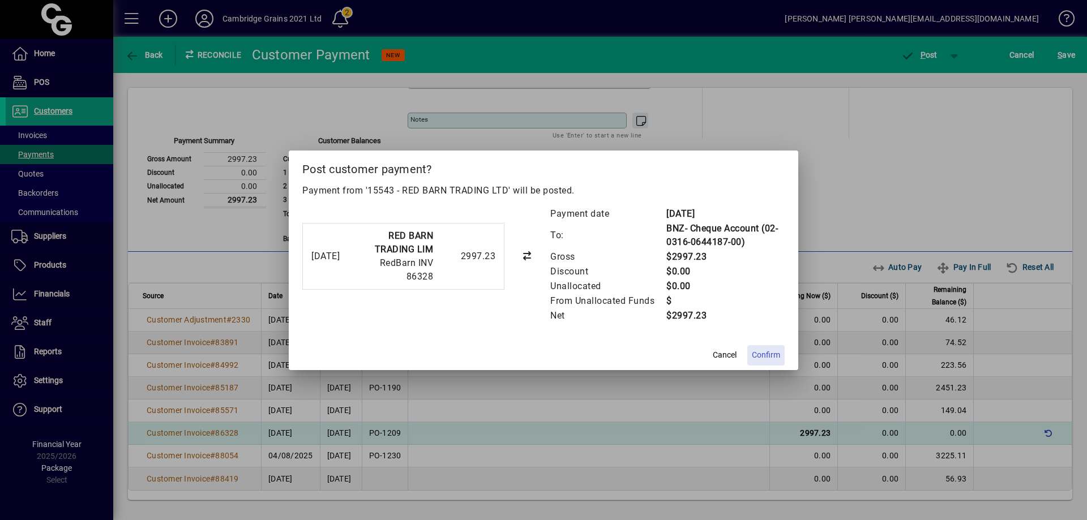
click at [769, 350] on span "Confirm" at bounding box center [766, 355] width 28 height 12
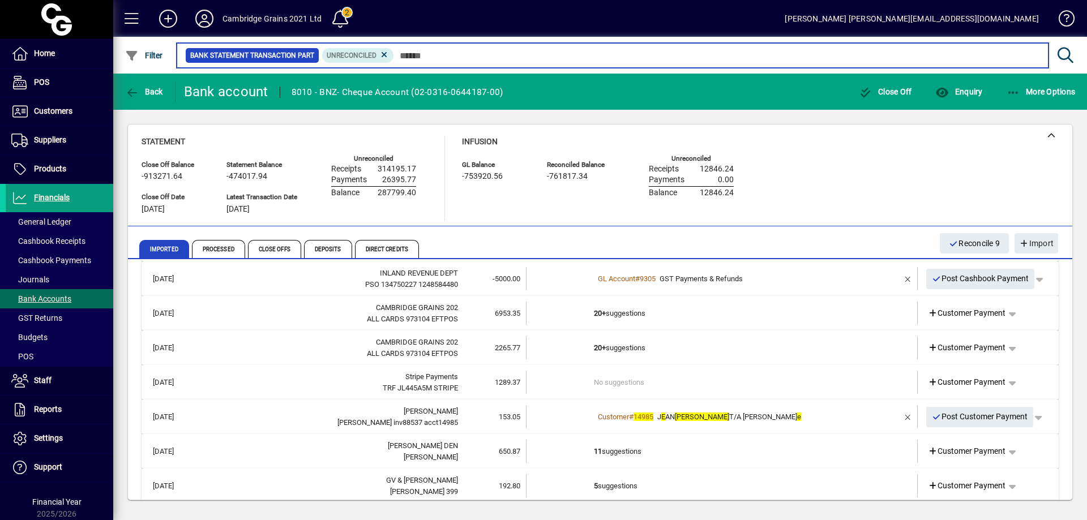
scroll to position [2435, 0]
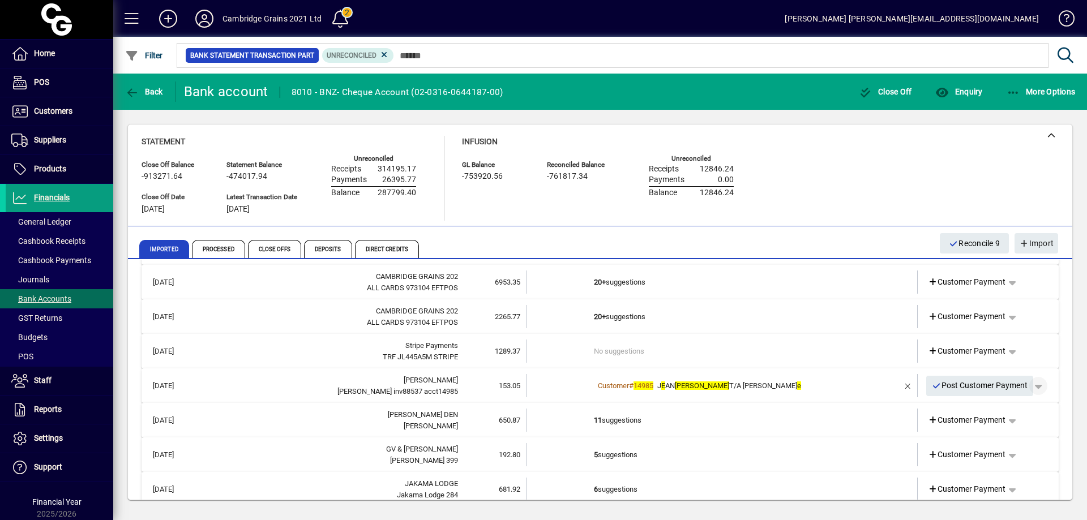
click at [1030, 384] on span "button" at bounding box center [1038, 386] width 27 height 27
click at [1000, 403] on span "Customer Payment" at bounding box center [995, 410] width 83 height 14
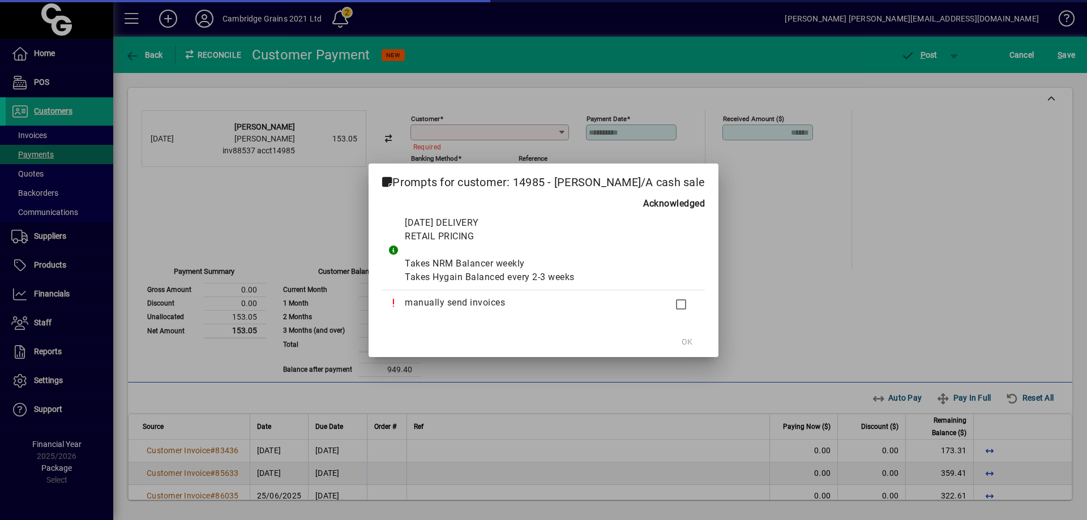
type input "**********"
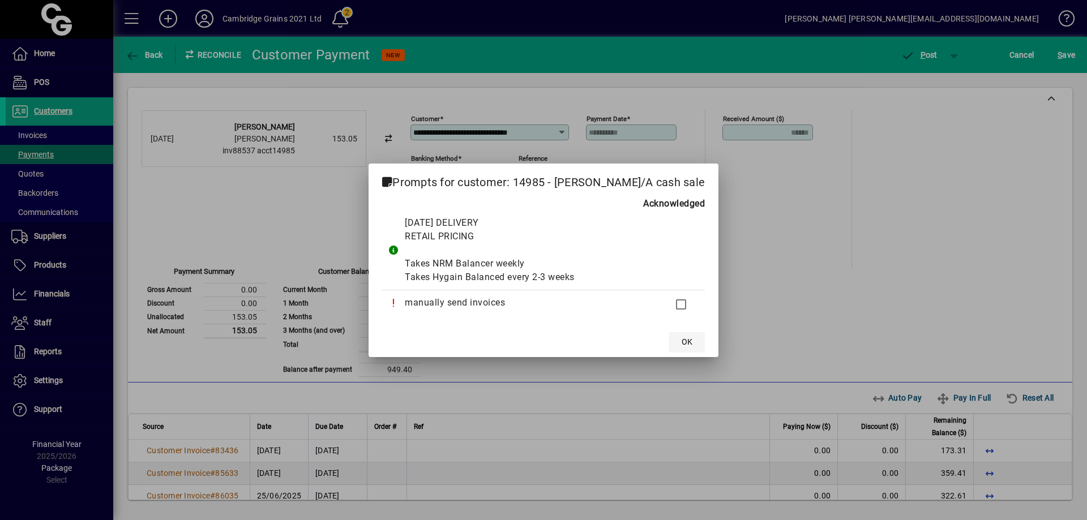
click at [693, 339] on span "OK" at bounding box center [687, 342] width 11 height 12
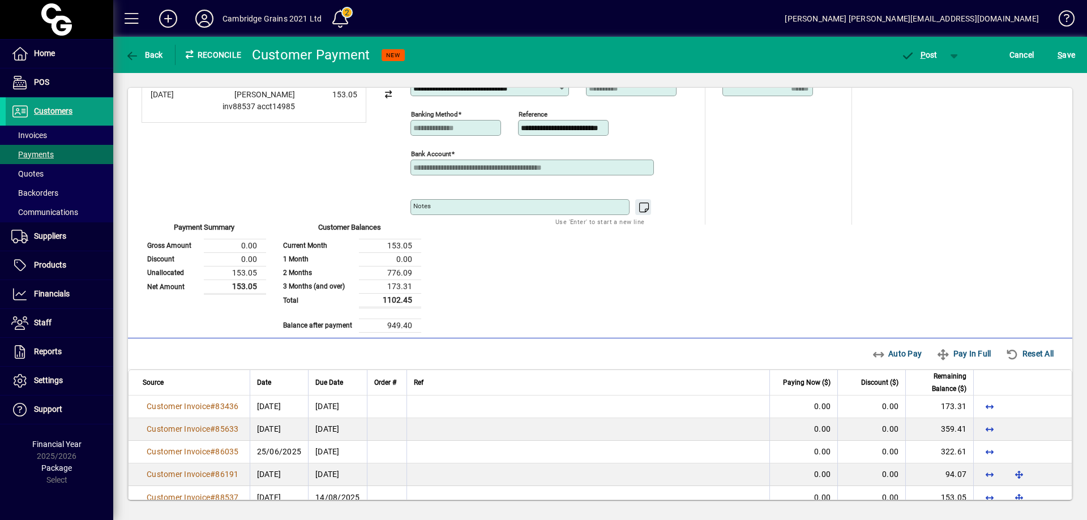
scroll to position [57, 0]
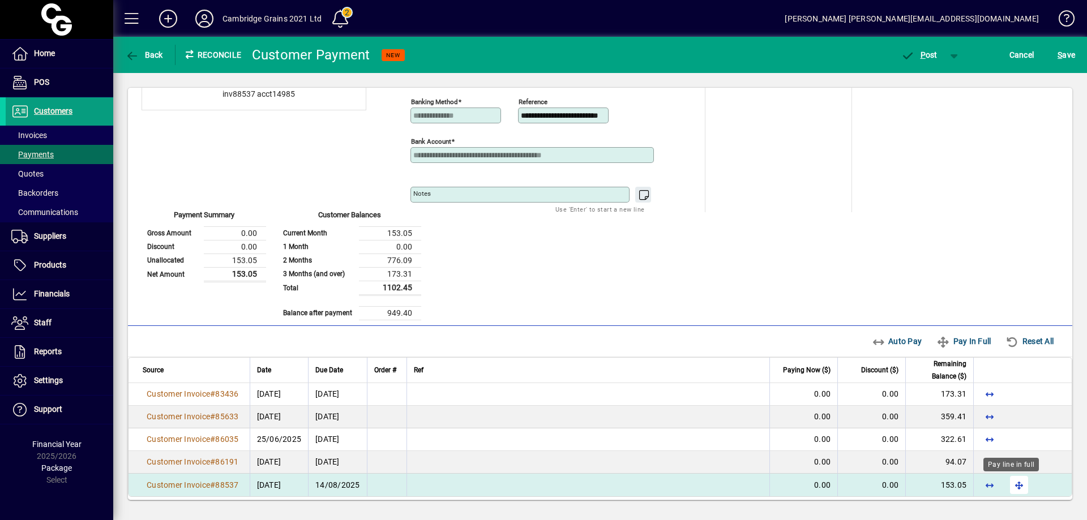
click at [1008, 485] on span "button" at bounding box center [1019, 485] width 27 height 27
click at [929, 52] on span "P ost" at bounding box center [919, 54] width 37 height 9
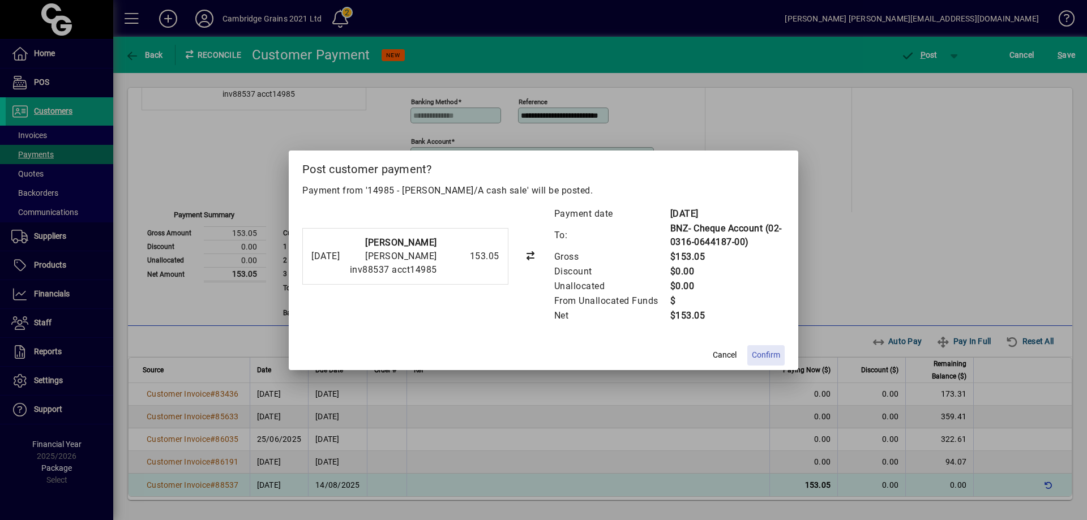
click at [768, 353] on span "Confirm" at bounding box center [766, 355] width 28 height 12
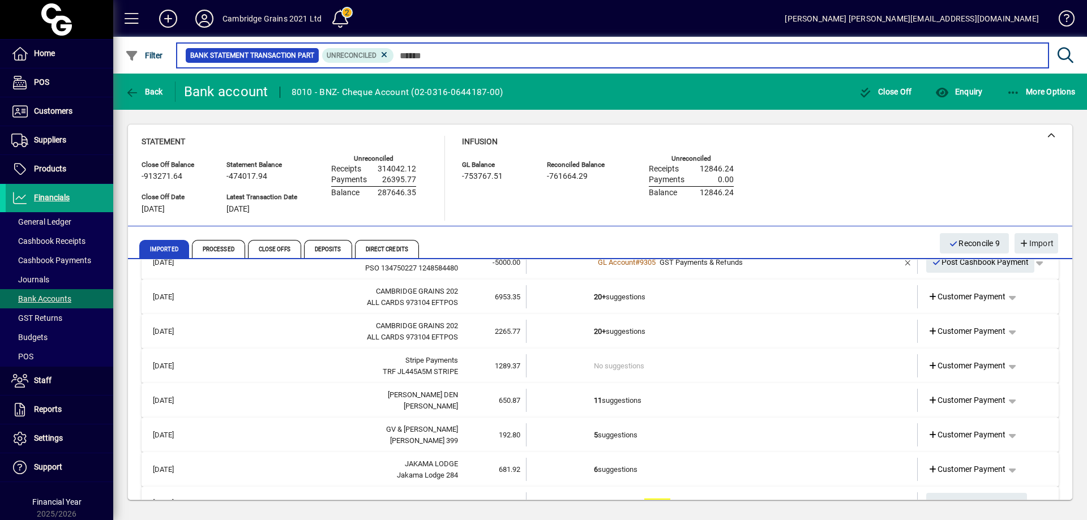
scroll to position [2440, 0]
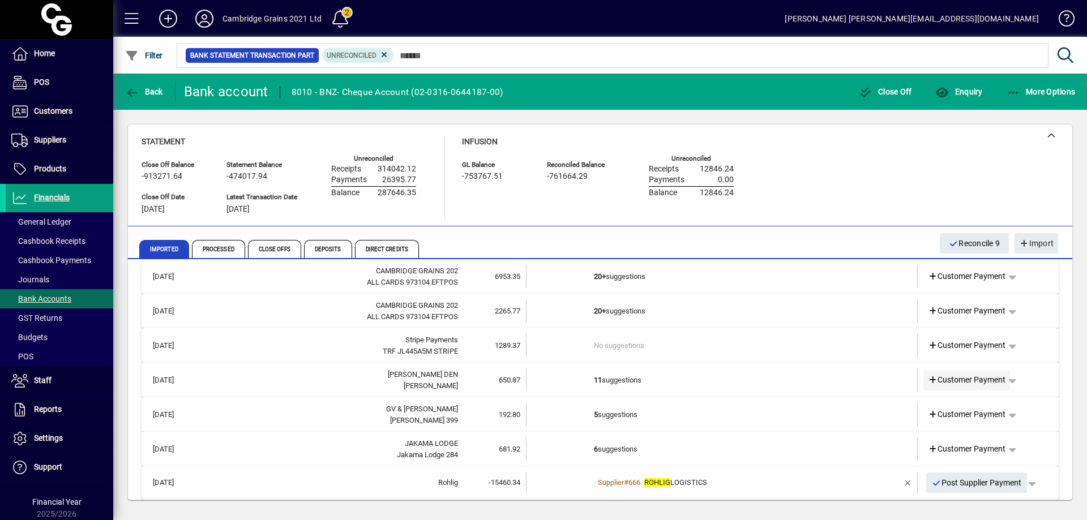
click at [972, 375] on span "Customer Payment" at bounding box center [967, 380] width 78 height 12
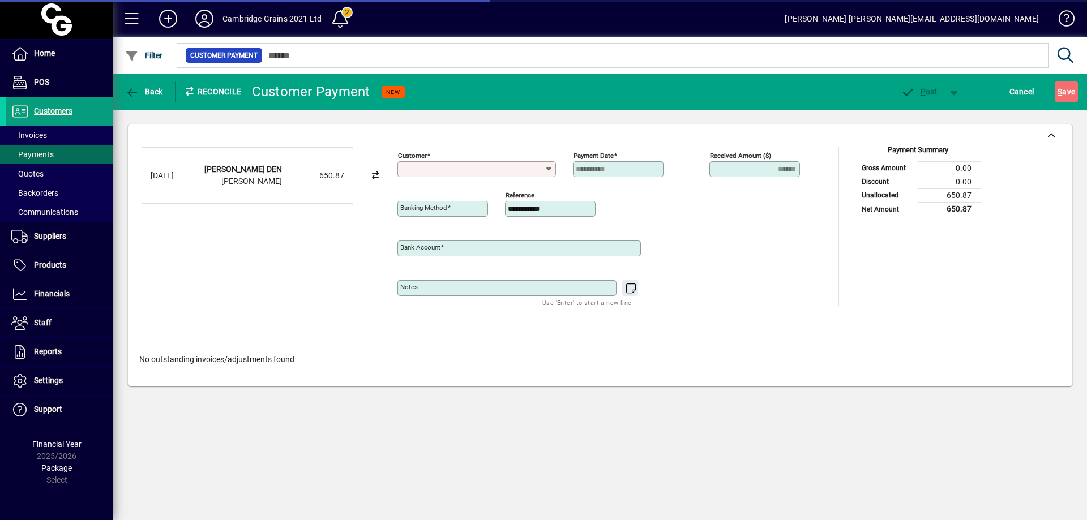
type input "**********"
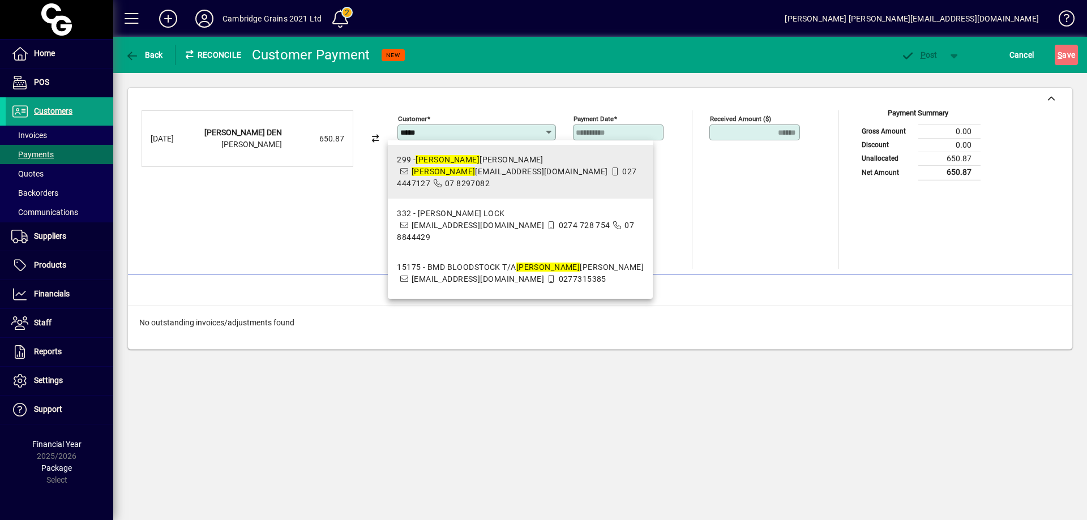
click at [480, 174] on span "barry djones@xtra.co.nz" at bounding box center [510, 171] width 196 height 9
type input "**********"
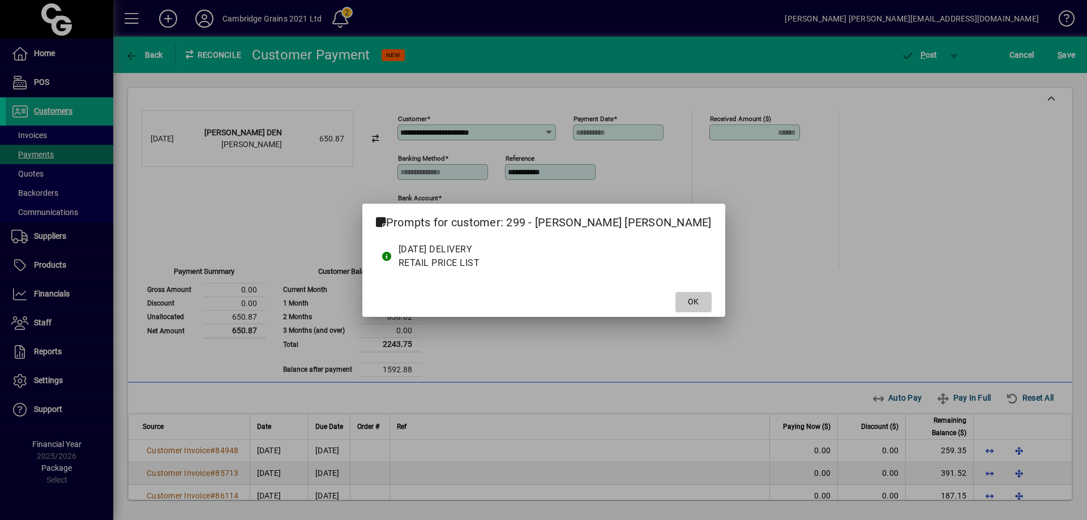
click at [688, 298] on span "OK" at bounding box center [693, 302] width 11 height 12
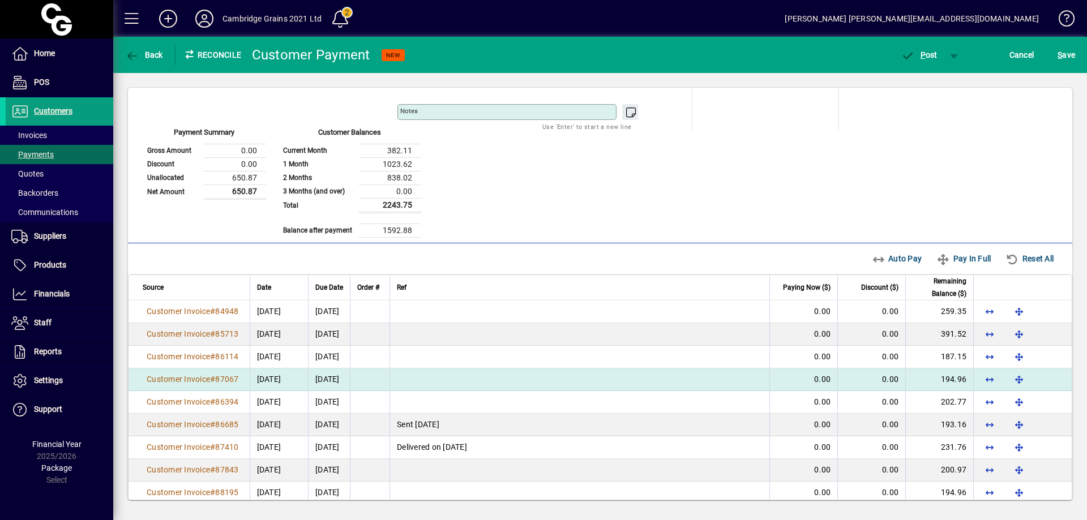
scroll to position [170, 0]
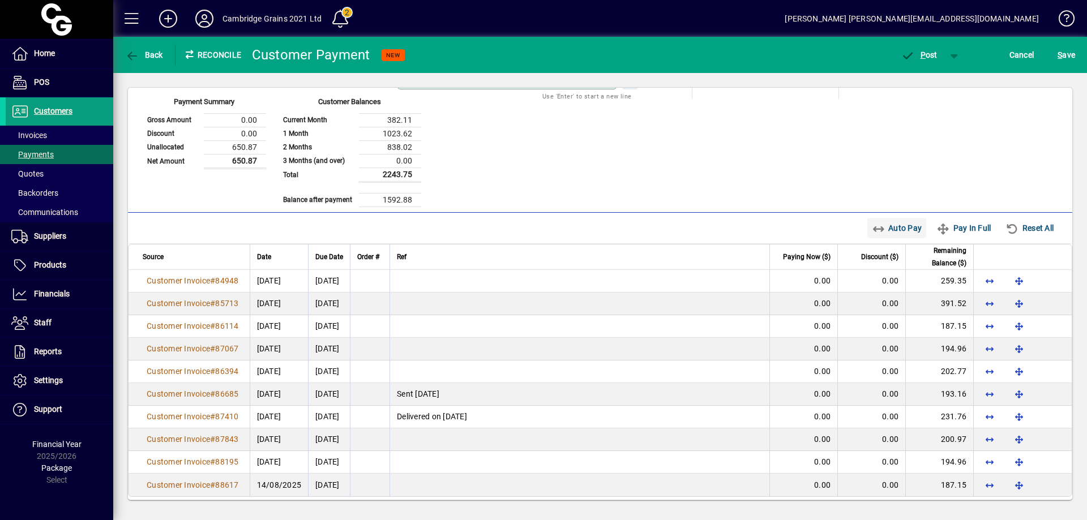
click at [884, 223] on span "Auto Pay" at bounding box center [897, 228] width 50 height 18
click at [931, 54] on span "P ost" at bounding box center [919, 54] width 37 height 9
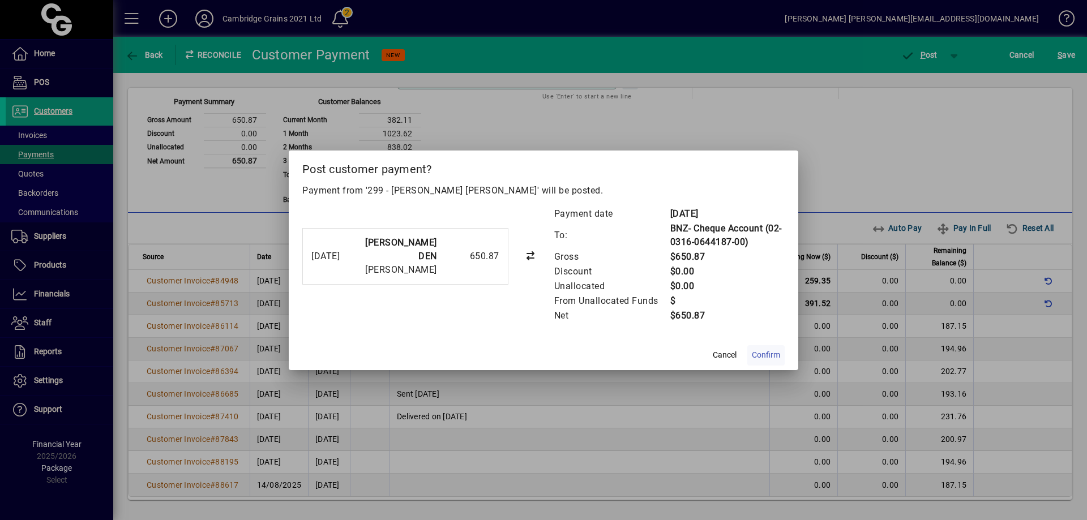
click at [767, 349] on span at bounding box center [765, 355] width 37 height 27
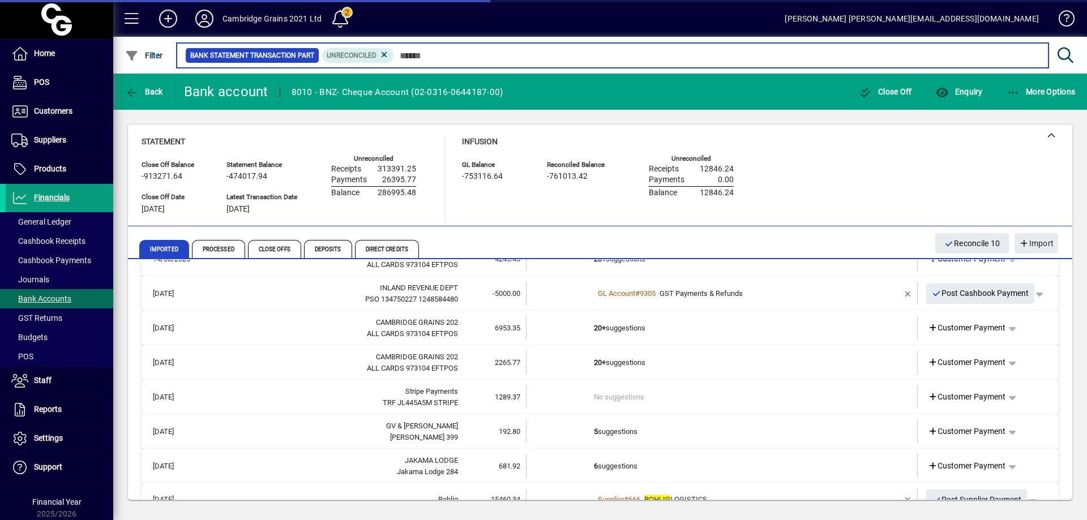
scroll to position [2446, 0]
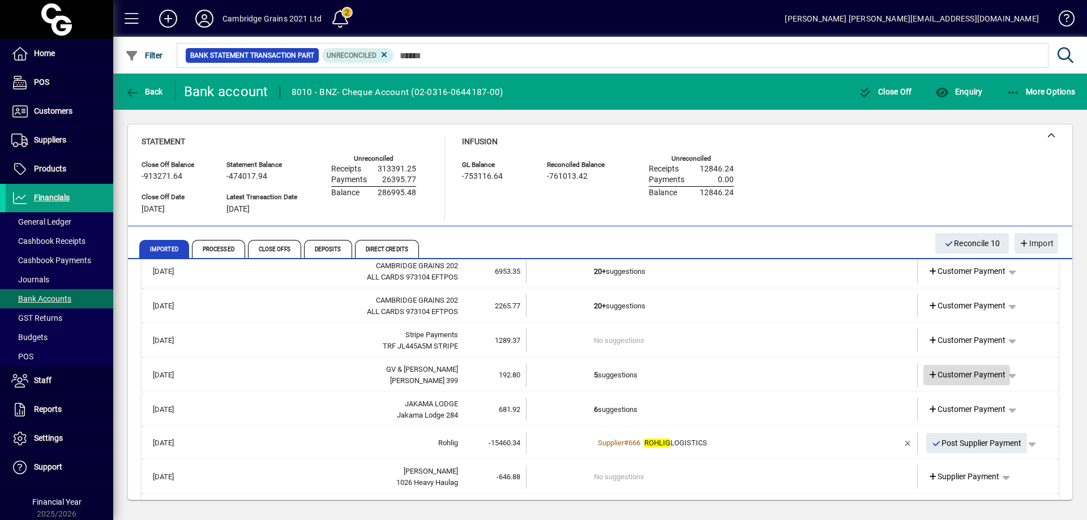
click at [970, 378] on span "Customer Payment" at bounding box center [967, 375] width 78 height 12
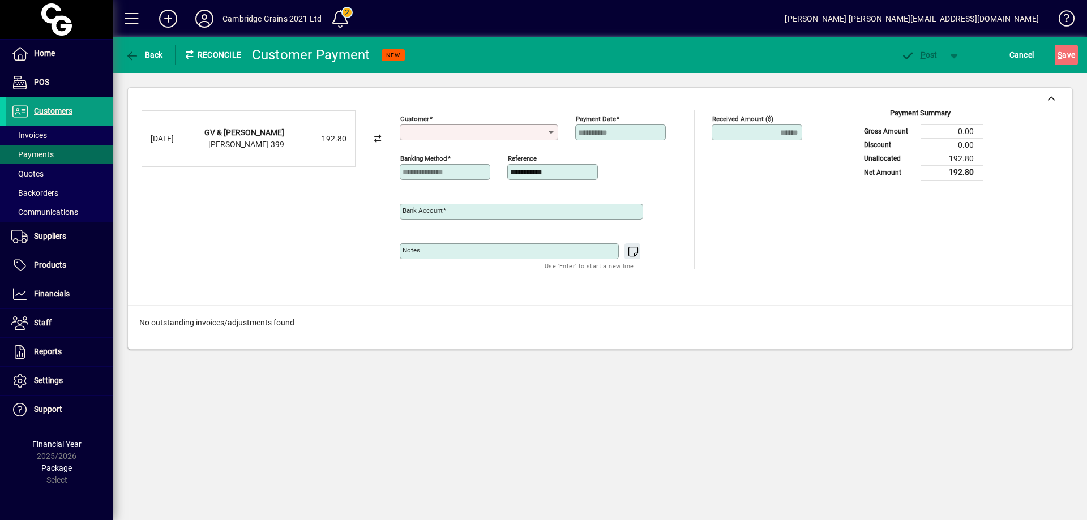
type input "**********"
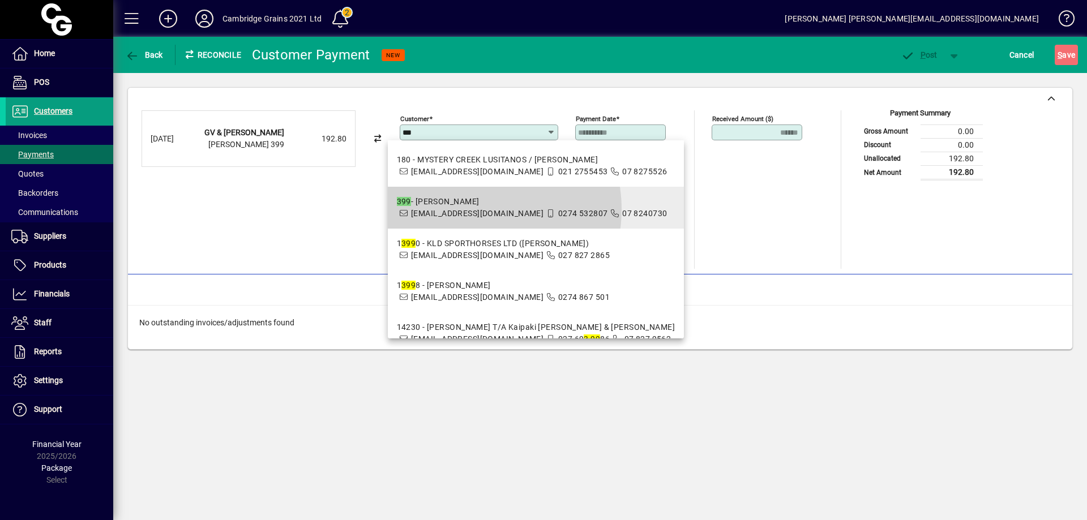
click at [469, 218] on span "lmoughan@xtra.co.nz" at bounding box center [477, 213] width 132 height 9
type input "**********"
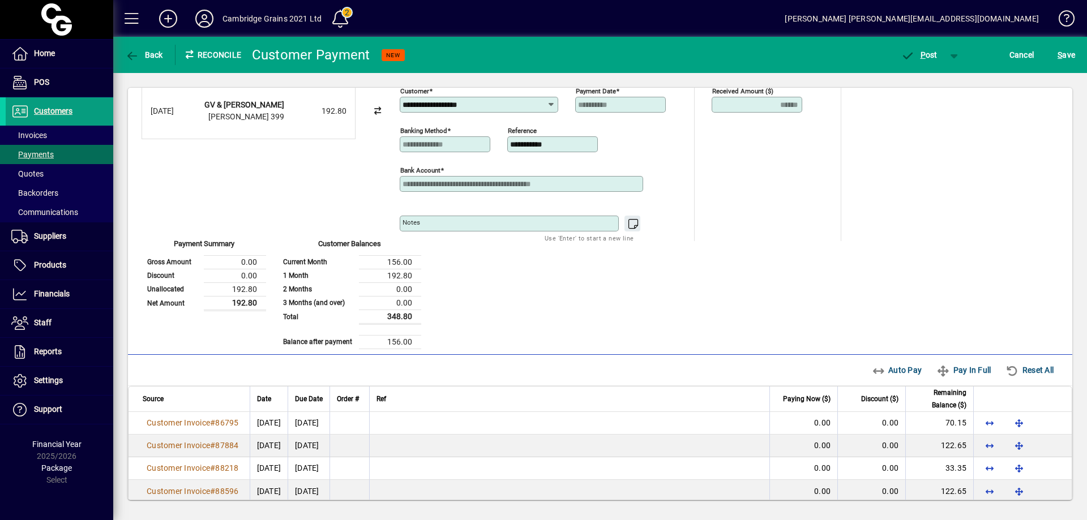
scroll to position [40, 0]
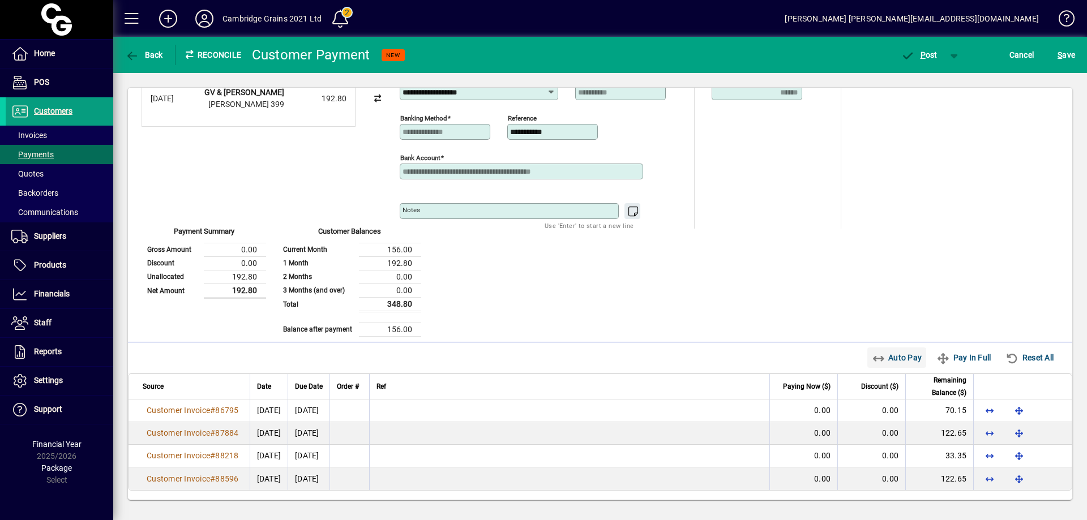
click at [900, 358] on span "Auto Pay" at bounding box center [897, 358] width 50 height 18
click at [930, 54] on span "P ost" at bounding box center [919, 54] width 37 height 9
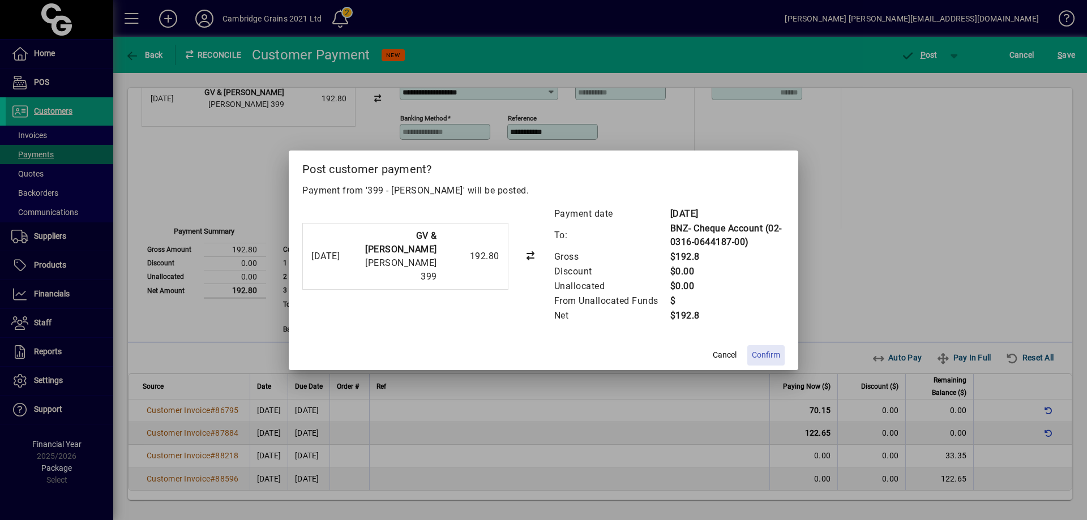
click at [770, 352] on span "Confirm" at bounding box center [766, 355] width 28 height 12
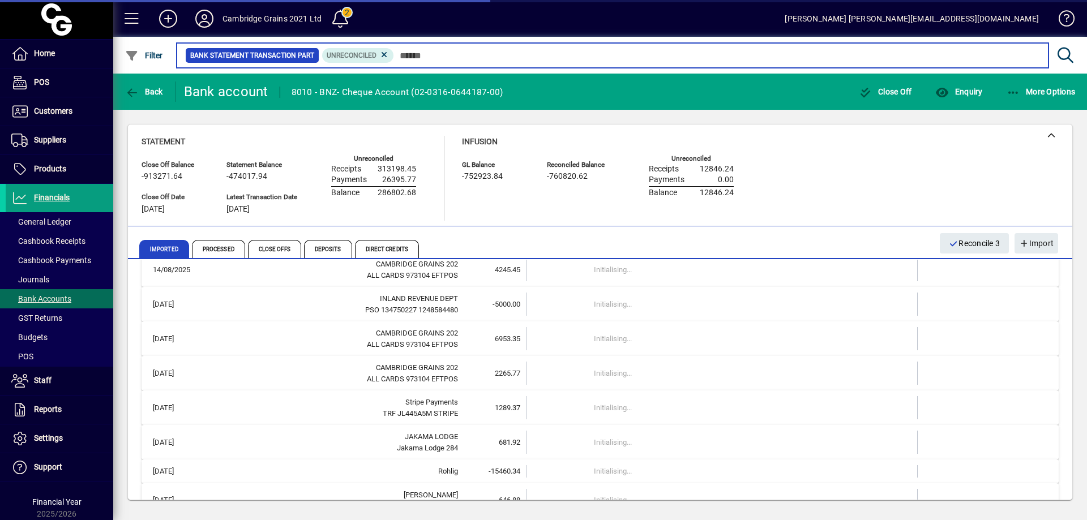
scroll to position [2389, 0]
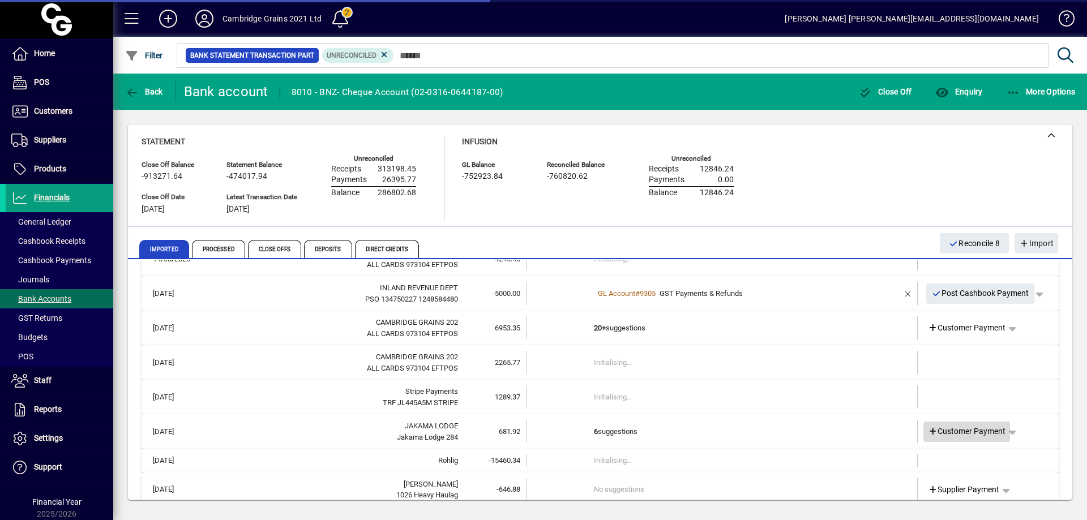
click at [967, 431] on span "Customer Payment" at bounding box center [967, 432] width 78 height 12
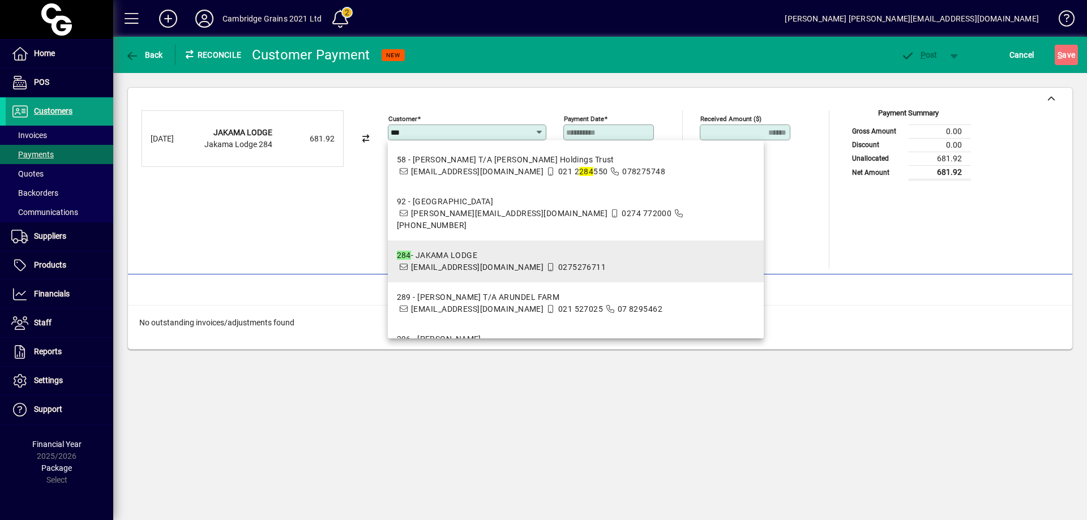
click at [486, 250] on span "284 - JAKAMA LODGE jakama_lodge@xtra.co.nz 0275276711" at bounding box center [502, 262] width 210 height 24
type input "**********"
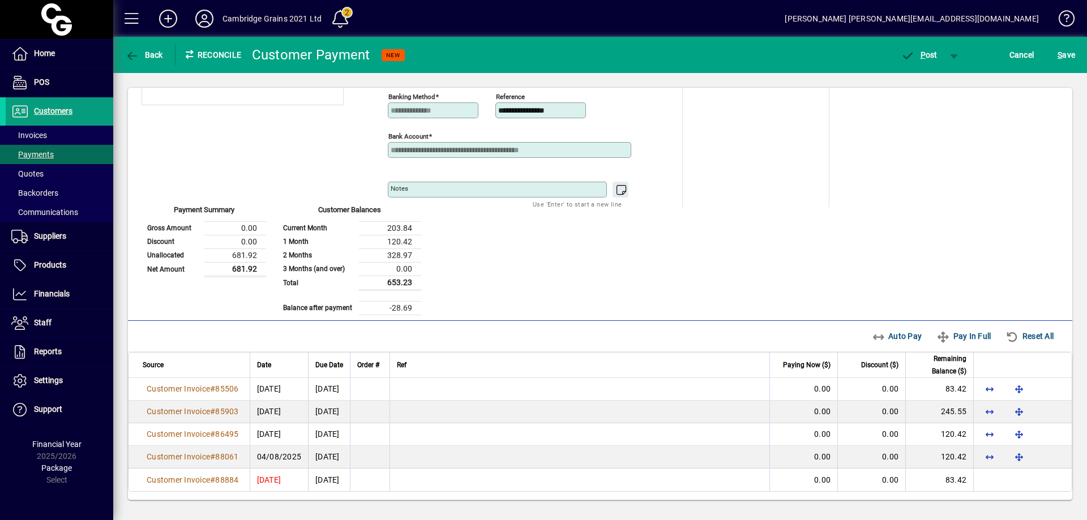
scroll to position [63, 0]
click at [889, 328] on span "Auto Pay" at bounding box center [897, 335] width 50 height 18
click at [928, 56] on span "P ost" at bounding box center [919, 54] width 37 height 9
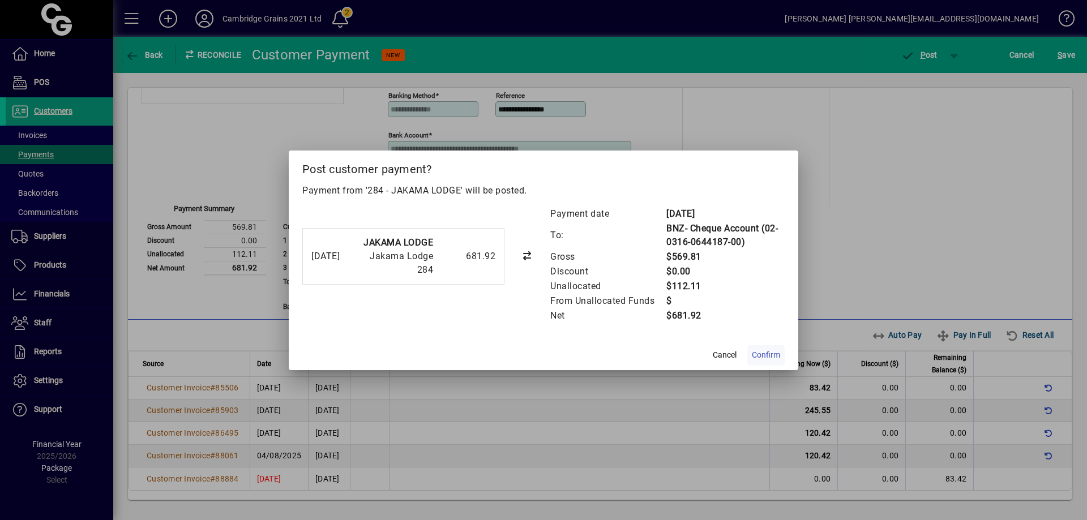
click at [772, 352] on span "Confirm" at bounding box center [766, 355] width 28 height 12
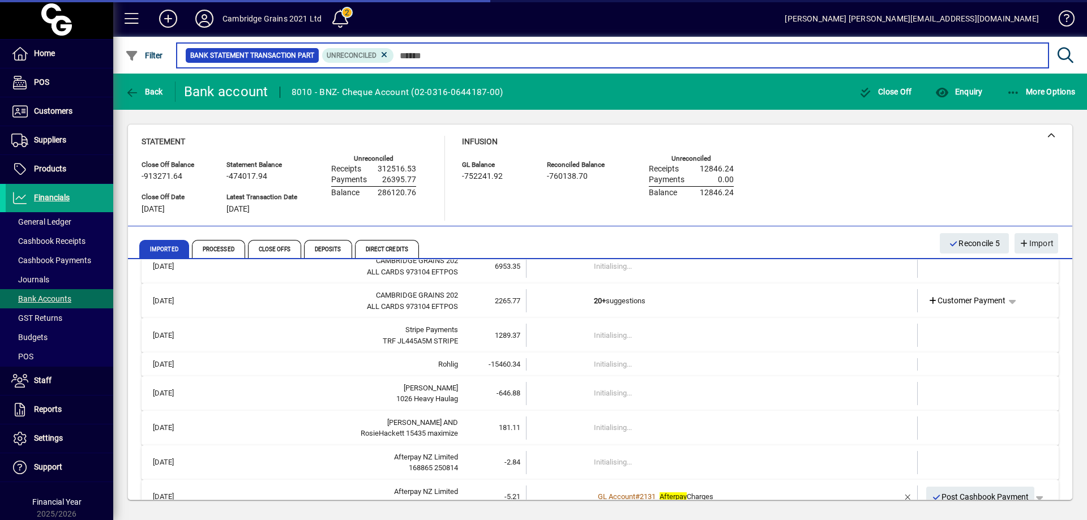
scroll to position [2462, 0]
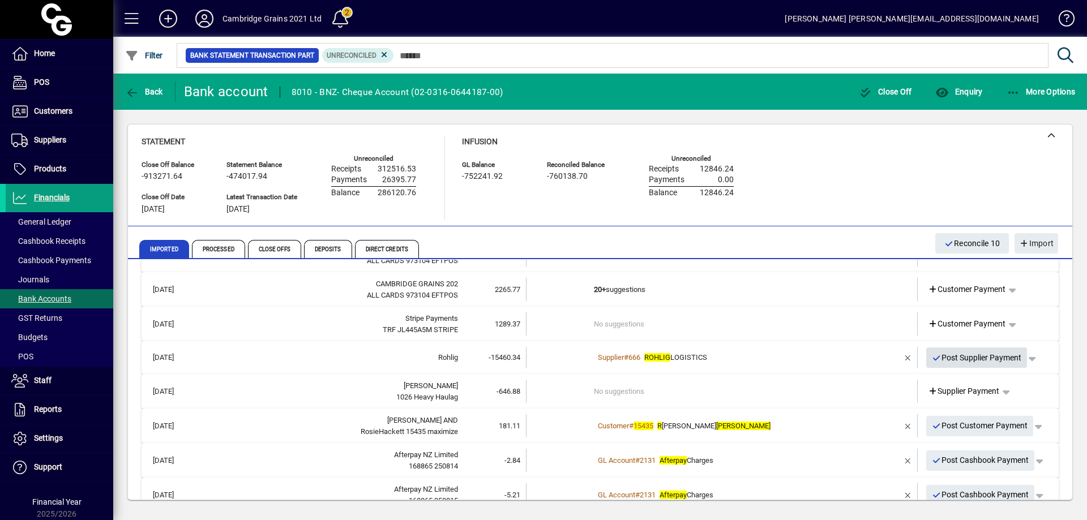
click at [968, 354] on span "Post Supplier Payment" at bounding box center [977, 358] width 90 height 19
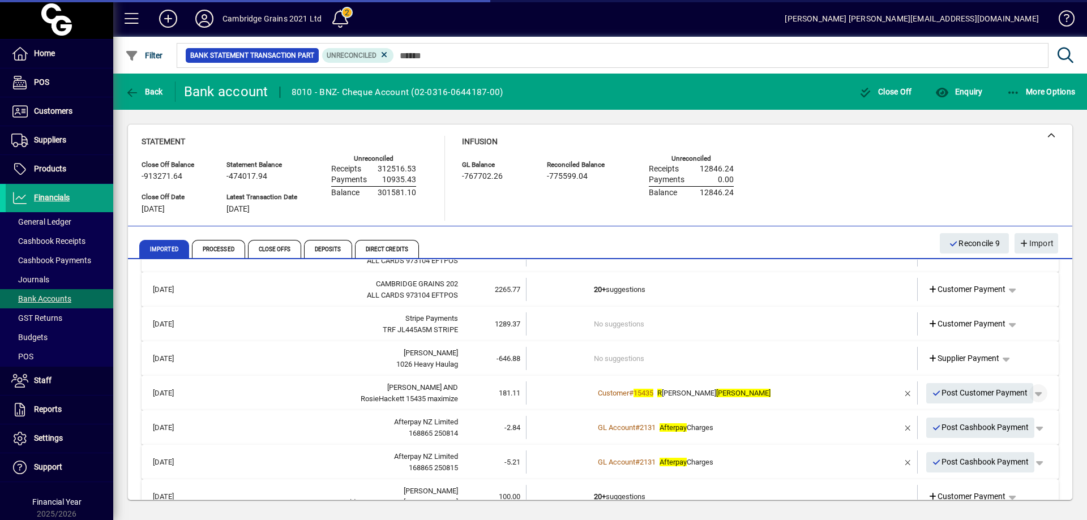
click at [1035, 392] on span "button" at bounding box center [1038, 393] width 27 height 27
click at [1007, 417] on span "Customer Payment" at bounding box center [995, 418] width 83 height 14
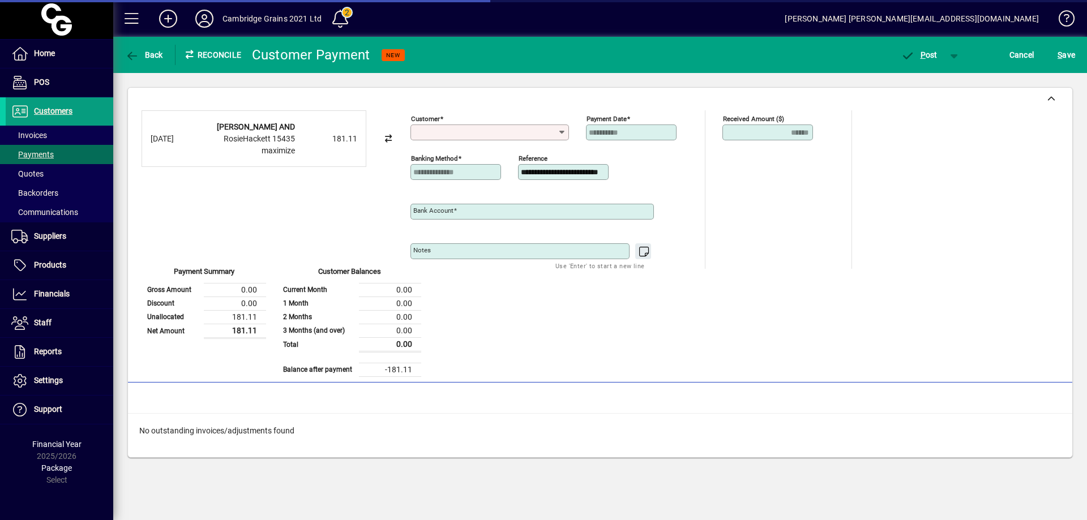
type input "**********"
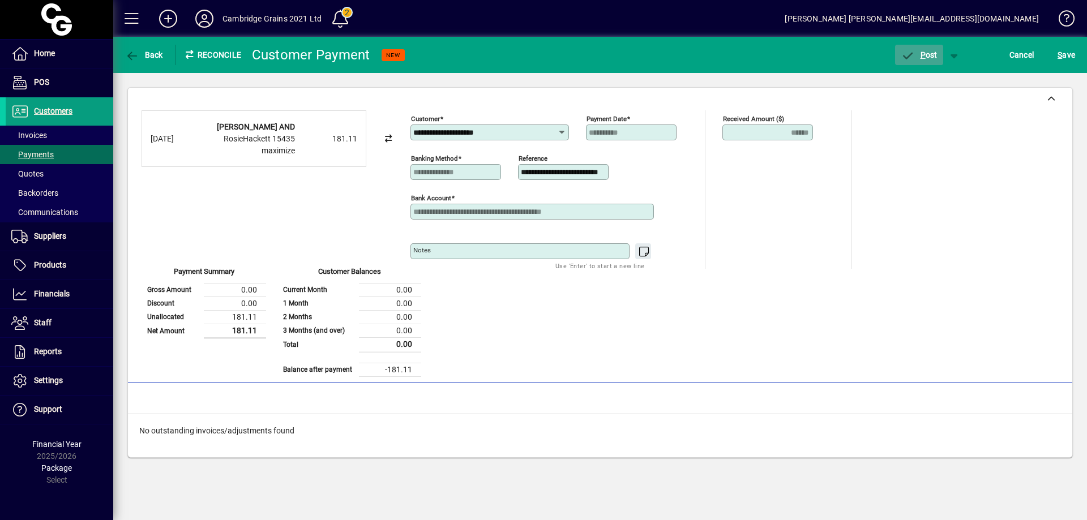
click at [929, 52] on span "P ost" at bounding box center [919, 54] width 37 height 9
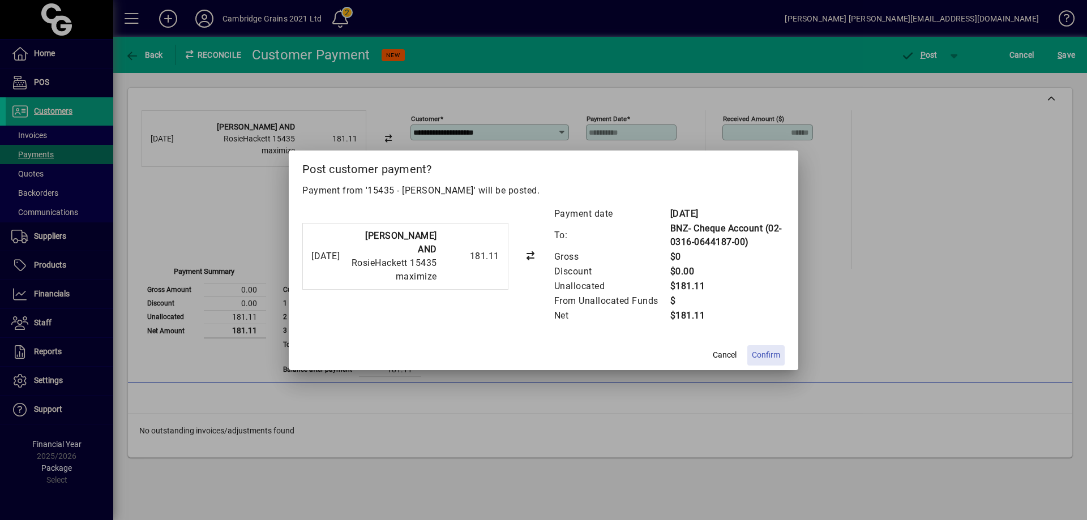
click at [770, 357] on span "Confirm" at bounding box center [766, 355] width 28 height 12
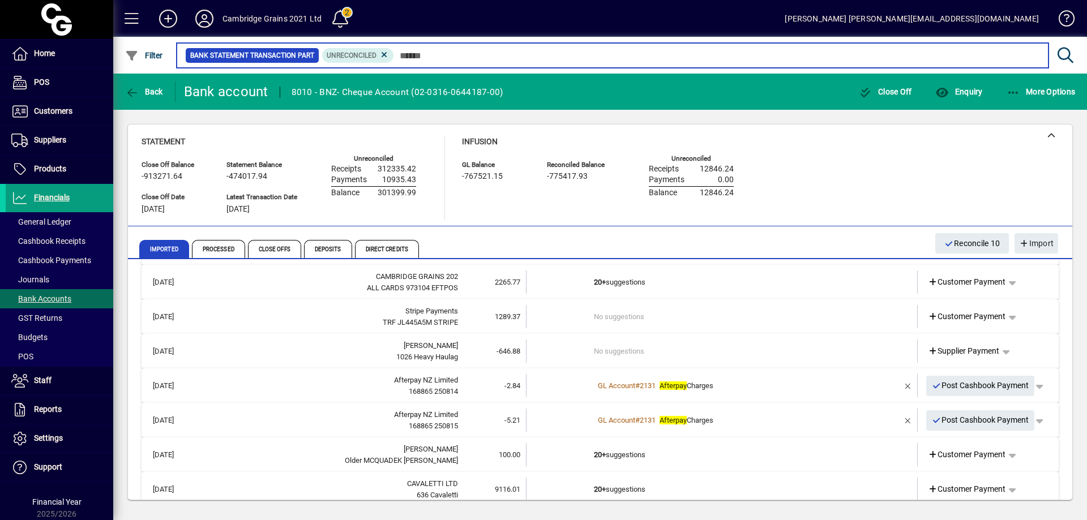
scroll to position [2446, 0]
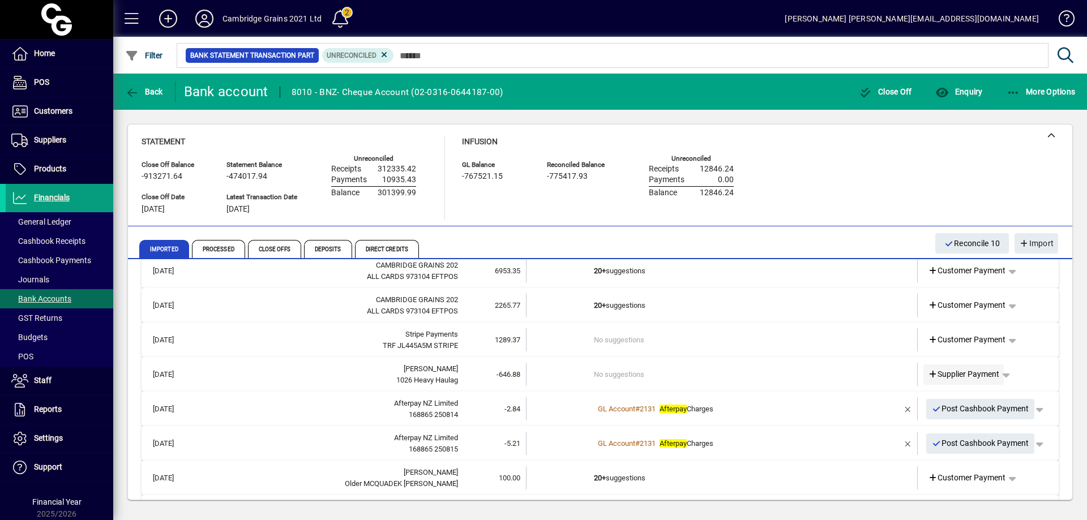
click at [971, 377] on span "Supplier Payment" at bounding box center [964, 375] width 72 height 12
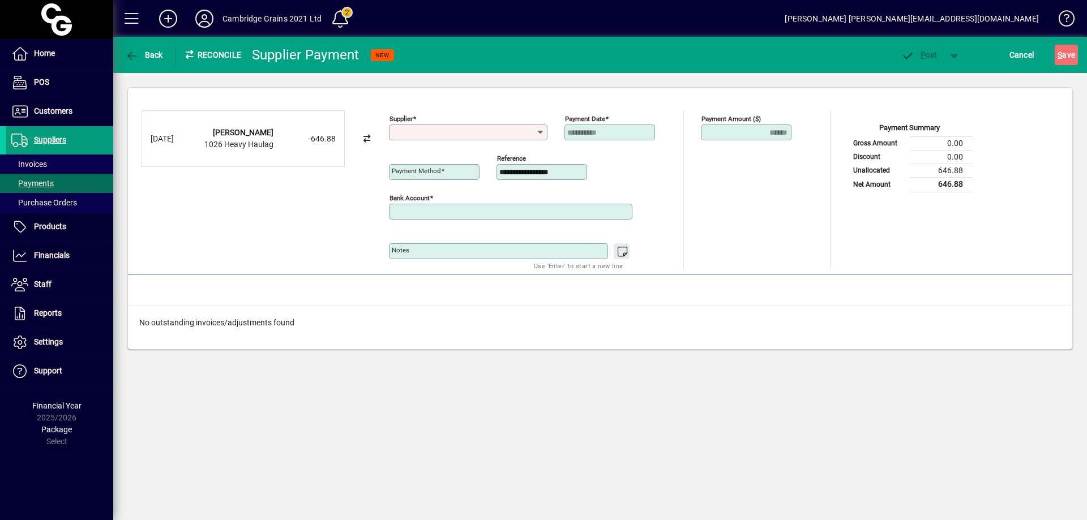
type input "**********"
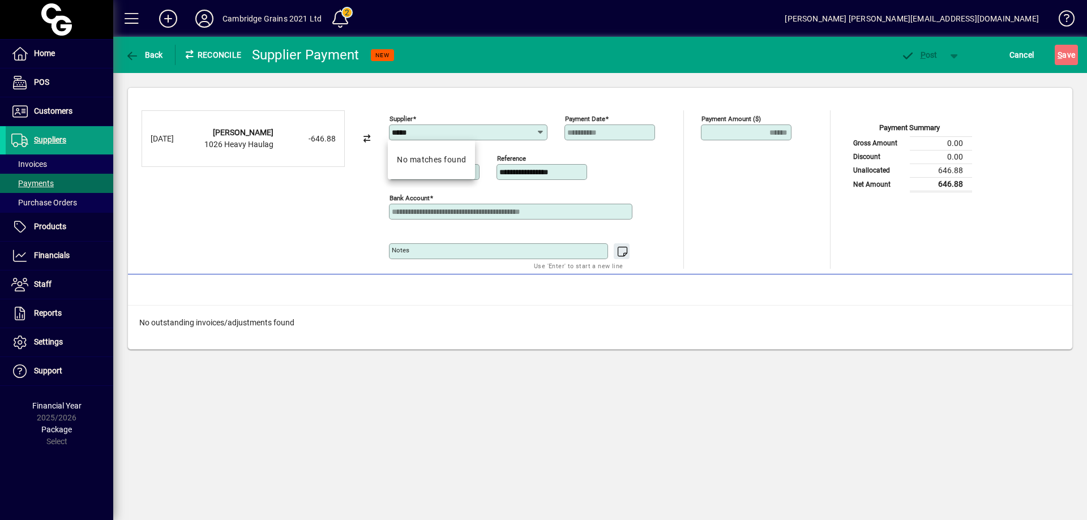
drag, startPoint x: 429, startPoint y: 132, endPoint x: 381, endPoint y: 133, distance: 48.1
click at [381, 133] on div "**********" at bounding box center [600, 189] width 917 height 159
type input "****"
drag, startPoint x: 420, startPoint y: 130, endPoint x: 389, endPoint y: 130, distance: 31.1
click at [389, 130] on div "Supplier ****" at bounding box center [468, 133] width 159 height 16
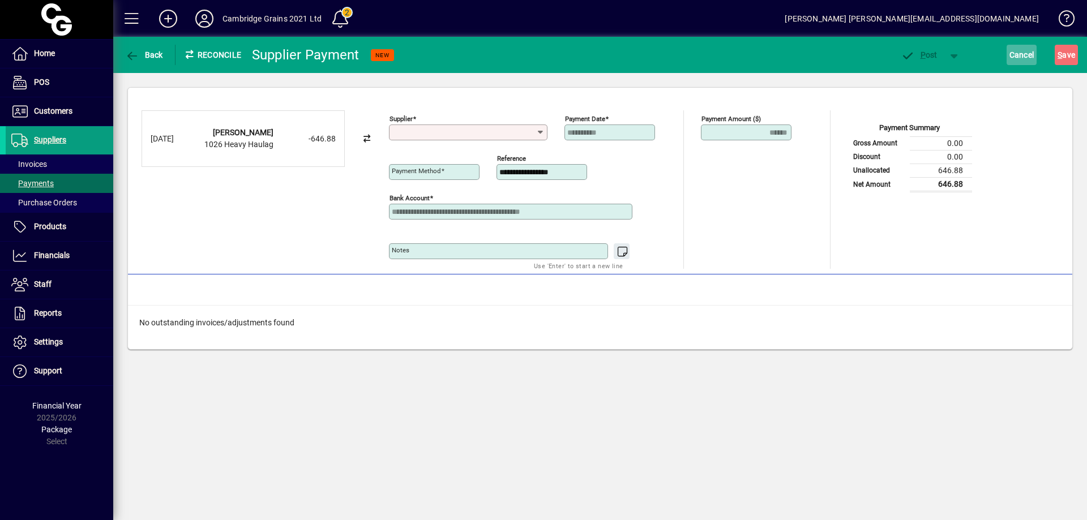
click at [1015, 54] on span "Cancel" at bounding box center [1022, 55] width 25 height 18
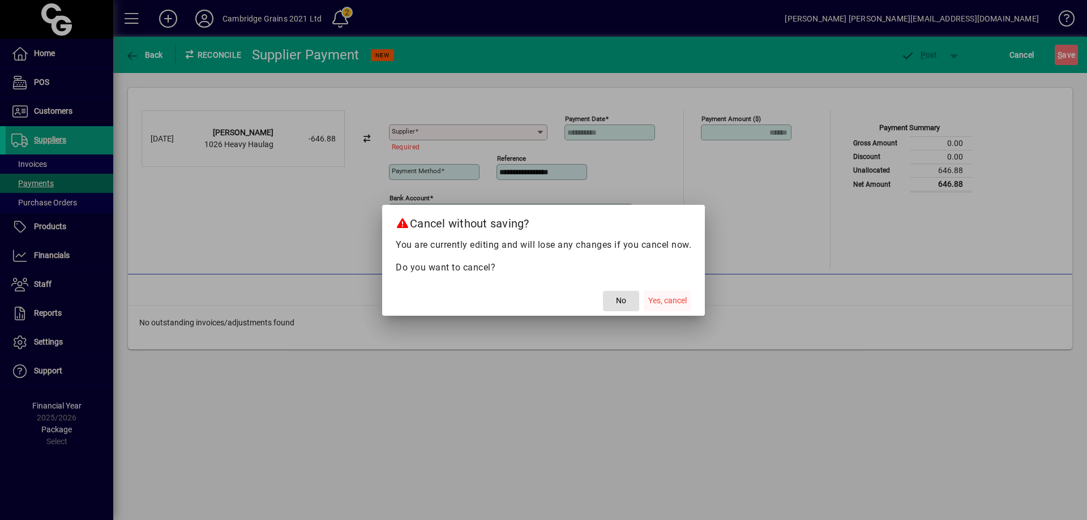
click at [671, 302] on span "Yes, cancel" at bounding box center [667, 301] width 39 height 12
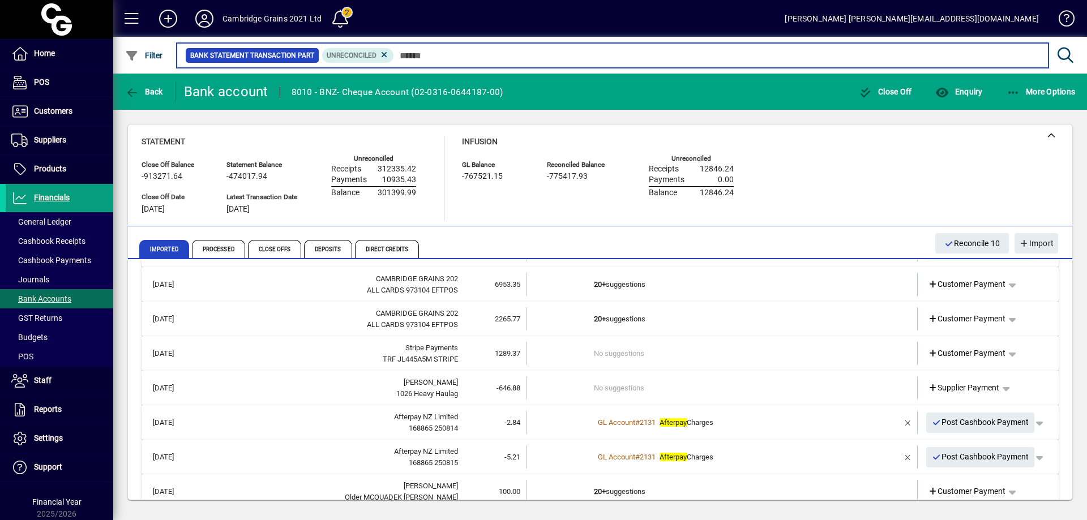
scroll to position [2435, 0]
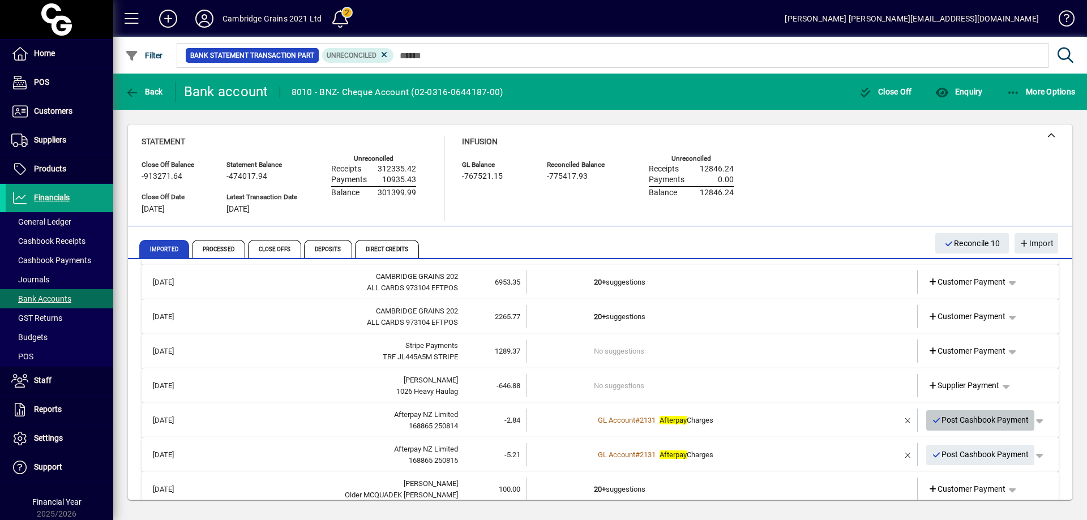
click at [974, 419] on span "Post Cashbook Payment" at bounding box center [980, 420] width 97 height 19
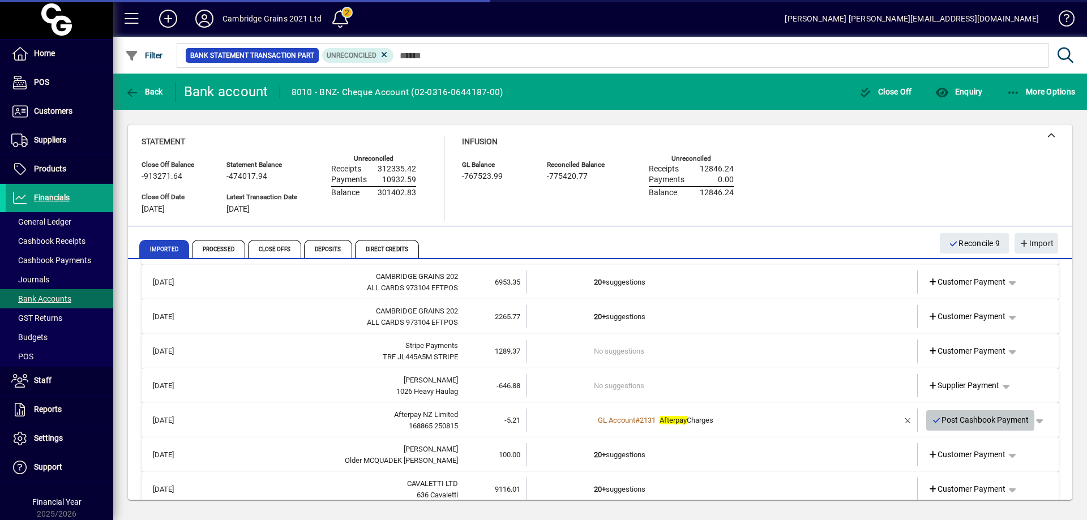
click at [974, 419] on span "Post Cashbook Payment" at bounding box center [980, 420] width 97 height 19
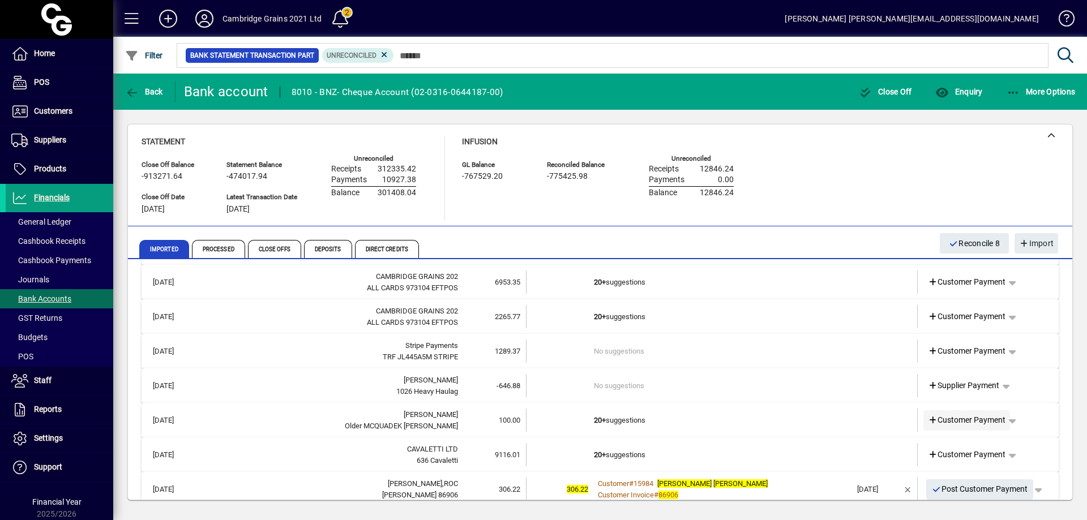
click at [971, 418] on span "Customer Payment" at bounding box center [967, 420] width 78 height 12
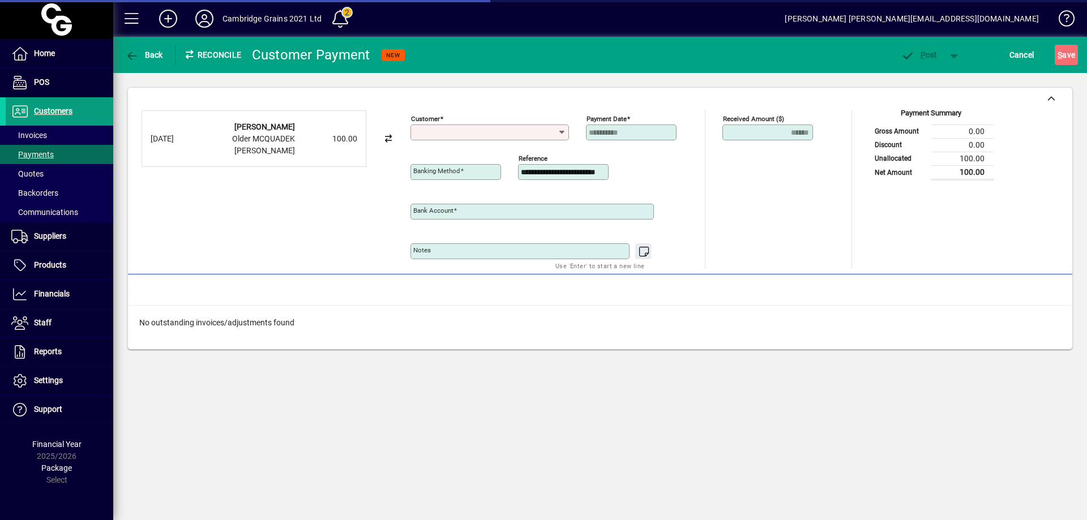
type input "**********"
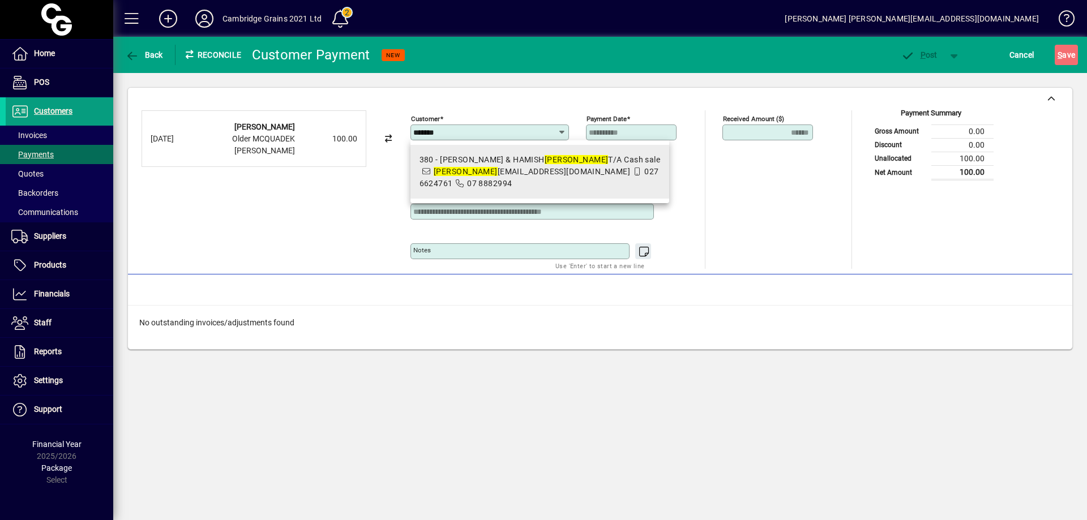
click at [537, 170] on span "027 6624761" at bounding box center [540, 177] width 240 height 21
type input "**********"
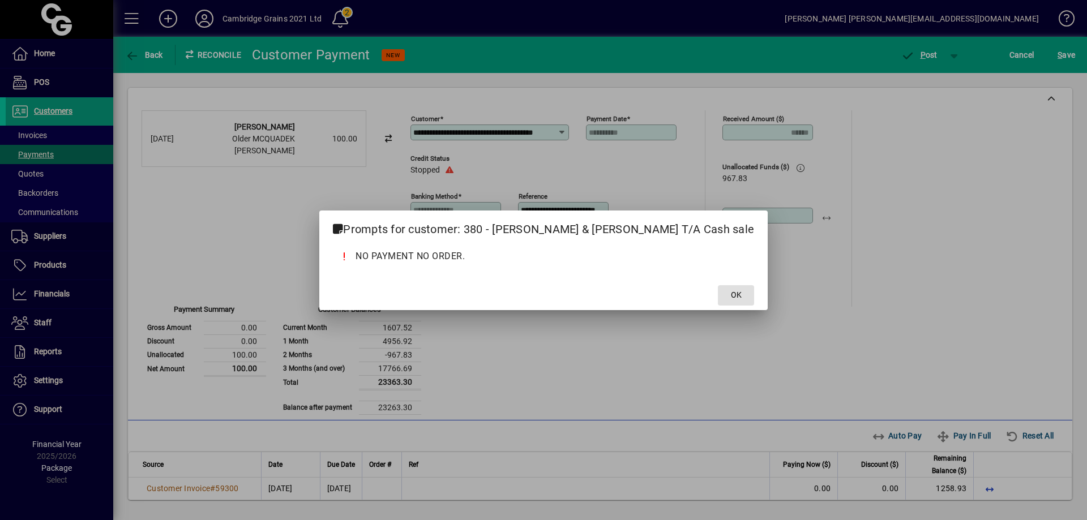
click at [731, 299] on span "OK" at bounding box center [736, 295] width 11 height 12
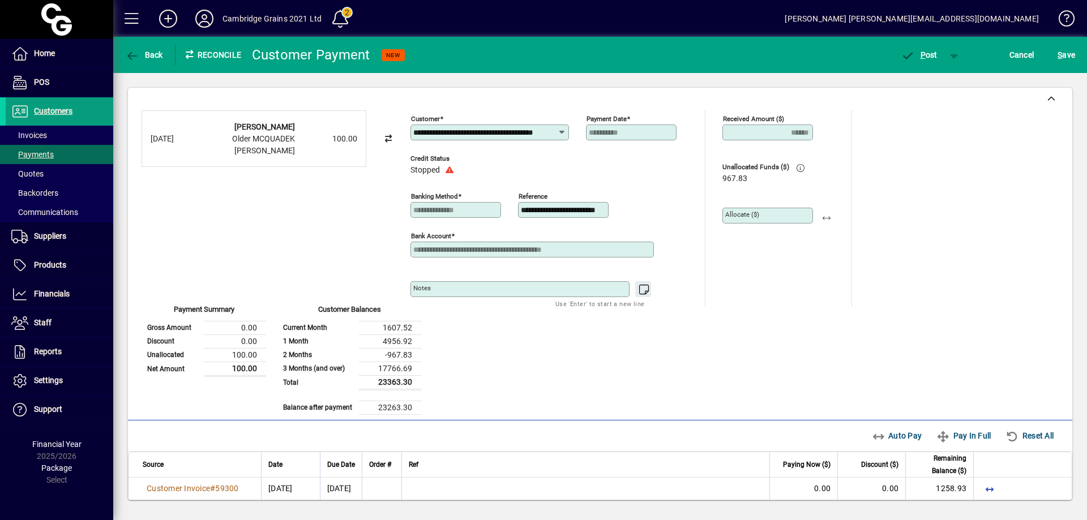
scroll to position [0, 37]
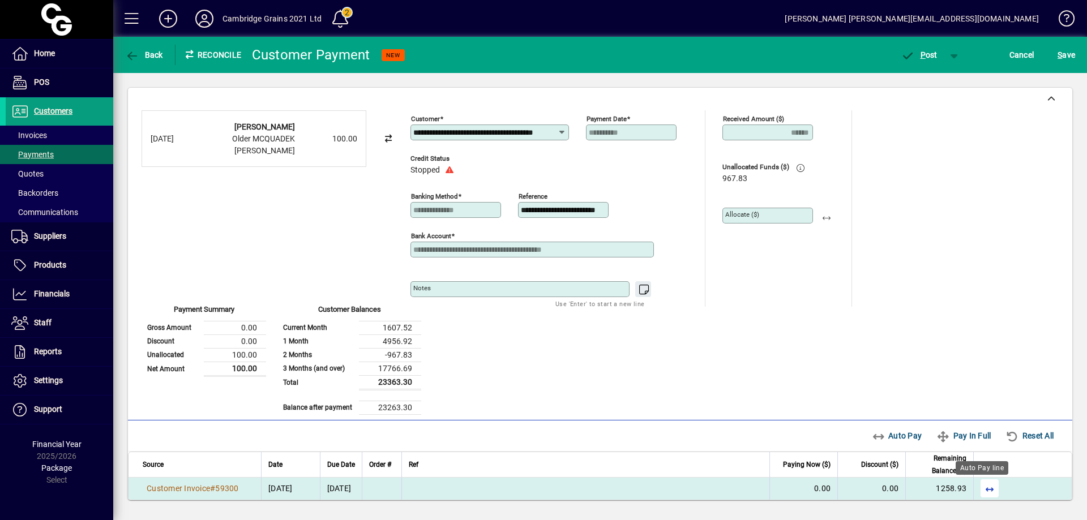
click at [982, 484] on span "button" at bounding box center [989, 488] width 27 height 27
click at [925, 53] on span "P" at bounding box center [923, 54] width 5 height 9
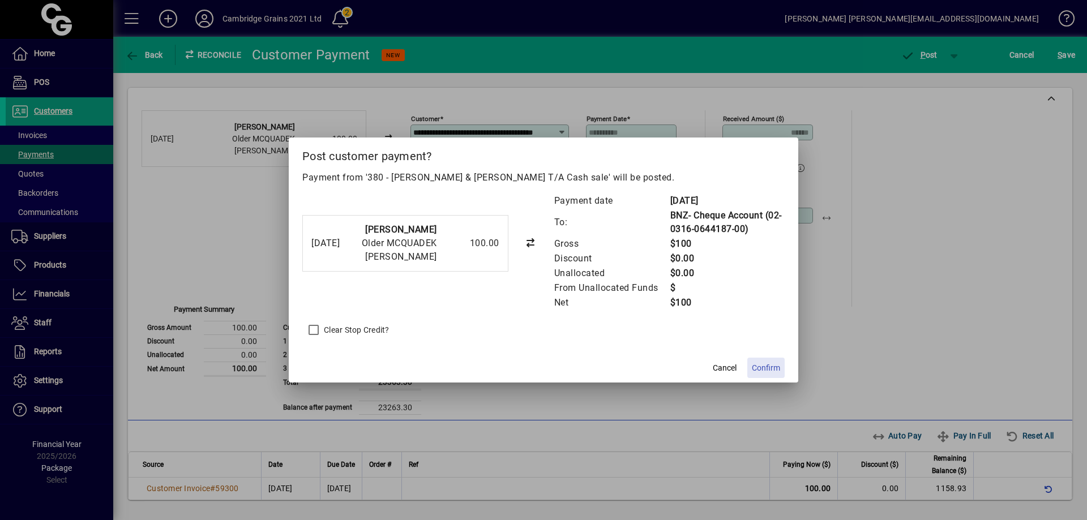
click at [770, 369] on span "Confirm" at bounding box center [766, 368] width 28 height 12
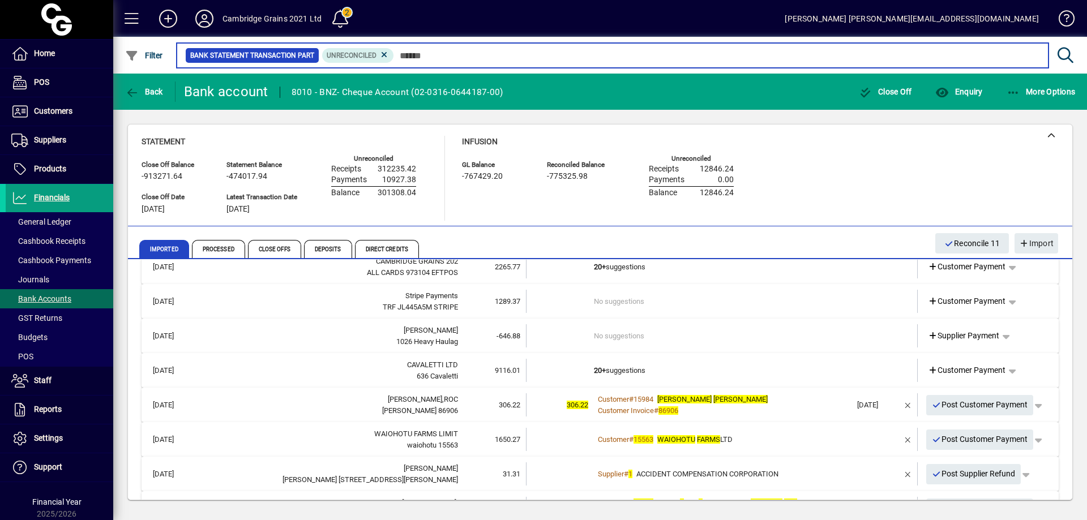
scroll to position [2503, 0]
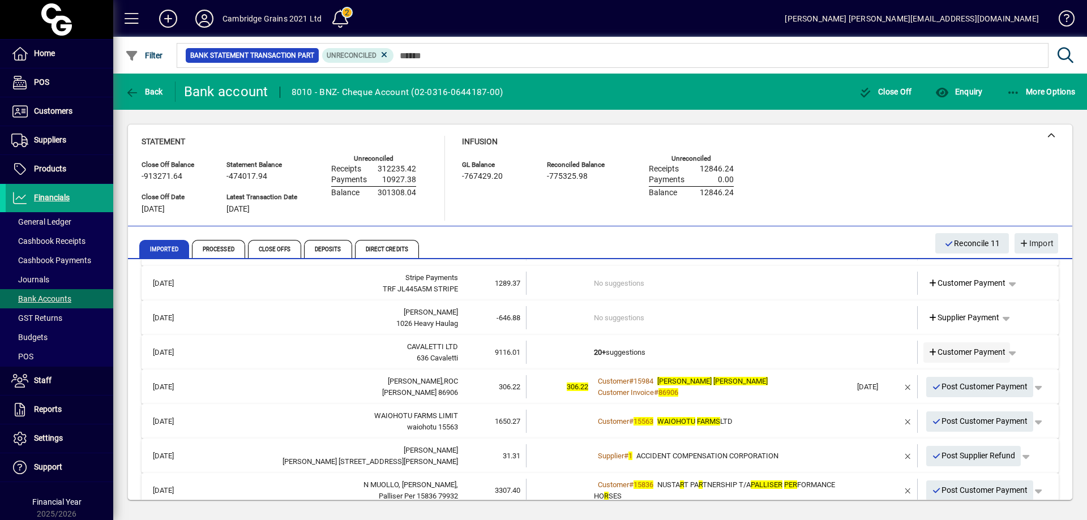
click at [969, 352] on span "Customer Payment" at bounding box center [967, 353] width 78 height 12
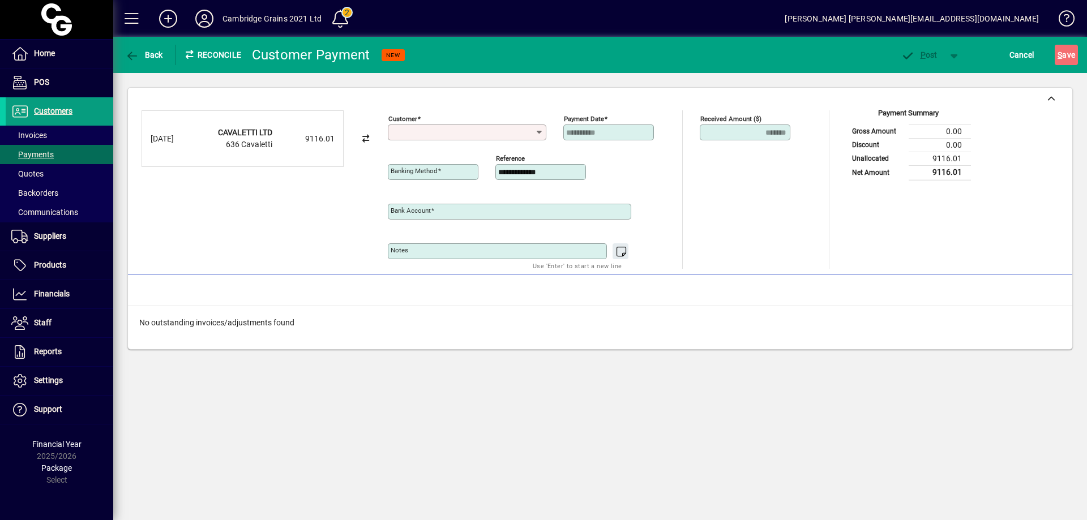
type input "**********"
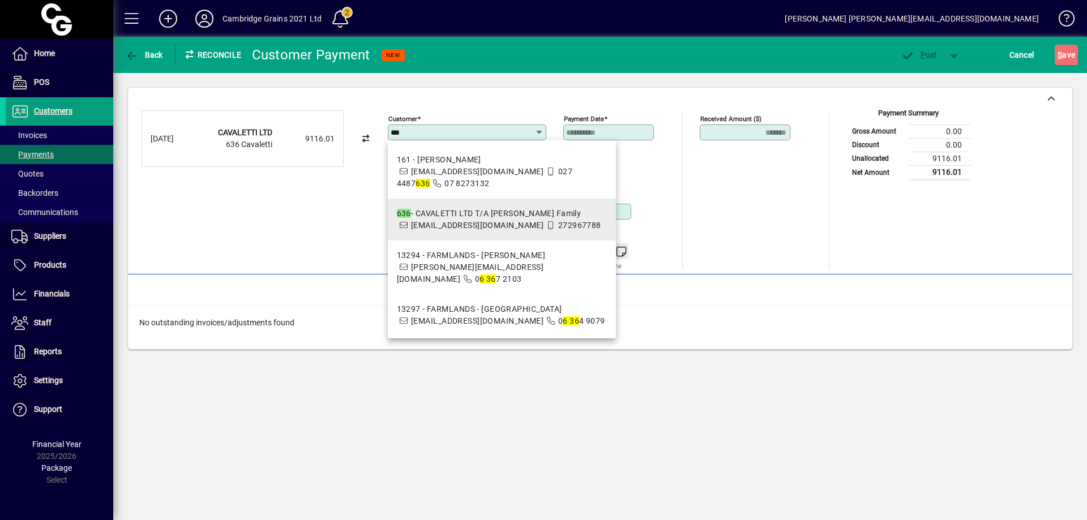
click at [493, 219] on div "636 - CAVALETTI LTD T/A [PERSON_NAME] Family" at bounding box center [499, 214] width 204 height 12
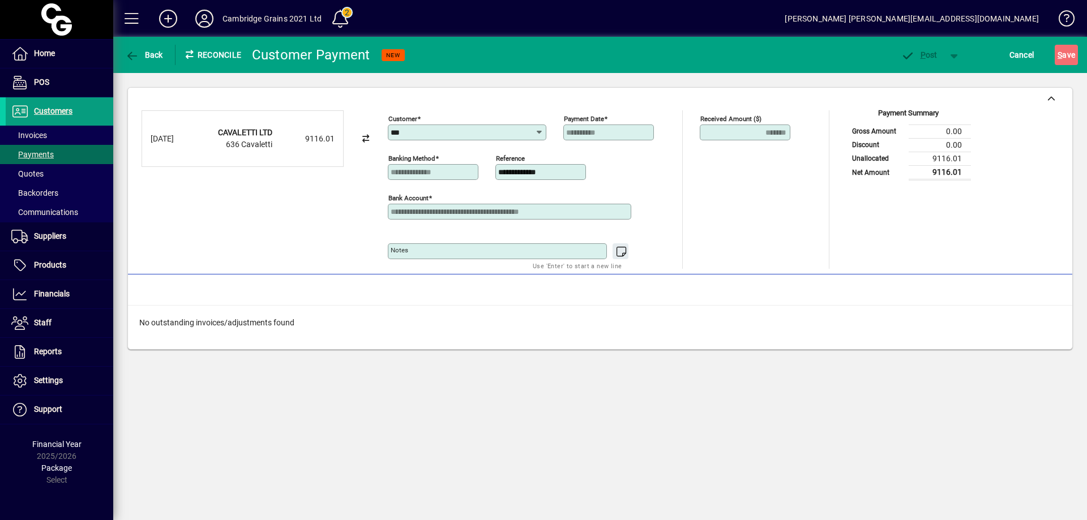
type input "**********"
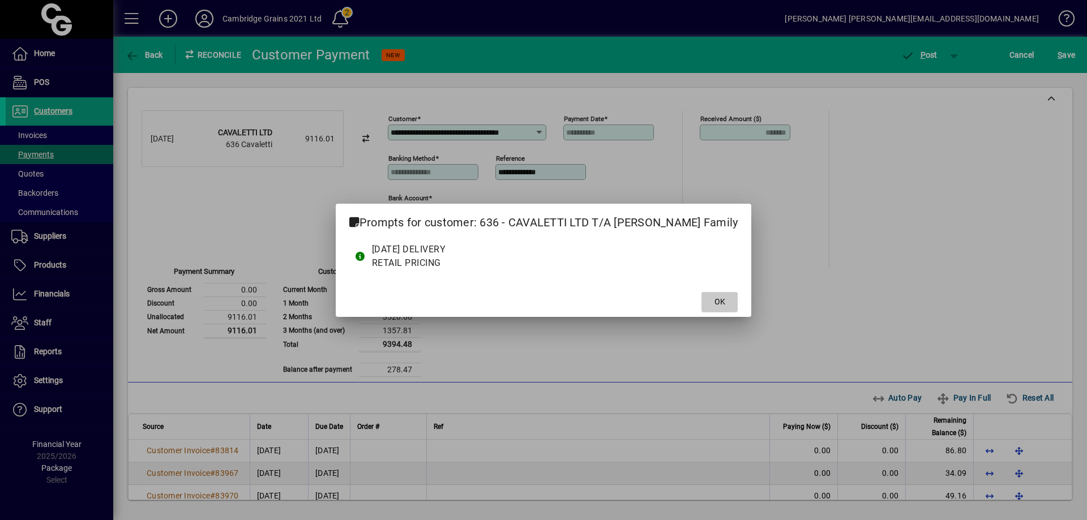
click at [715, 301] on span "OK" at bounding box center [720, 302] width 11 height 12
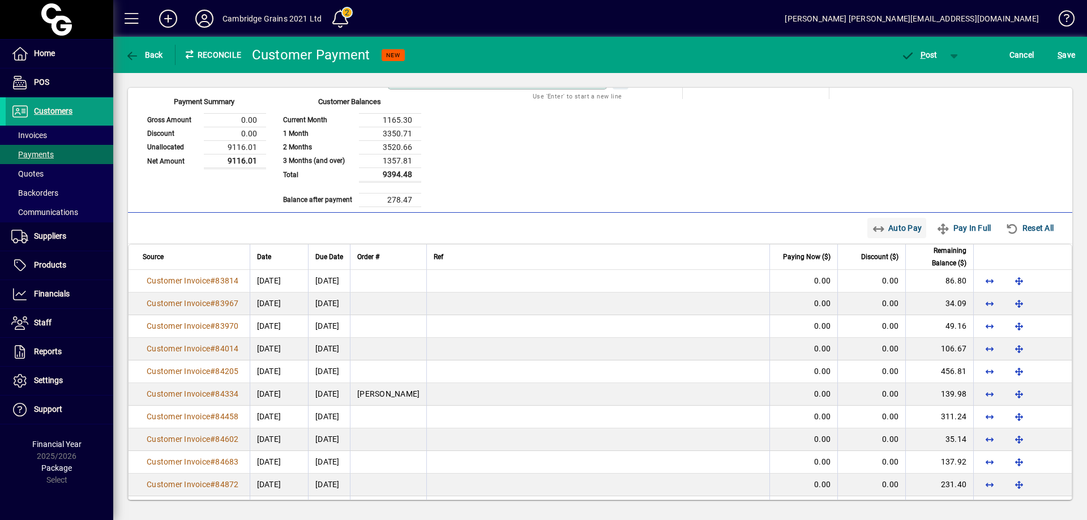
click at [889, 224] on span "Auto Pay" at bounding box center [897, 228] width 50 height 18
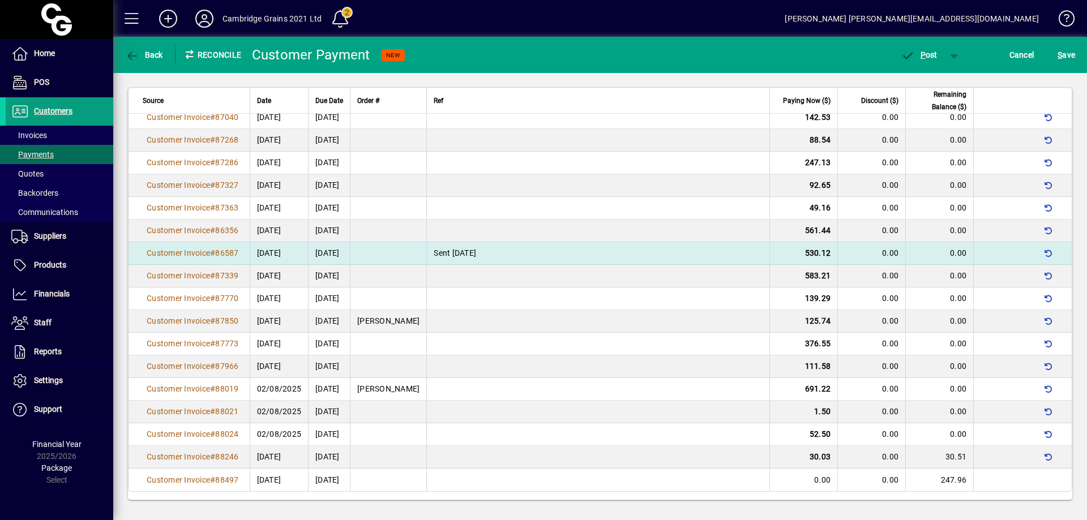
scroll to position [969, 0]
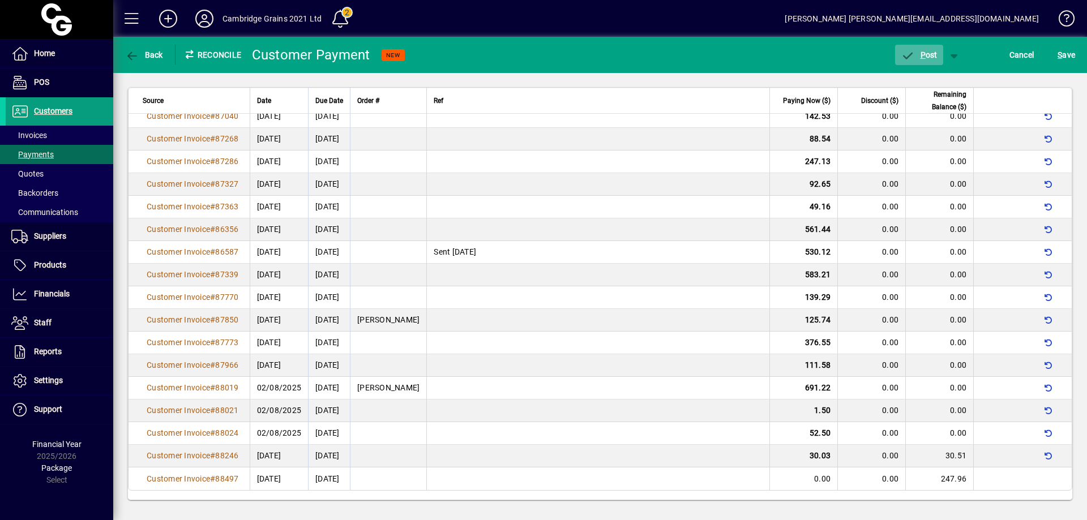
click at [929, 53] on span "P ost" at bounding box center [919, 54] width 37 height 9
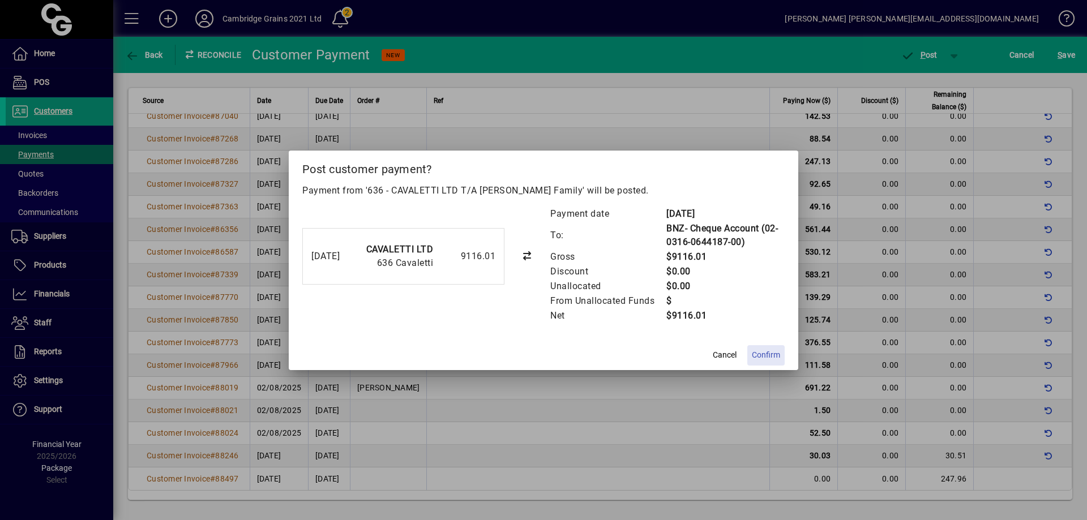
click at [769, 358] on span "Confirm" at bounding box center [766, 355] width 28 height 12
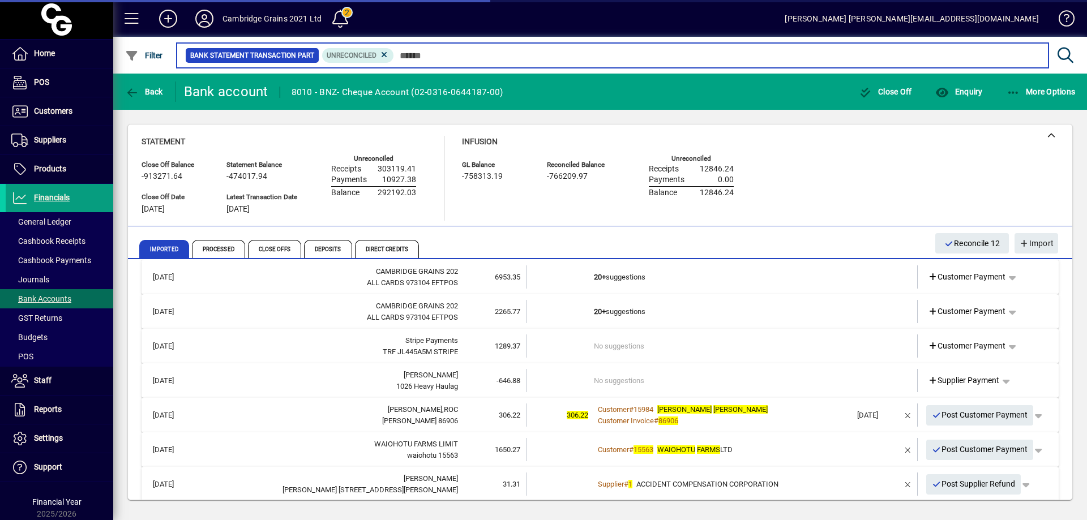
scroll to position [2559, 0]
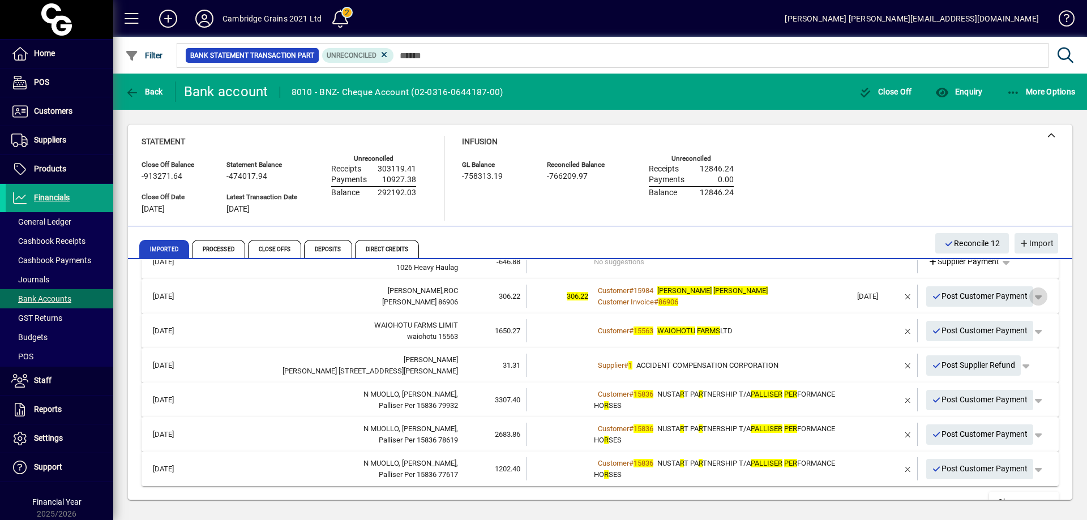
click at [1032, 296] on span "button" at bounding box center [1038, 296] width 27 height 27
click at [1003, 321] on span "Customer Payment" at bounding box center [995, 321] width 83 height 14
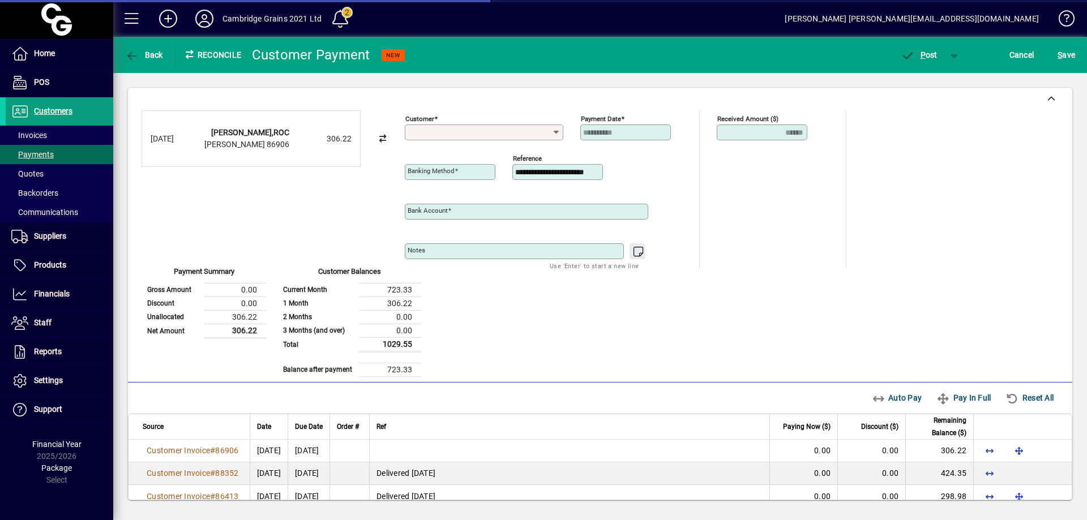
type input "**********"
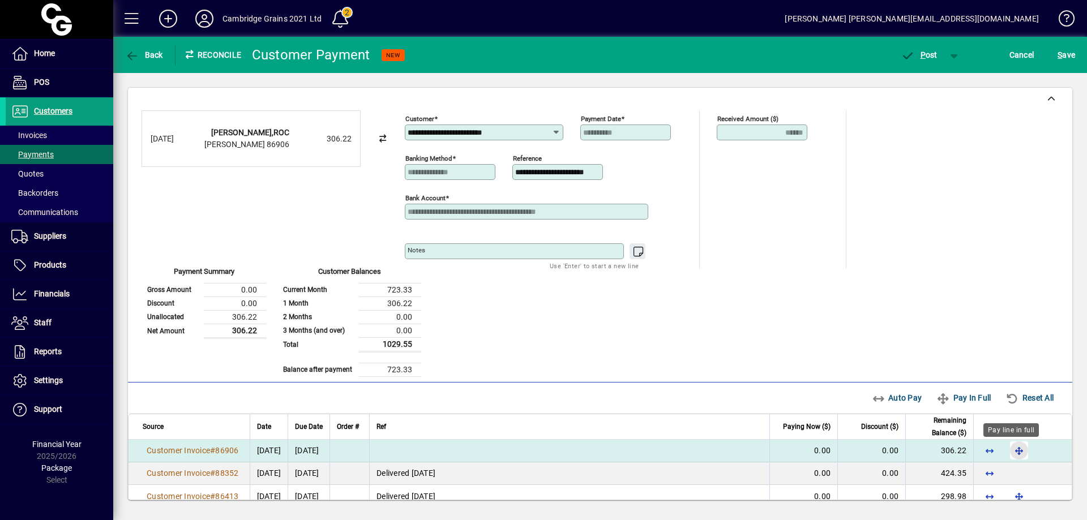
click at [1010, 451] on span "button" at bounding box center [1019, 450] width 27 height 27
click at [927, 51] on span "P ost" at bounding box center [919, 54] width 37 height 9
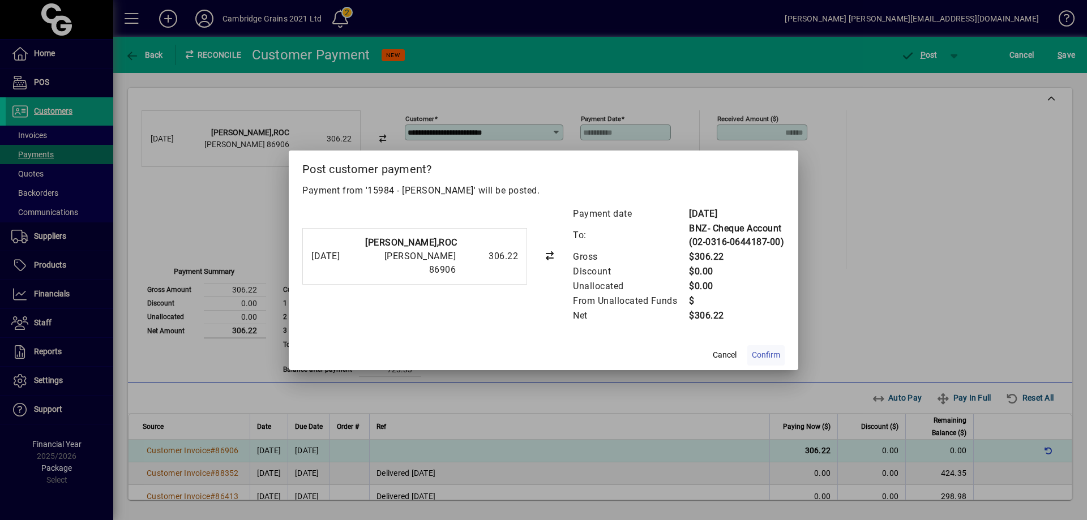
click at [772, 351] on span "Confirm" at bounding box center [766, 355] width 28 height 12
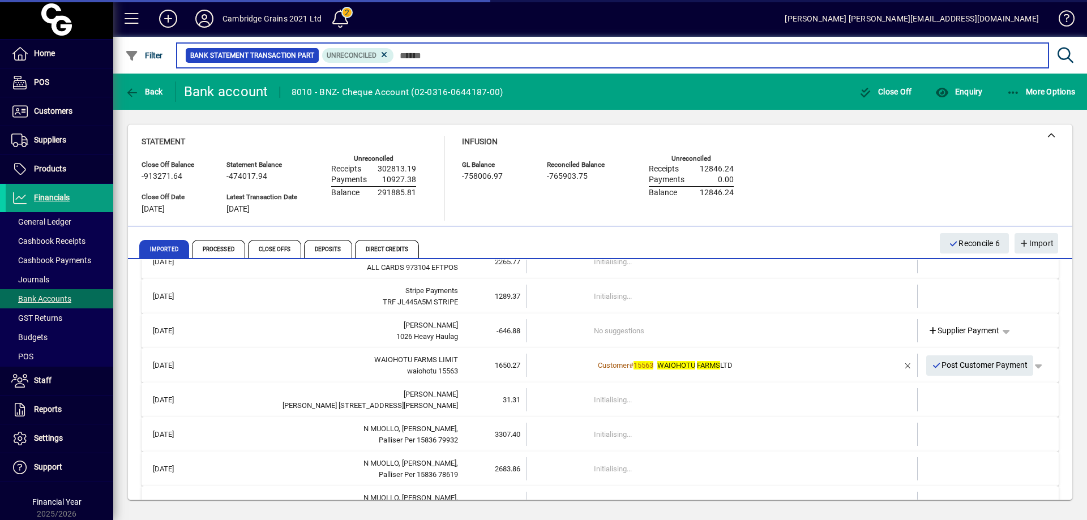
scroll to position [2503, 0]
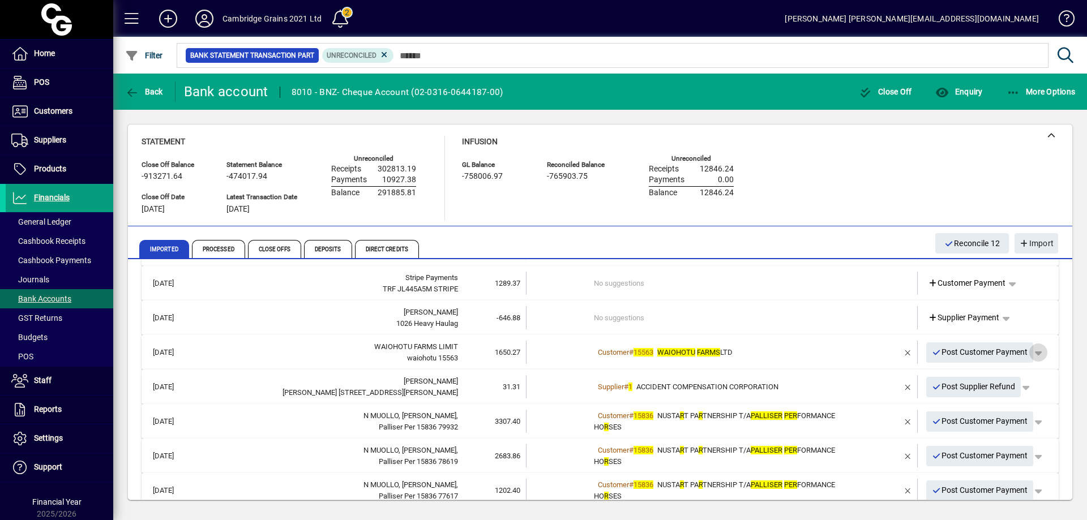
click at [1033, 353] on span "button" at bounding box center [1038, 352] width 27 height 27
click at [1009, 373] on span "Customer Payment" at bounding box center [995, 377] width 83 height 14
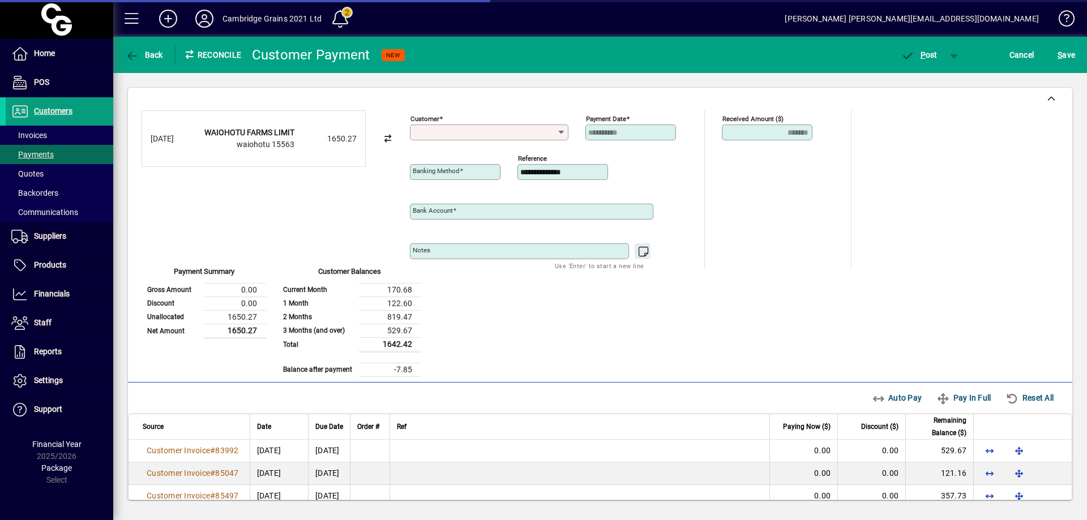
type input "**********"
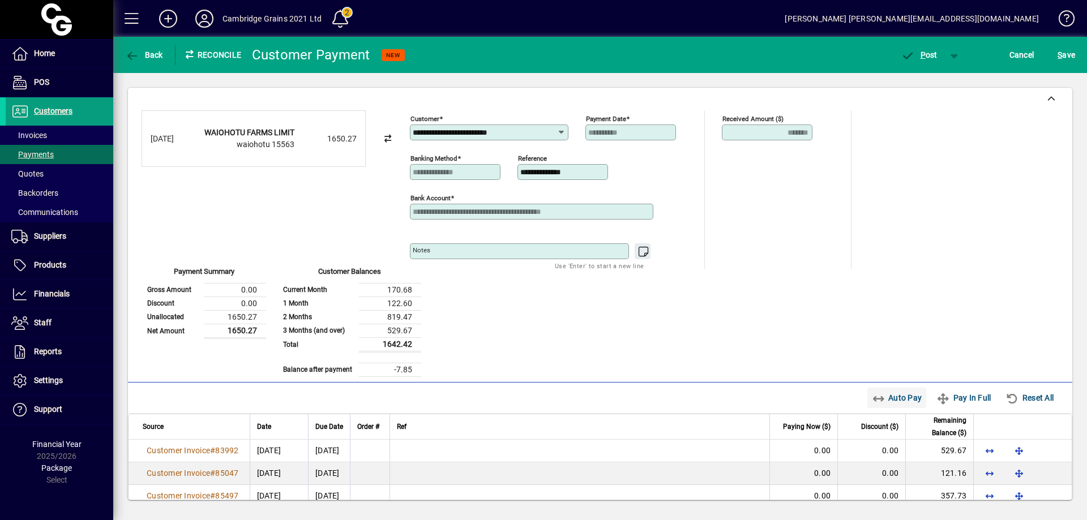
click at [882, 399] on span "Auto Pay" at bounding box center [897, 398] width 50 height 18
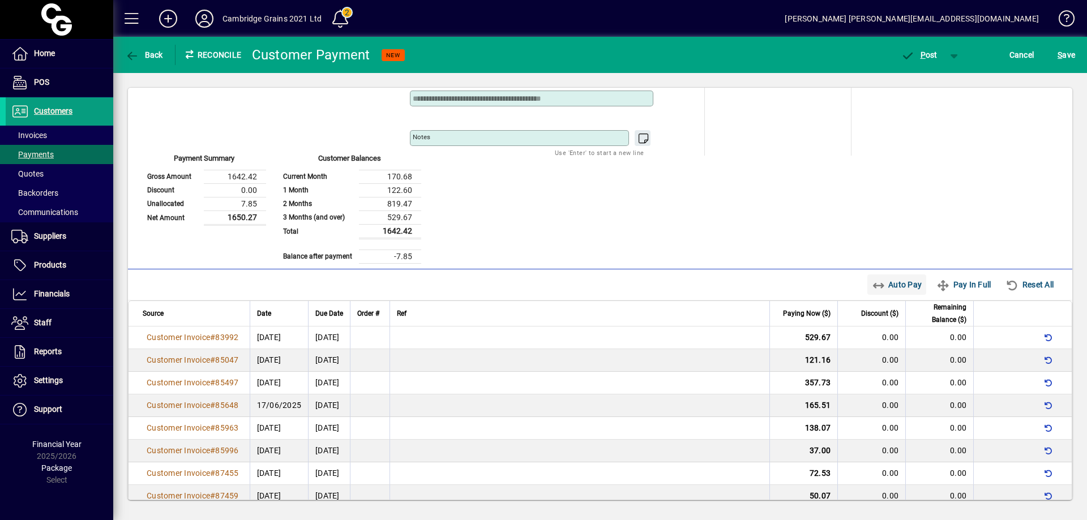
scroll to position [153, 0]
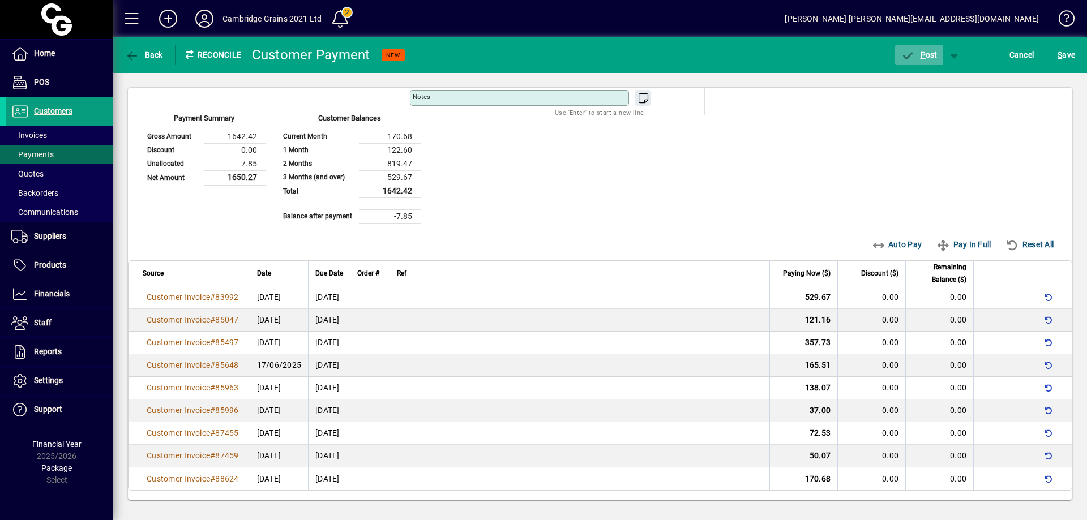
click at [931, 54] on span "P ost" at bounding box center [919, 54] width 37 height 9
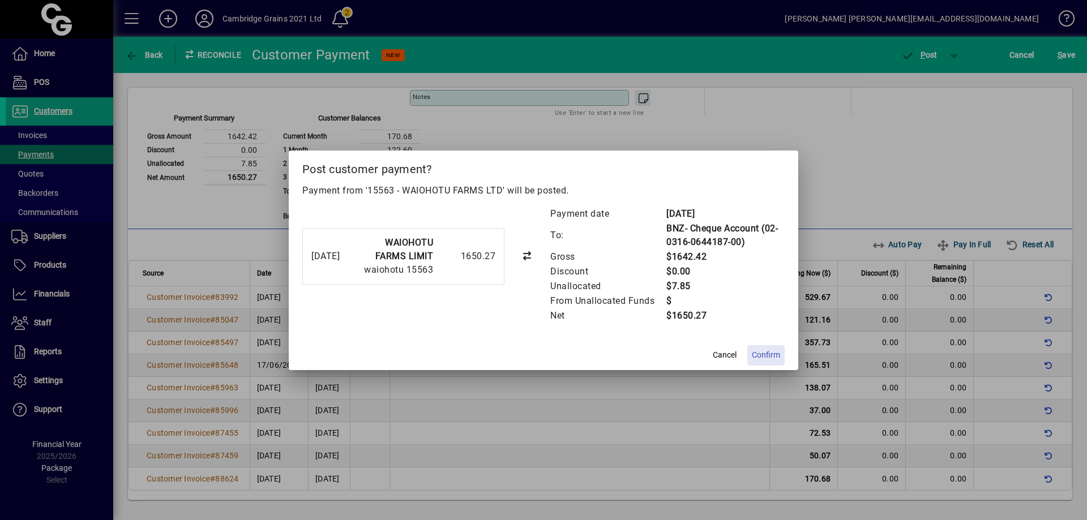
click at [773, 354] on span "Confirm" at bounding box center [766, 355] width 28 height 12
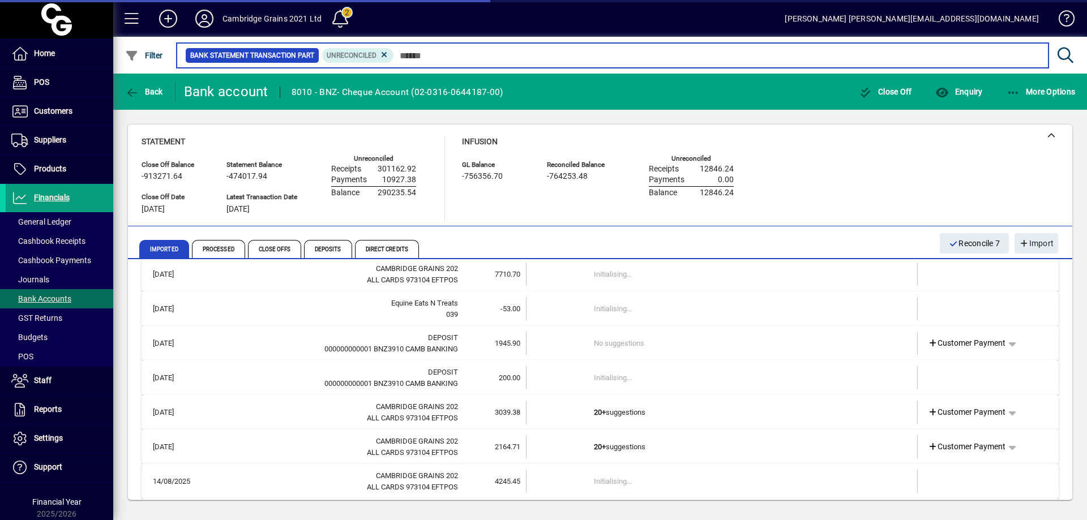
scroll to position [2502, 0]
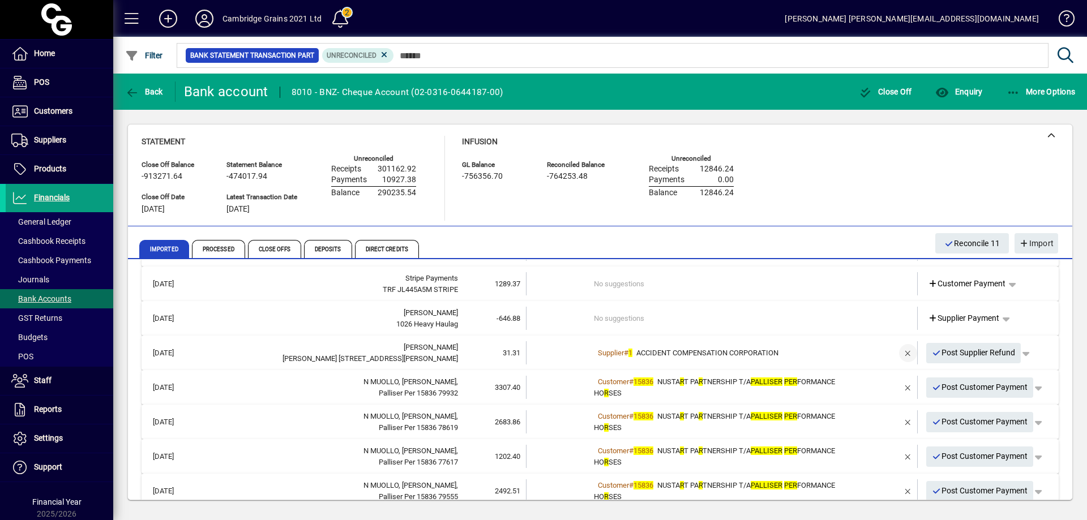
click at [900, 352] on span "button" at bounding box center [908, 353] width 27 height 27
click at [969, 351] on span "Customer Payment" at bounding box center [967, 353] width 78 height 12
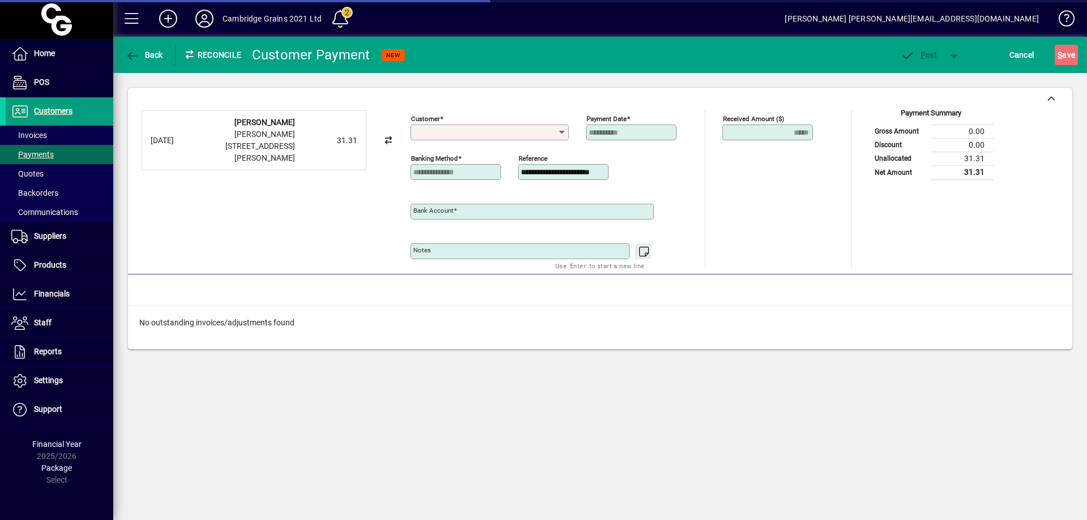
type input "**********"
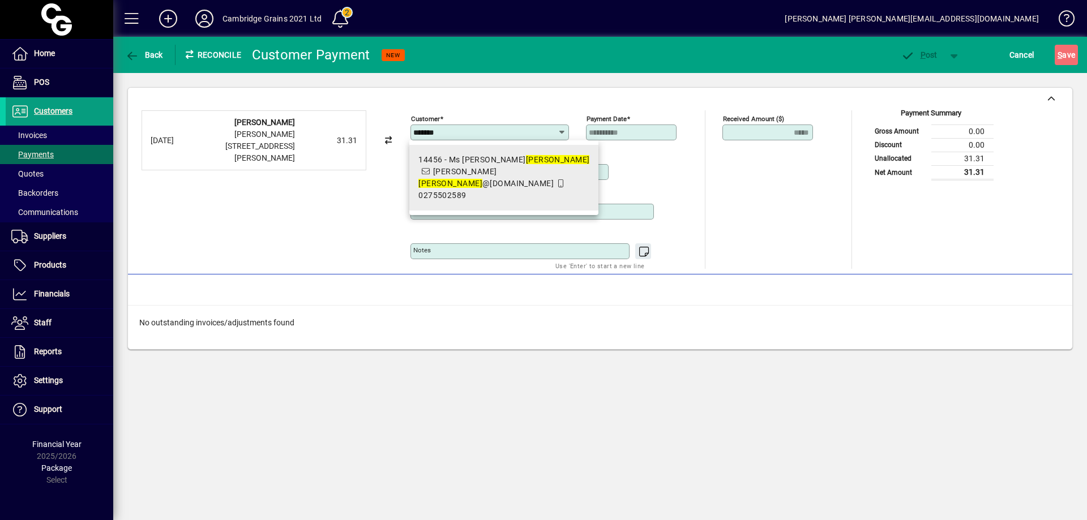
click at [500, 175] on span "14456 - [PERSON_NAME] [PERSON_NAME] @[DOMAIN_NAME] 0275502589" at bounding box center [503, 178] width 171 height 48
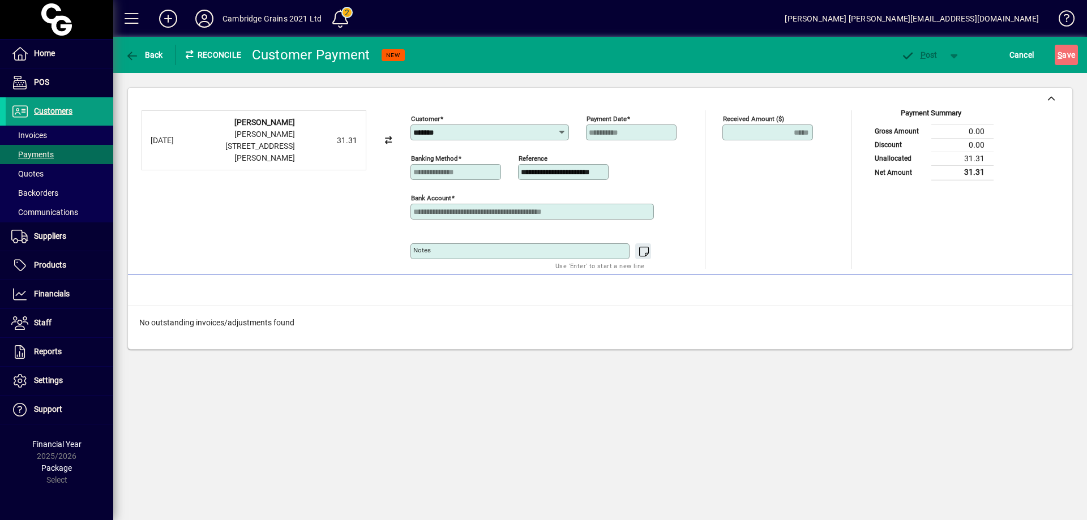
type input "**********"
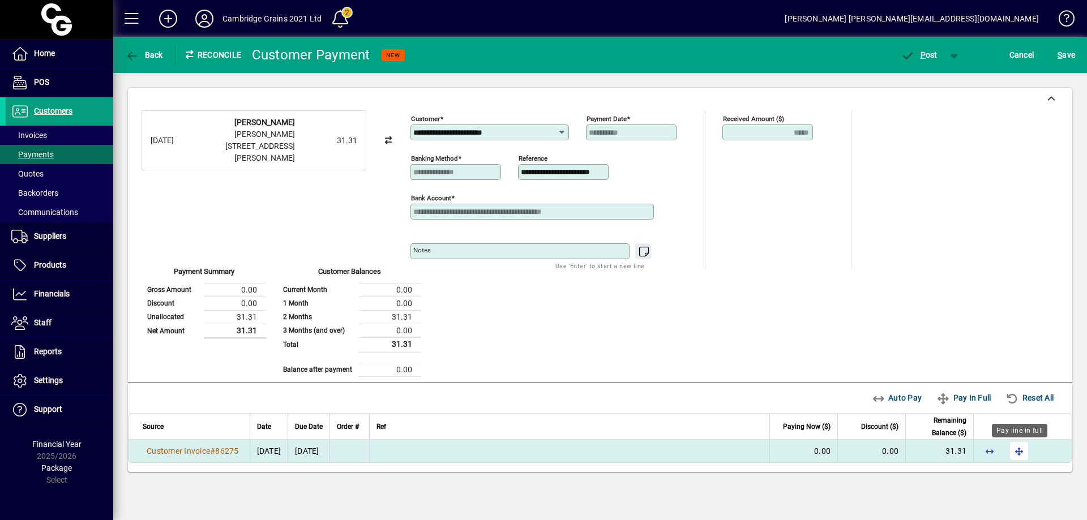
click at [1023, 450] on span "button" at bounding box center [1019, 451] width 27 height 27
click at [926, 53] on span "P ost" at bounding box center [919, 54] width 37 height 9
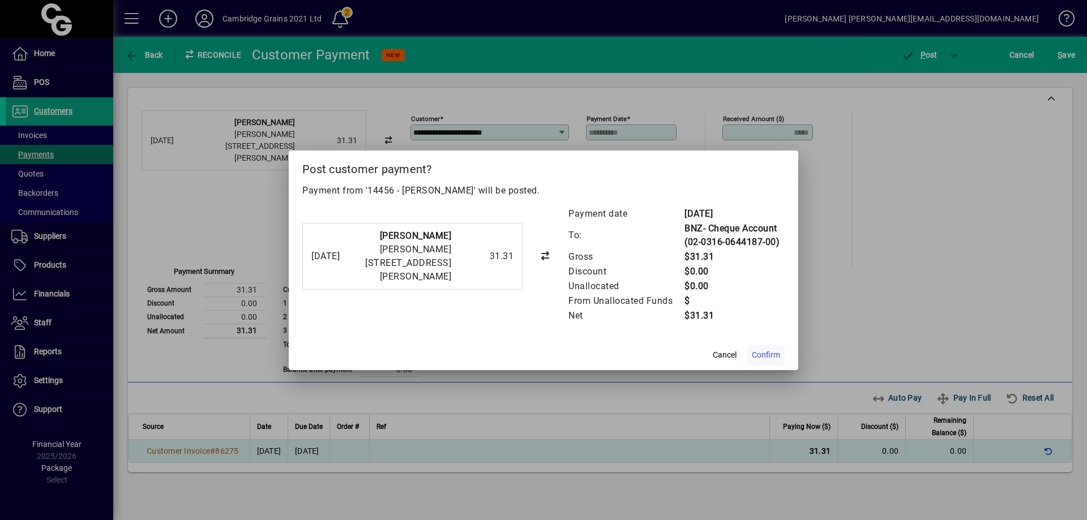
click at [775, 351] on span "Confirm" at bounding box center [766, 355] width 28 height 12
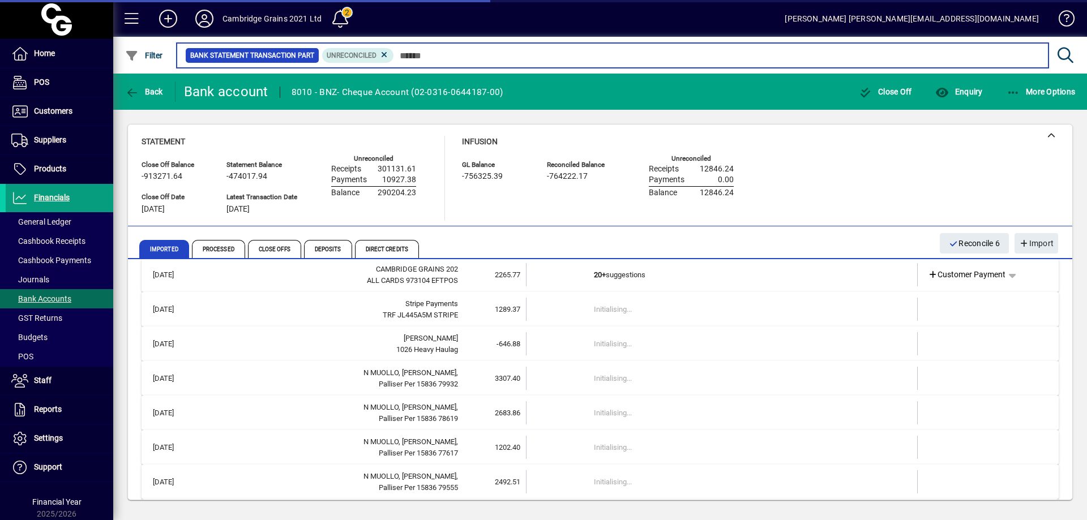
scroll to position [2503, 0]
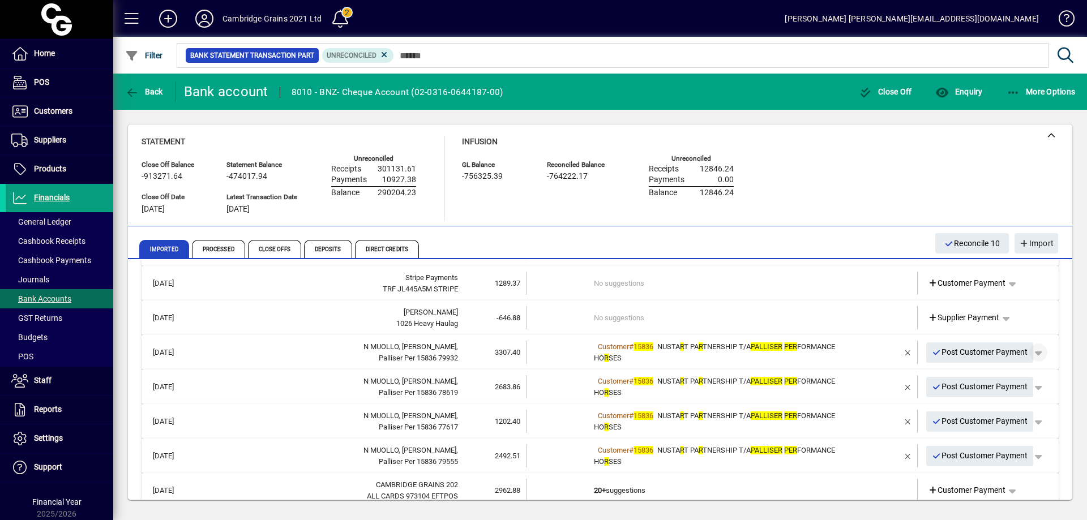
click at [1033, 353] on span "button" at bounding box center [1038, 352] width 27 height 27
click at [1023, 377] on span "Customer Payment" at bounding box center [995, 377] width 83 height 14
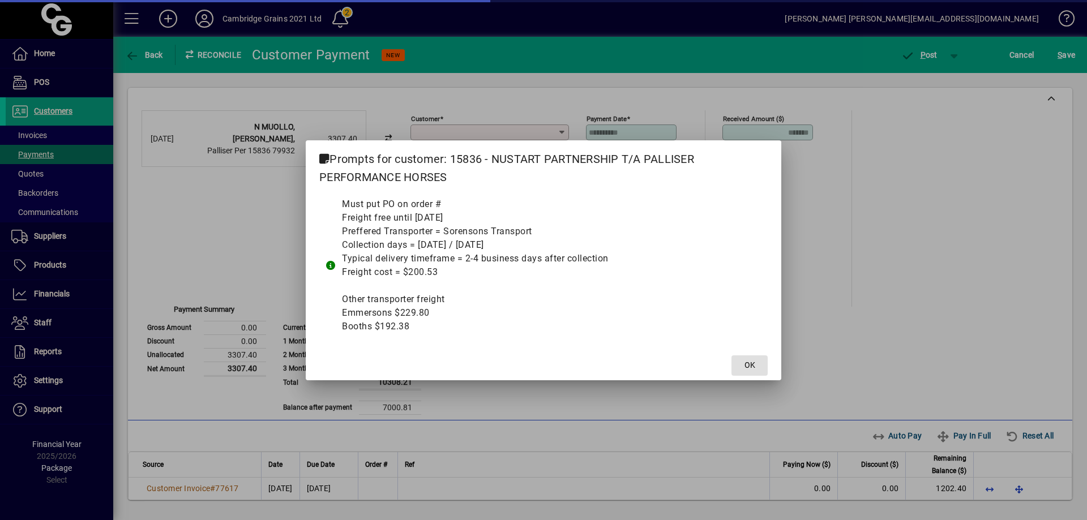
type input "**********"
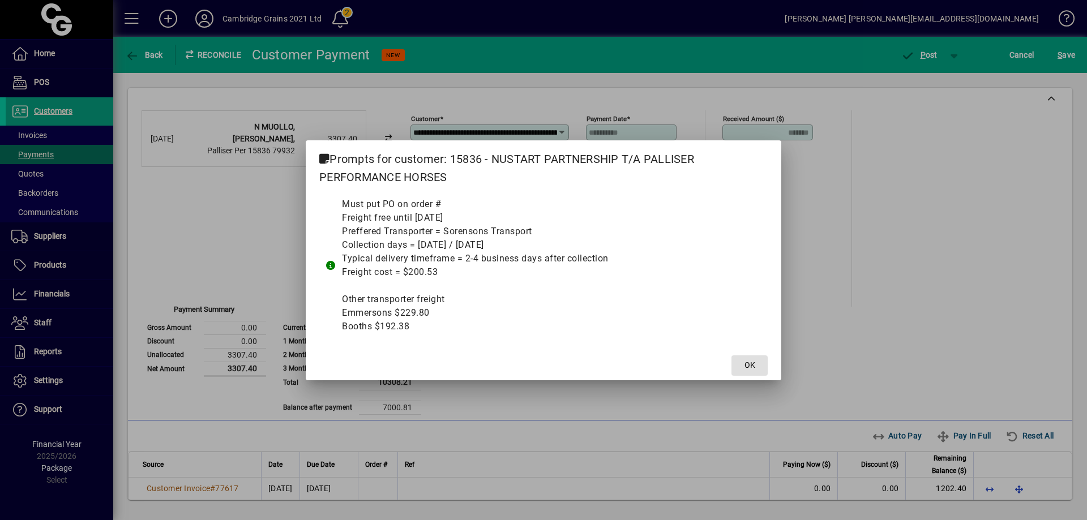
click at [754, 357] on span at bounding box center [750, 365] width 36 height 27
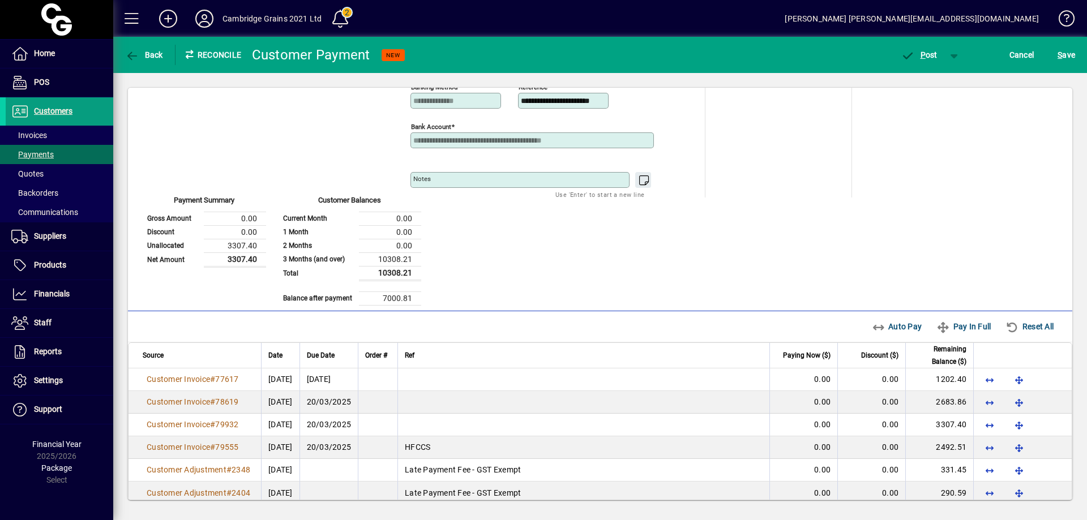
scroll to position [113, 0]
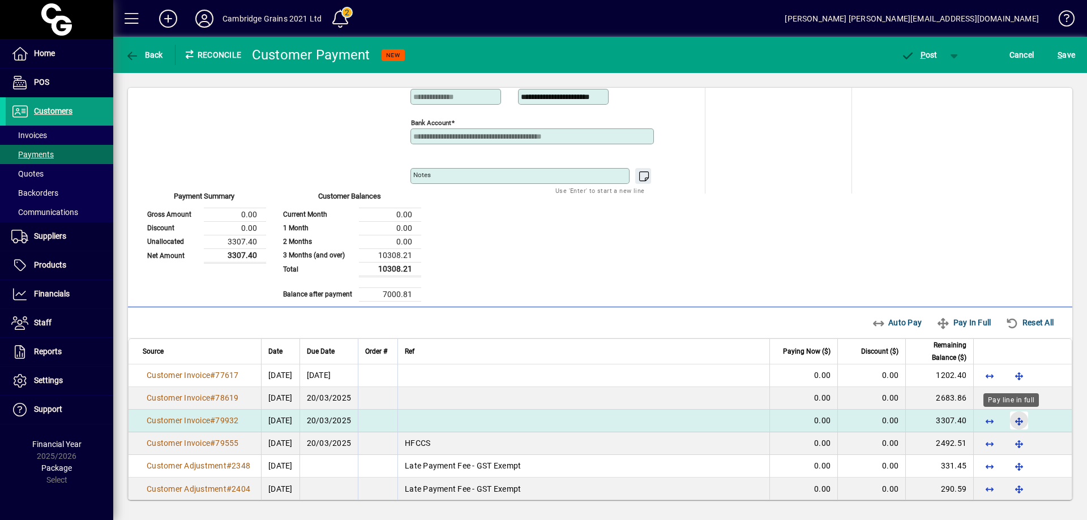
click at [1010, 418] on span "button" at bounding box center [1019, 420] width 27 height 27
click at [933, 51] on span "P ost" at bounding box center [919, 54] width 37 height 9
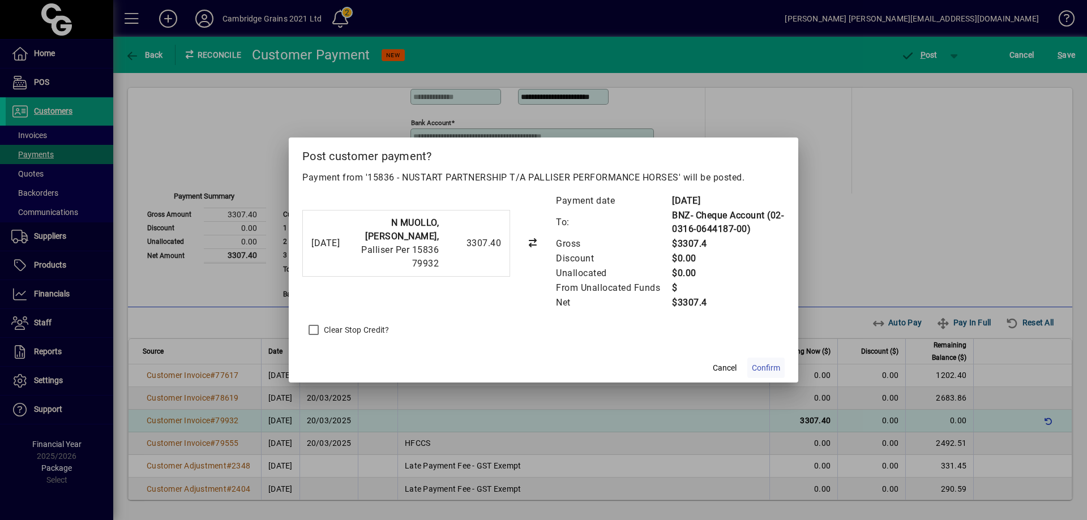
click at [772, 367] on span "Confirm" at bounding box center [766, 368] width 28 height 12
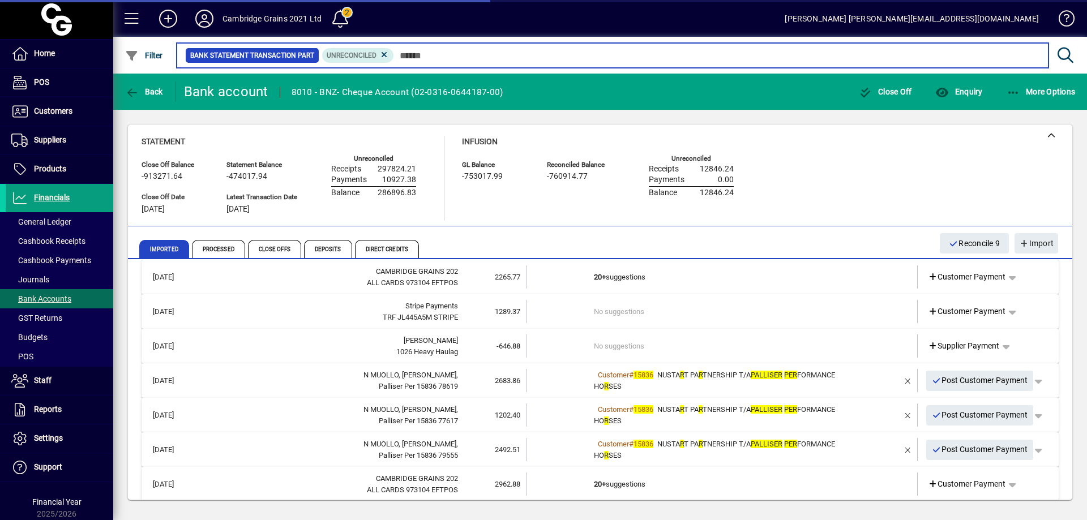
scroll to position [2485, 0]
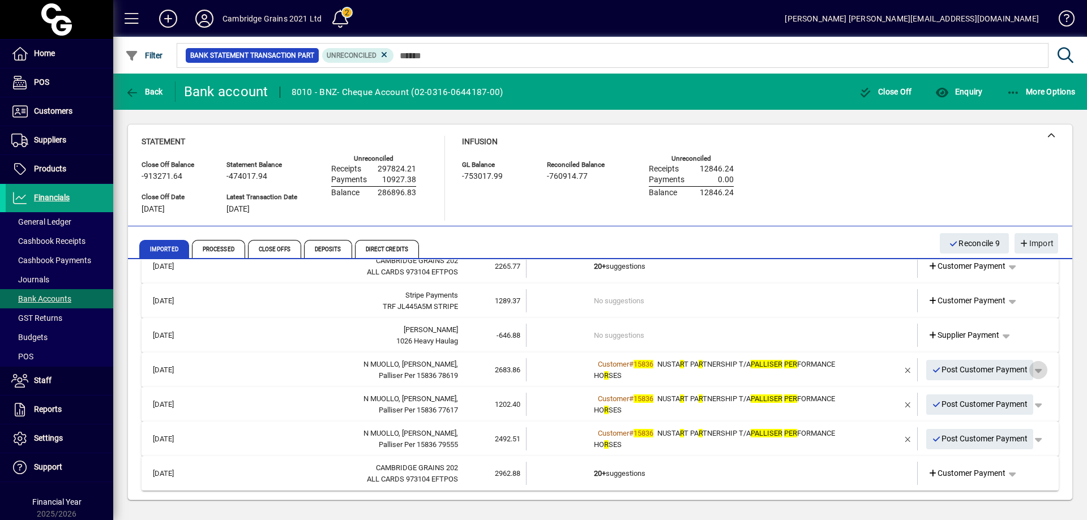
click at [1032, 368] on span "button" at bounding box center [1038, 370] width 27 height 27
click at [1010, 393] on span "Customer Payment" at bounding box center [995, 394] width 83 height 14
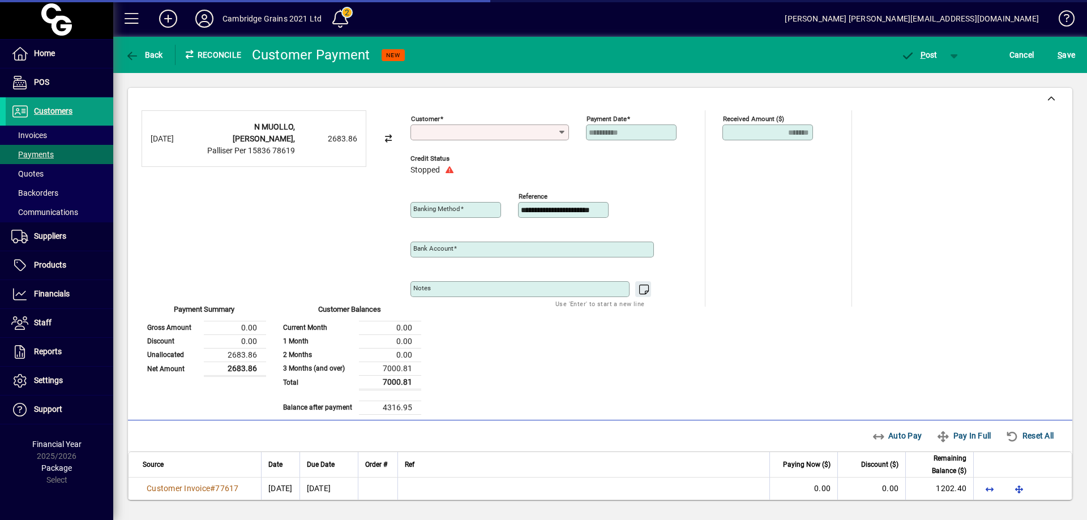
type input "**********"
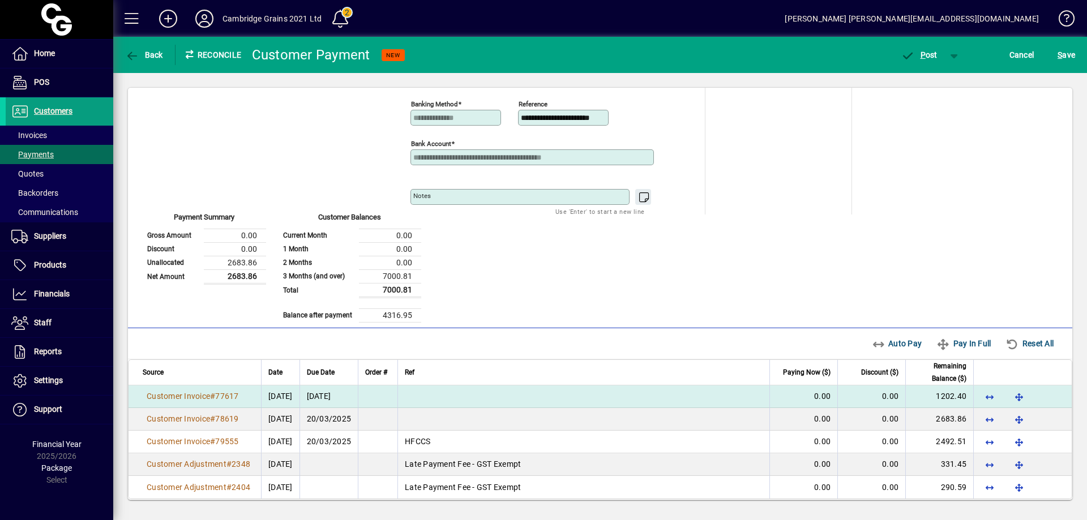
scroll to position [101, 0]
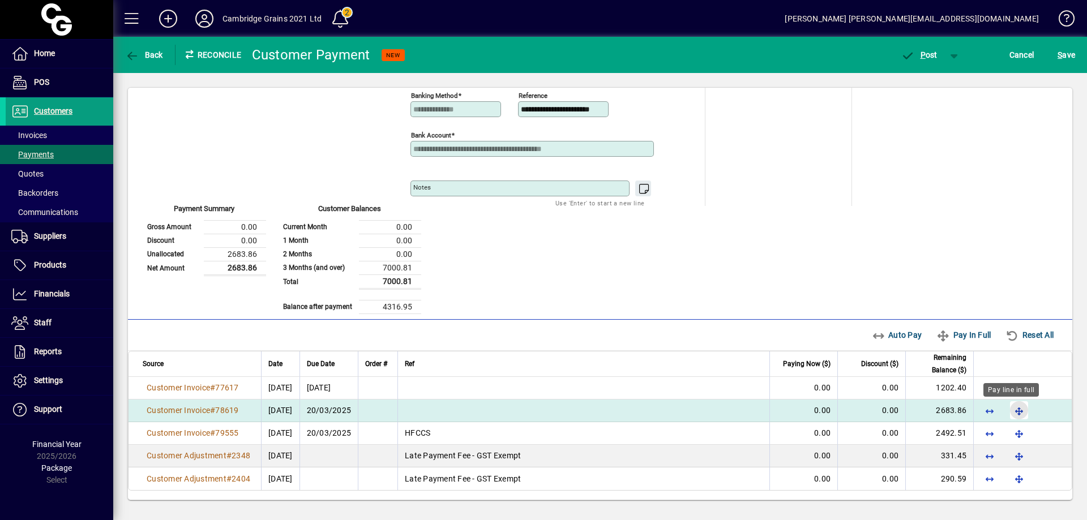
click at [1011, 409] on span "button" at bounding box center [1019, 410] width 27 height 27
click at [923, 54] on span "P" at bounding box center [923, 54] width 5 height 9
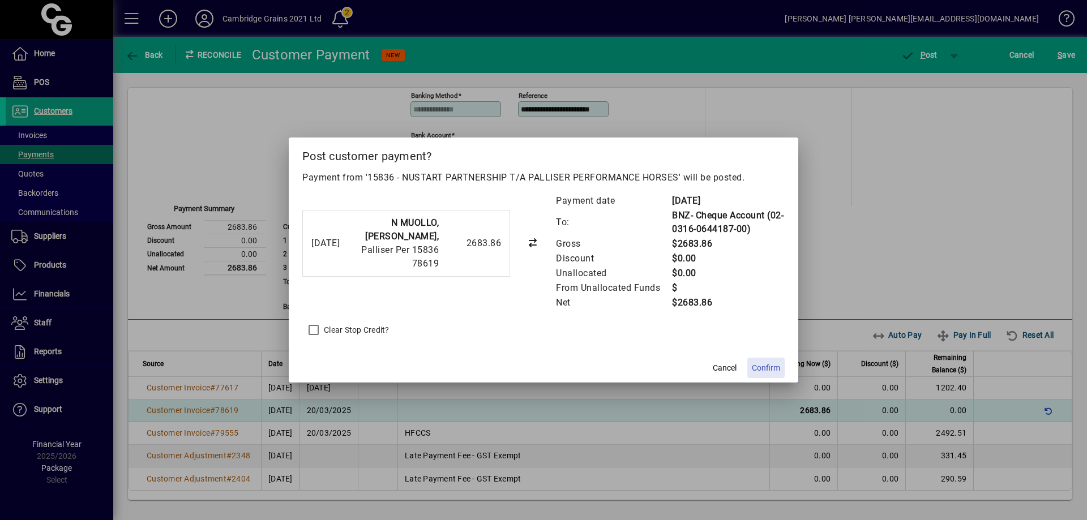
click at [777, 365] on span "Confirm" at bounding box center [766, 368] width 28 height 12
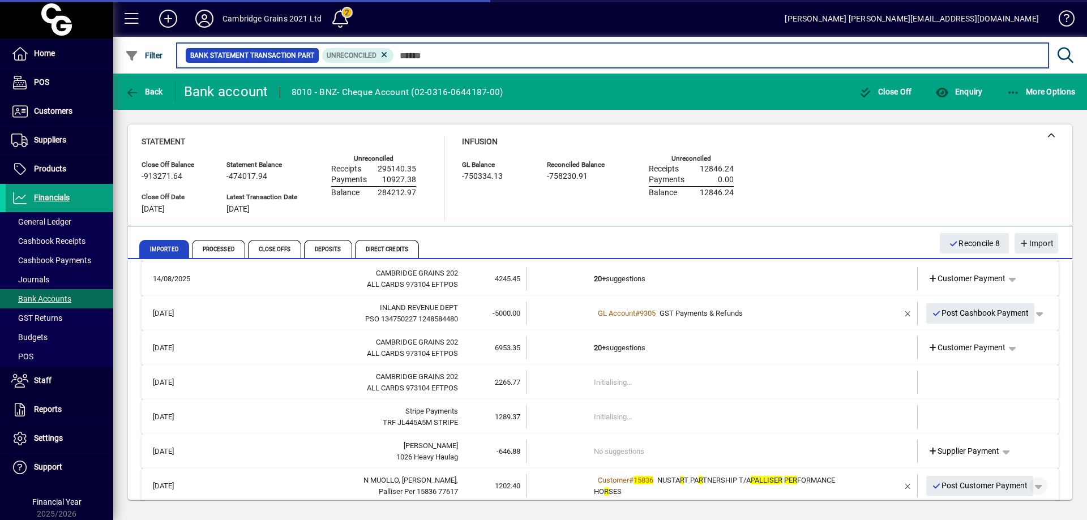
scroll to position [2451, 0]
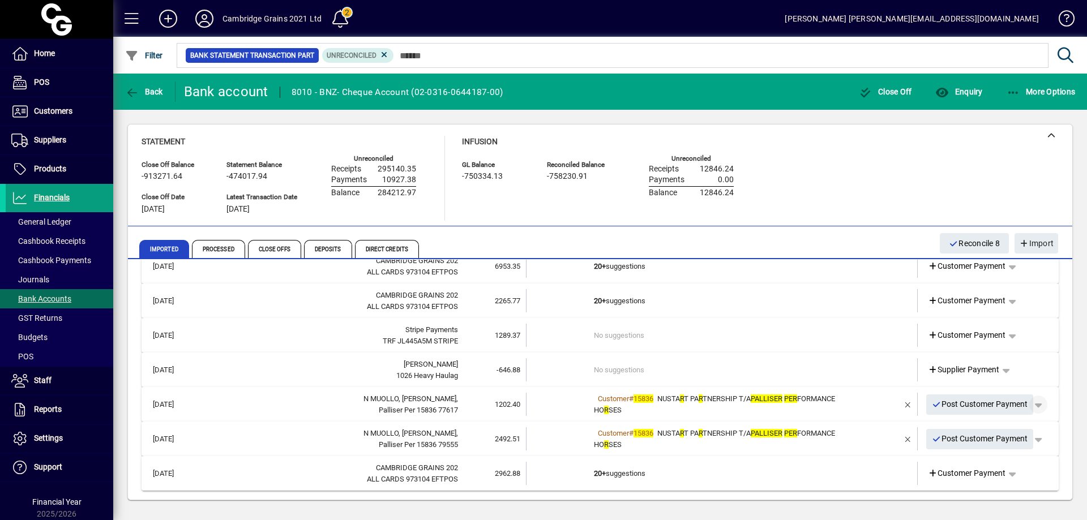
click at [1032, 406] on span "button" at bounding box center [1038, 404] width 27 height 27
click at [1001, 422] on span "Customer Payment" at bounding box center [995, 429] width 83 height 14
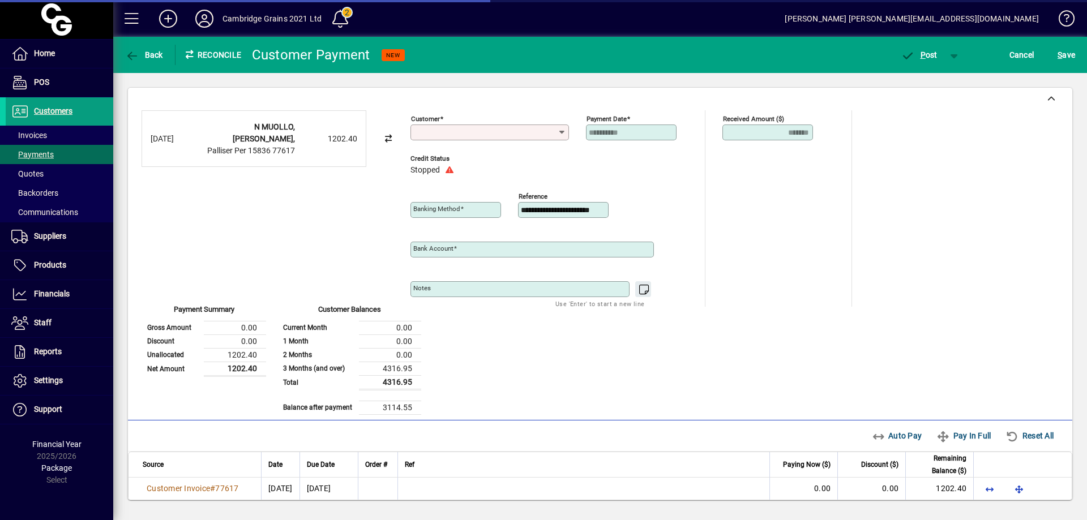
type input "**********"
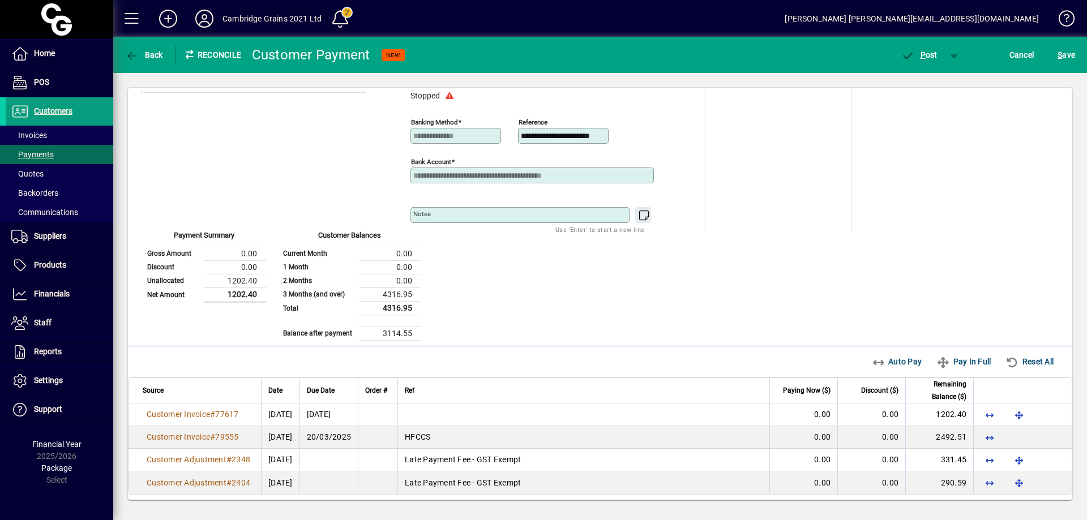
scroll to position [78, 0]
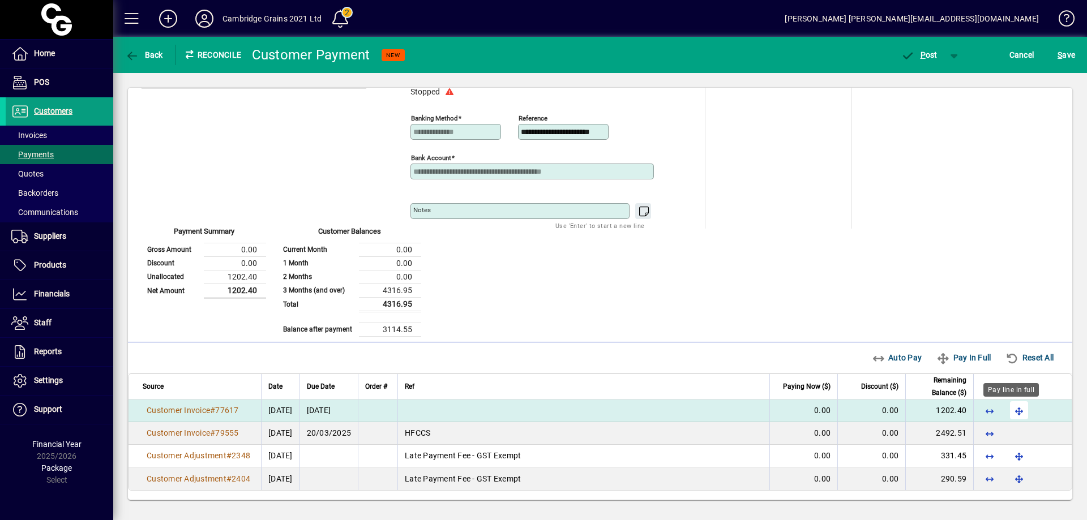
click at [1012, 409] on span "button" at bounding box center [1019, 410] width 27 height 27
click at [929, 52] on span "P ost" at bounding box center [919, 54] width 37 height 9
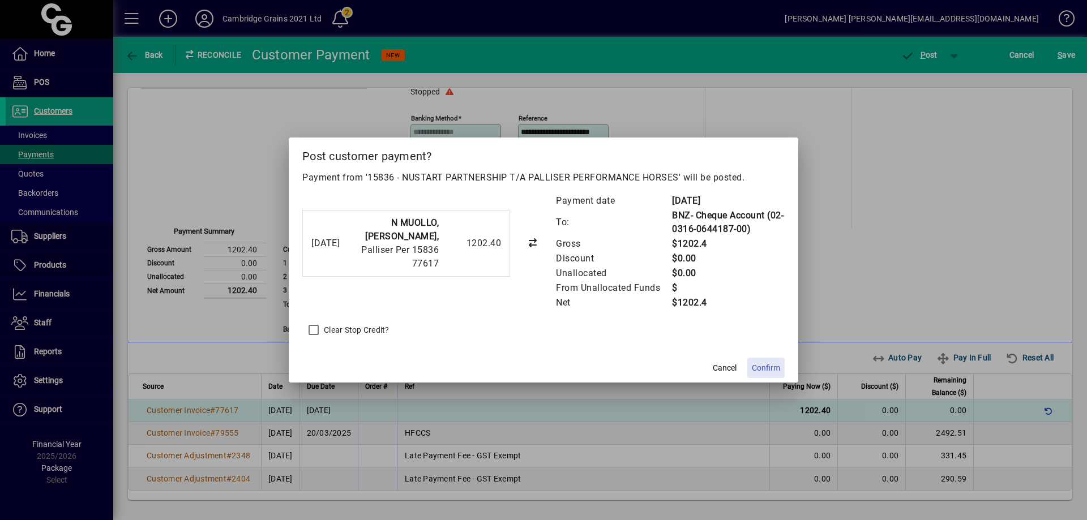
click at [767, 371] on span "Confirm" at bounding box center [766, 368] width 28 height 12
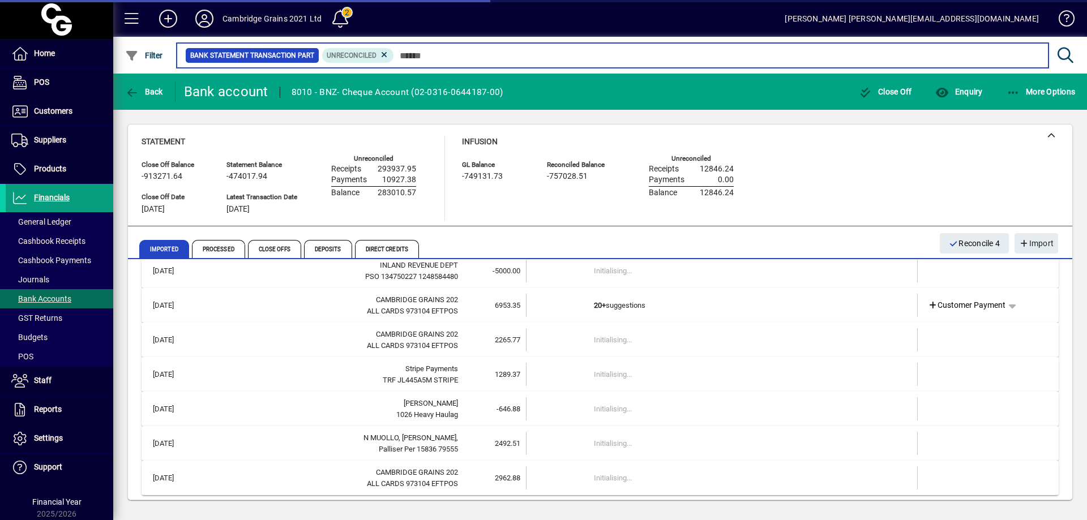
scroll to position [2416, 0]
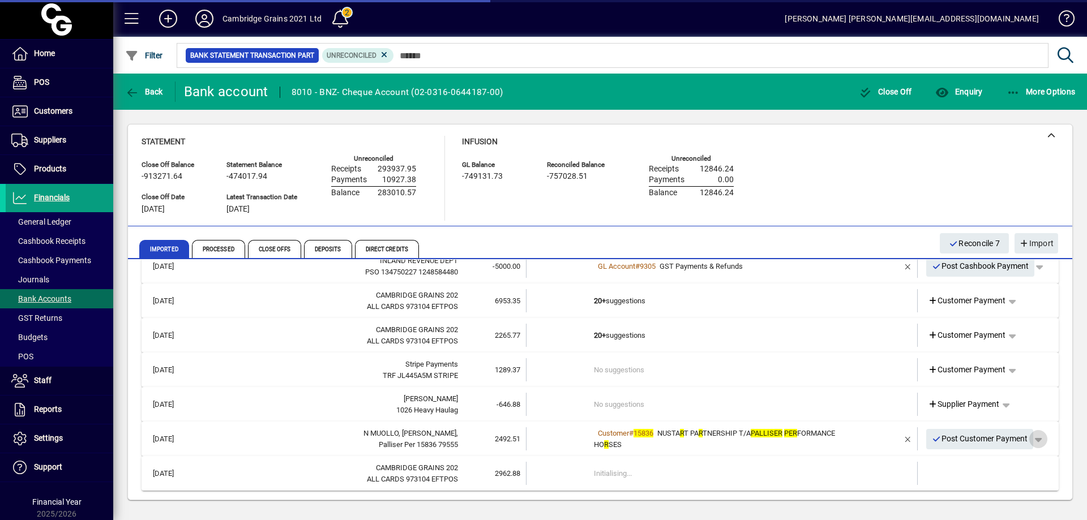
click at [1032, 439] on span "button" at bounding box center [1038, 439] width 27 height 27
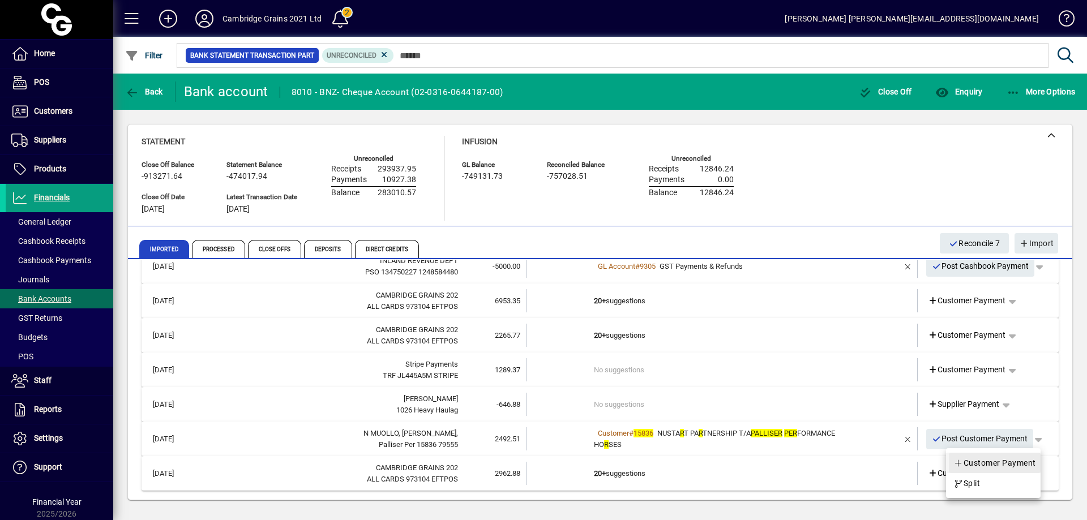
click at [1016, 464] on span "Customer Payment" at bounding box center [995, 463] width 83 height 14
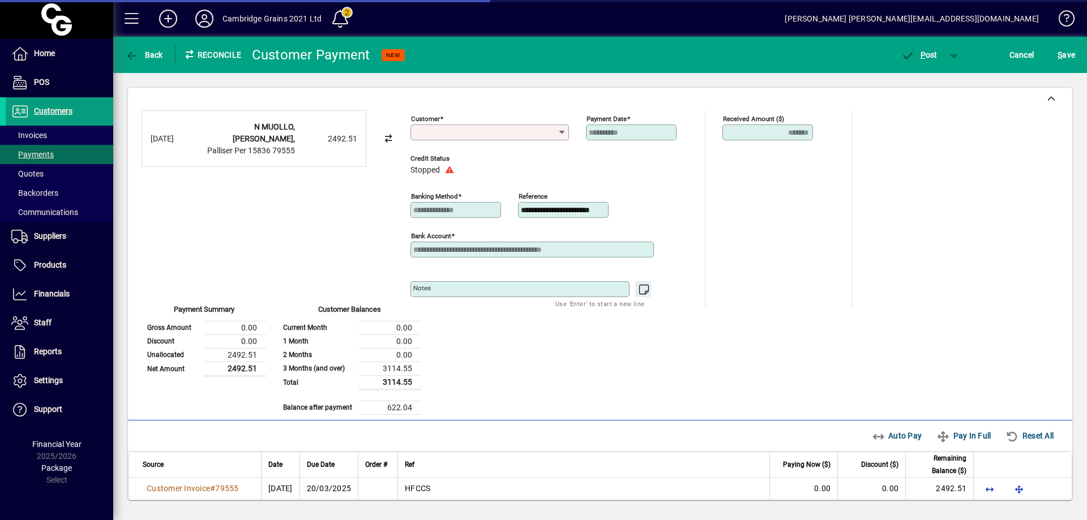
type input "**********"
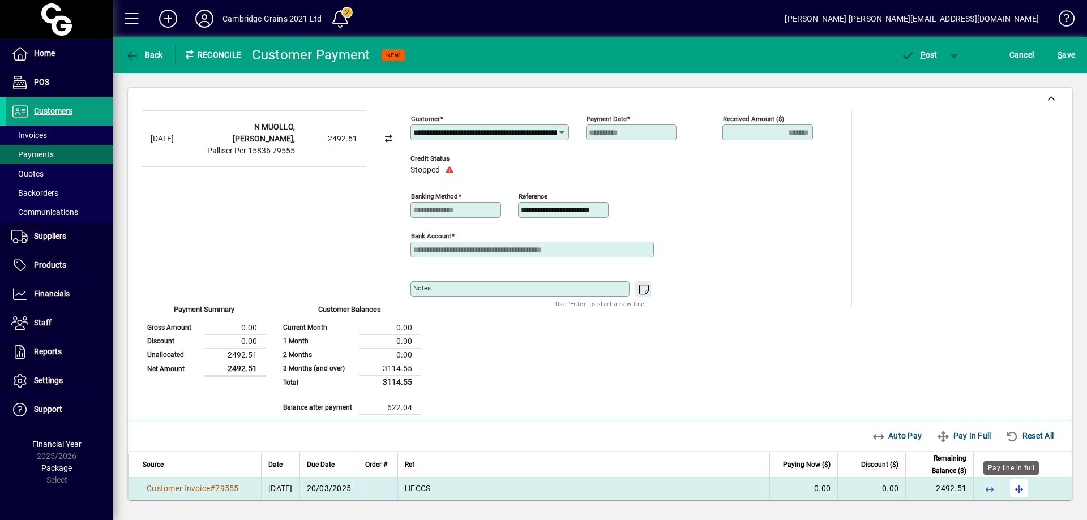
click at [1010, 489] on span "button" at bounding box center [1019, 488] width 27 height 27
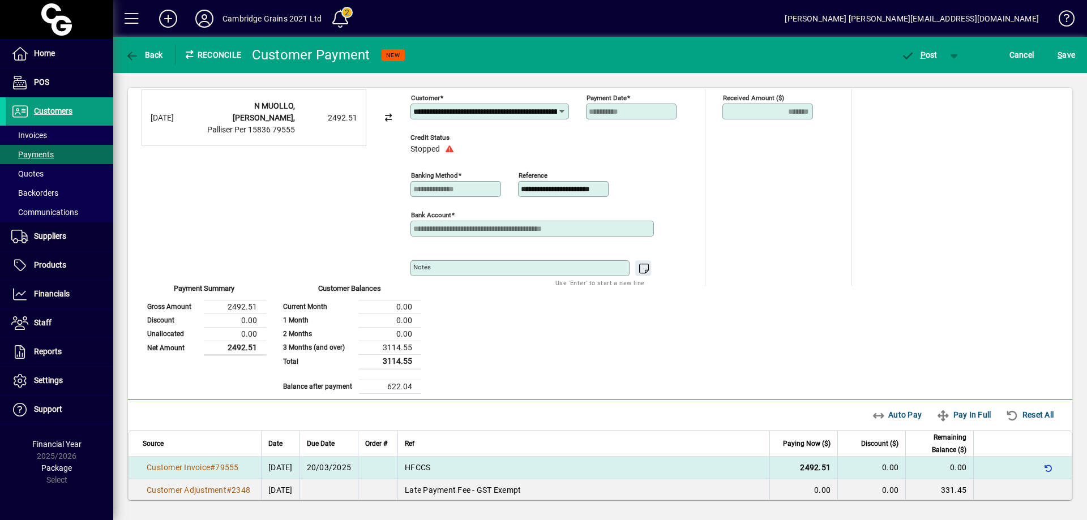
scroll to position [55, 0]
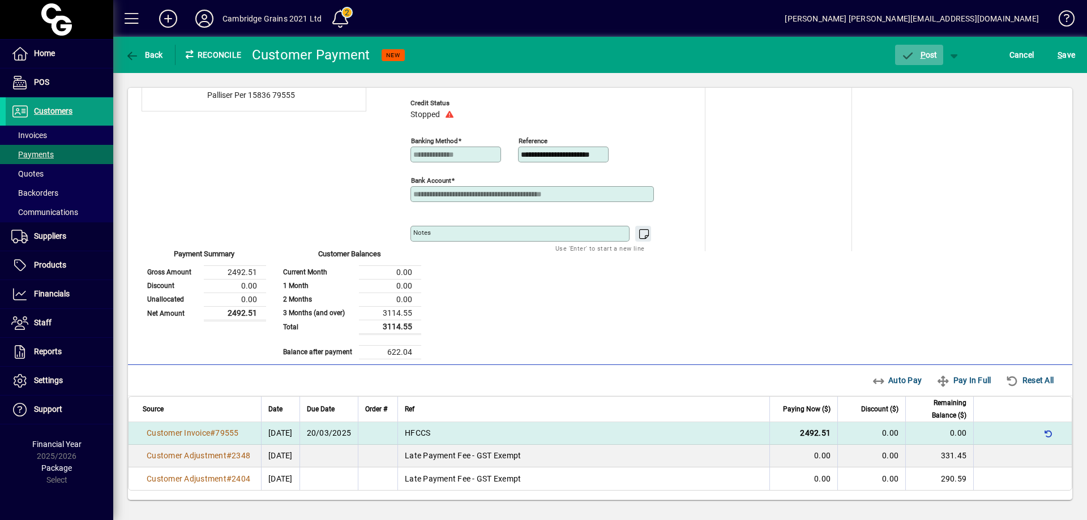
click at [931, 52] on span "P ost" at bounding box center [919, 54] width 37 height 9
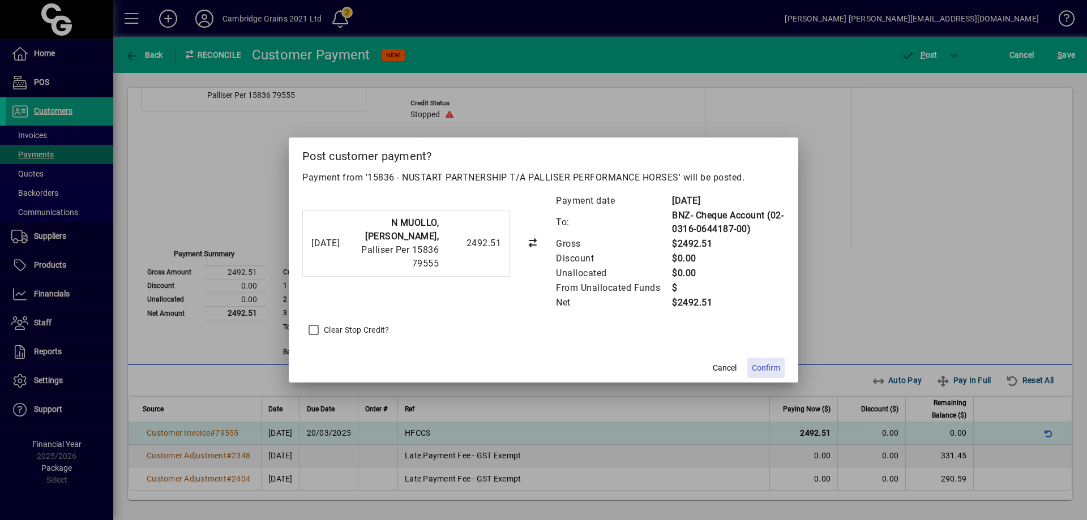
click at [770, 370] on span "Confirm" at bounding box center [766, 368] width 28 height 12
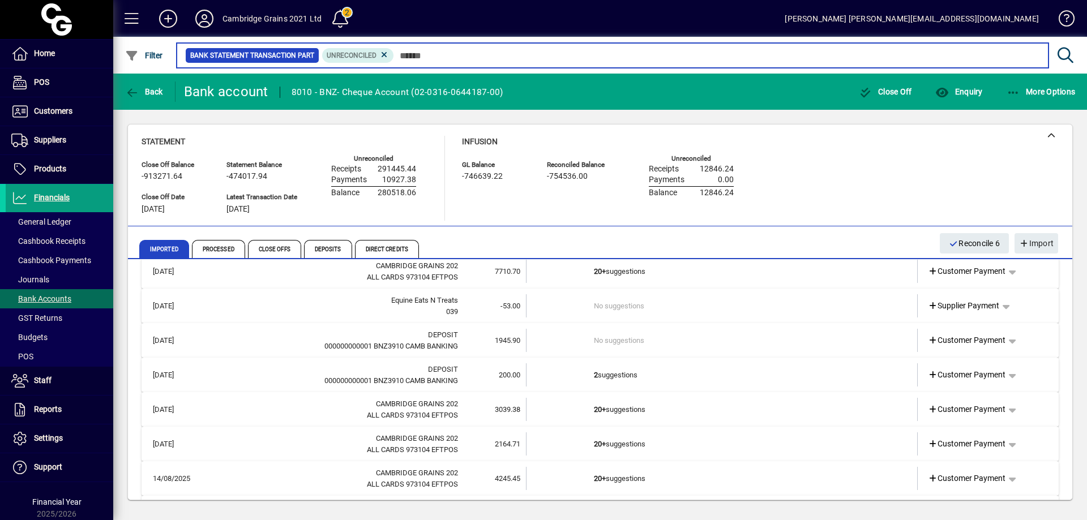
scroll to position [2152, 0]
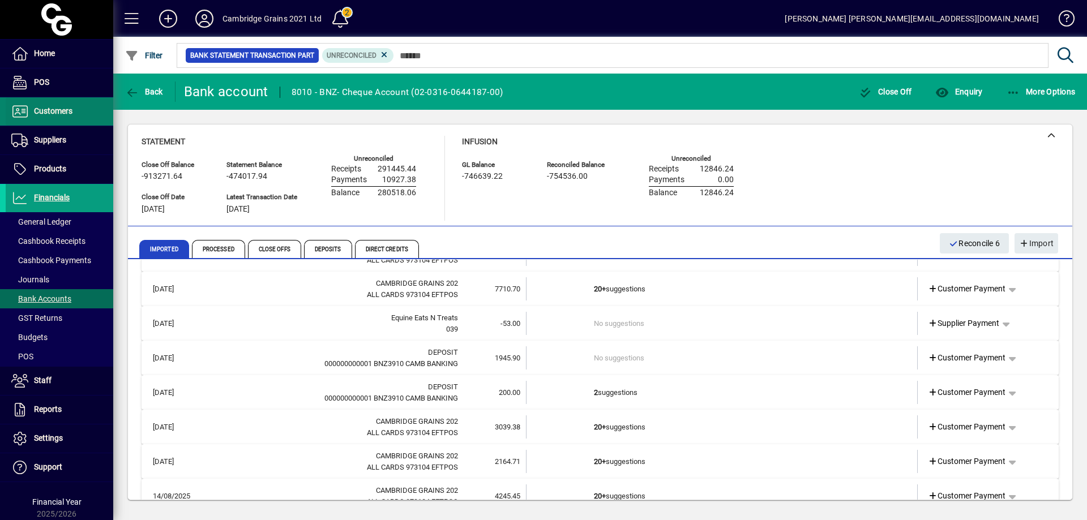
click at [57, 103] on span at bounding box center [60, 111] width 108 height 27
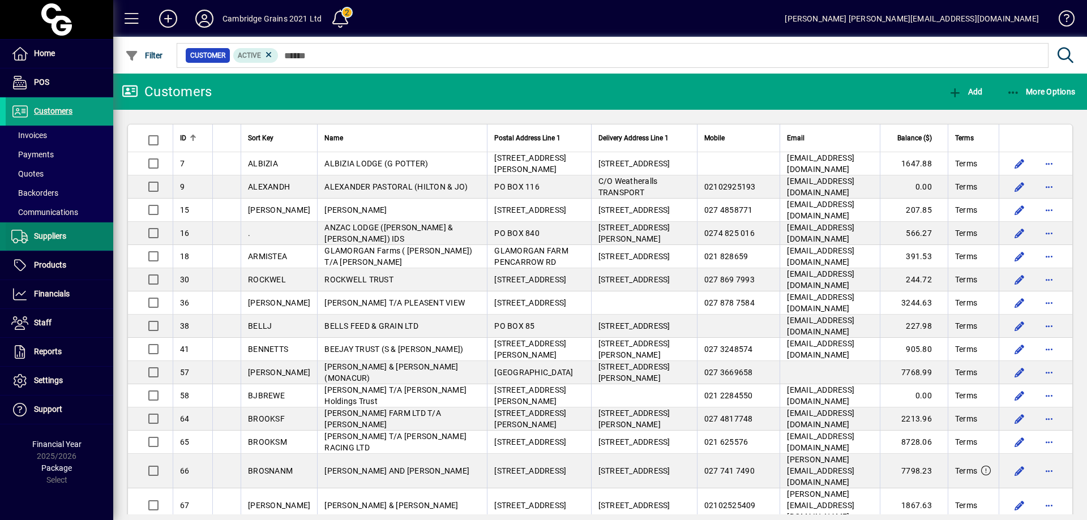
click at [57, 236] on span "Suppliers" at bounding box center [50, 236] width 32 height 9
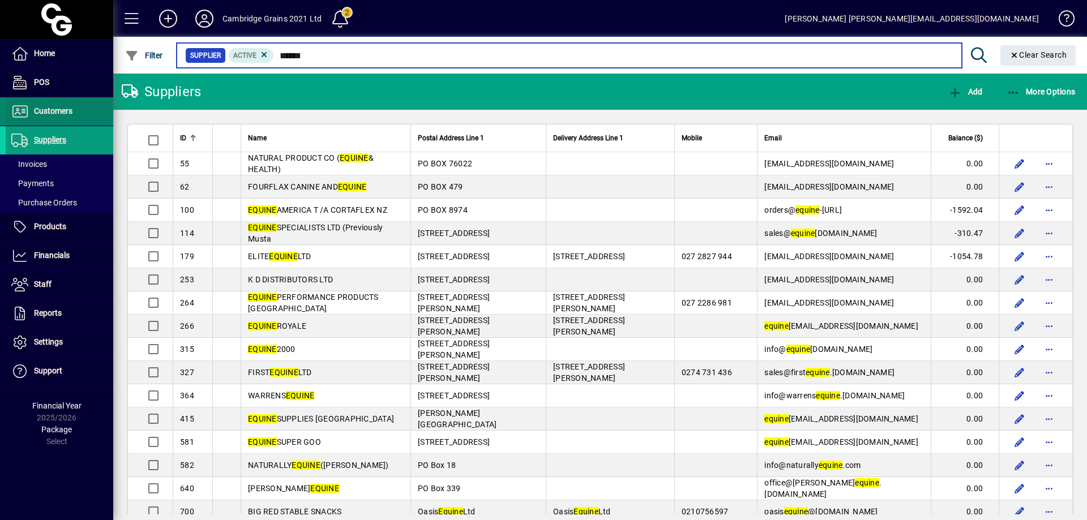
type input "******"
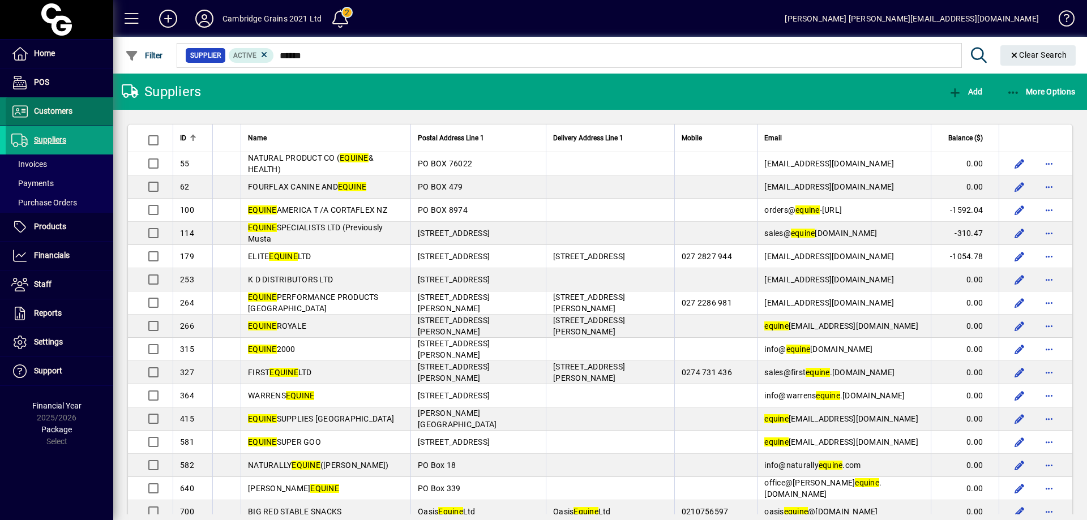
click at [66, 115] on span "Customers" at bounding box center [53, 110] width 39 height 9
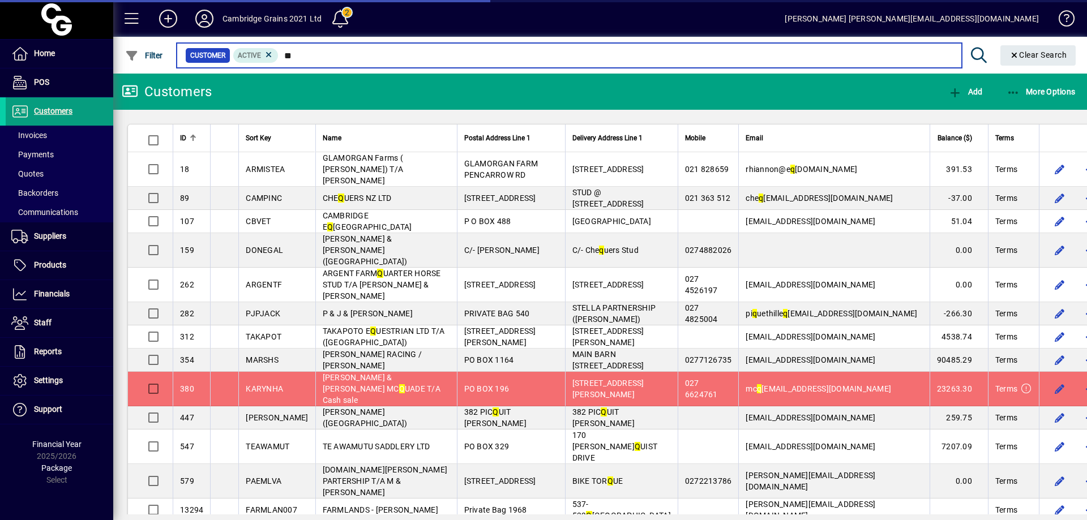
type input "*"
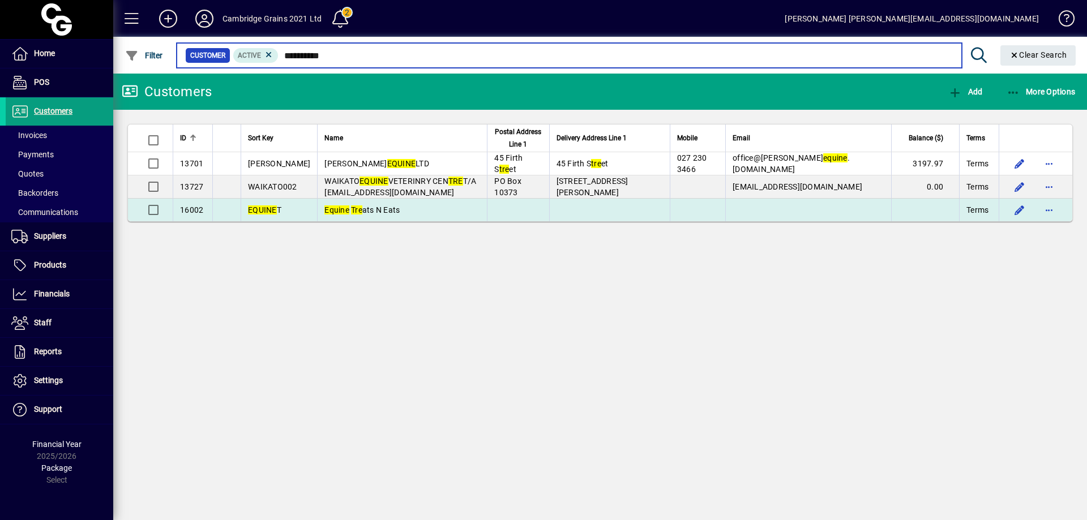
type input "**********"
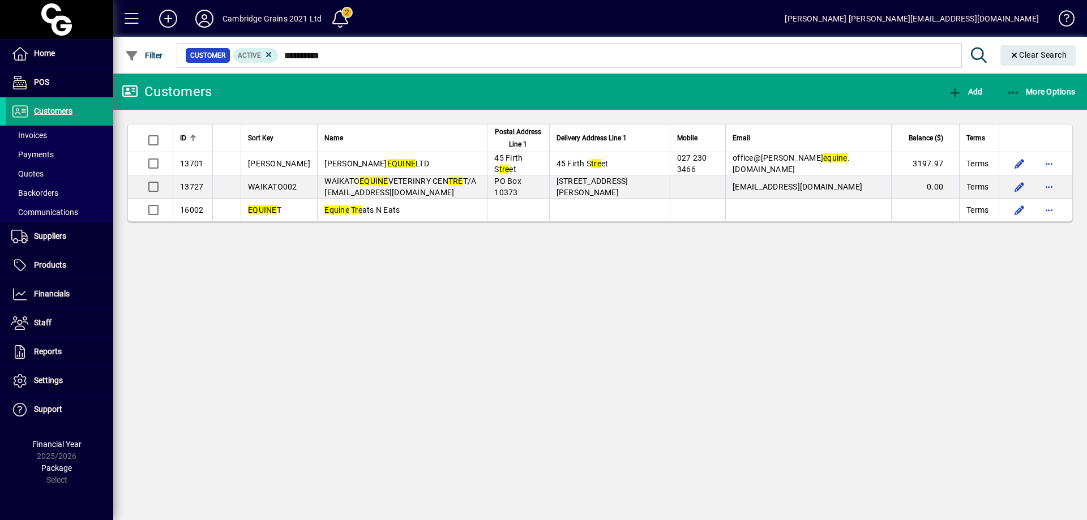
click at [279, 203] on td "EQUINE T" at bounding box center [279, 210] width 76 height 23
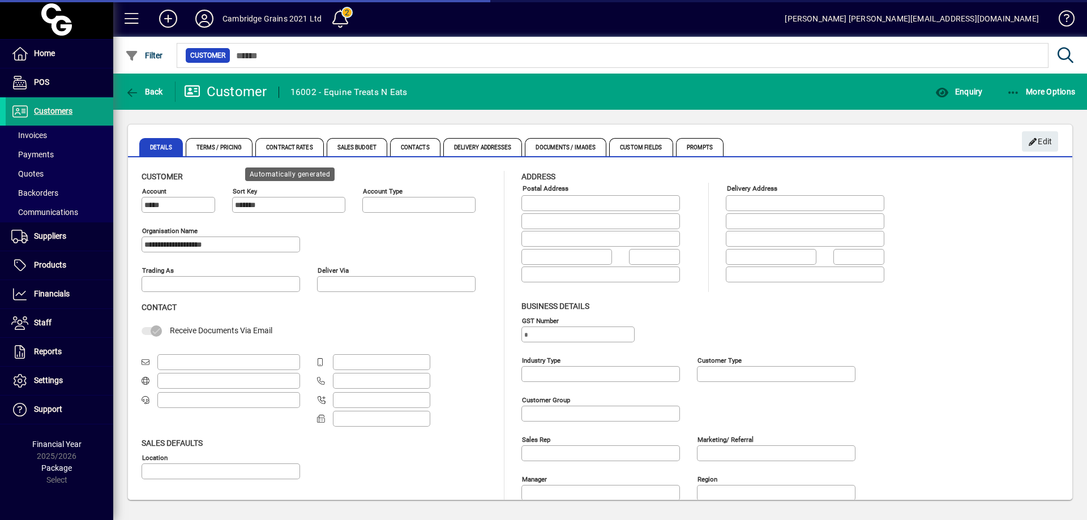
type input "**********"
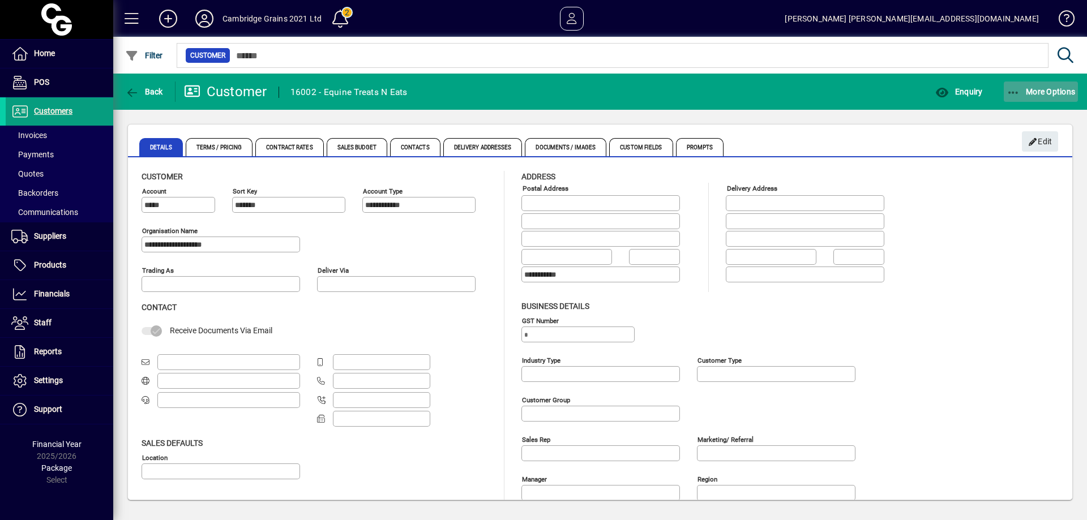
click at [1008, 84] on span "button" at bounding box center [1041, 91] width 75 height 27
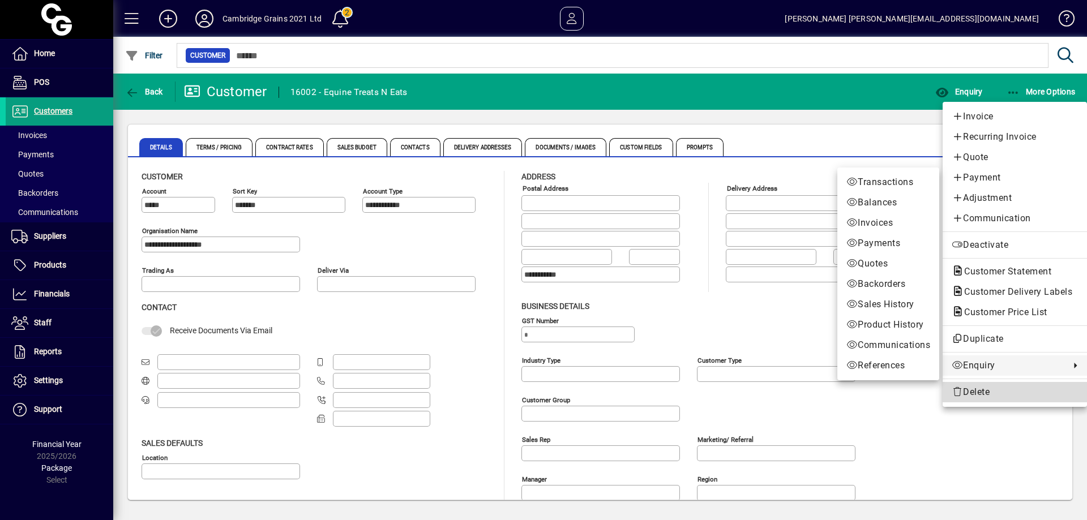
click at [974, 390] on span "Delete" at bounding box center [1015, 393] width 126 height 14
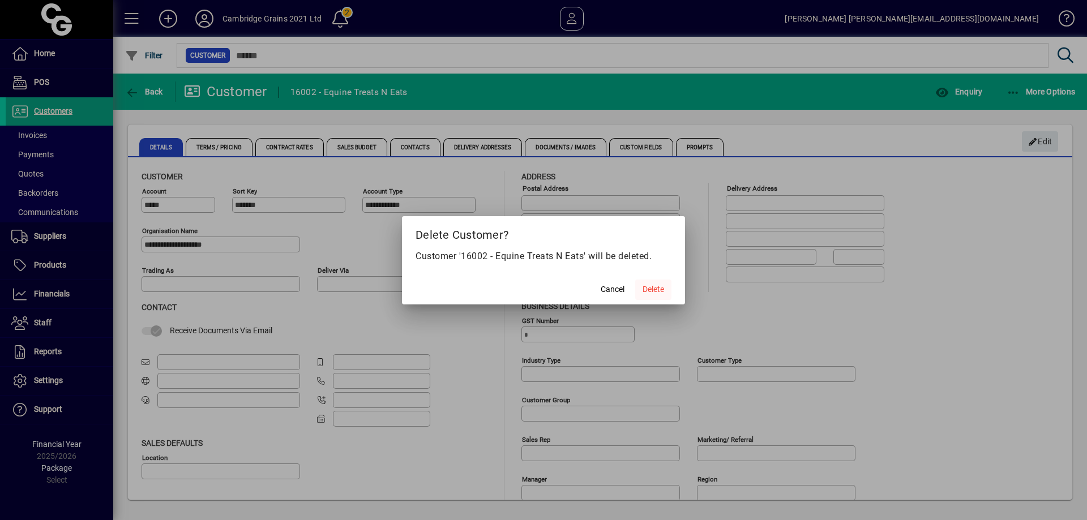
click at [655, 289] on span "Delete" at bounding box center [654, 290] width 22 height 12
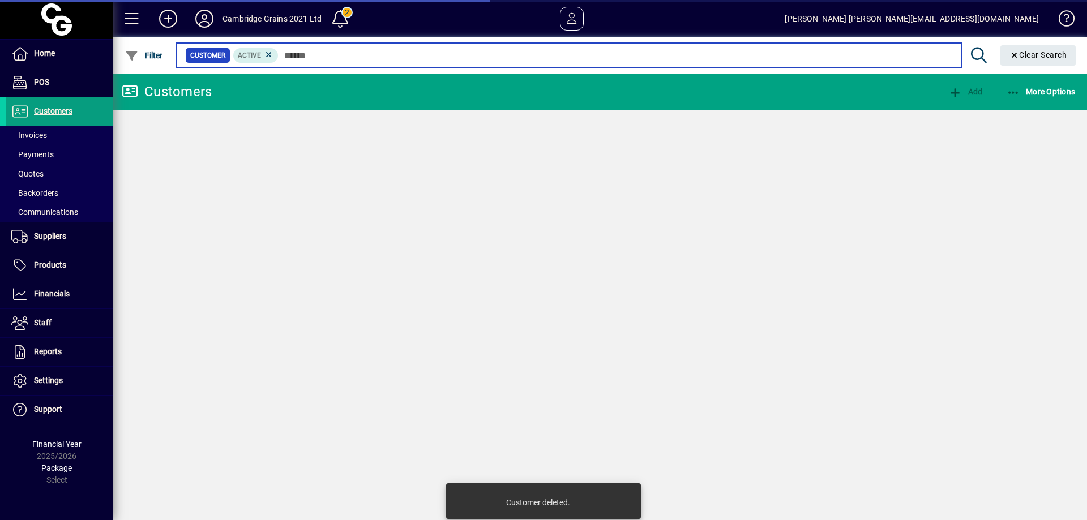
type input "**********"
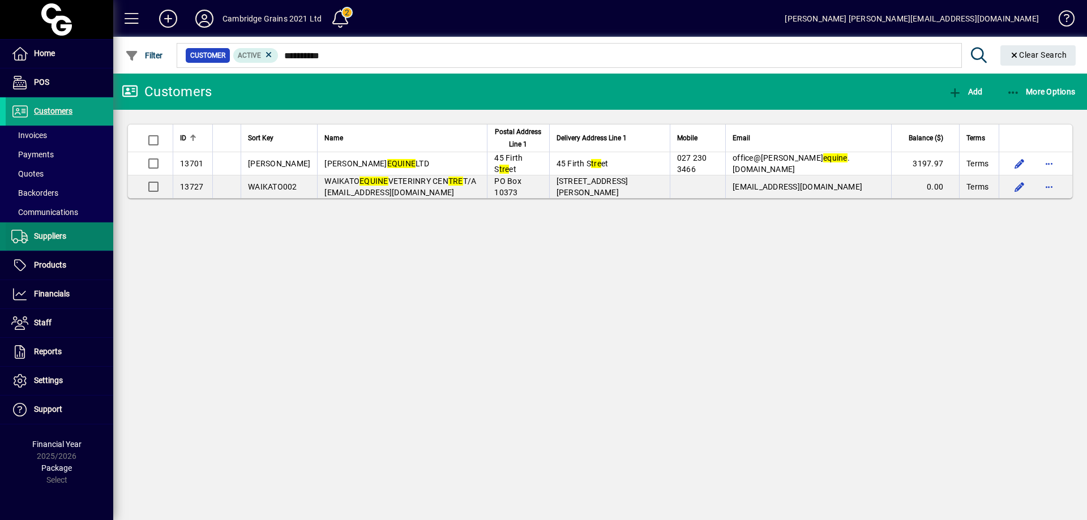
click at [61, 238] on span "Suppliers" at bounding box center [50, 236] width 32 height 9
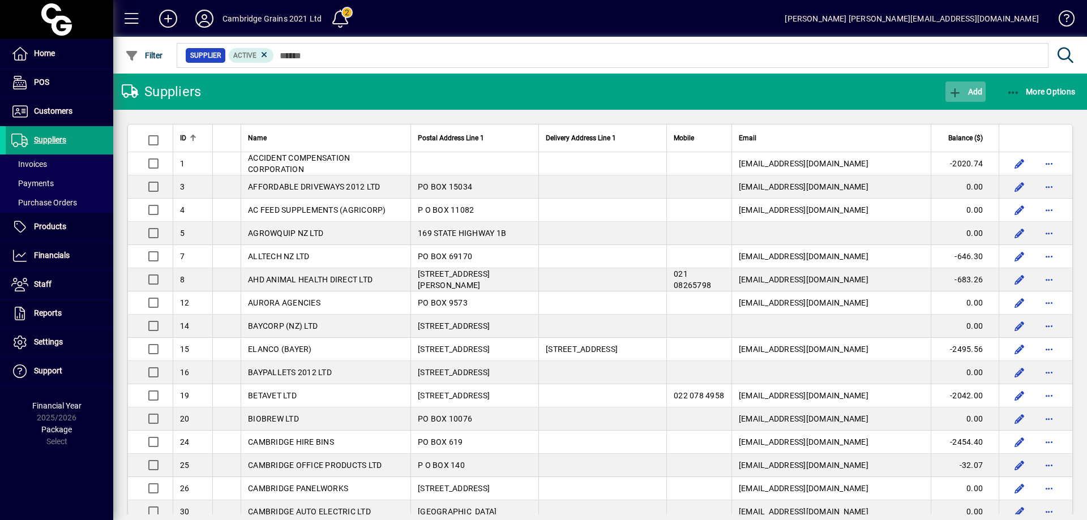
click at [984, 91] on span "button" at bounding box center [966, 91] width 40 height 27
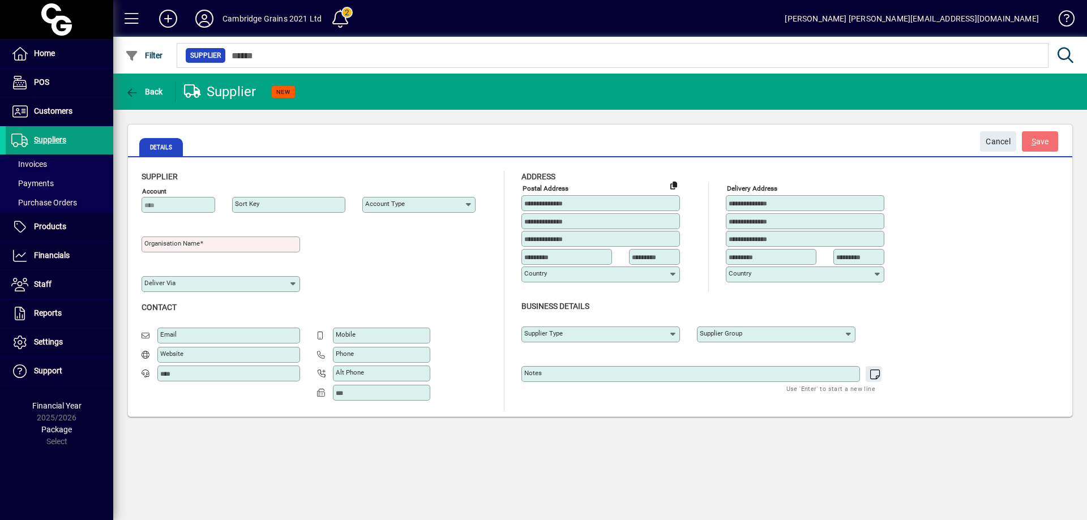
type input "**********"
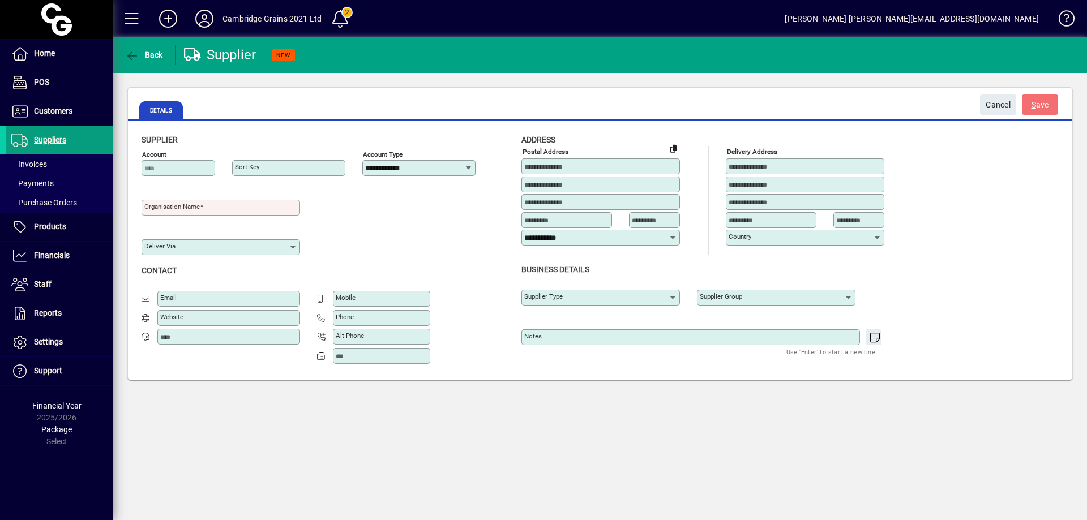
click at [181, 207] on mat-label "Organisation name" at bounding box center [171, 207] width 55 height 8
click at [181, 207] on input "Organisation name" at bounding box center [221, 207] width 155 height 9
type input "**********"
click at [1040, 105] on span "S ave" at bounding box center [1041, 105] width 18 height 19
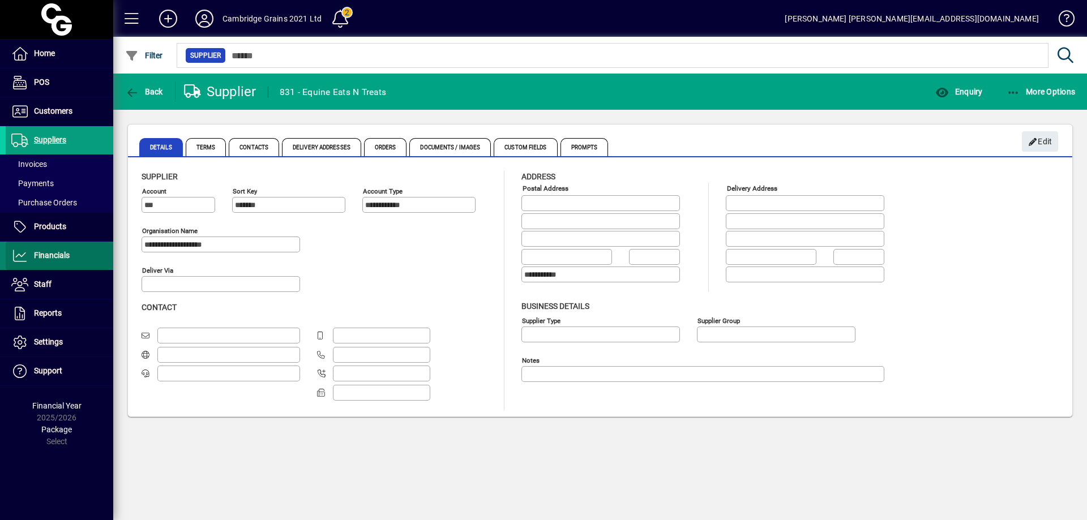
click at [65, 250] on span "Financials" at bounding box center [38, 256] width 64 height 14
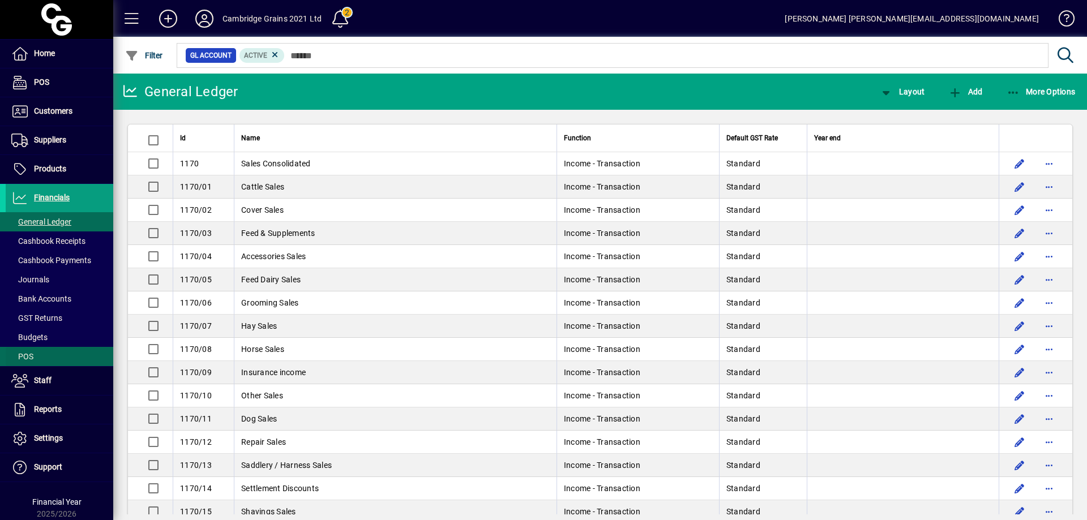
drag, startPoint x: 66, startPoint y: 356, endPoint x: 78, endPoint y: 348, distance: 13.8
click at [66, 356] on span at bounding box center [60, 356] width 108 height 27
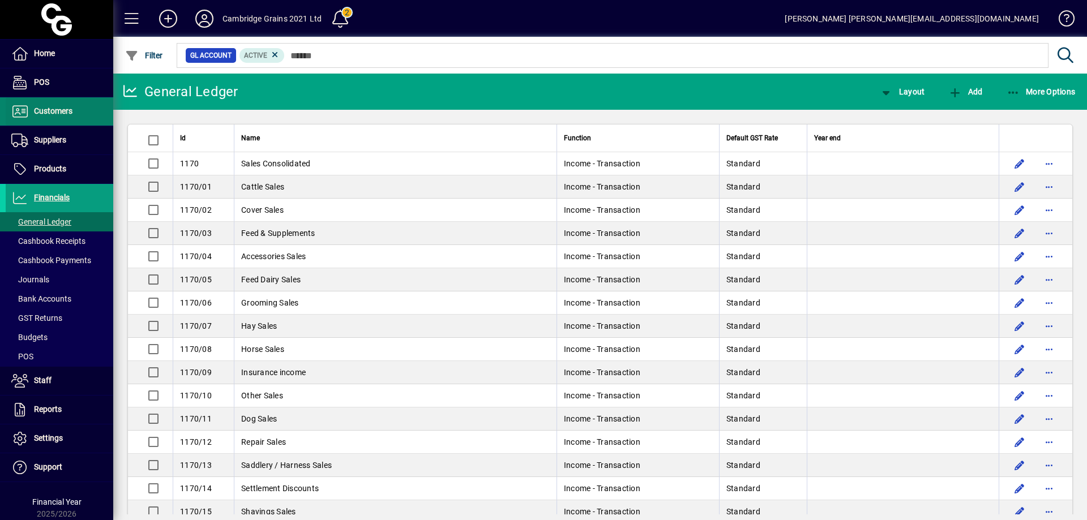
click at [55, 110] on span "Customers" at bounding box center [53, 110] width 39 height 9
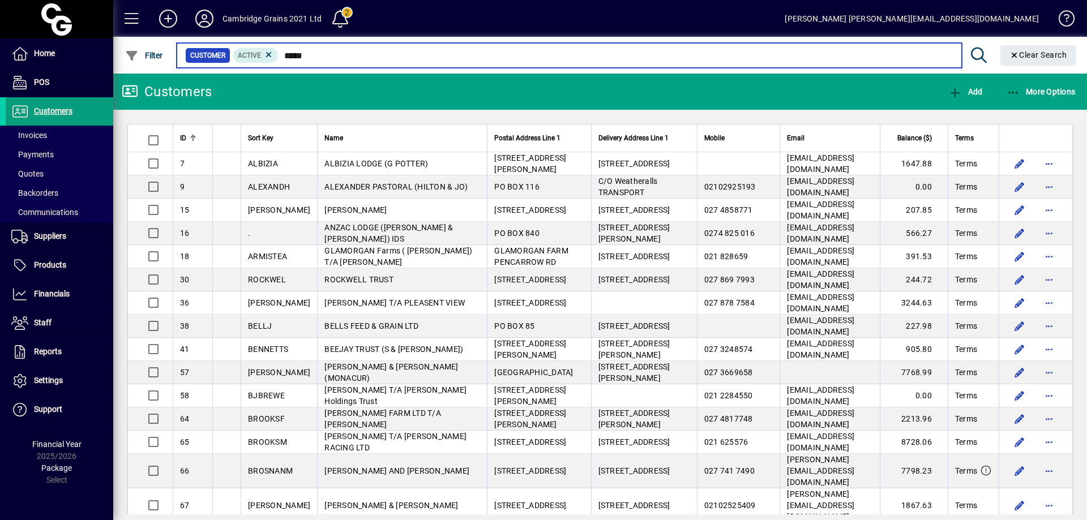
type input "******"
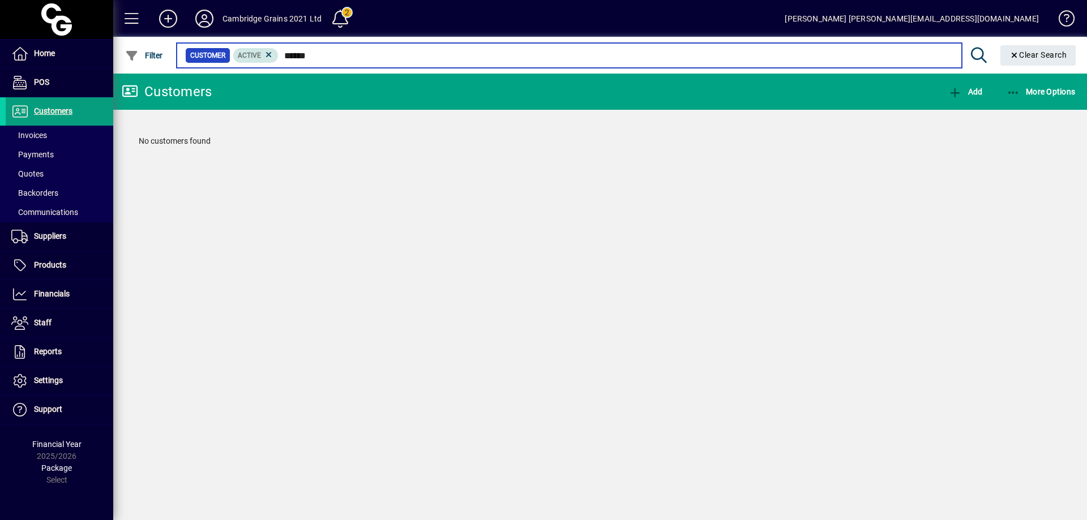
drag, startPoint x: 326, startPoint y: 58, endPoint x: 277, endPoint y: 58, distance: 48.7
click at [277, 58] on div "Customer Active ******" at bounding box center [569, 56] width 768 height 16
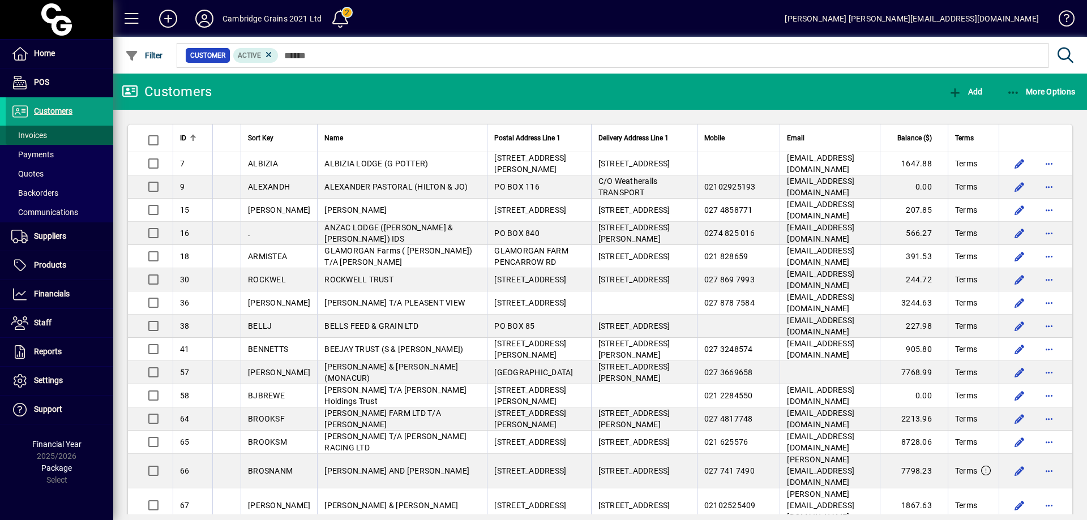
click at [54, 132] on span at bounding box center [60, 135] width 108 height 27
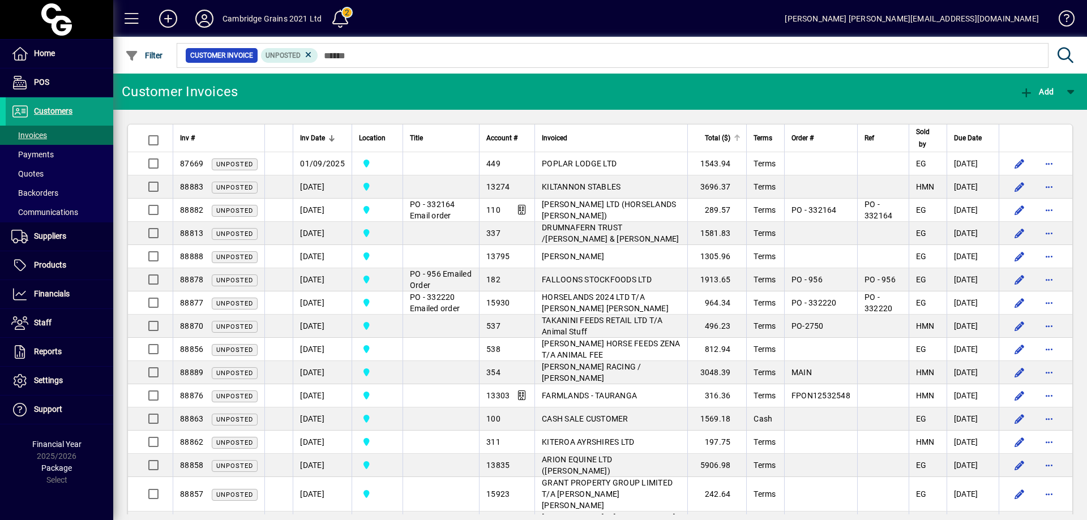
click at [705, 138] on span "Total ($)" at bounding box center [717, 138] width 25 height 12
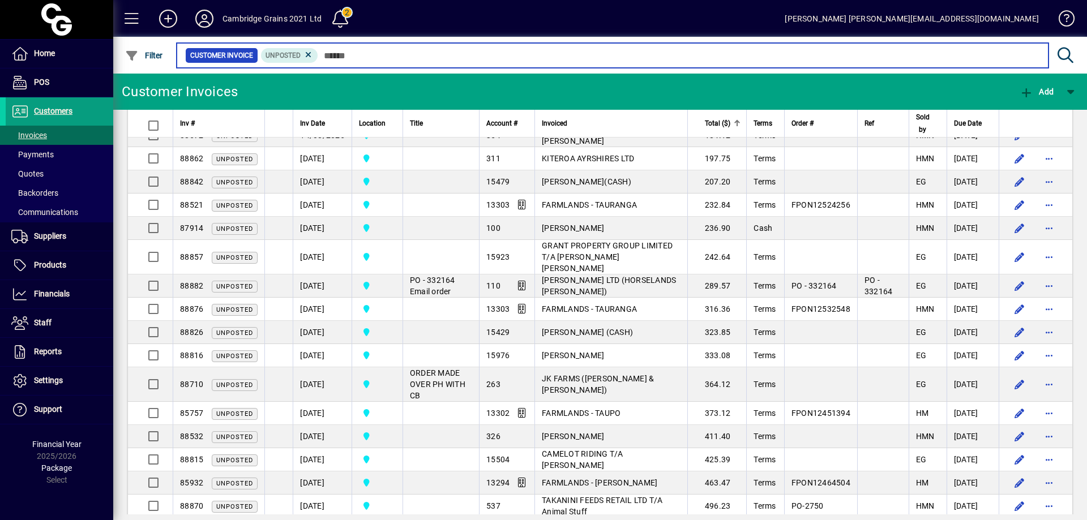
scroll to position [113, 0]
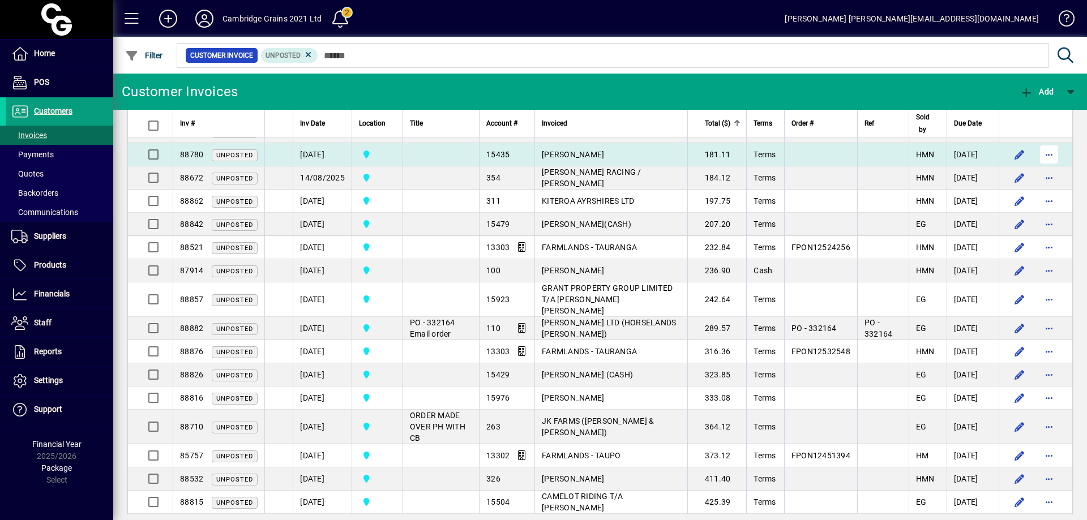
click at [1045, 153] on span "button" at bounding box center [1049, 154] width 27 height 27
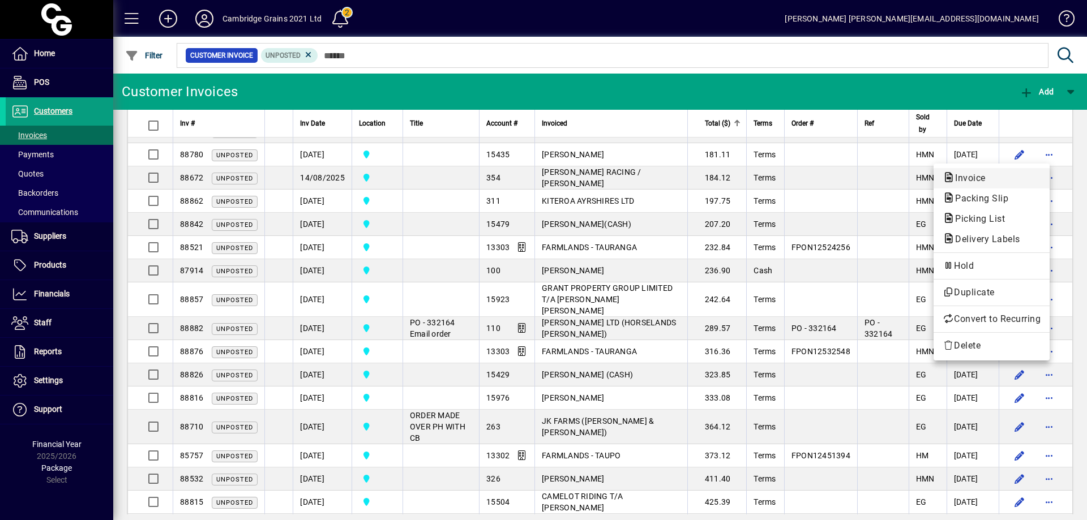
click at [971, 174] on span "Invoice" at bounding box center [967, 178] width 49 height 11
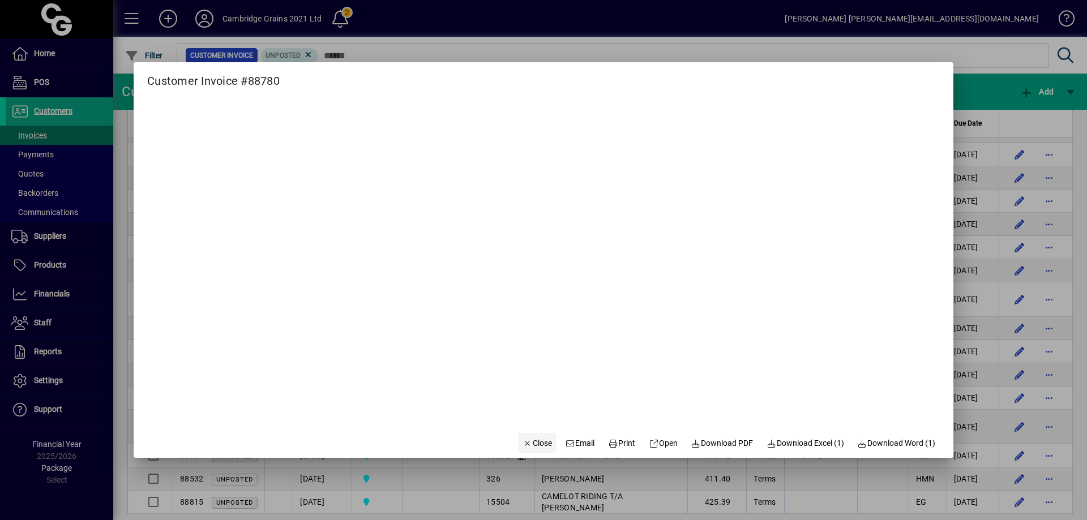
click at [527, 441] on span "Close" at bounding box center [537, 444] width 29 height 12
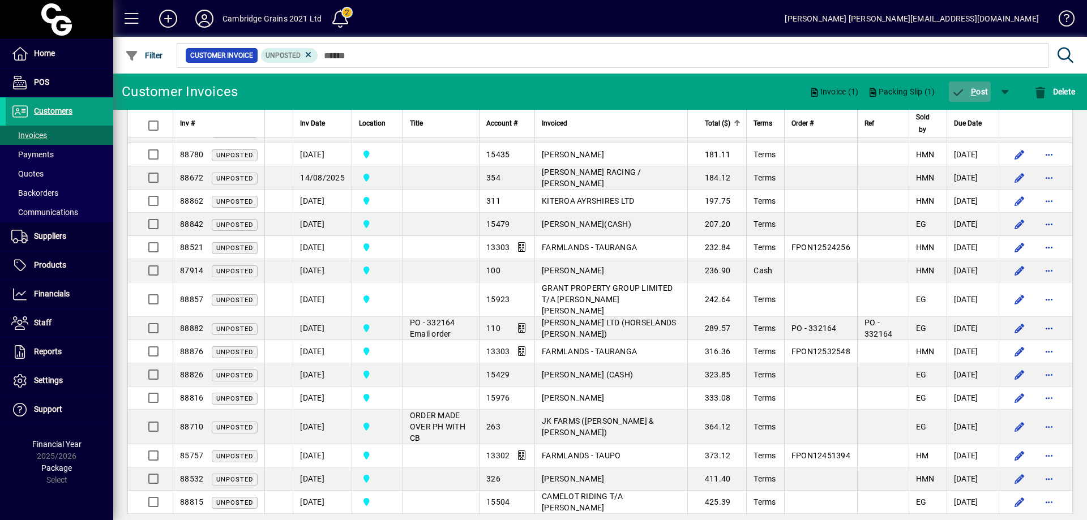
click at [980, 88] on span "P ost" at bounding box center [970, 91] width 37 height 9
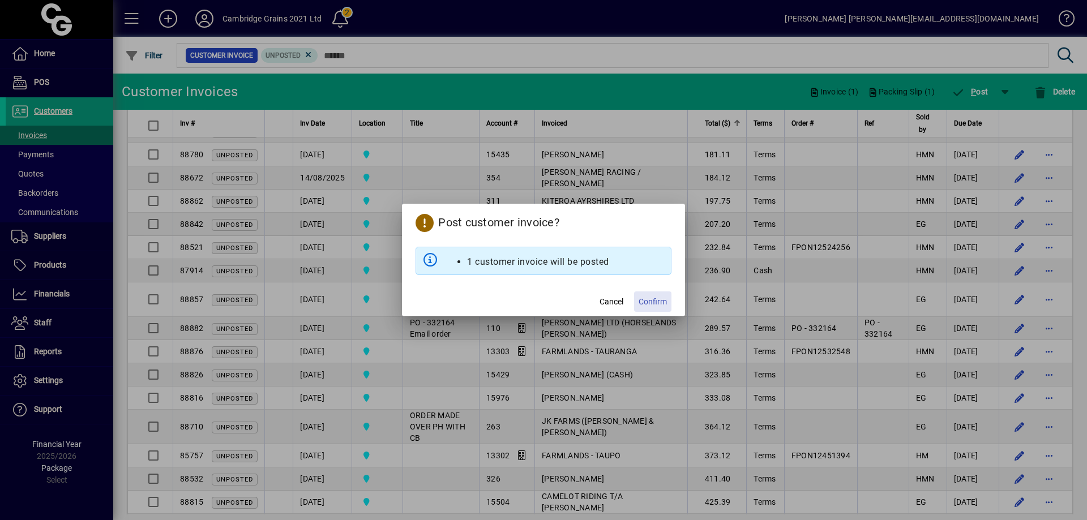
click at [652, 297] on span "Confirm" at bounding box center [653, 302] width 28 height 12
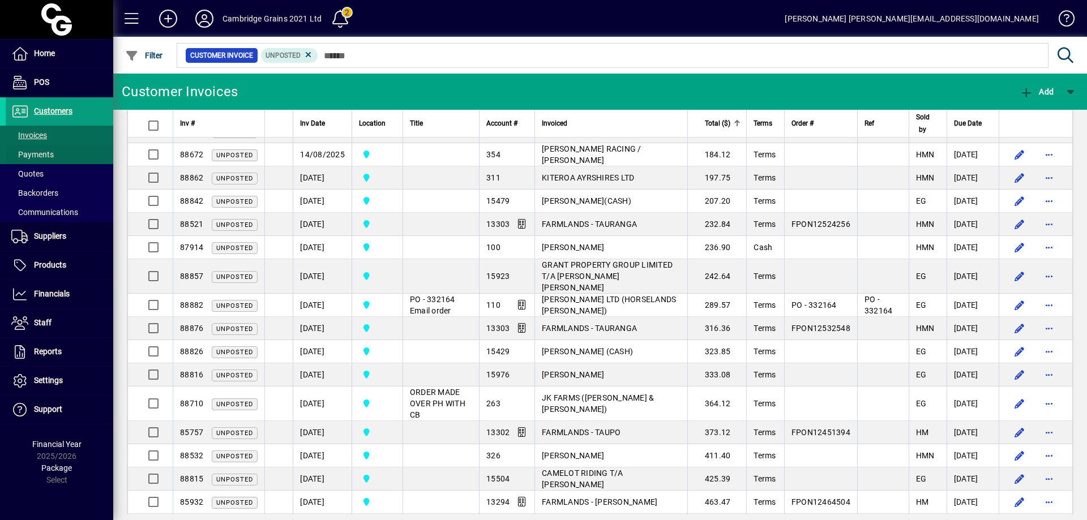
click at [53, 156] on span "Payments" at bounding box center [30, 155] width 48 height 12
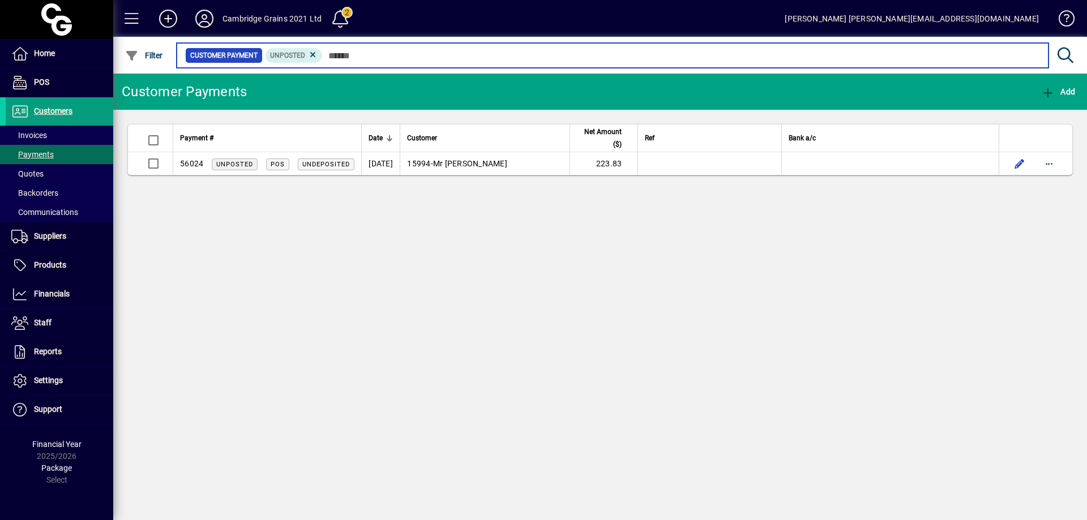
click at [361, 57] on input "text" at bounding box center [681, 56] width 717 height 16
click at [343, 58] on input "text" at bounding box center [681, 56] width 717 height 16
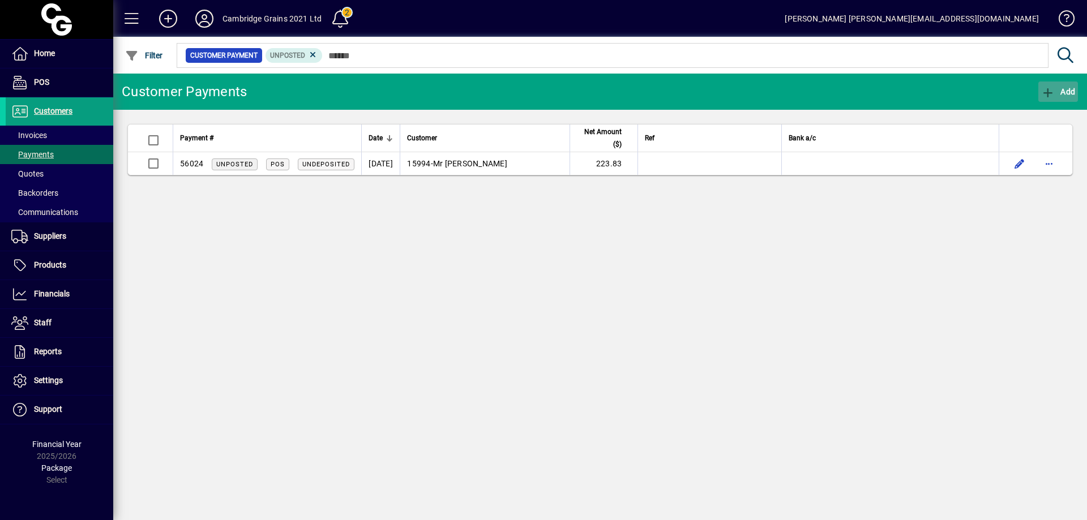
click at [1075, 85] on span "button" at bounding box center [1058, 91] width 40 height 27
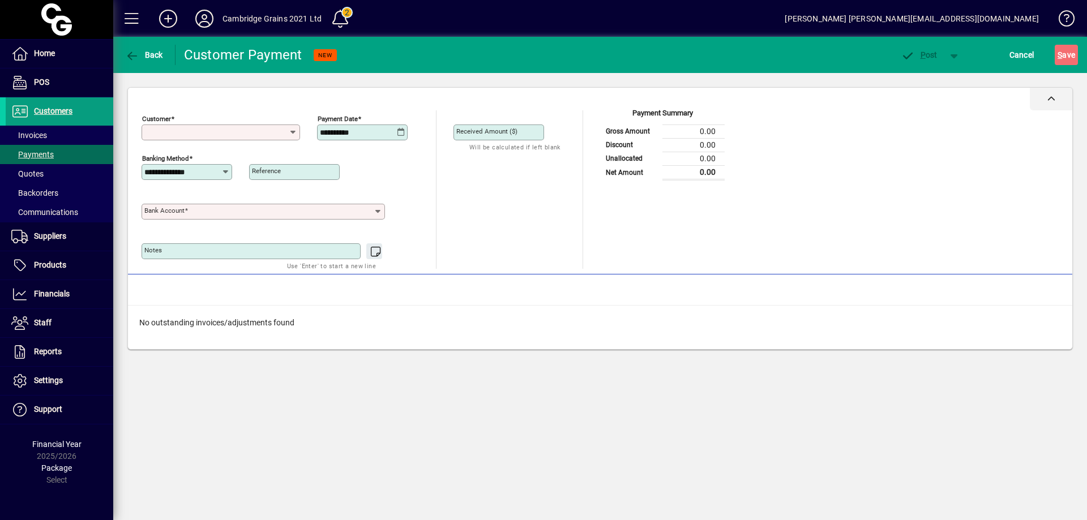
type input "**********"
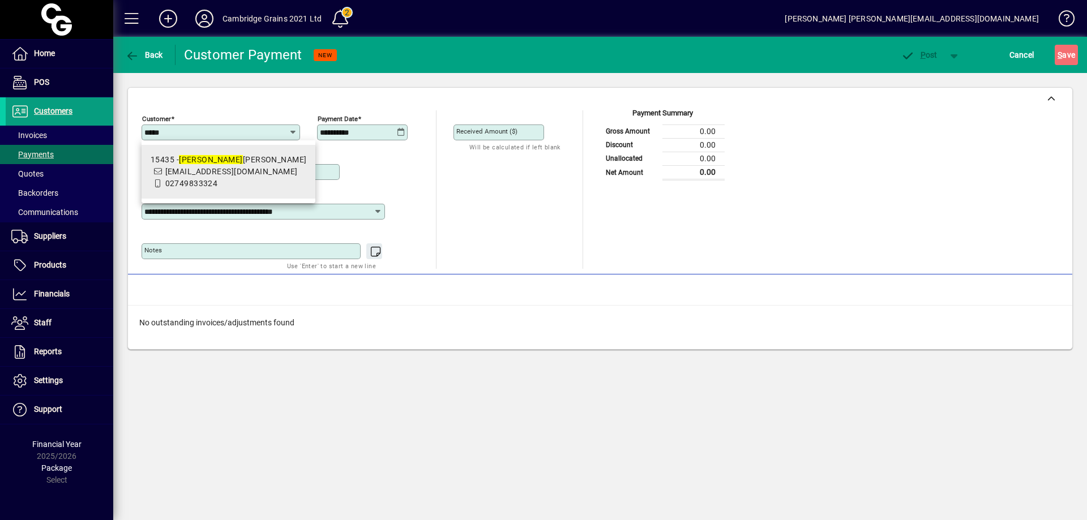
click at [178, 176] on span "[EMAIL_ADDRESS][DOMAIN_NAME]" at bounding box center [231, 171] width 132 height 9
type input "**********"
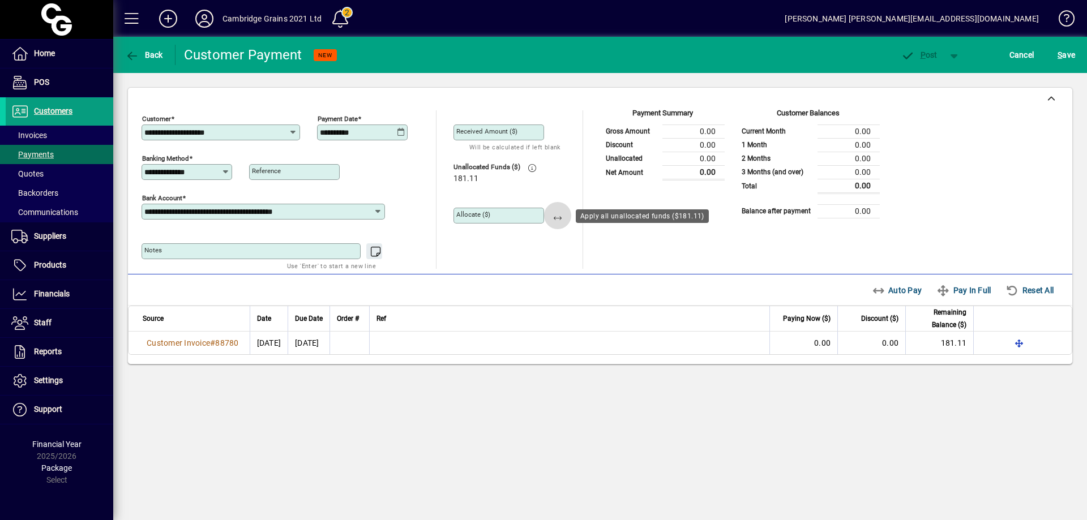
click at [555, 216] on span "button" at bounding box center [557, 215] width 27 height 27
type input "******"
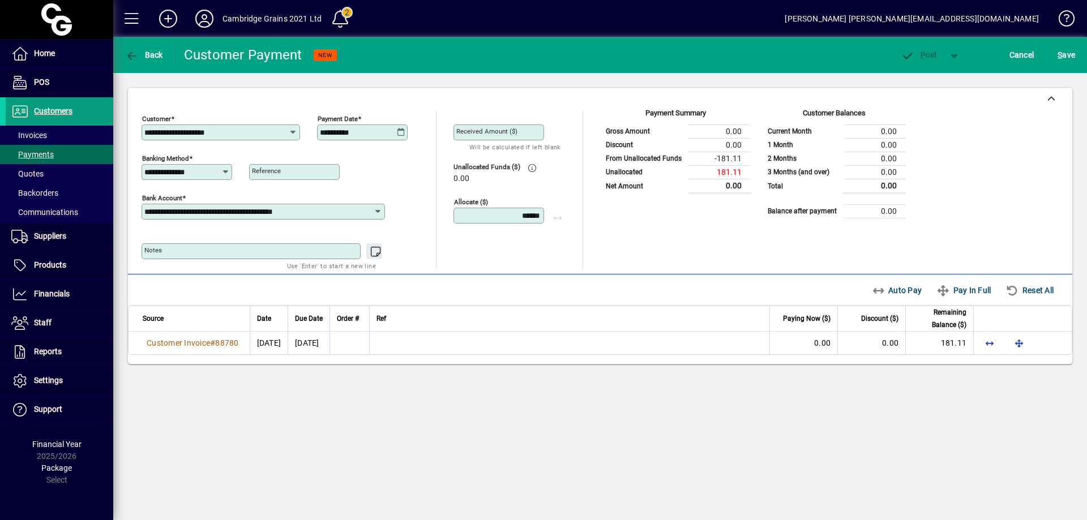
click at [524, 126] on div "Received Amount ($)" at bounding box center [499, 133] width 91 height 16
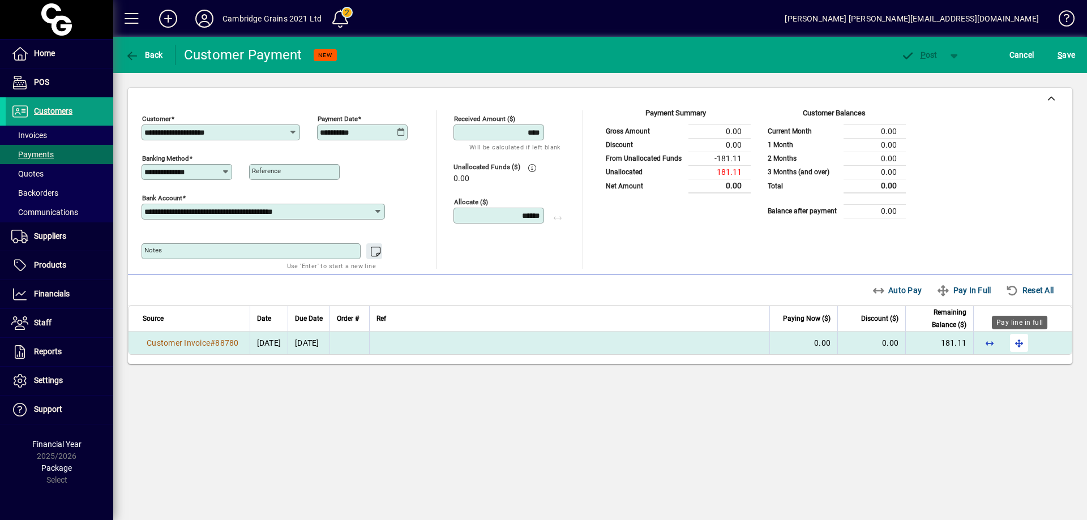
type input "****"
click at [1021, 340] on span "button" at bounding box center [1019, 343] width 27 height 27
click at [927, 50] on span "P ost" at bounding box center [919, 54] width 37 height 9
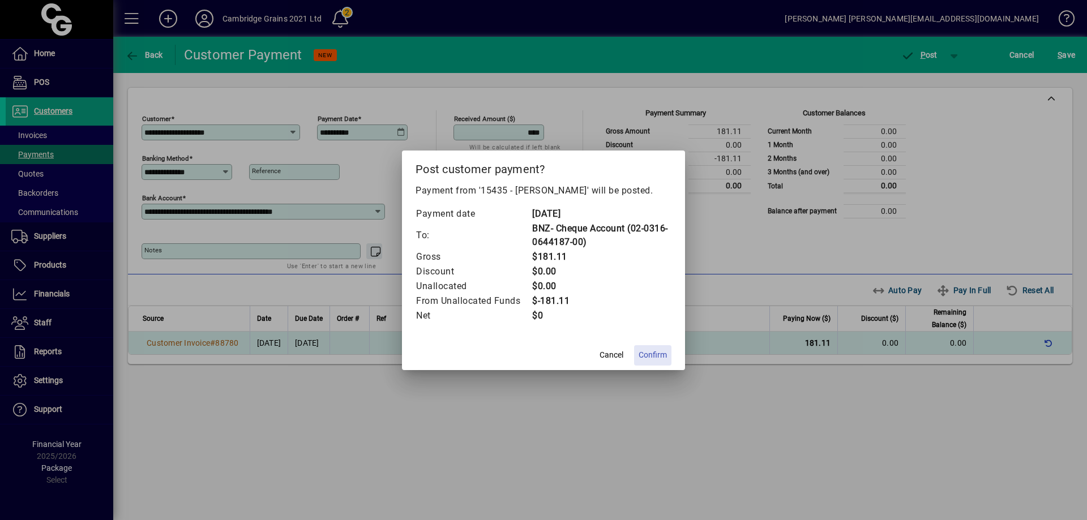
click at [659, 352] on span "Confirm" at bounding box center [653, 355] width 28 height 12
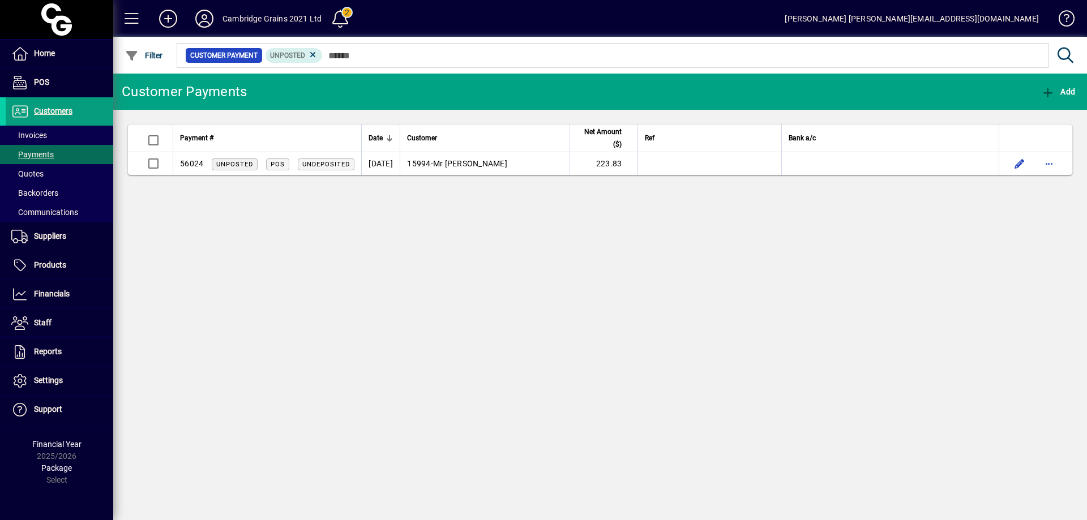
click at [301, 224] on div "Customer Payments Add Payment # Date Customer Net Amount ($) Ref Bank a/c 56024…" at bounding box center [600, 297] width 974 height 447
click at [71, 107] on span "Customers" at bounding box center [53, 110] width 39 height 9
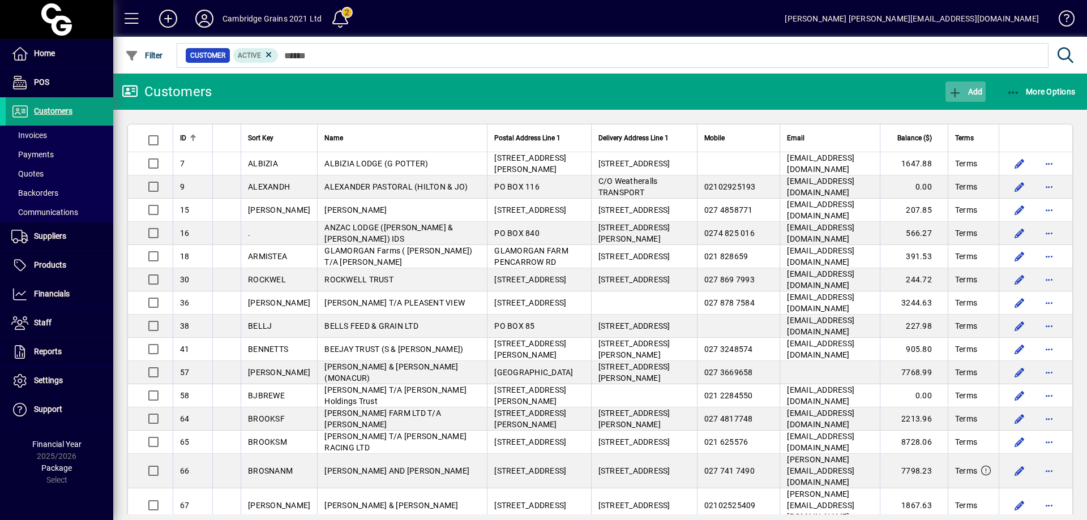
click at [977, 89] on span "Add" at bounding box center [965, 91] width 34 height 9
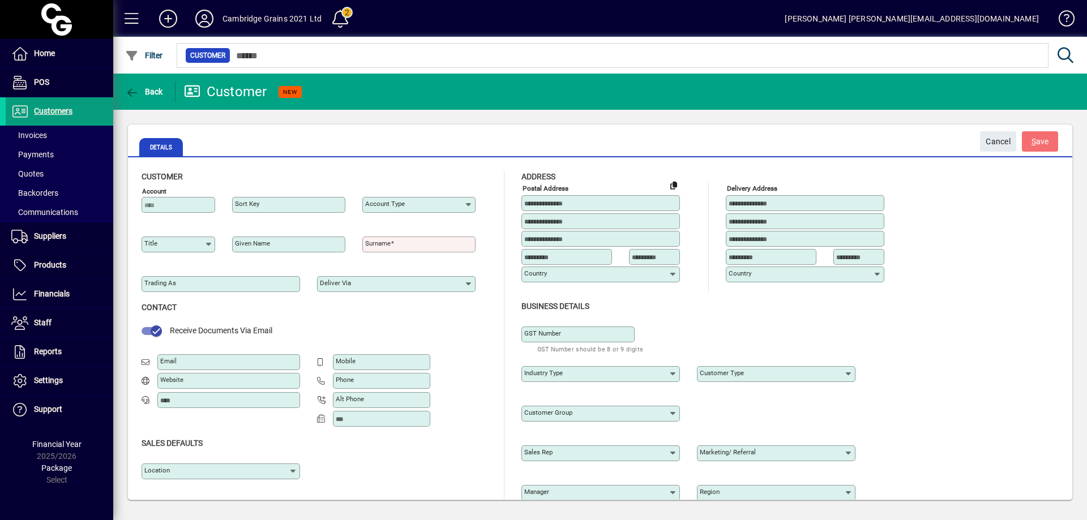
type input "**********"
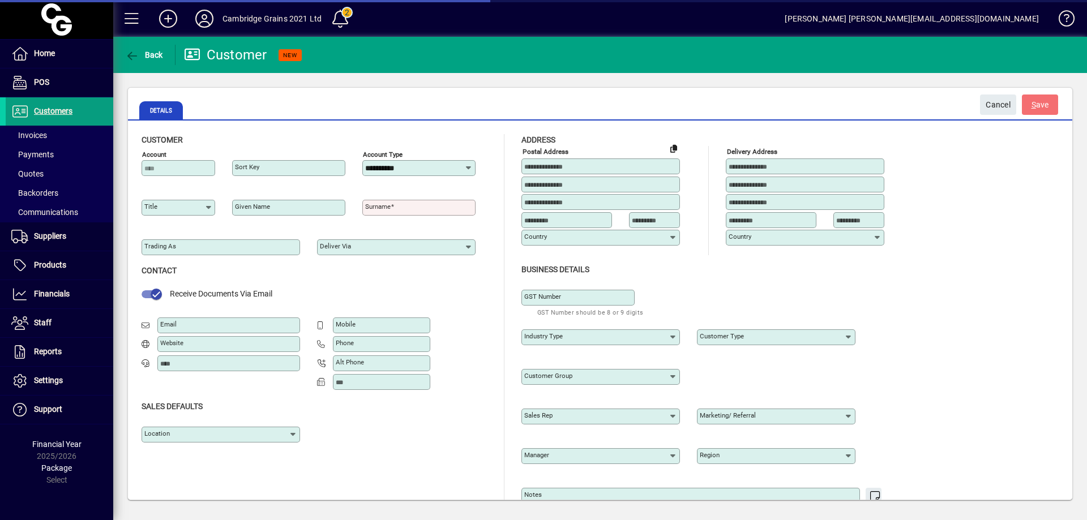
type input "**********"
click at [175, 251] on input "Trading as" at bounding box center [221, 247] width 155 height 9
click at [468, 167] on icon at bounding box center [468, 168] width 9 height 9
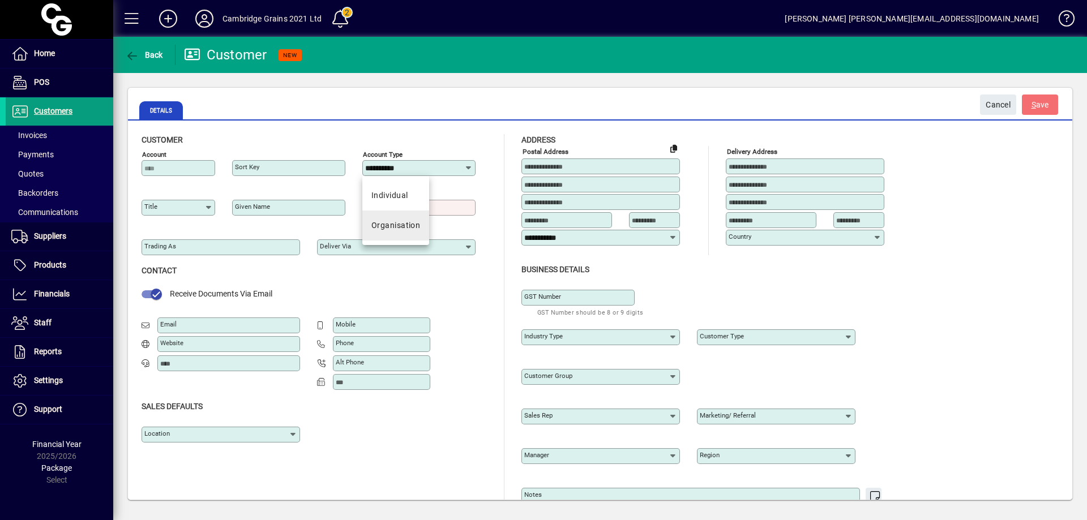
click at [420, 226] on mat-option "Organisation" at bounding box center [395, 226] width 67 height 30
type input "**********"
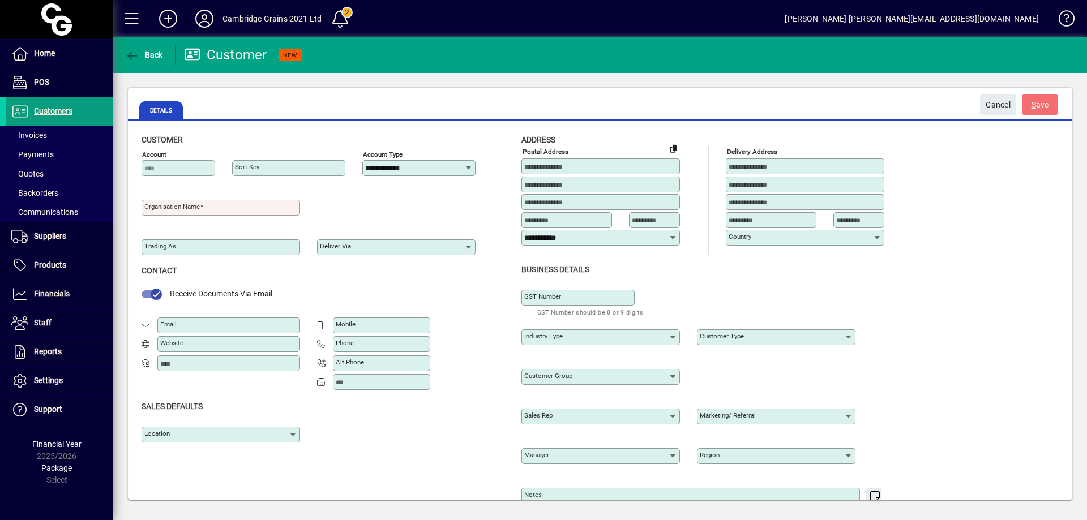
click at [155, 207] on mat-label "Organisation name" at bounding box center [171, 207] width 55 height 8
click at [155, 207] on input "Organisation name" at bounding box center [221, 207] width 155 height 9
type input "**********"
click at [1037, 108] on span "S ave" at bounding box center [1041, 105] width 18 height 19
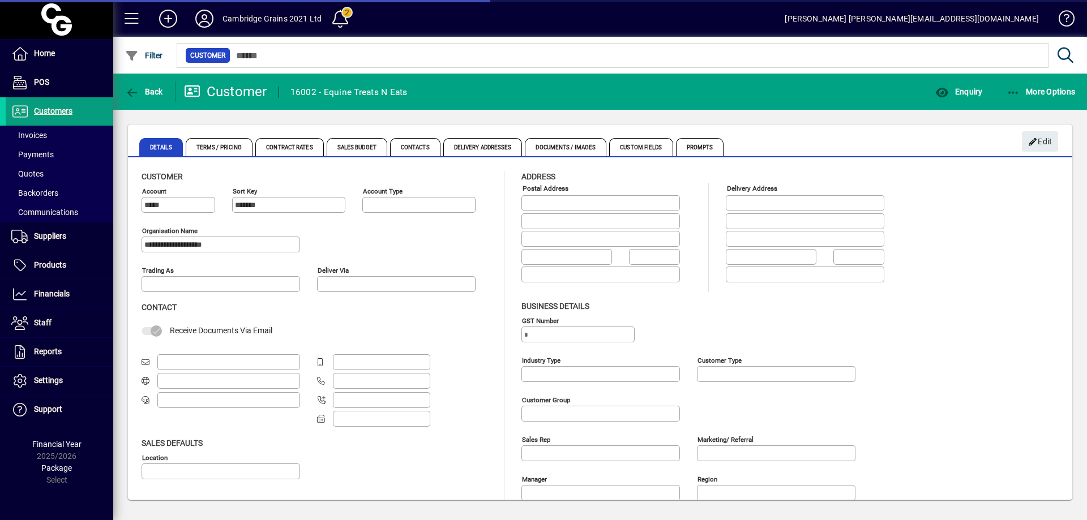
type input "**********"
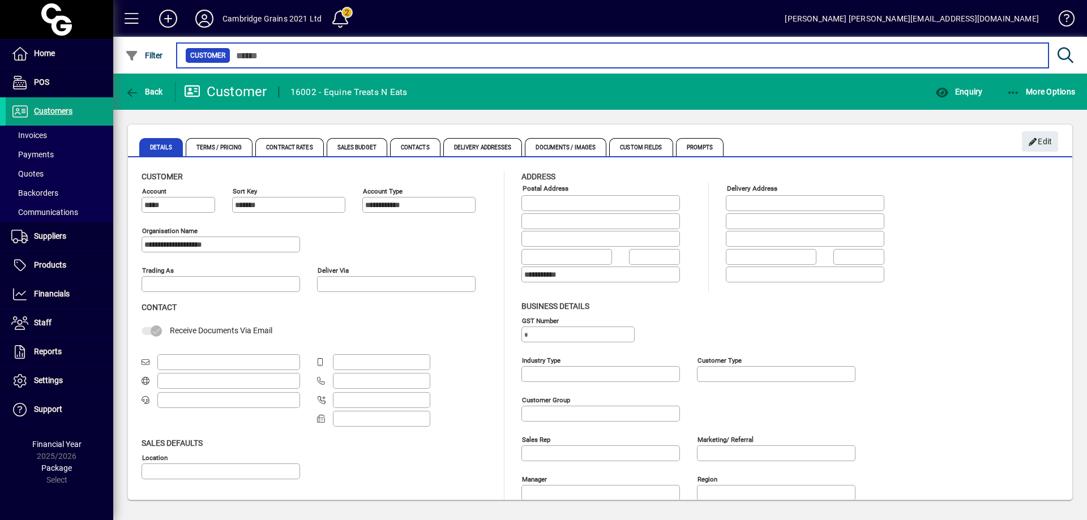
click at [273, 53] on input "text" at bounding box center [634, 56] width 809 height 16
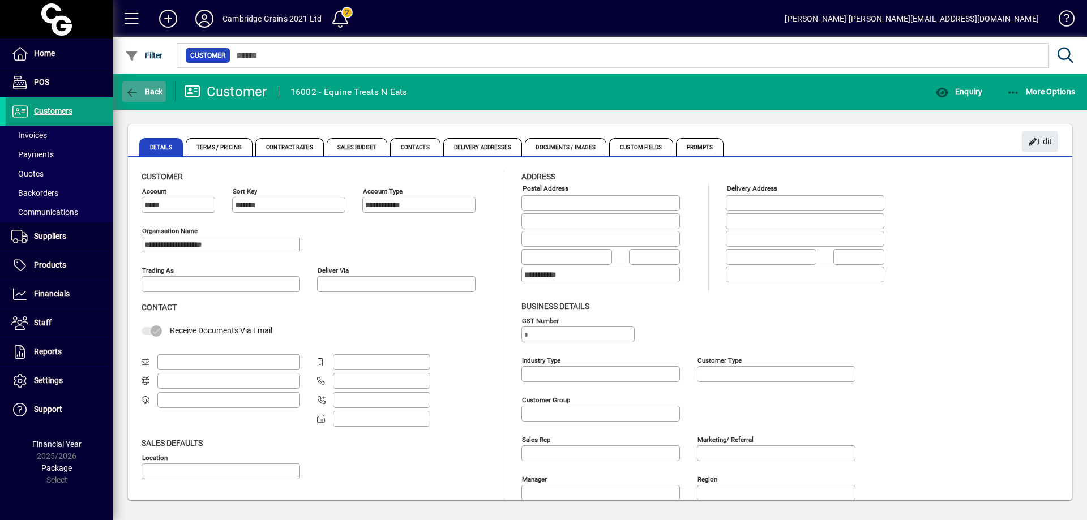
click at [129, 85] on span "button" at bounding box center [144, 91] width 44 height 27
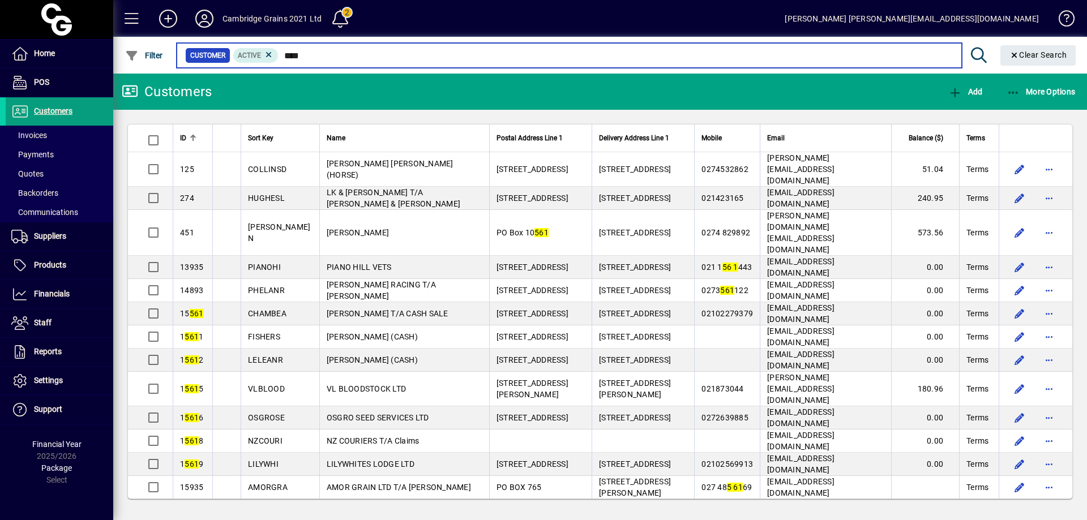
type input "*****"
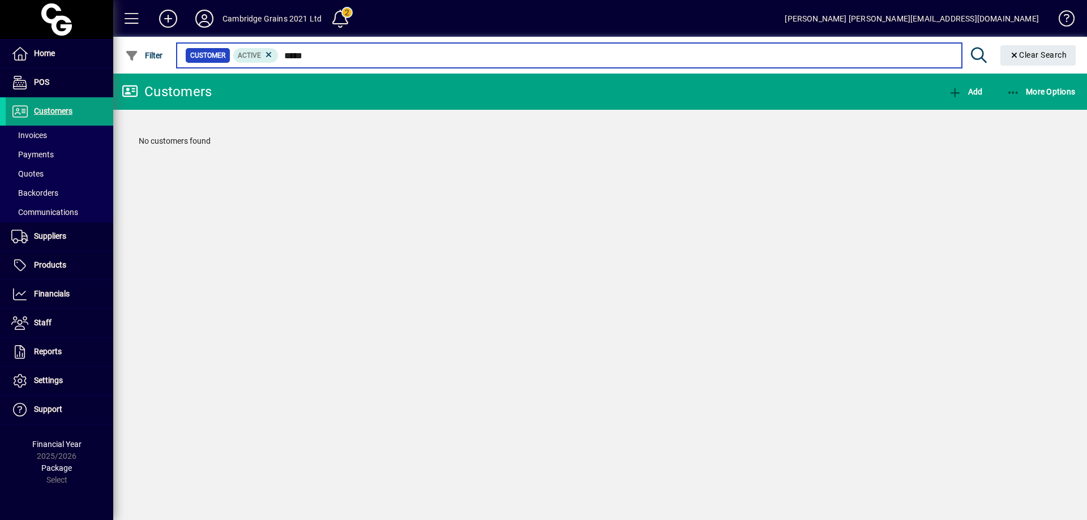
drag, startPoint x: 327, startPoint y: 56, endPoint x: 280, endPoint y: 56, distance: 47.0
click at [280, 56] on input "*****" at bounding box center [616, 56] width 674 height 16
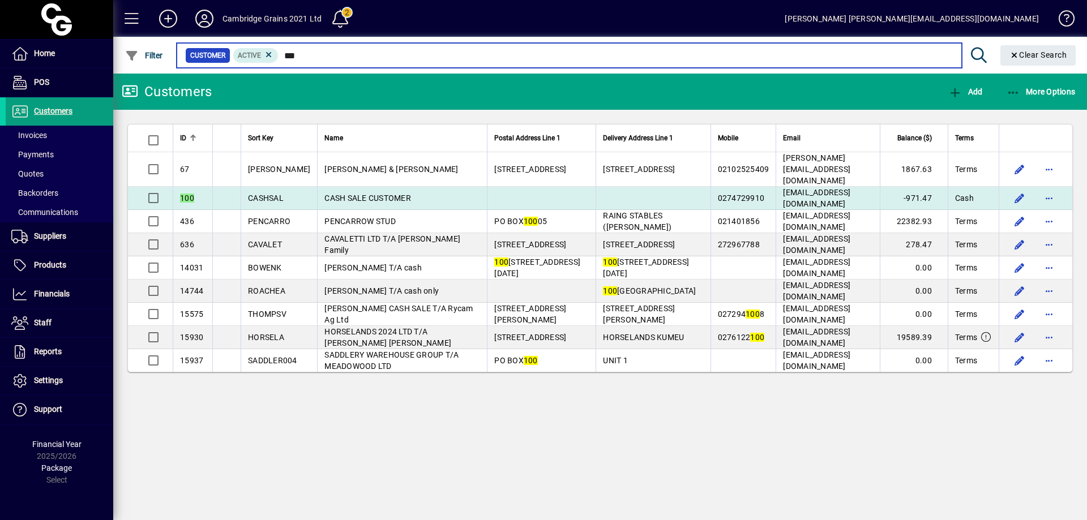
type input "***"
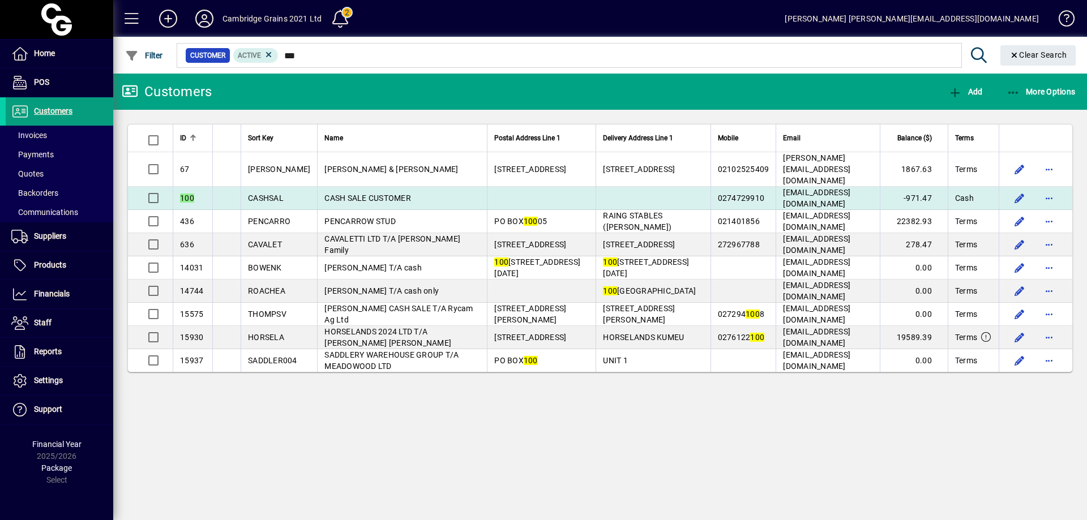
click at [783, 188] on span "[EMAIL_ADDRESS][DOMAIN_NAME]" at bounding box center [816, 198] width 67 height 20
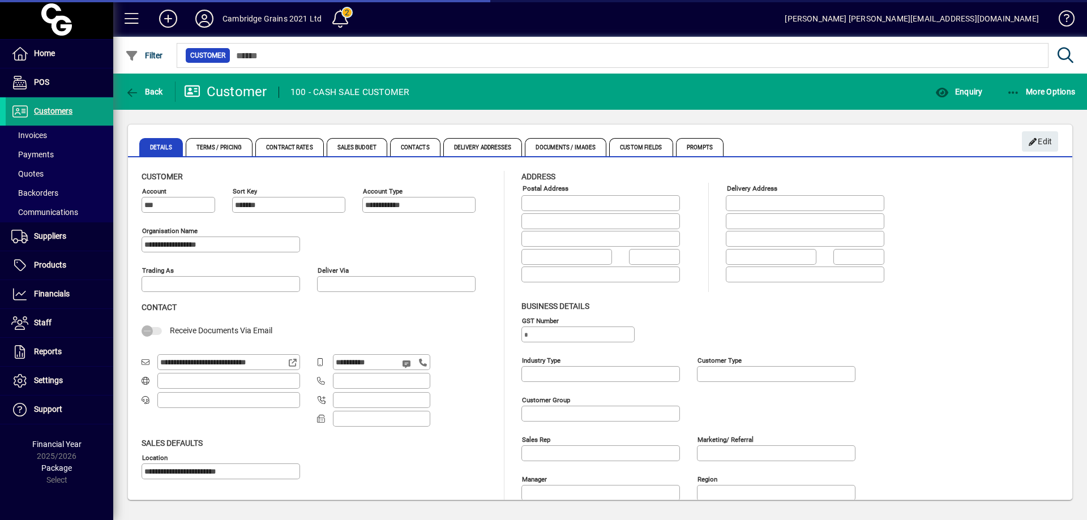
type input "**********"
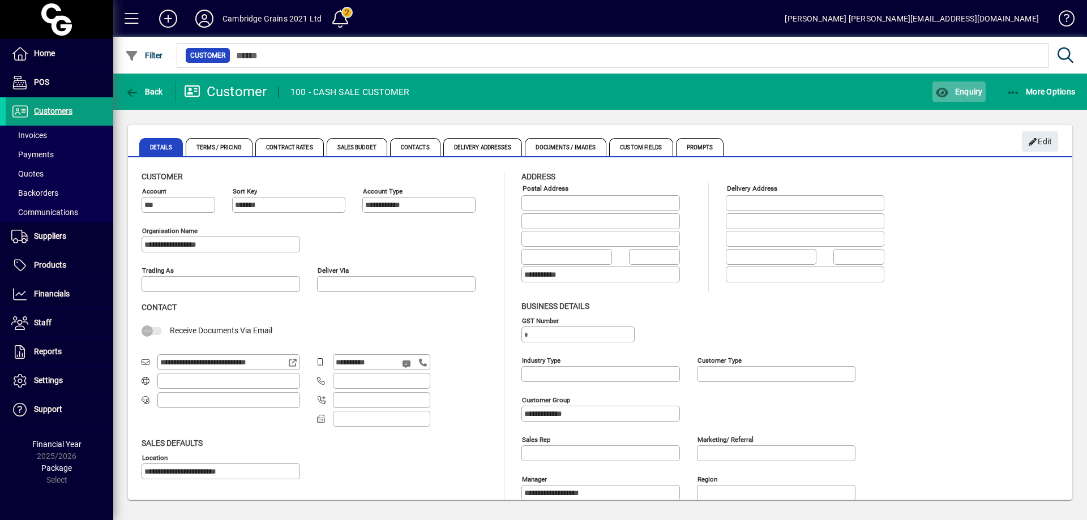
click at [970, 87] on span "Enquiry" at bounding box center [958, 91] width 47 height 9
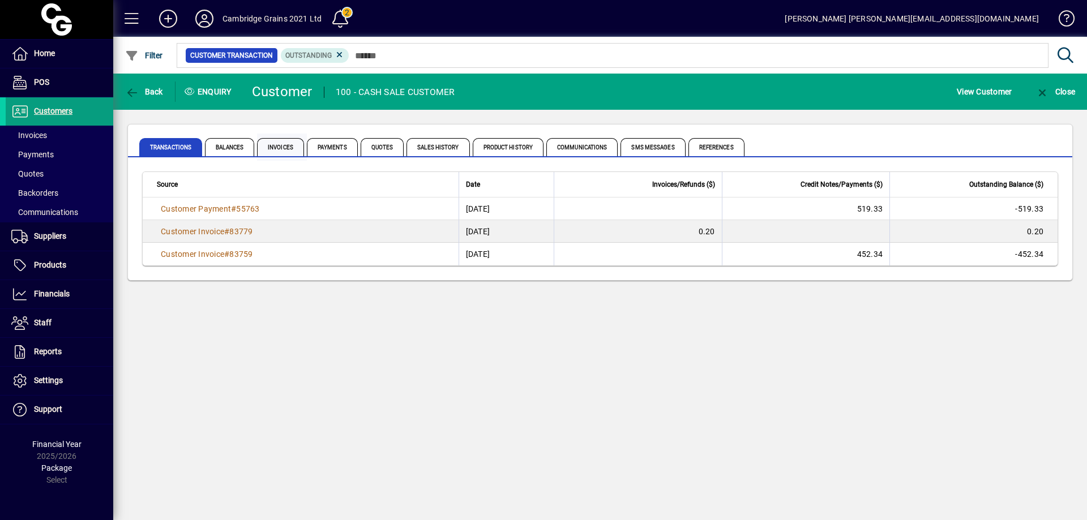
click at [285, 142] on span "Invoices" at bounding box center [280, 147] width 47 height 18
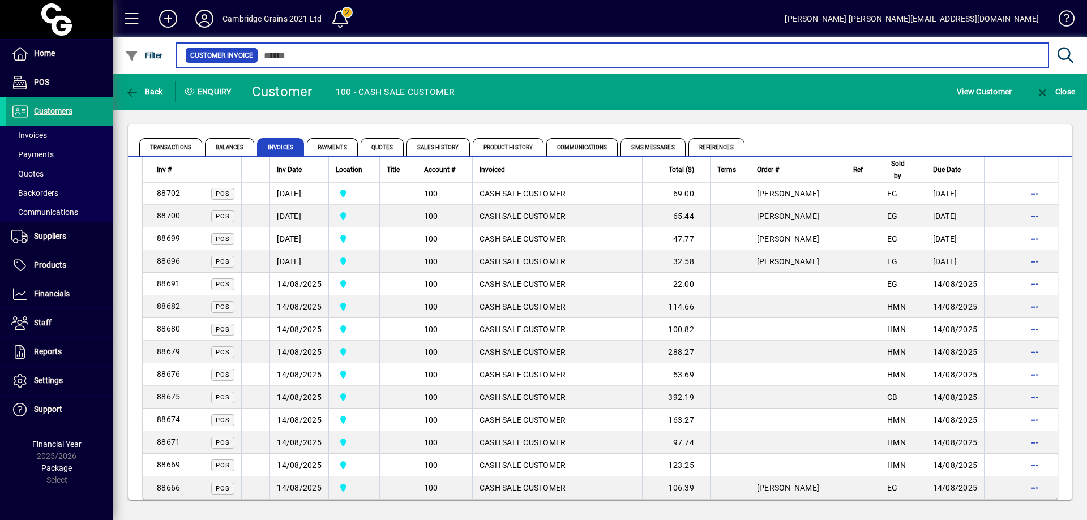
scroll to position [2009, 0]
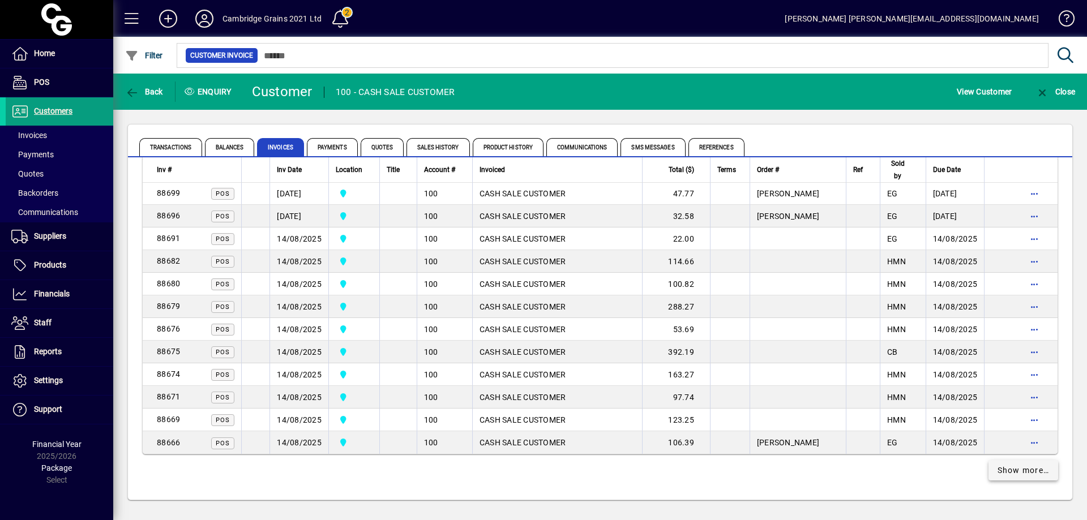
click at [1028, 474] on span "Show more…" at bounding box center [1024, 471] width 52 height 12
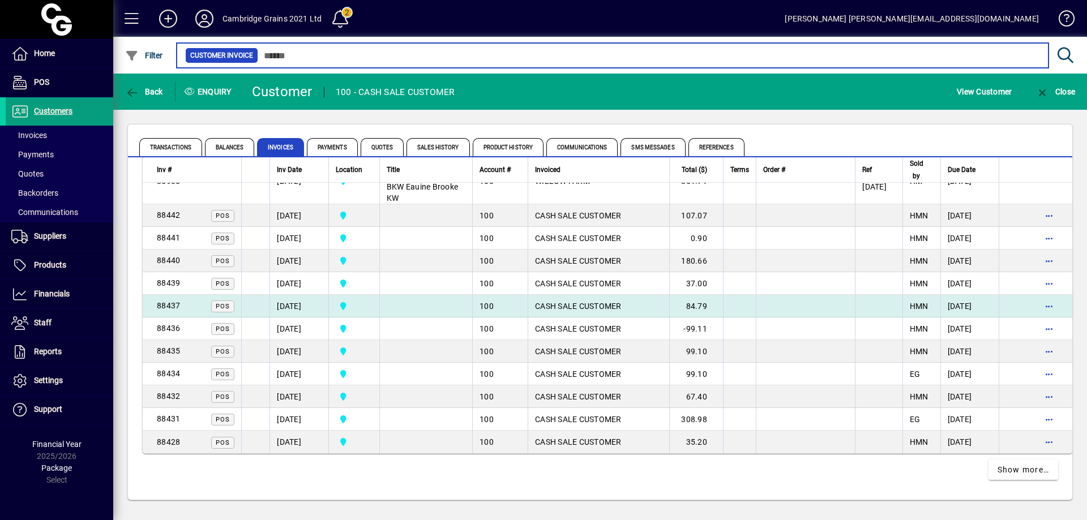
scroll to position [4413, 0]
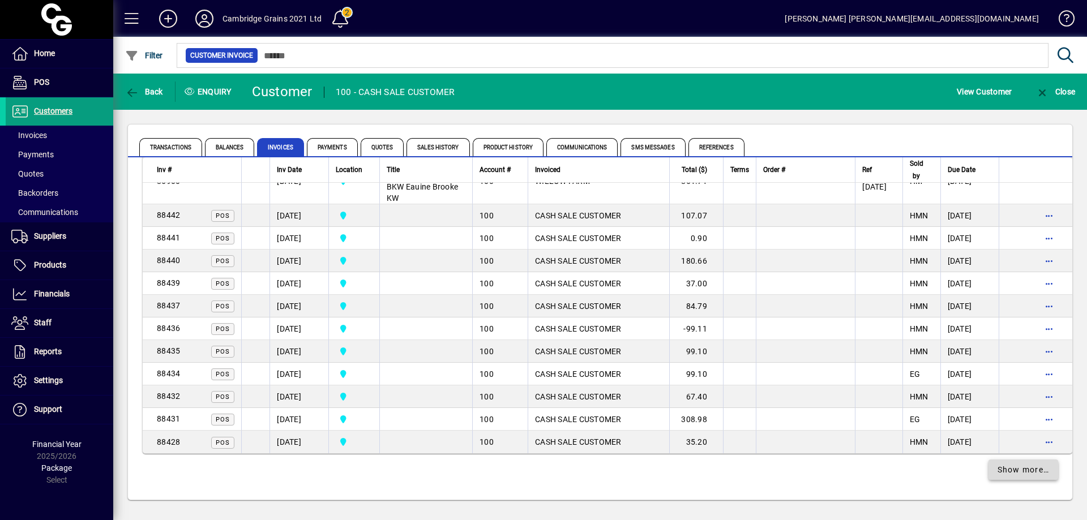
click at [1016, 470] on span "Show more…" at bounding box center [1024, 470] width 52 height 12
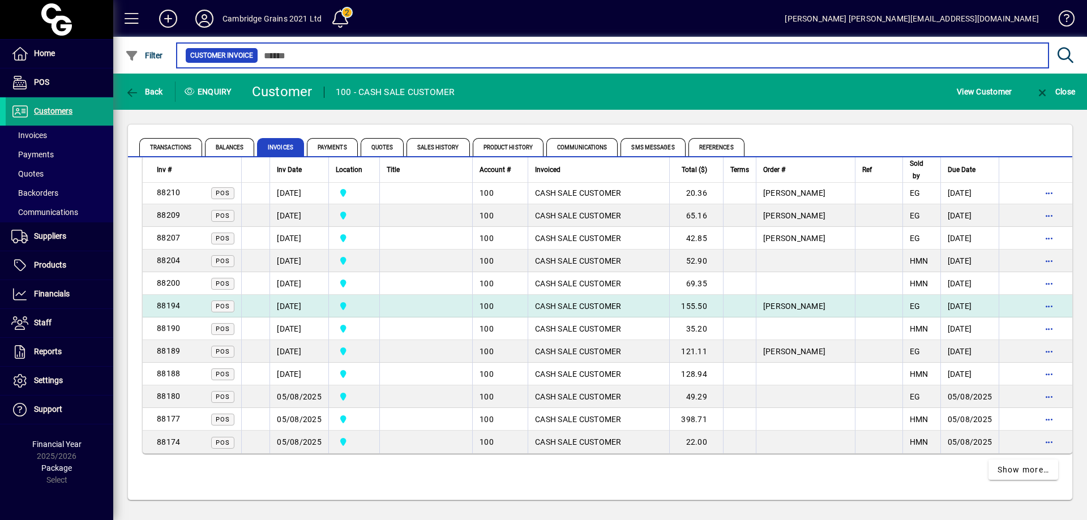
scroll to position [6686, 0]
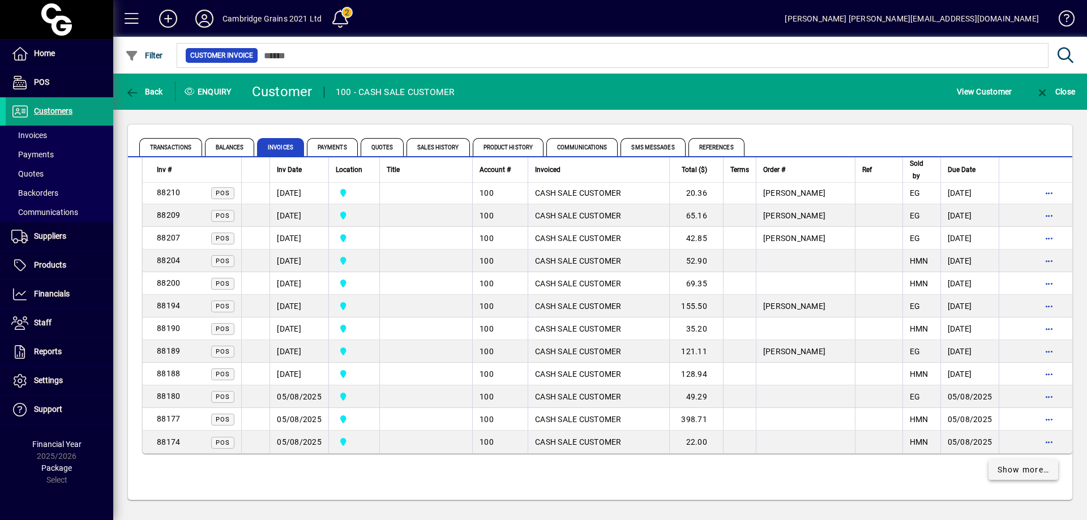
click at [1031, 470] on span "Show more…" at bounding box center [1024, 470] width 52 height 12
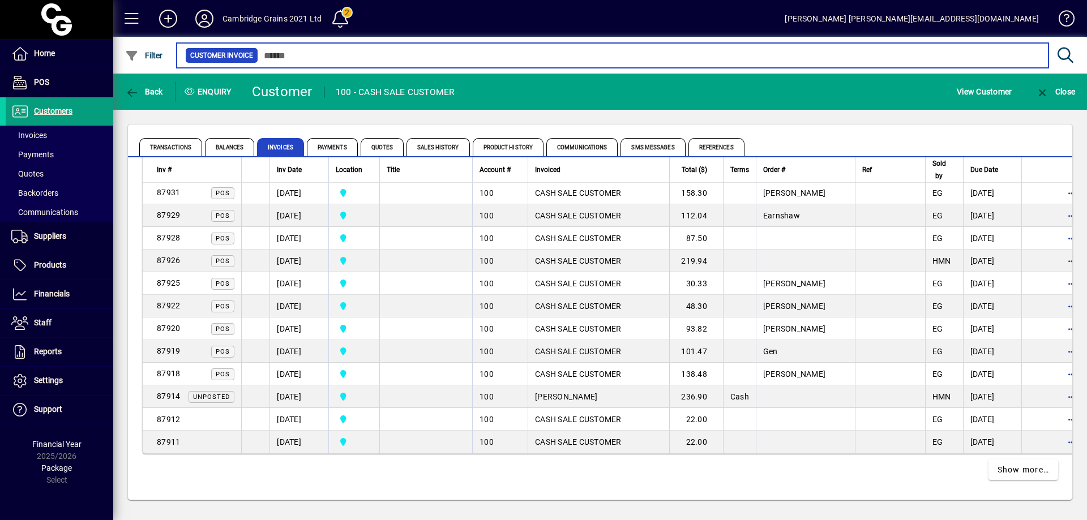
scroll to position [8948, 0]
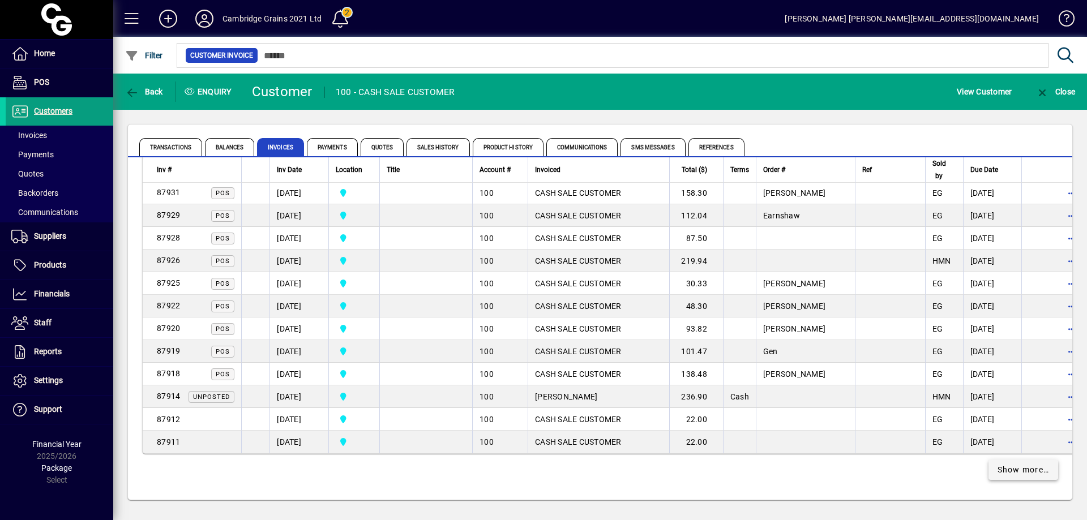
click at [1018, 468] on span "Show more…" at bounding box center [1024, 470] width 52 height 12
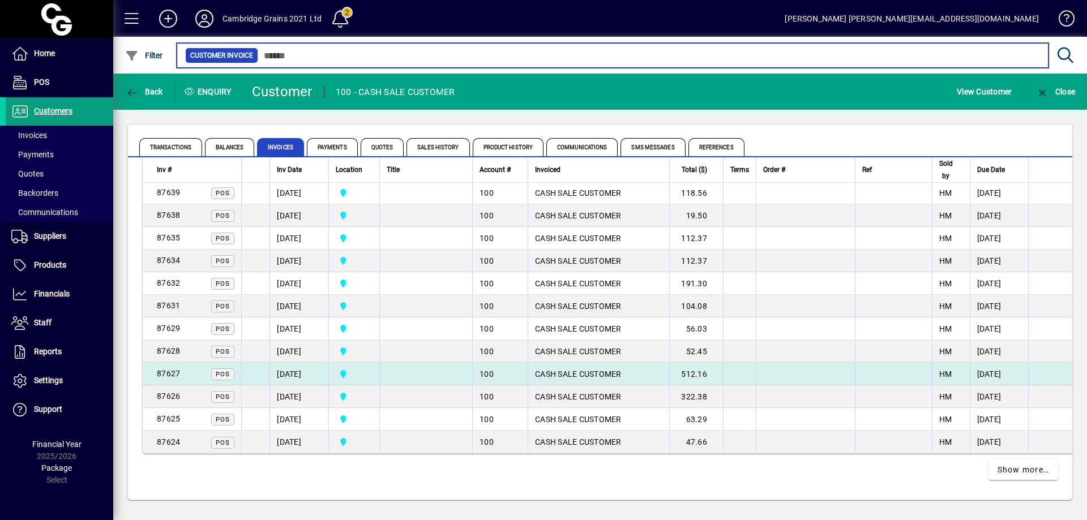
scroll to position [11243, 0]
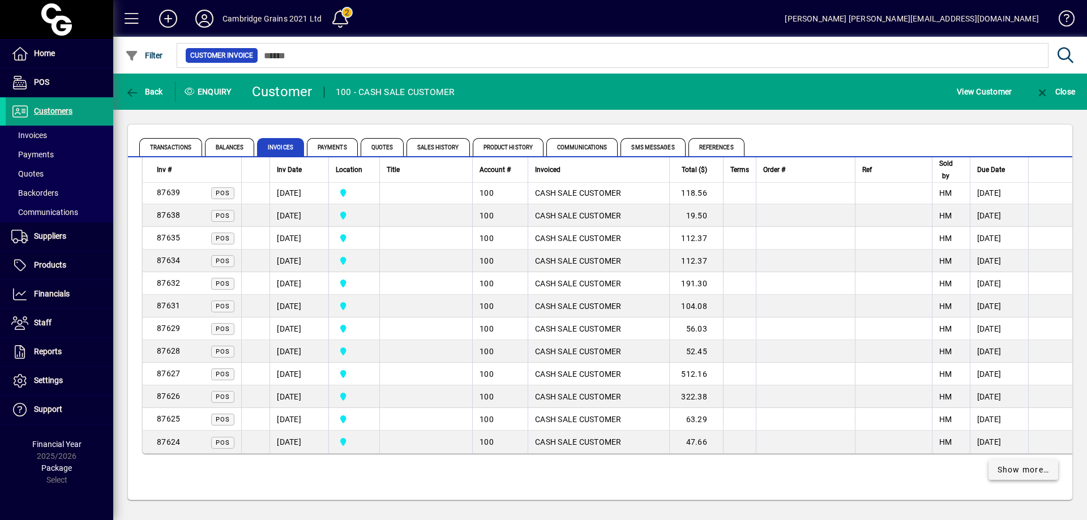
click at [1017, 471] on span "Show more…" at bounding box center [1024, 470] width 52 height 12
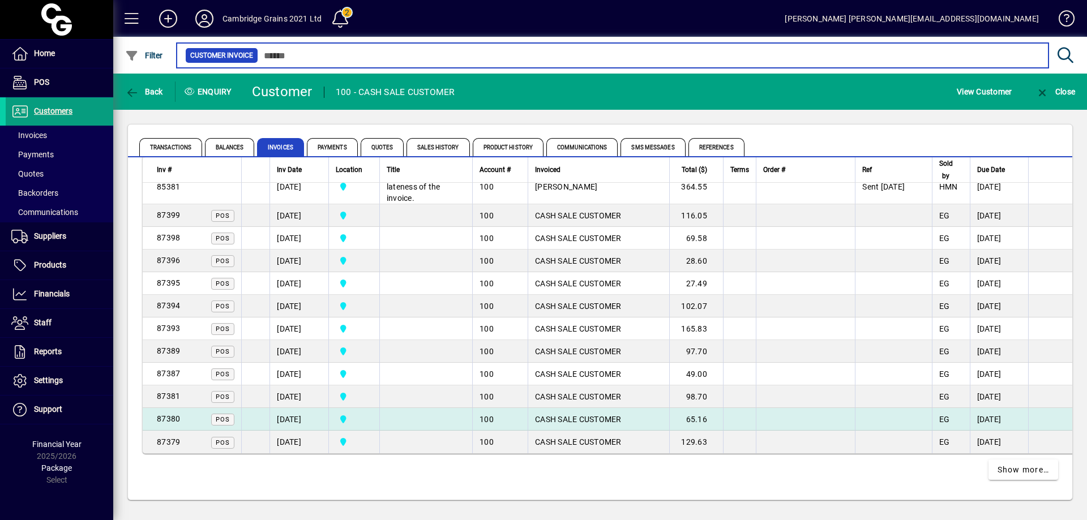
scroll to position [13770, 0]
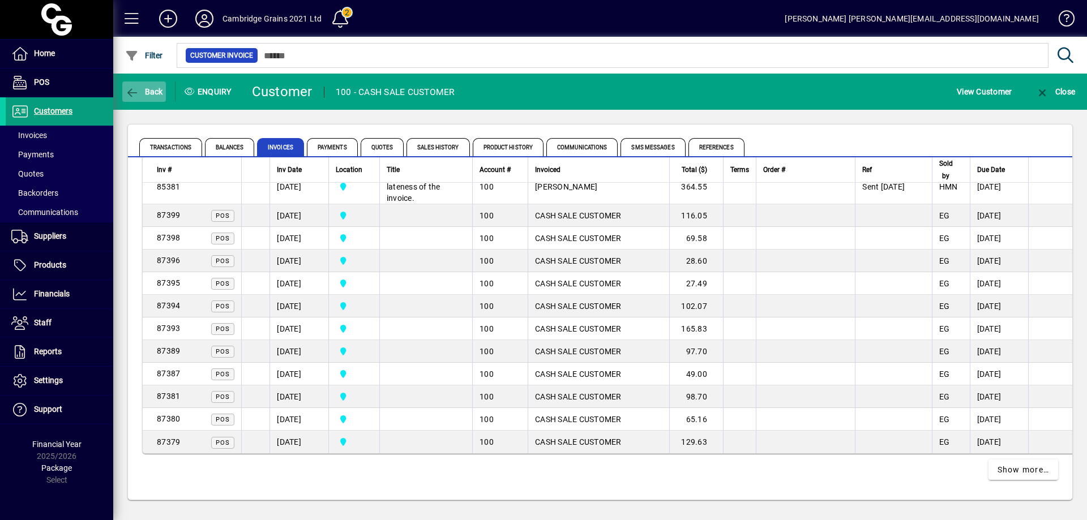
click at [138, 91] on icon "button" at bounding box center [132, 92] width 14 height 11
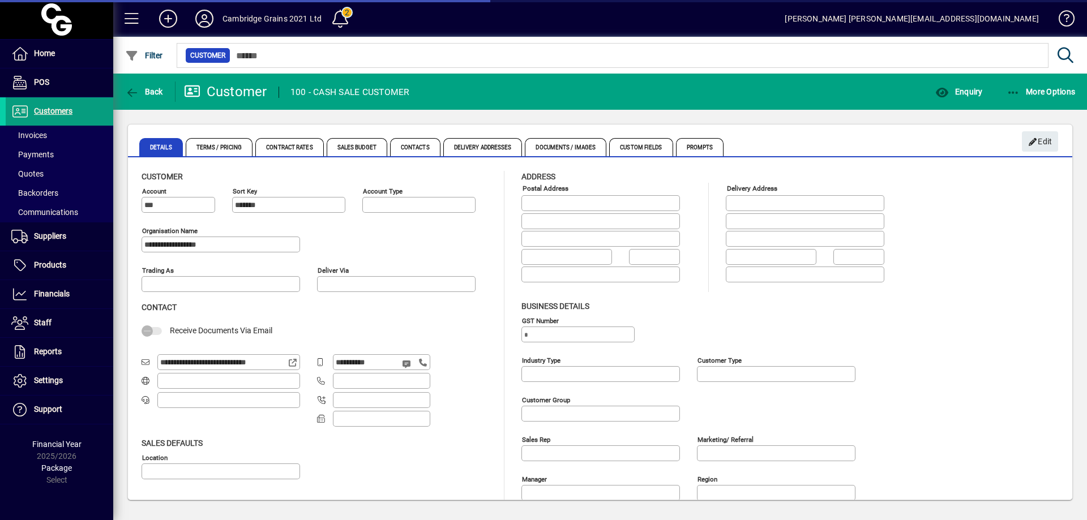
type input "**********"
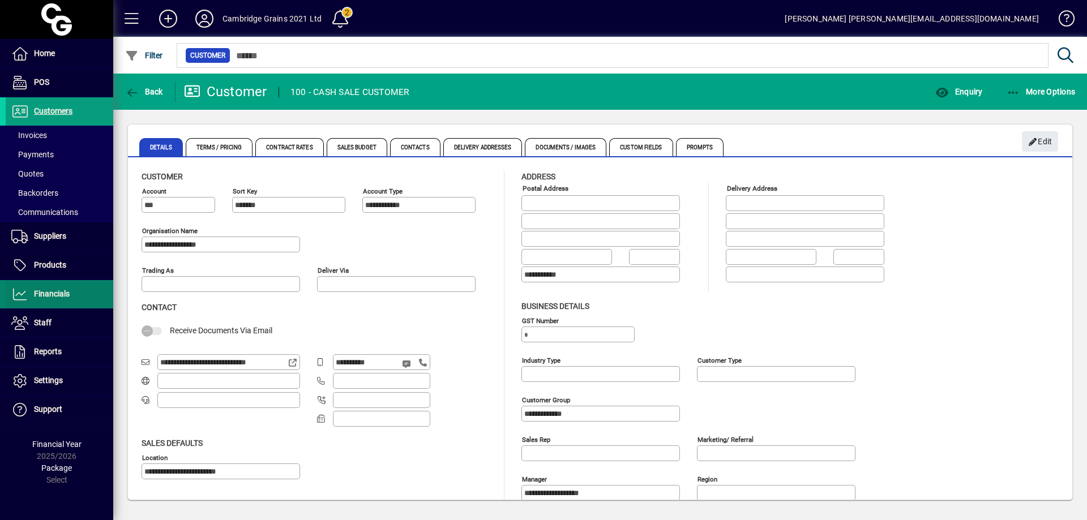
click at [78, 292] on span at bounding box center [60, 294] width 108 height 27
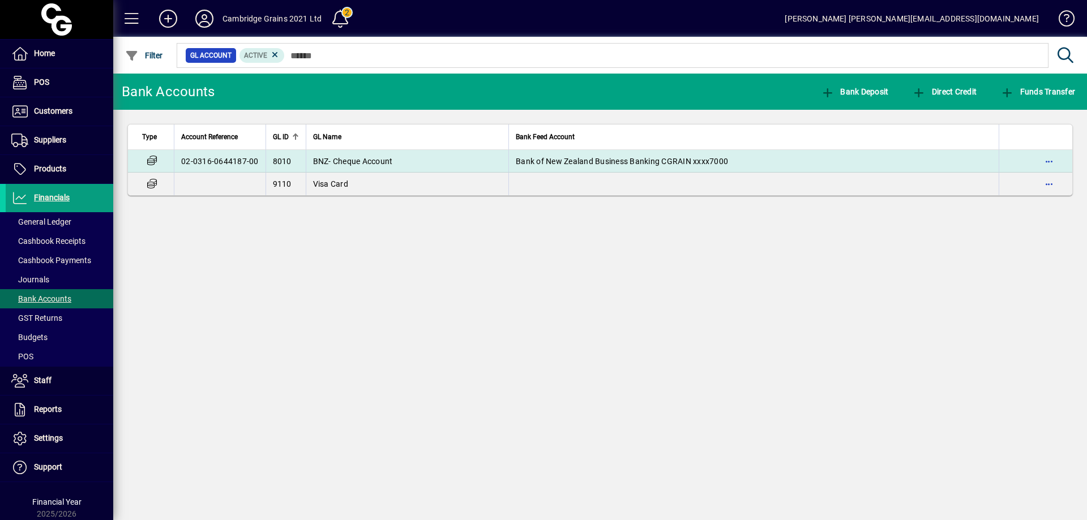
click at [566, 161] on span "Bank of New Zealand Business Banking CGRAIN xxxx7000" at bounding box center [622, 161] width 212 height 9
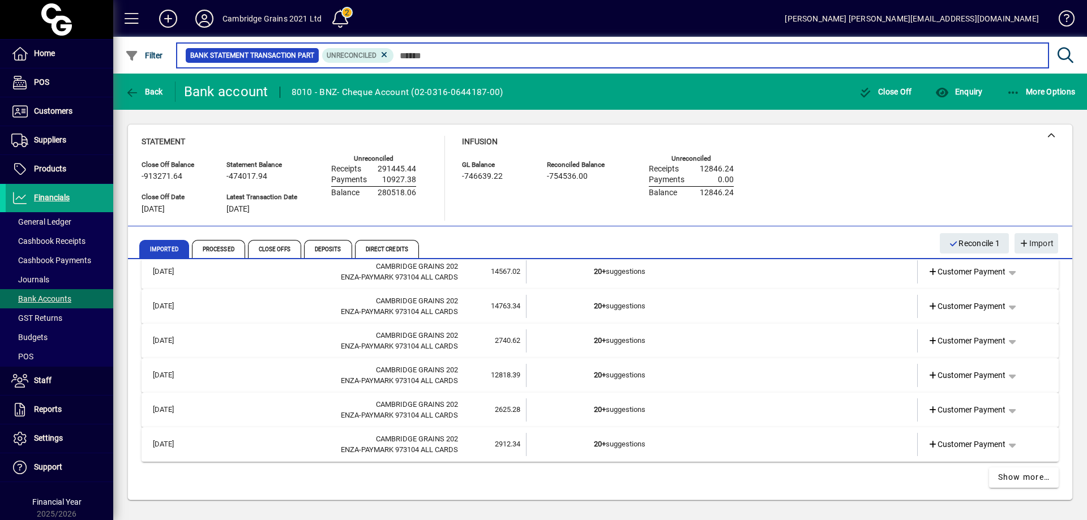
scroll to position [503, 0]
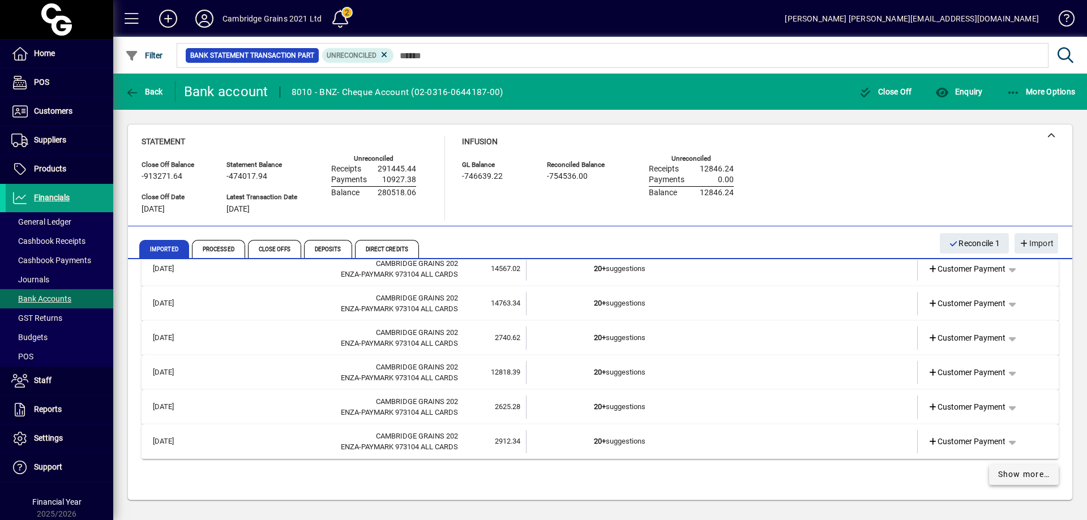
click at [1033, 473] on span "Show more…" at bounding box center [1024, 475] width 52 height 12
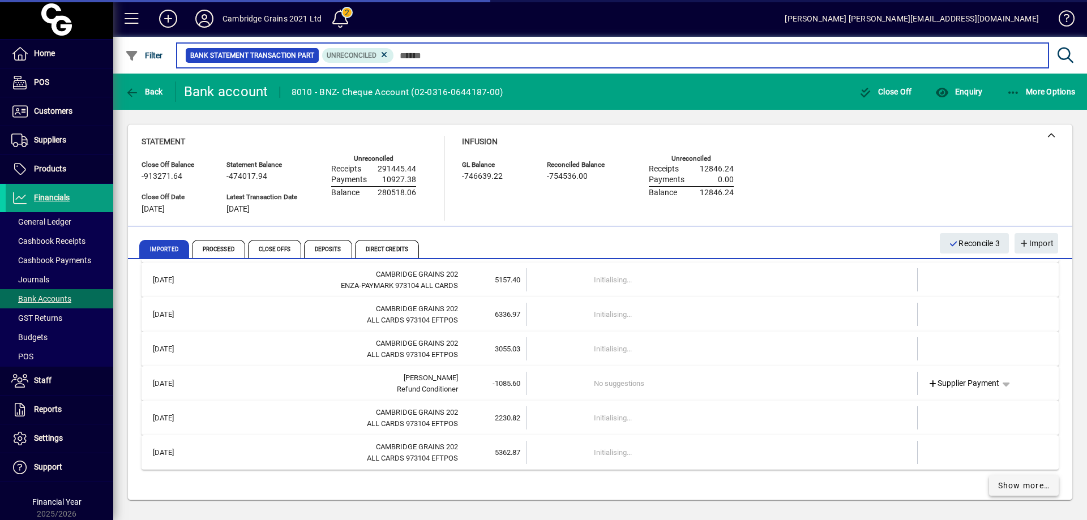
scroll to position [1205, 0]
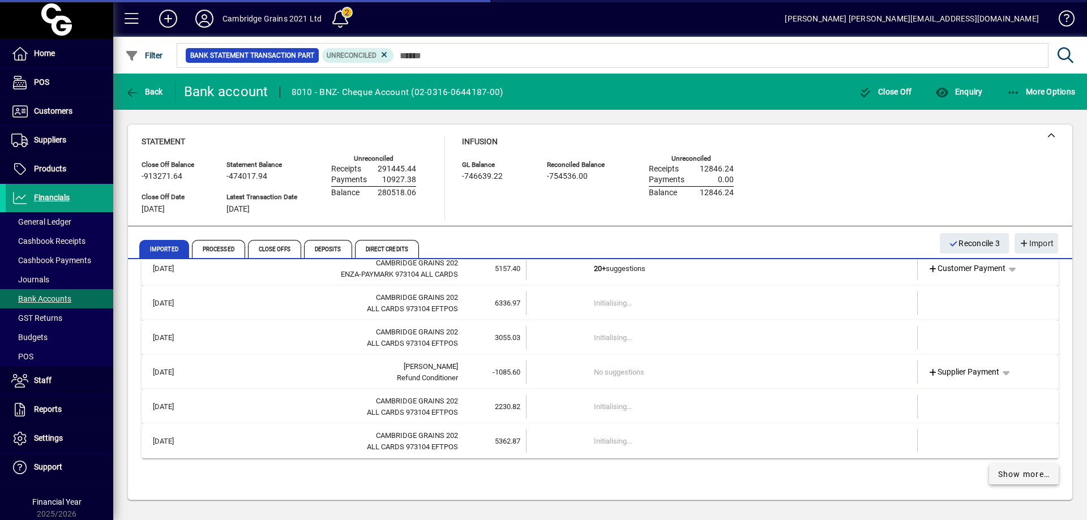
click at [1007, 476] on span "Show more…" at bounding box center [1024, 475] width 52 height 12
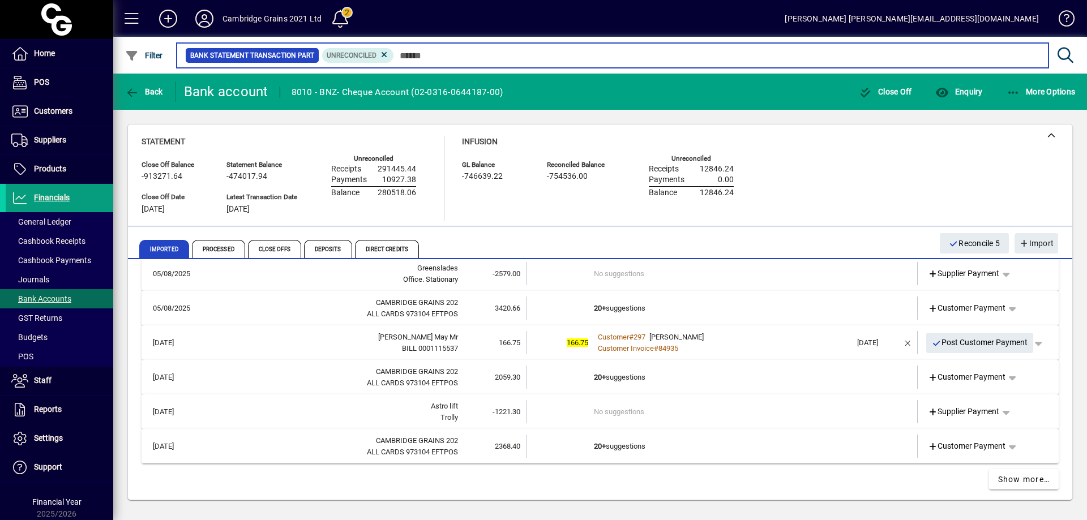
scroll to position [1895, 0]
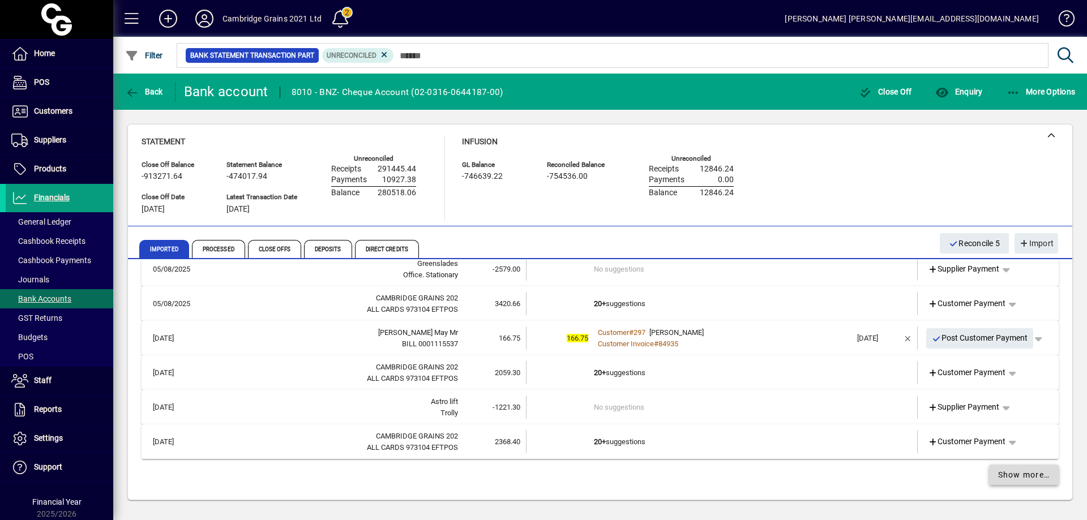
click at [1020, 477] on span "Show more…" at bounding box center [1024, 475] width 52 height 12
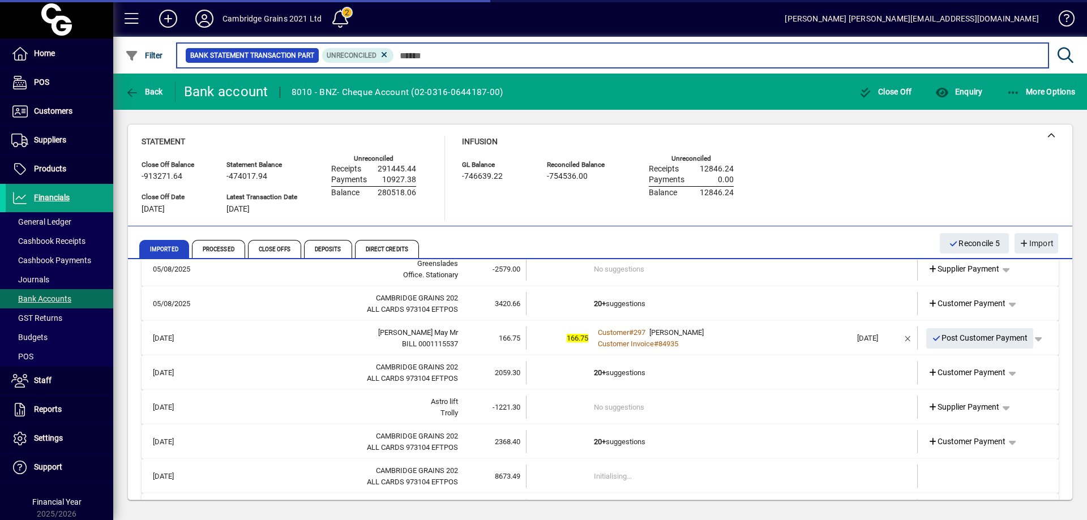
scroll to position [2076, 0]
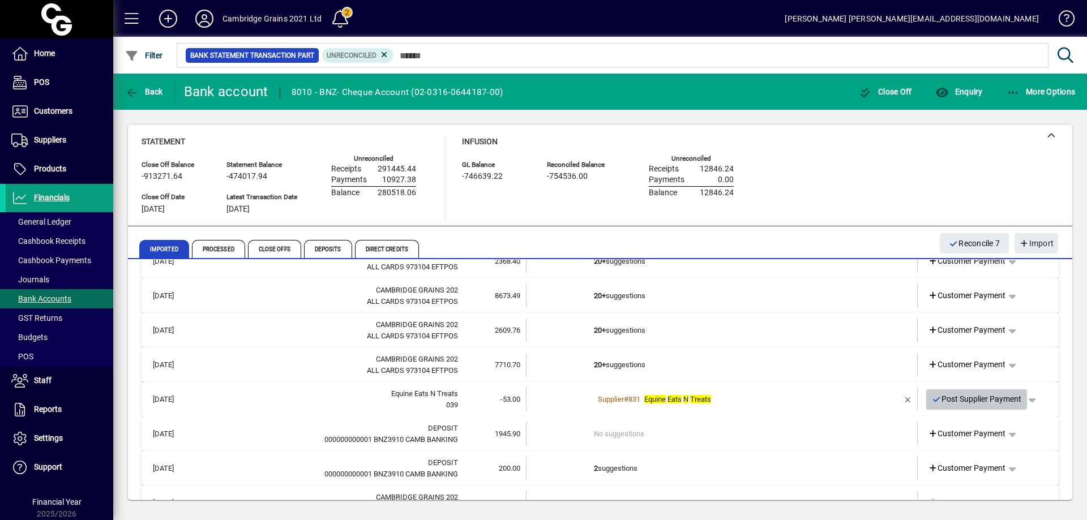
click at [981, 400] on span "Post Supplier Payment" at bounding box center [977, 399] width 90 height 19
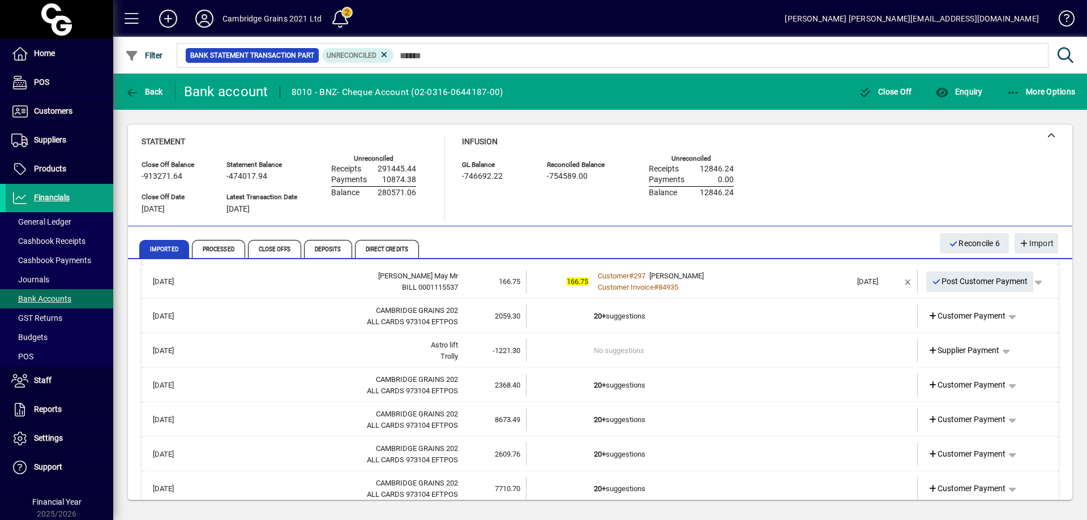
scroll to position [1951, 0]
click at [1001, 352] on span "button" at bounding box center [1006, 352] width 27 height 27
click at [984, 392] on span "Cashbook Payment" at bounding box center [963, 397] width 84 height 14
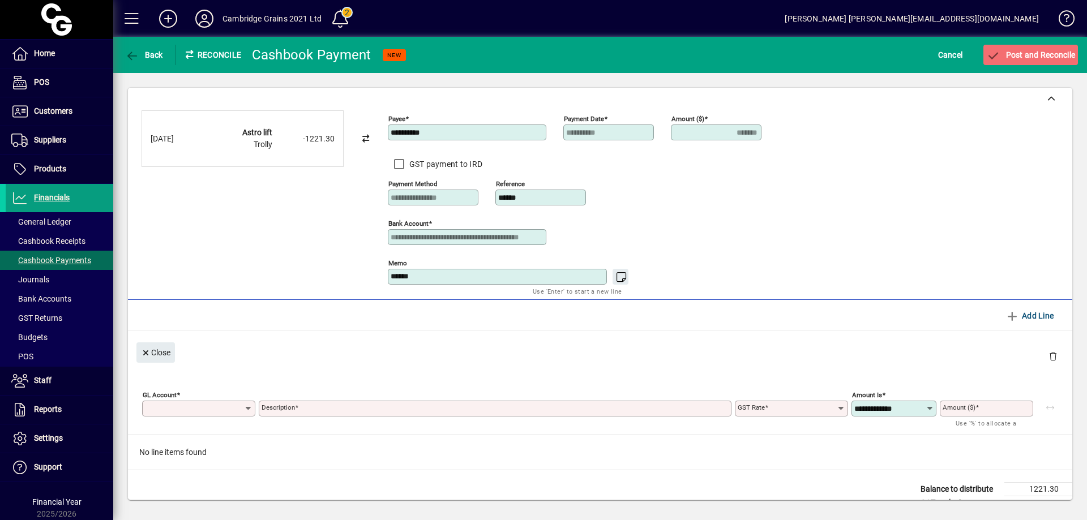
type input "*******"
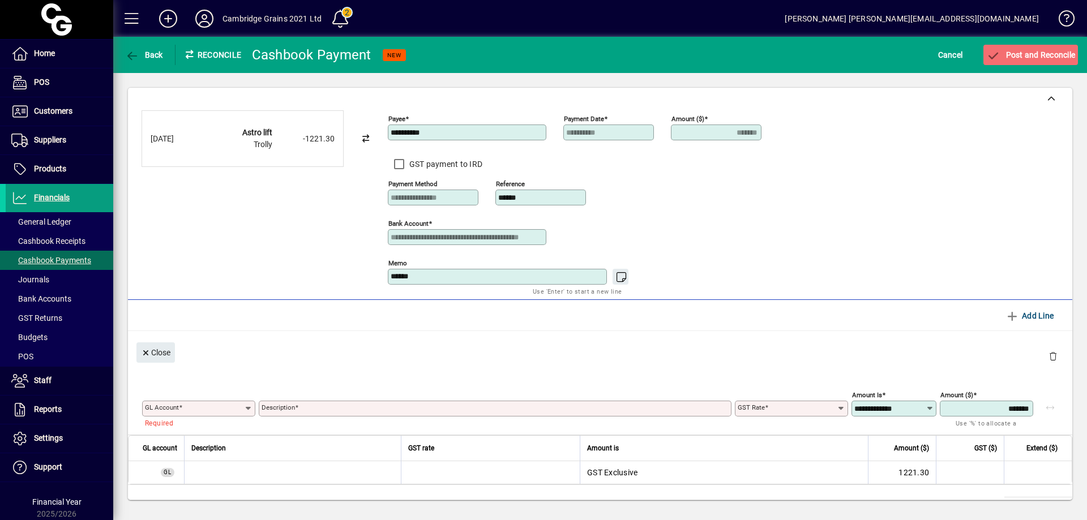
click at [248, 407] on icon at bounding box center [248, 408] width 9 height 9
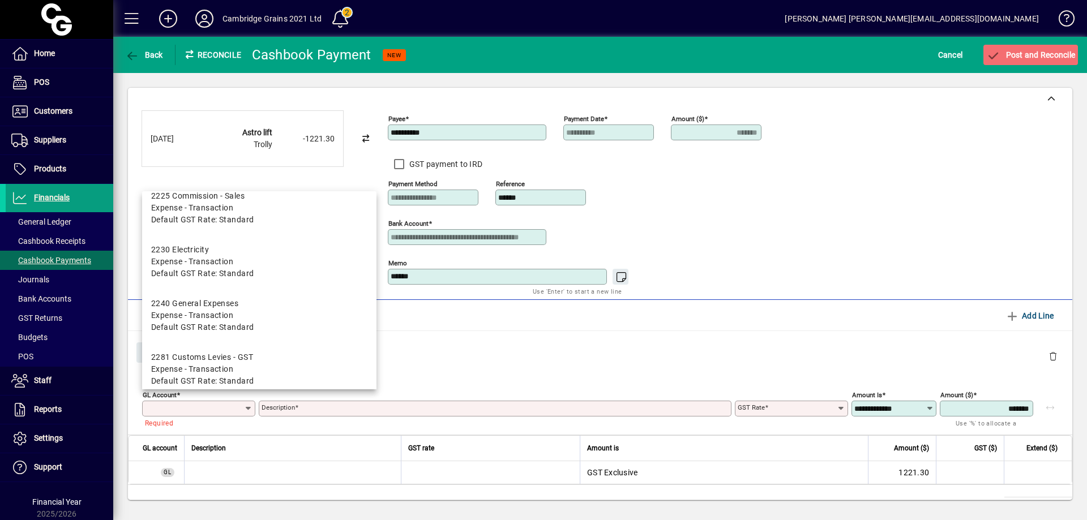
scroll to position [4247, 0]
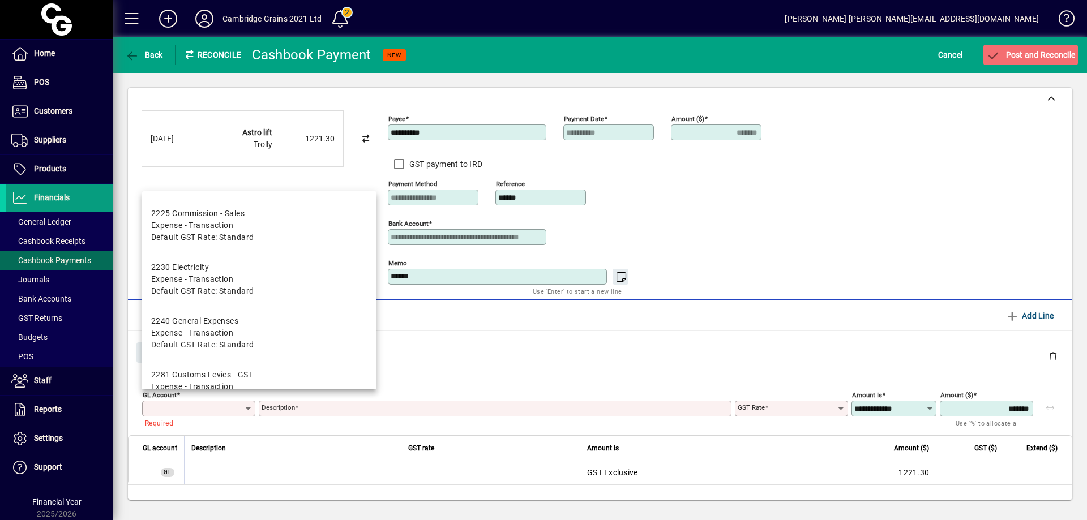
click at [696, 333] on div "Close" at bounding box center [600, 351] width 944 height 41
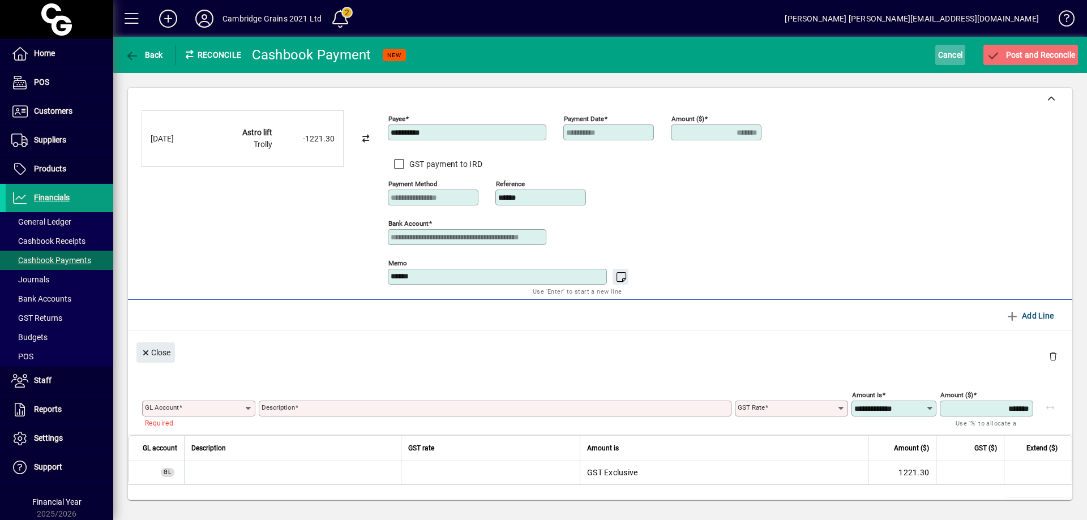
click at [947, 53] on span "Cancel" at bounding box center [950, 55] width 25 height 18
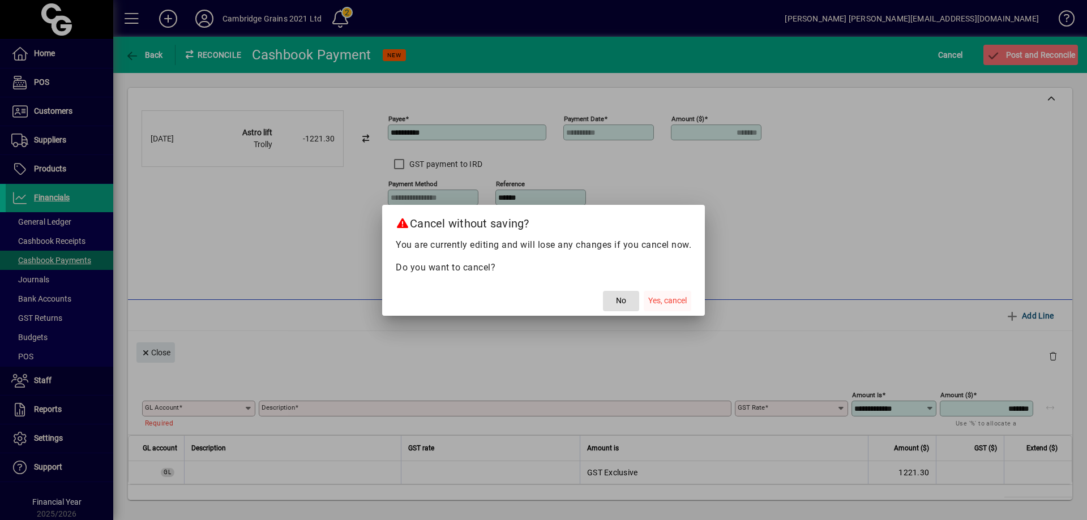
click at [668, 294] on span "button" at bounding box center [668, 301] width 48 height 27
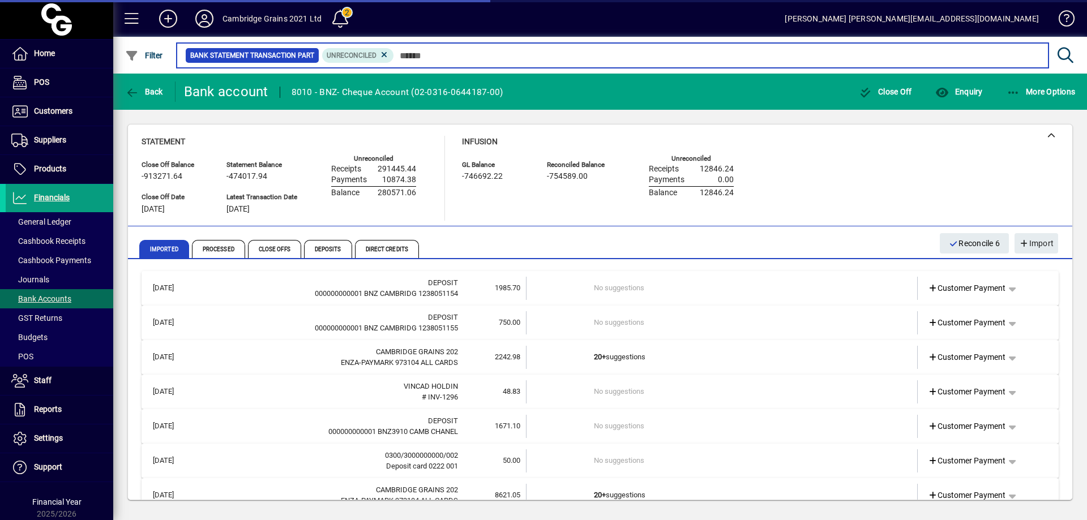
scroll to position [906, 0]
